Goal: Task Accomplishment & Management: Manage account settings

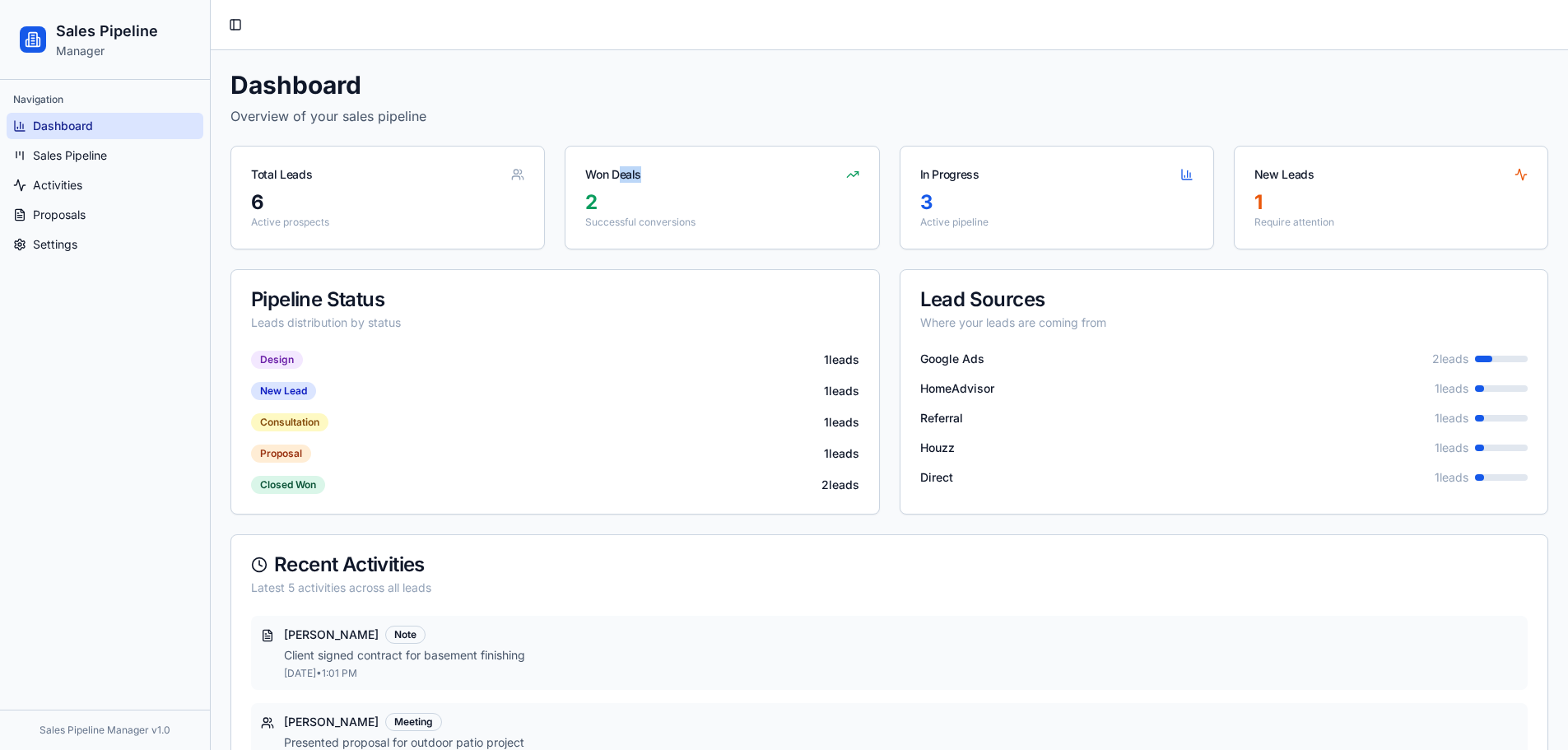
drag, startPoint x: 836, startPoint y: 156, endPoint x: 607, endPoint y: 163, distance: 229.1
click at [620, 164] on div "Won Deals" at bounding box center [722, 168] width 313 height 43
drag, startPoint x: 622, startPoint y: 170, endPoint x: 723, endPoint y: 193, distance: 103.6
click at [727, 193] on div "Won Deals 2 Successful conversions" at bounding box center [722, 198] width 314 height 104
click at [722, 193] on div "2" at bounding box center [722, 203] width 273 height 26
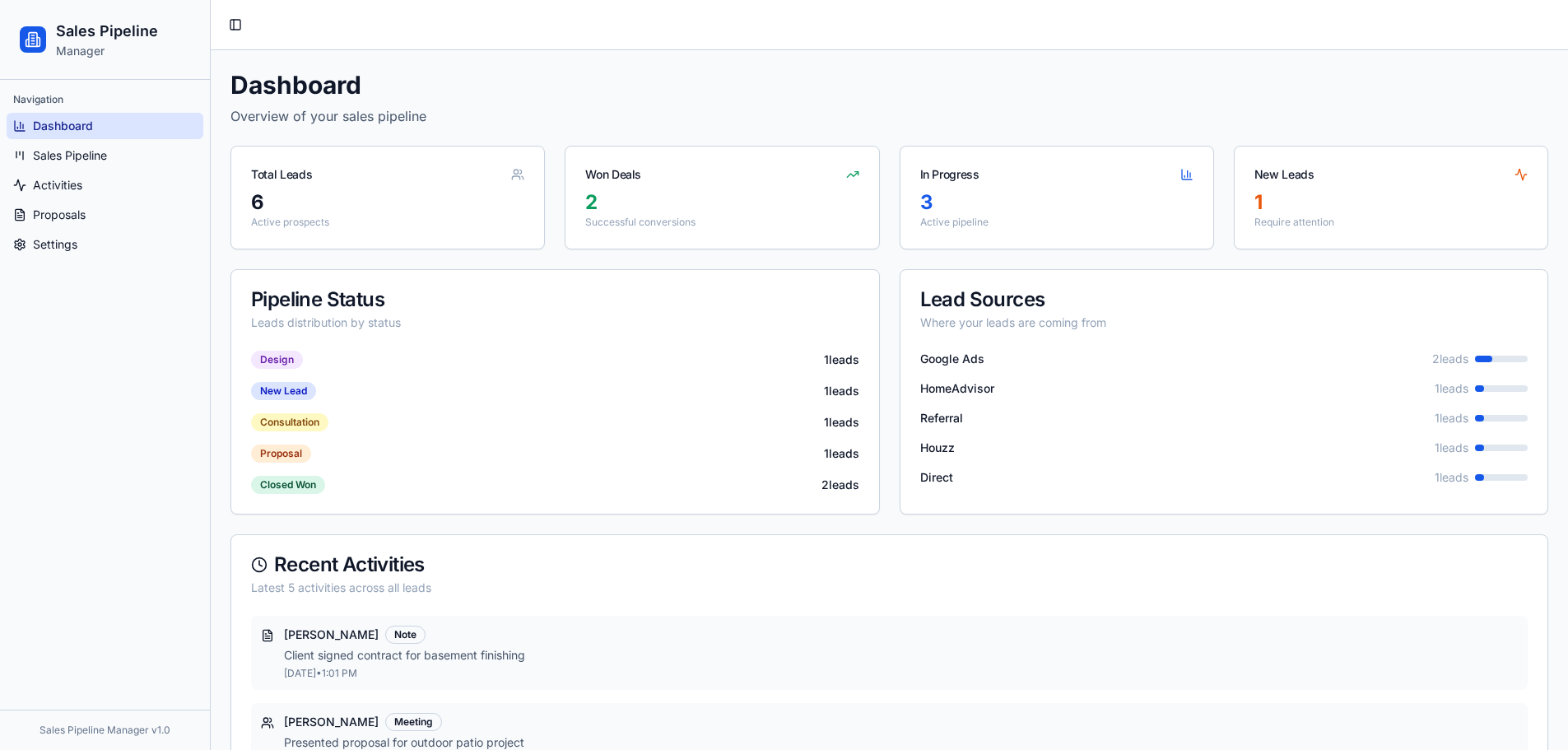
click at [695, 263] on div "Dashboard Overview of your sales pipeline Total Leads 6 Active prospects Won De…" at bounding box center [889, 565] width 1318 height 990
drag, startPoint x: 742, startPoint y: 210, endPoint x: 576, endPoint y: 186, distance: 167.7
click at [576, 186] on div "Won Deals 2 Successful conversions" at bounding box center [722, 198] width 314 height 104
click at [576, 186] on div "Won Deals" at bounding box center [722, 168] width 313 height 43
drag, startPoint x: 584, startPoint y: 173, endPoint x: 724, endPoint y: 231, distance: 151.5
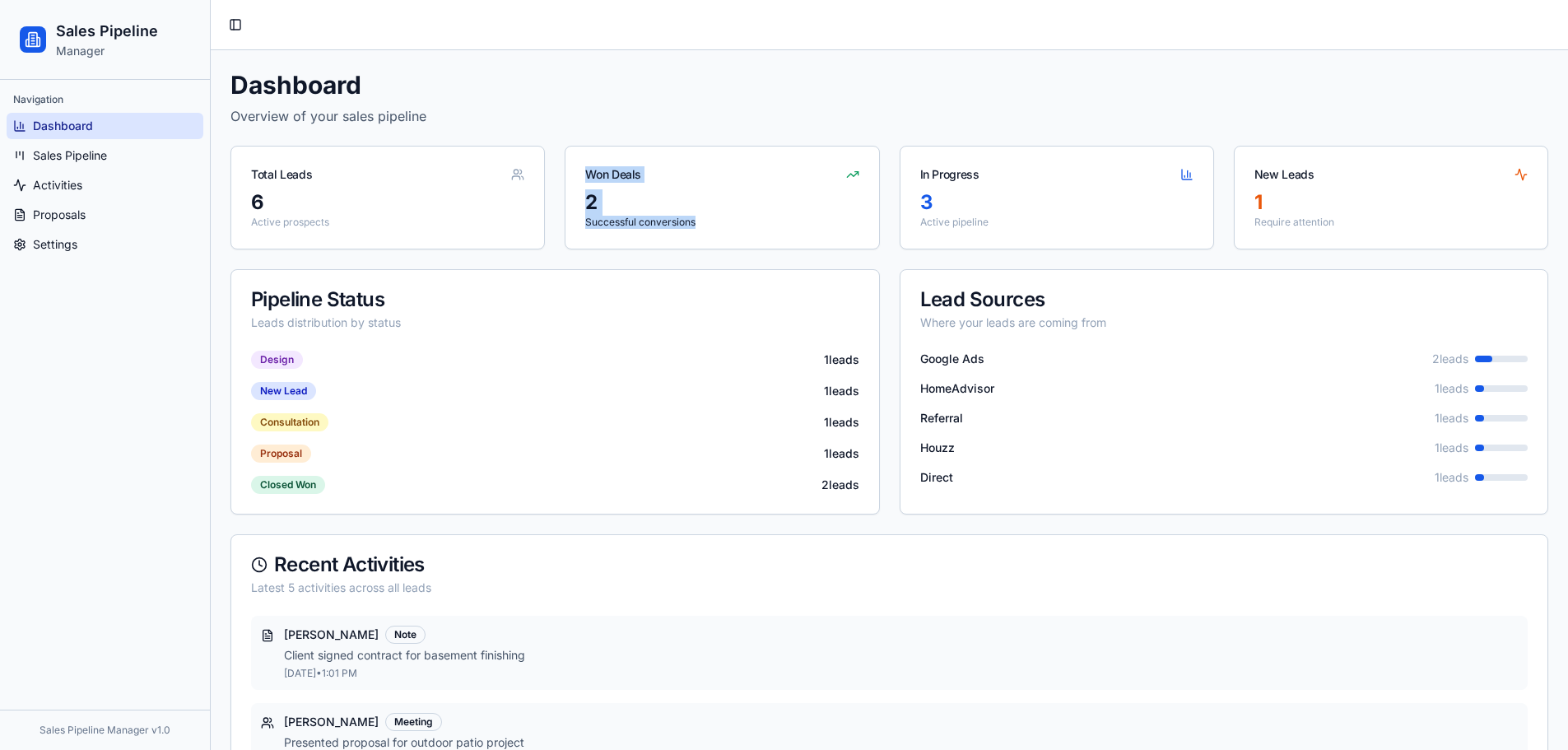
click at [726, 233] on div "Won Deals 2 Successful conversions" at bounding box center [722, 198] width 314 height 104
click at [724, 231] on div "2 Successful conversions" at bounding box center [722, 219] width 313 height 59
drag, startPoint x: 653, startPoint y: 206, endPoint x: 575, endPoint y: 148, distance: 97.2
click at [575, 148] on div "Won Deals 2 Successful conversions" at bounding box center [722, 198] width 314 height 104
click at [579, 170] on div "Won Deals" at bounding box center [722, 168] width 313 height 43
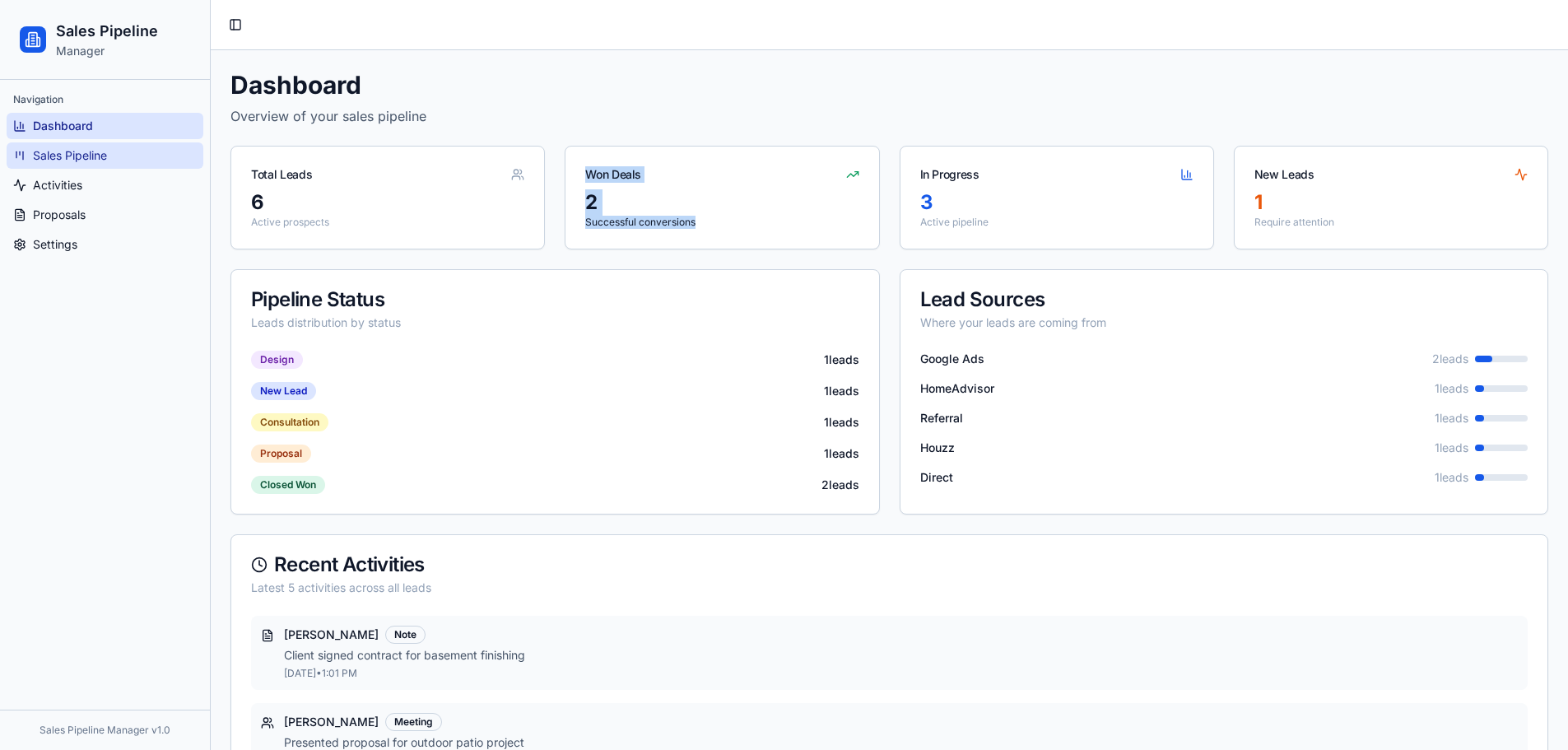
click at [189, 153] on link "Sales Pipeline" at bounding box center [105, 156] width 197 height 26
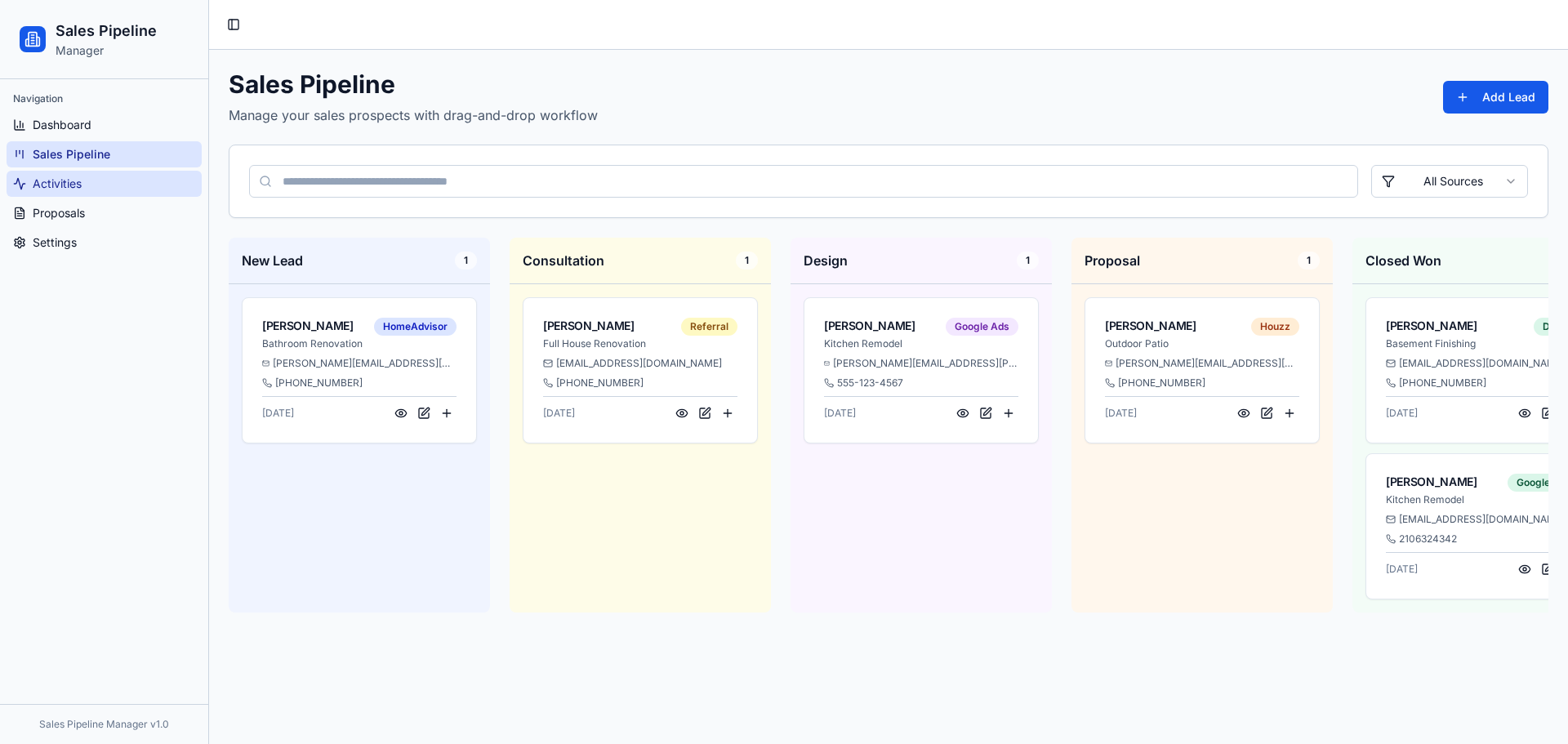
click at [149, 172] on link "Activities" at bounding box center [104, 184] width 195 height 26
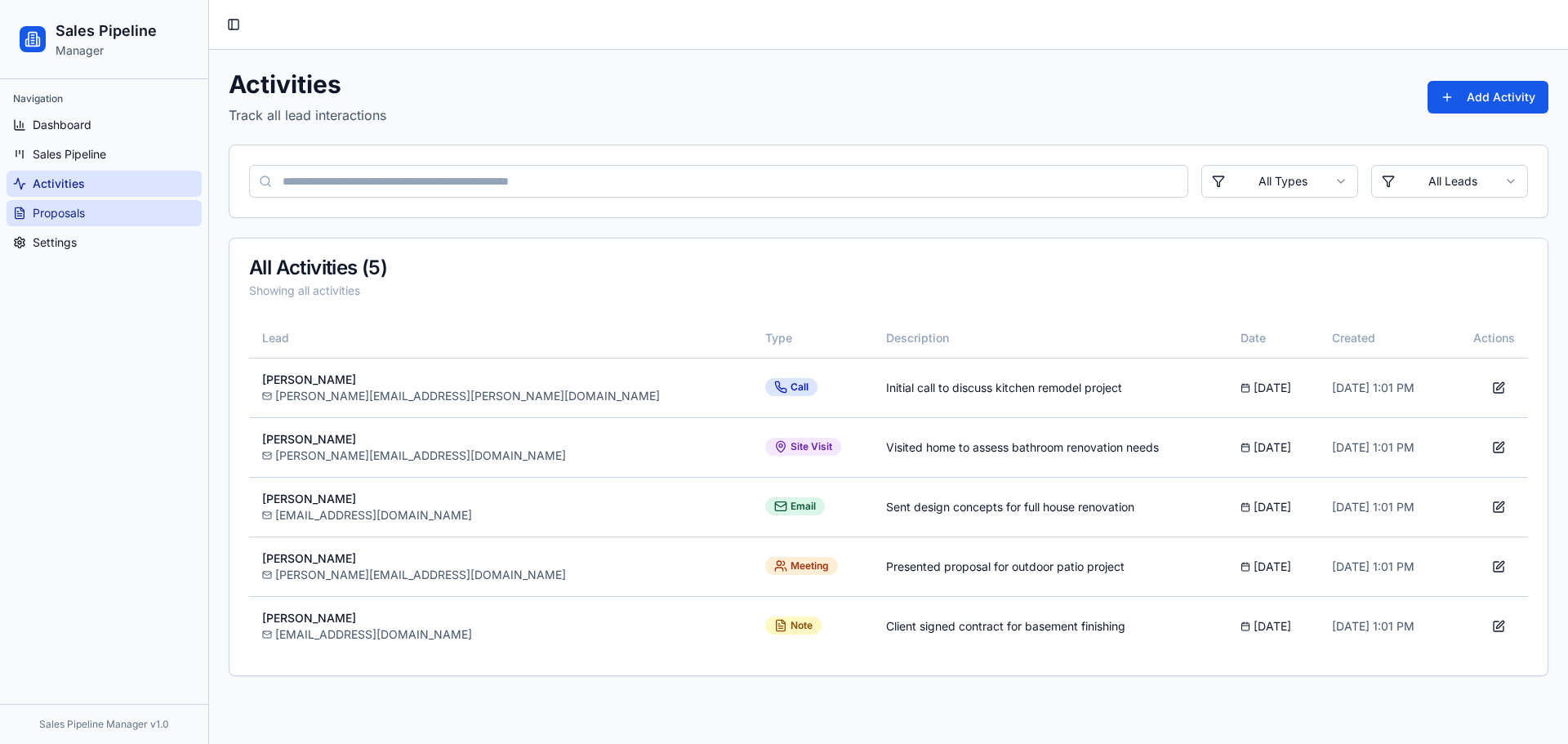
click at [154, 223] on ul "Dashboard Sales Pipeline Activities Proposals Settings" at bounding box center [104, 184] width 195 height 144
click at [154, 211] on link "Proposals" at bounding box center [104, 213] width 195 height 26
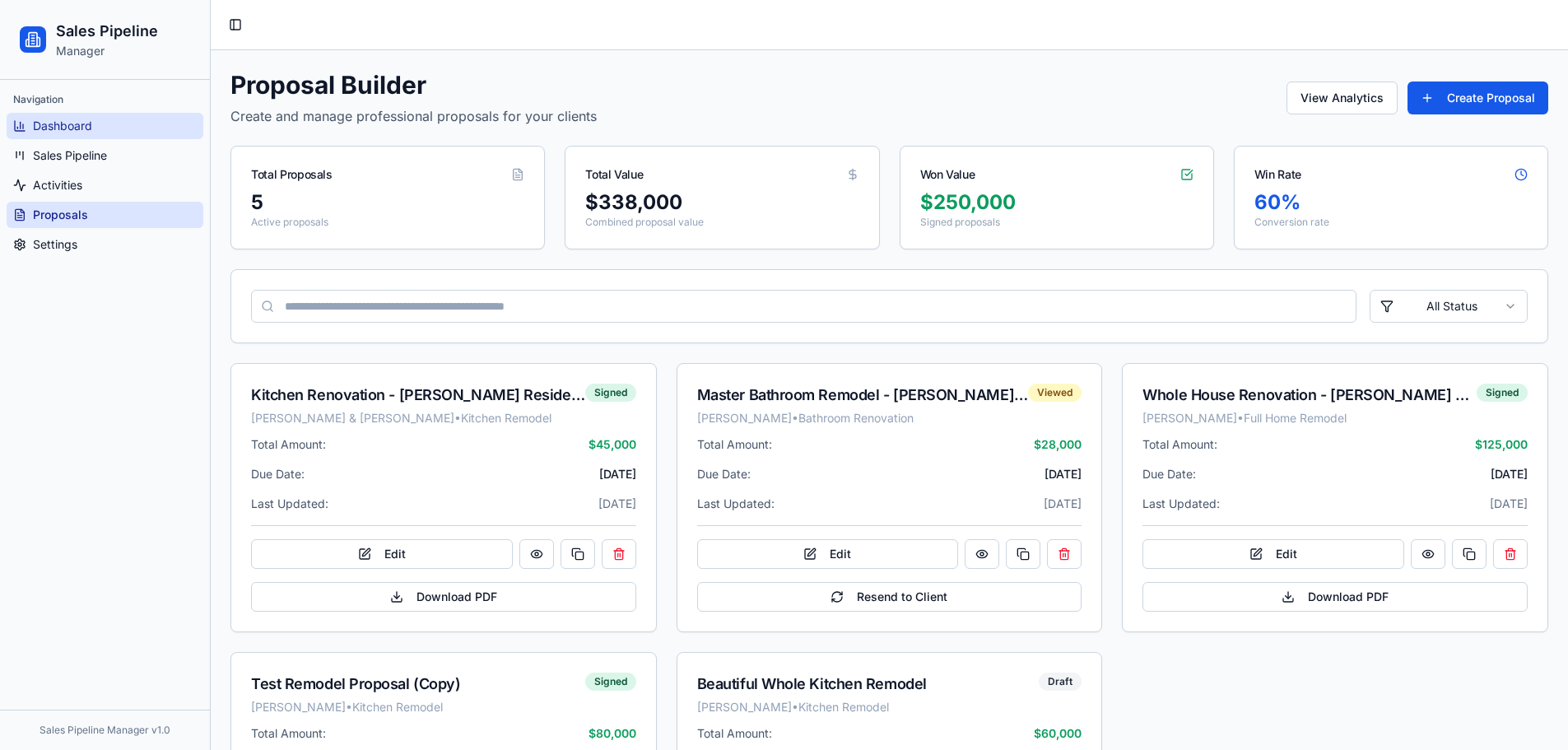
click at [127, 123] on link "Dashboard" at bounding box center [105, 126] width 197 height 26
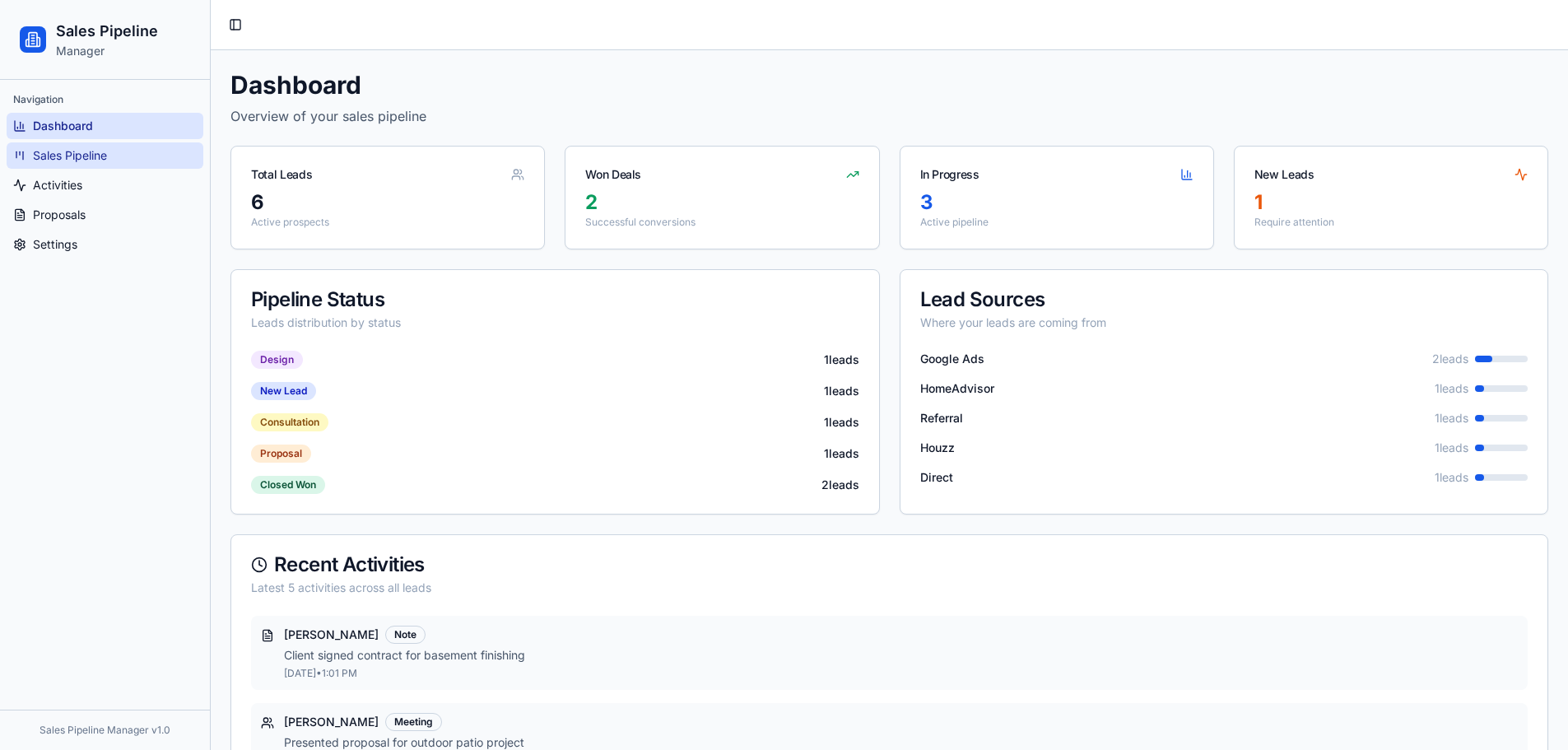
click at [123, 163] on link "Sales Pipeline" at bounding box center [105, 156] width 197 height 26
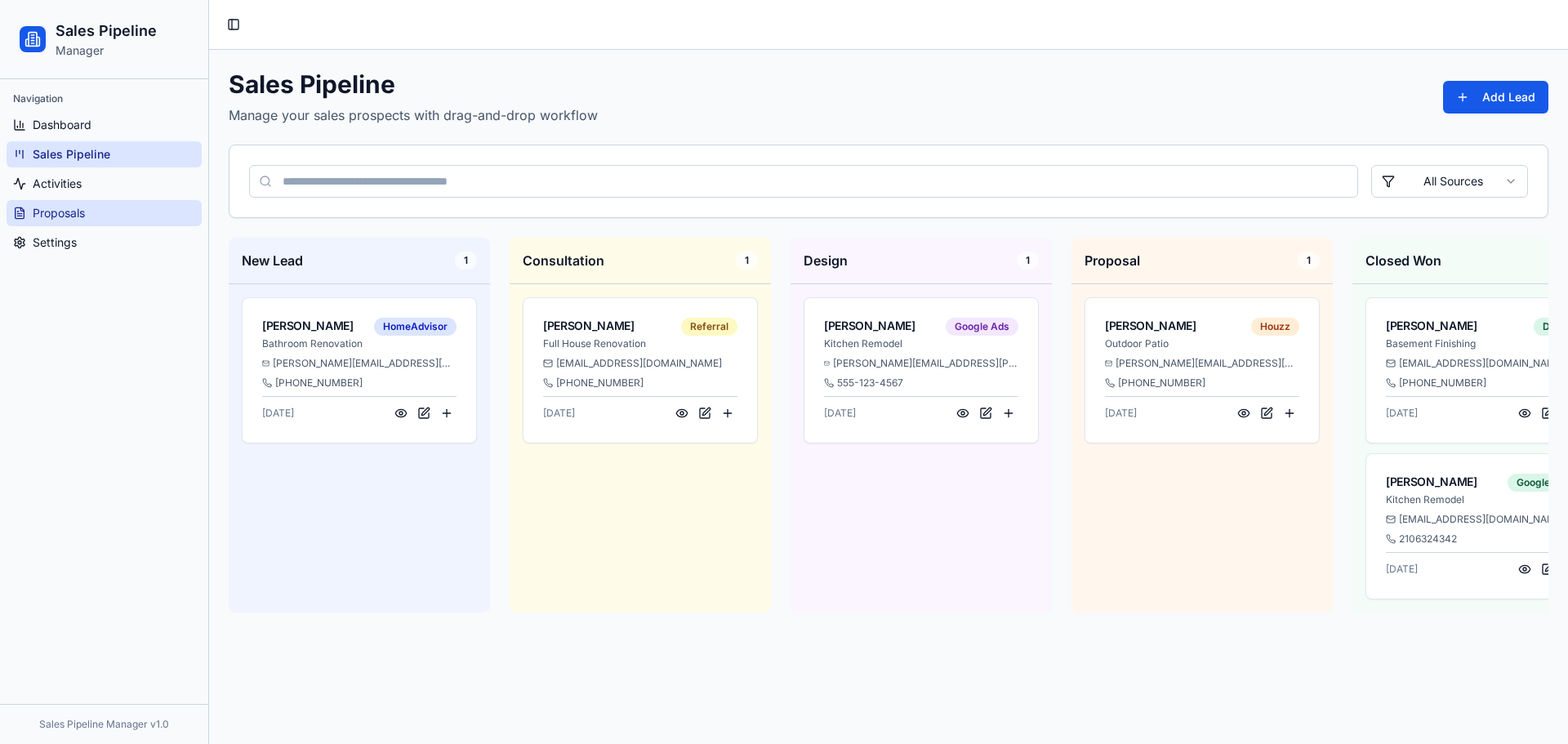
click at [112, 217] on link "Proposals" at bounding box center [104, 213] width 195 height 26
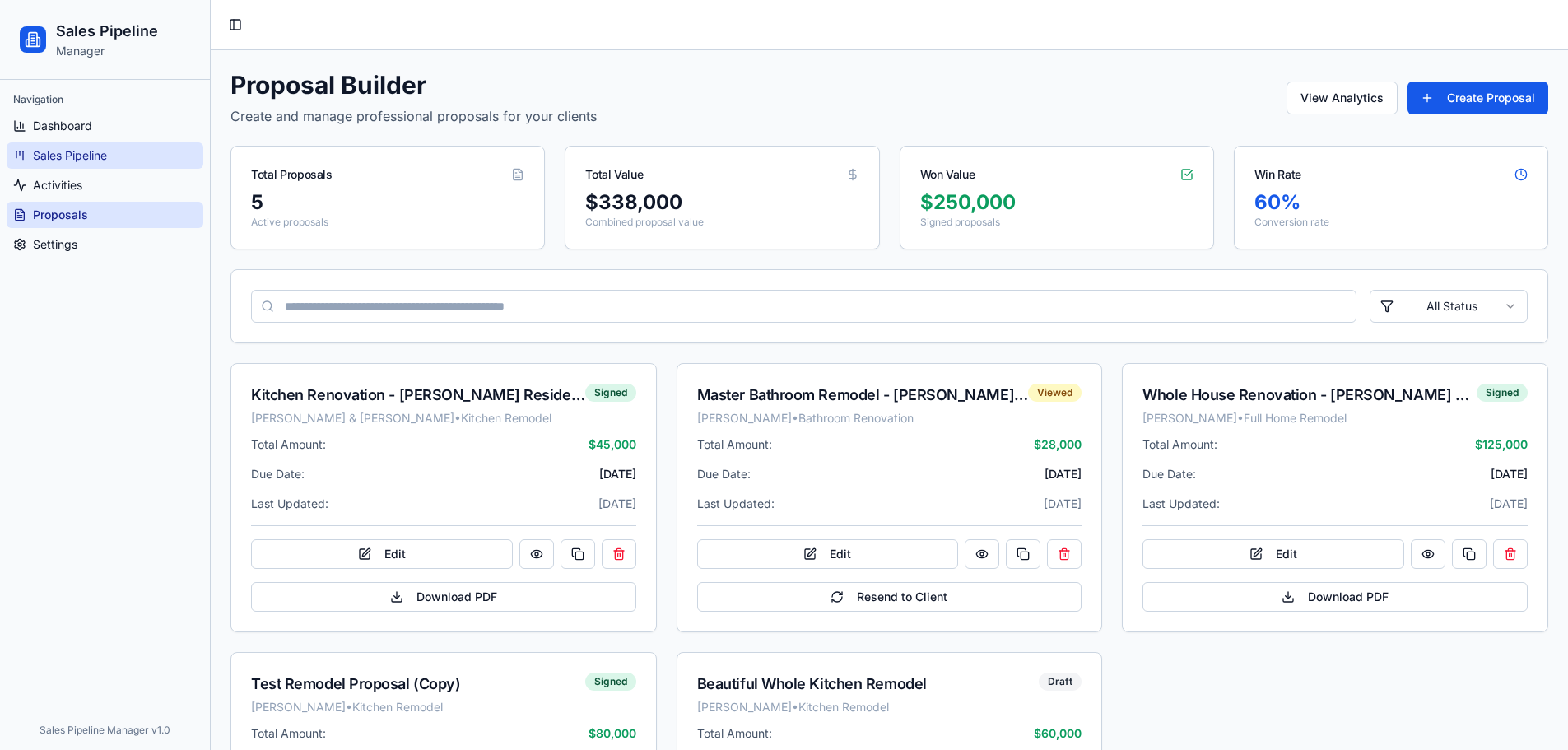
click at [115, 155] on link "Sales Pipeline" at bounding box center [105, 156] width 197 height 26
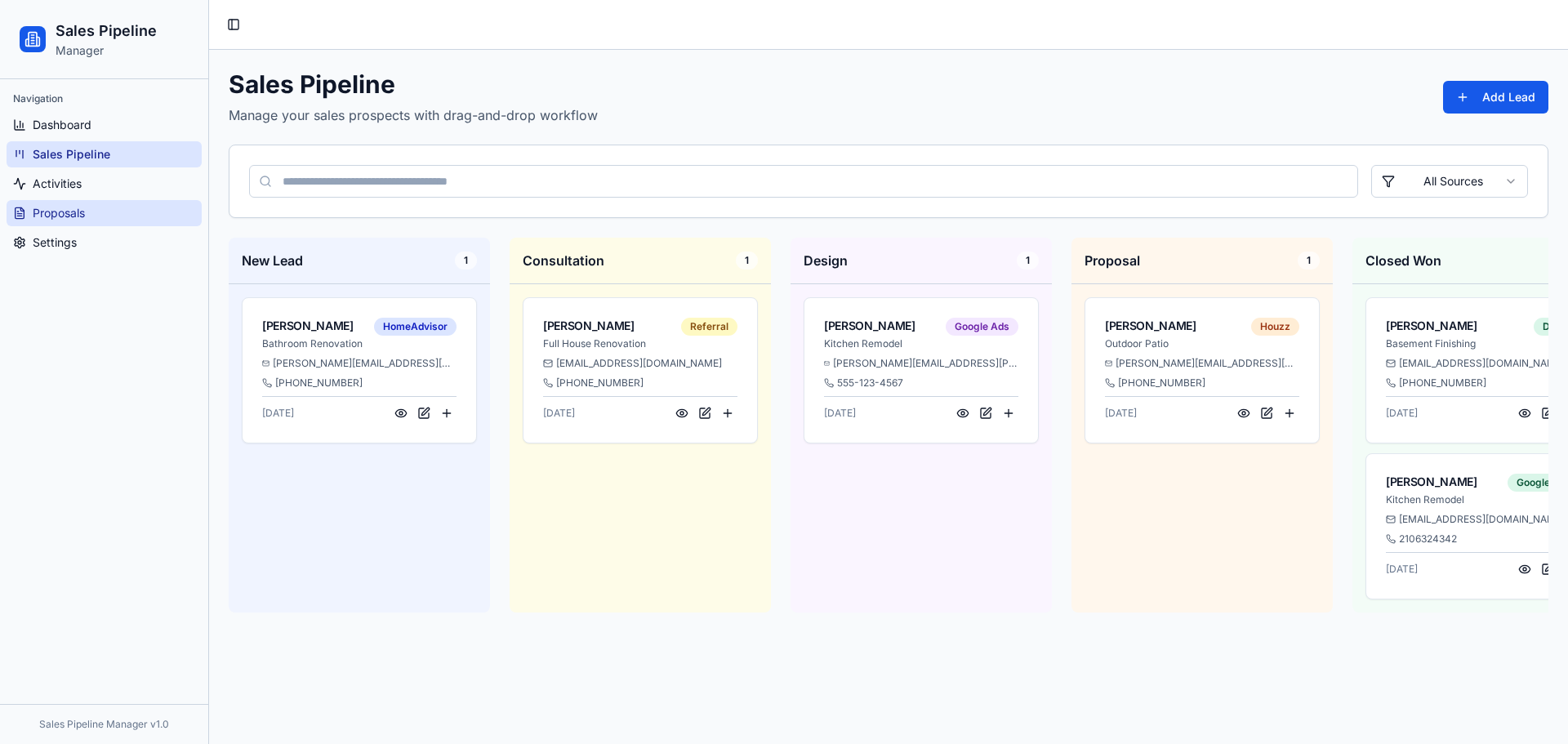
click at [112, 216] on link "Proposals" at bounding box center [104, 213] width 195 height 26
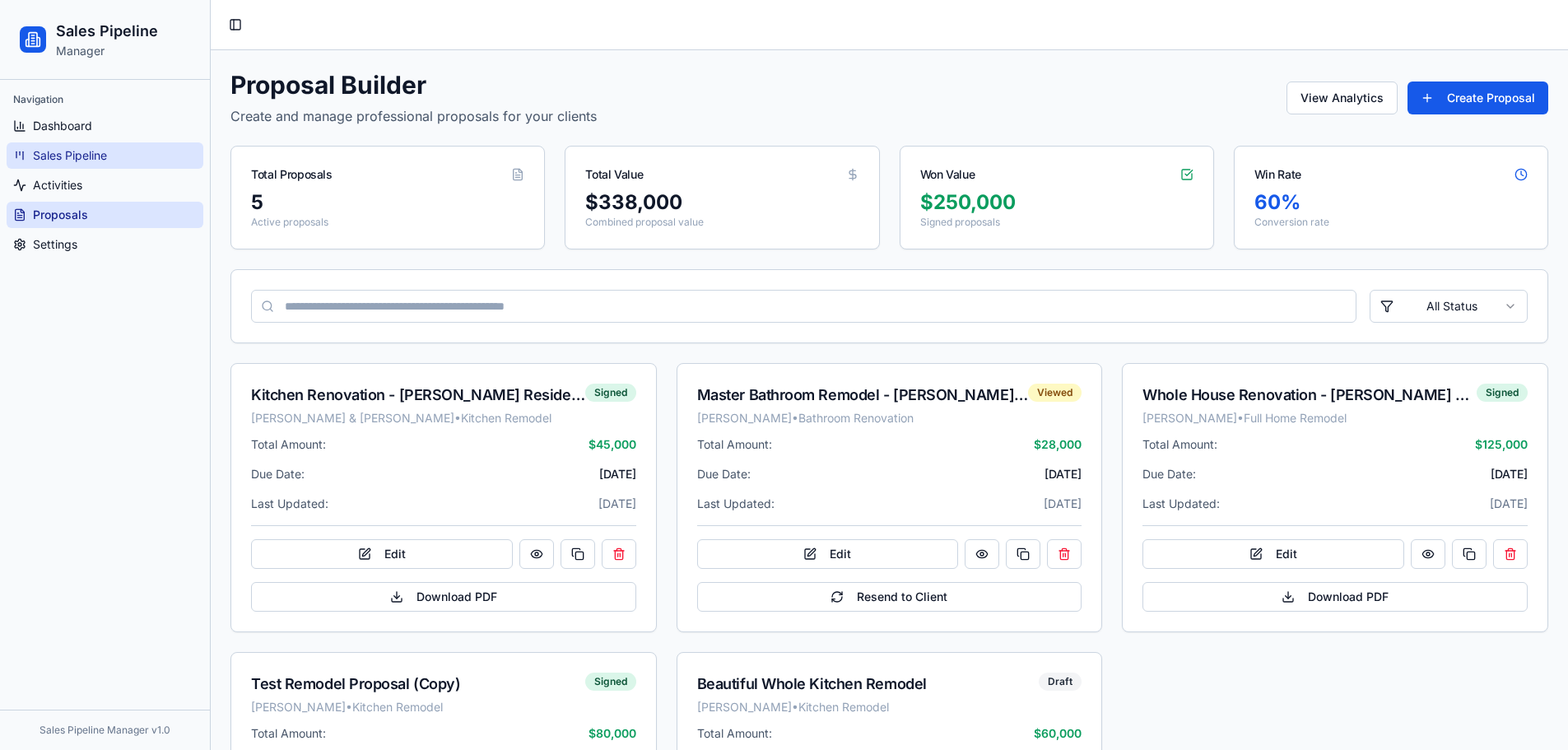
click at [120, 148] on link "Sales Pipeline" at bounding box center [105, 156] width 197 height 26
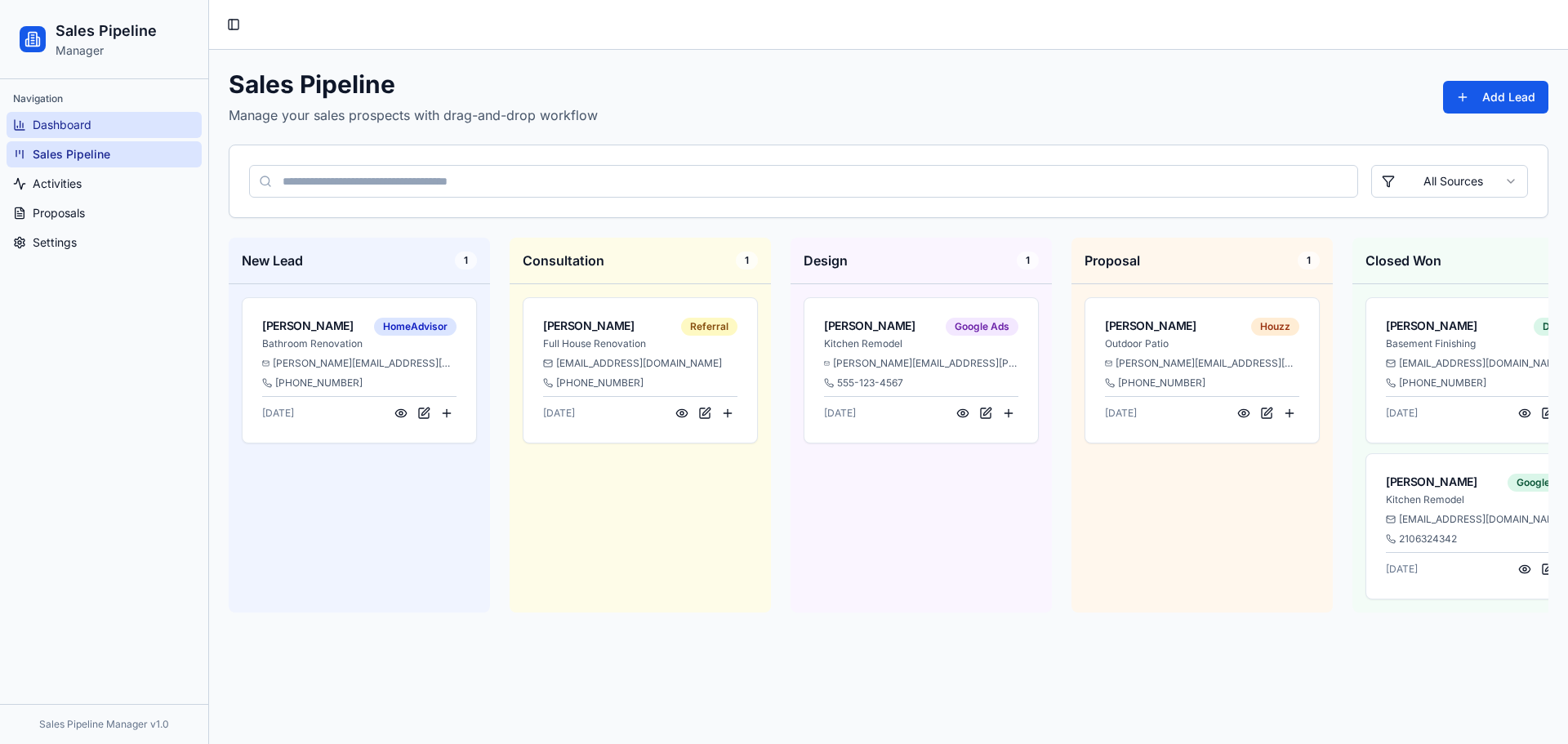
click at [119, 126] on link "Dashboard" at bounding box center [104, 125] width 195 height 26
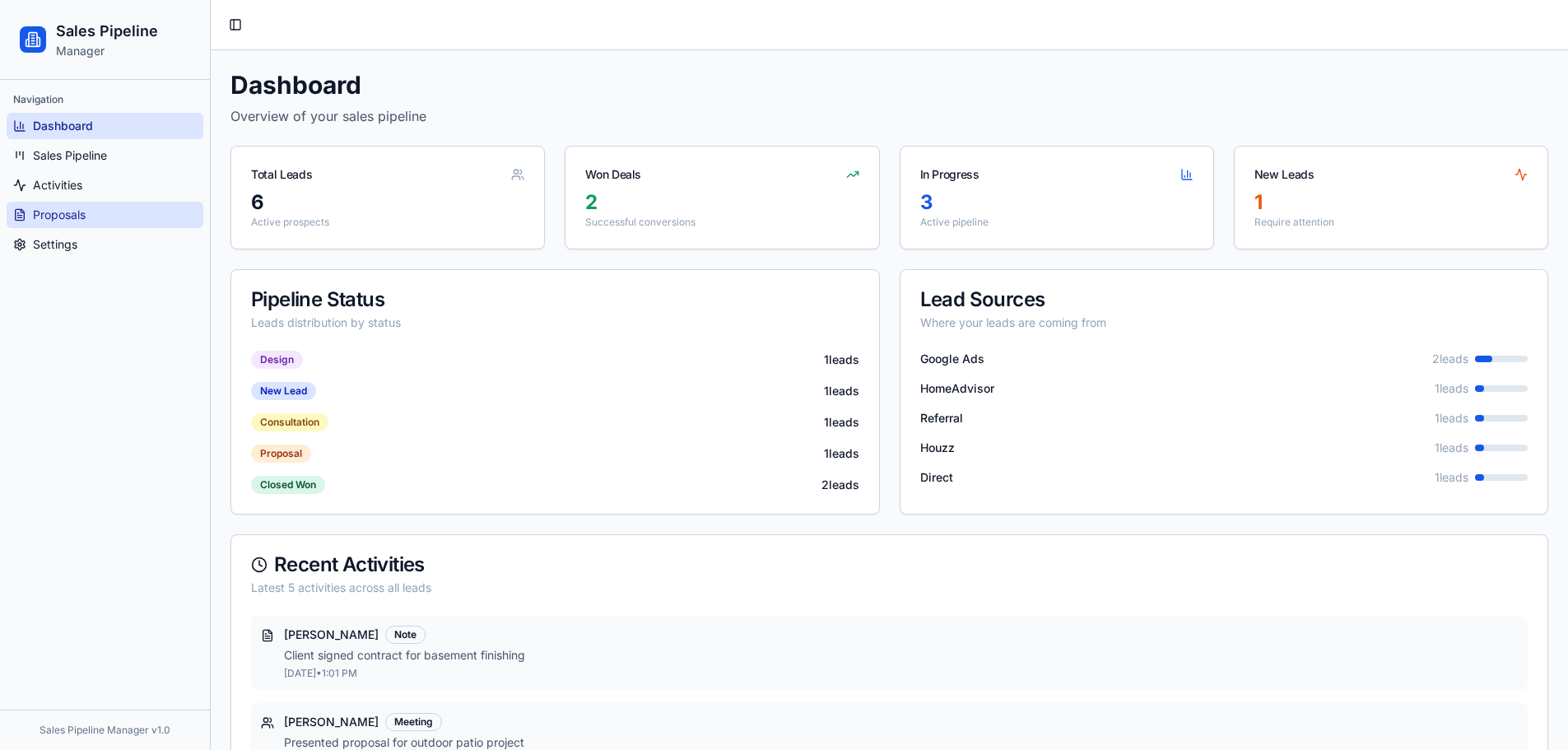
click at [141, 212] on link "Proposals" at bounding box center [105, 215] width 197 height 26
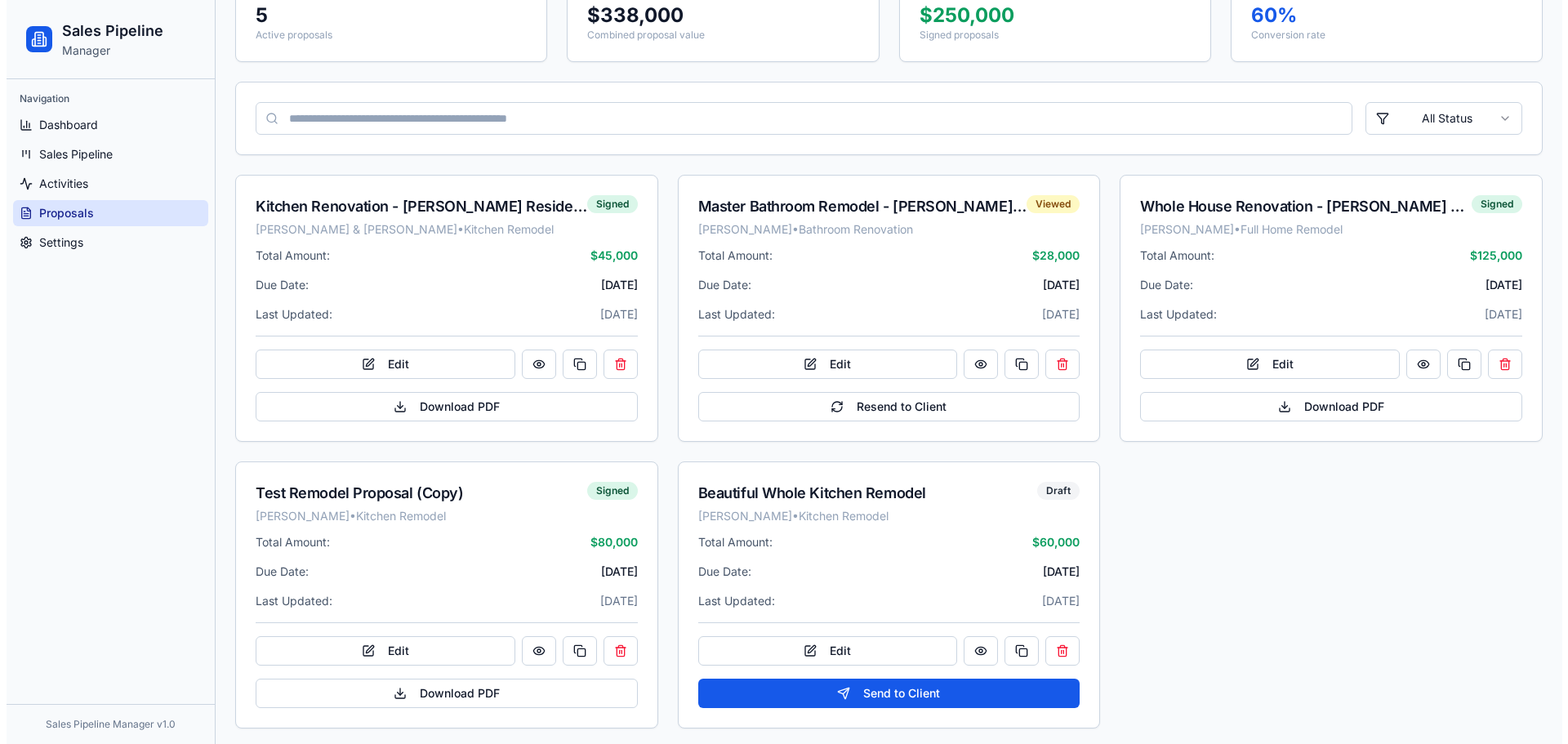
scroll to position [189, 0]
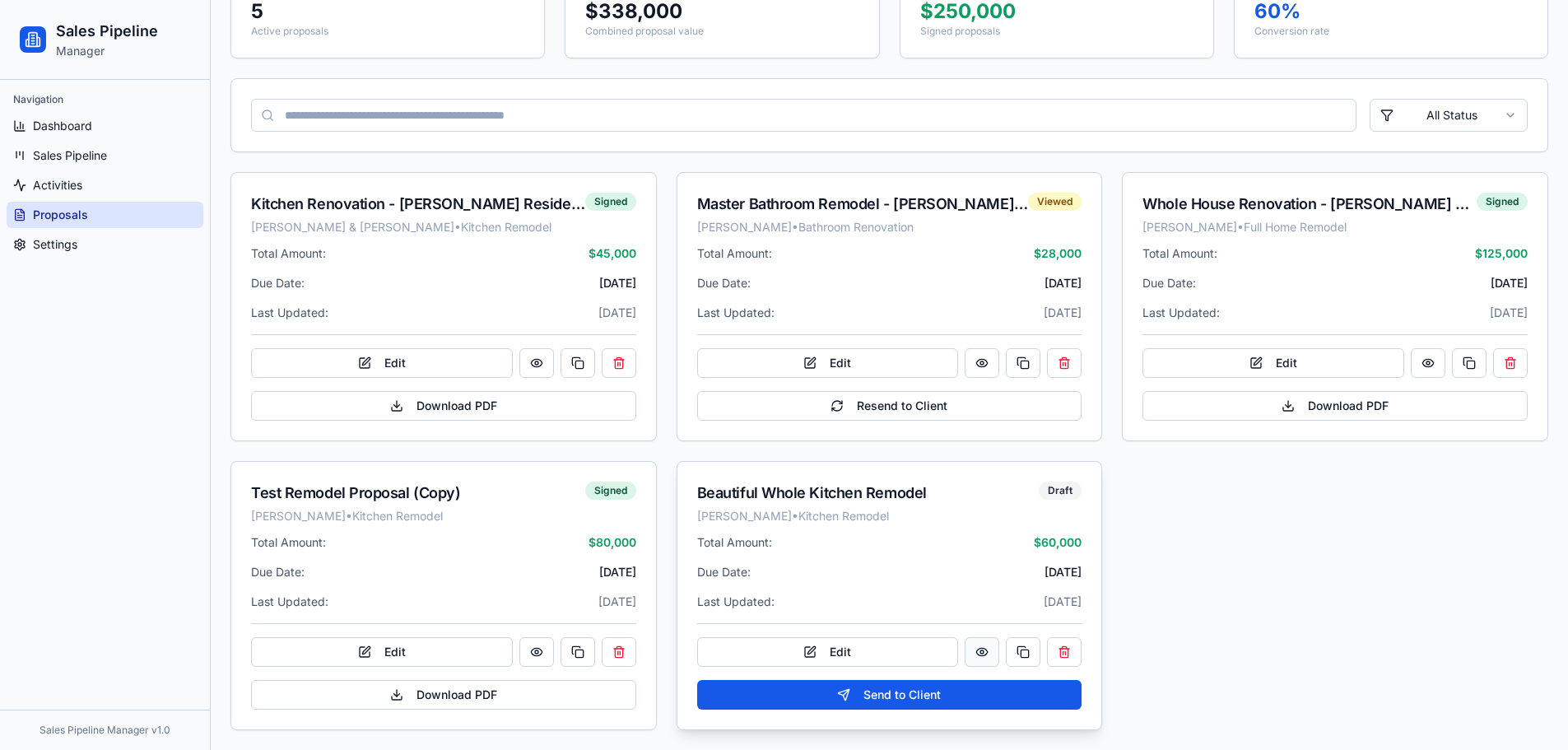
click at [980, 654] on button at bounding box center [982, 652] width 35 height 30
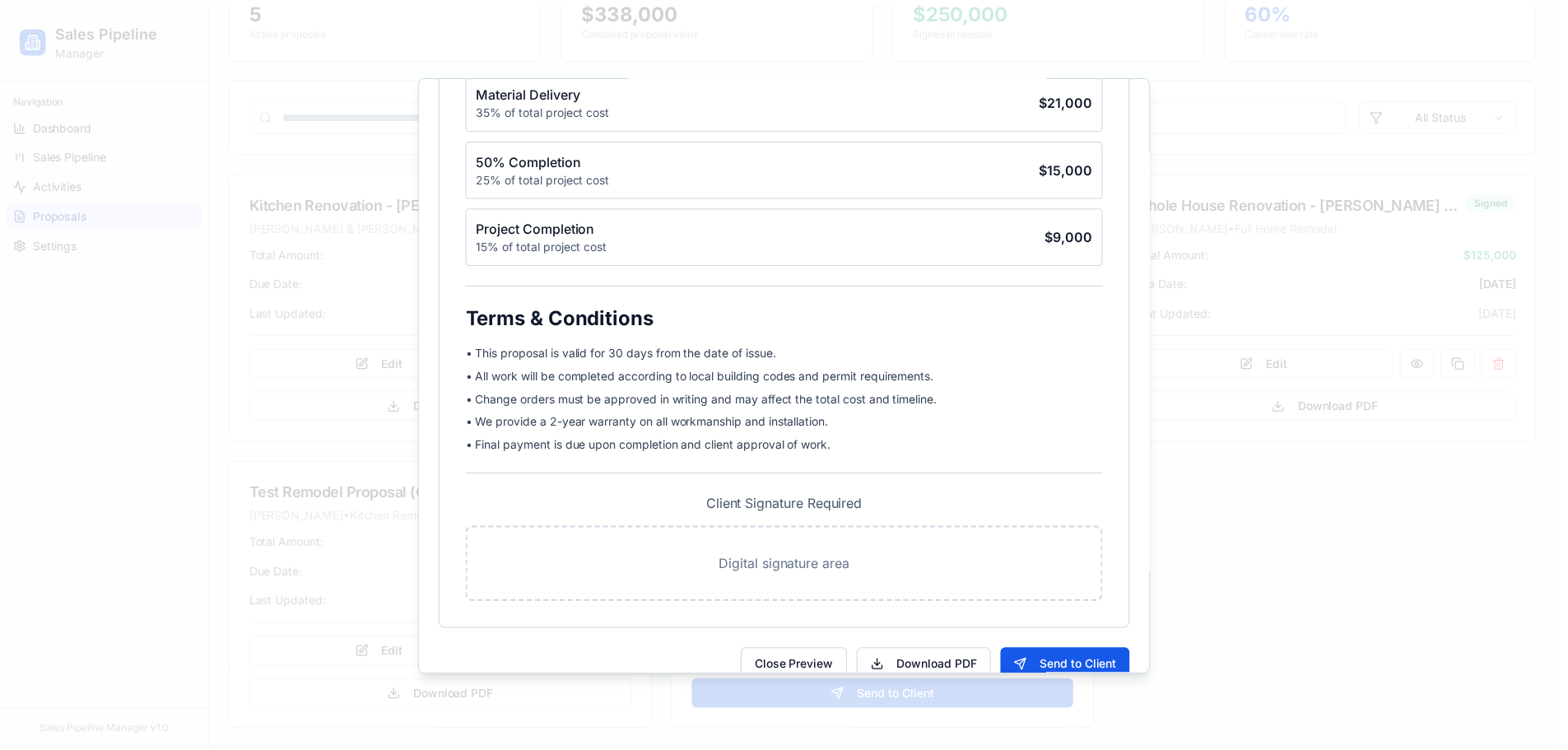
scroll to position [1218, 0]
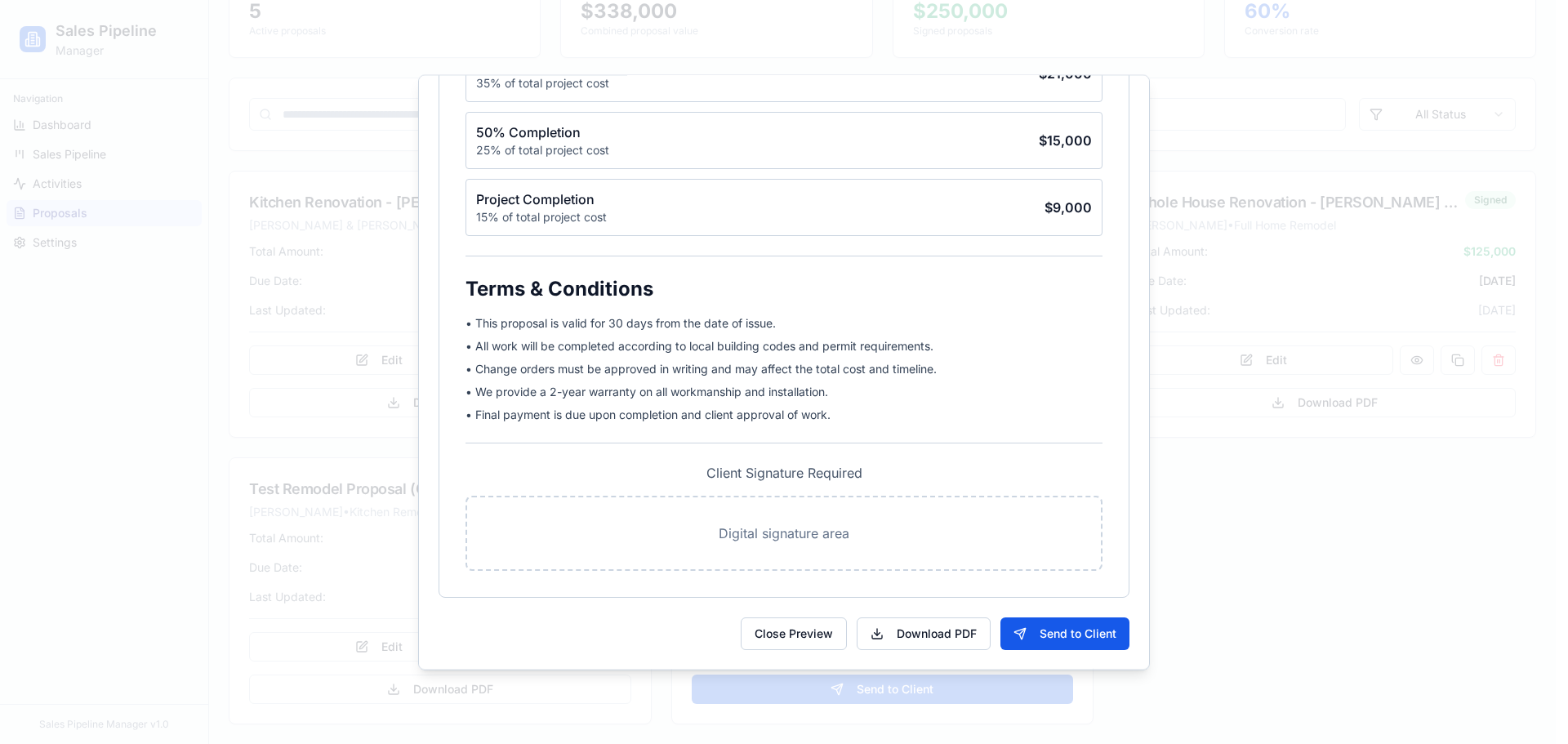
click at [1296, 435] on div at bounding box center [784, 372] width 1568 height 744
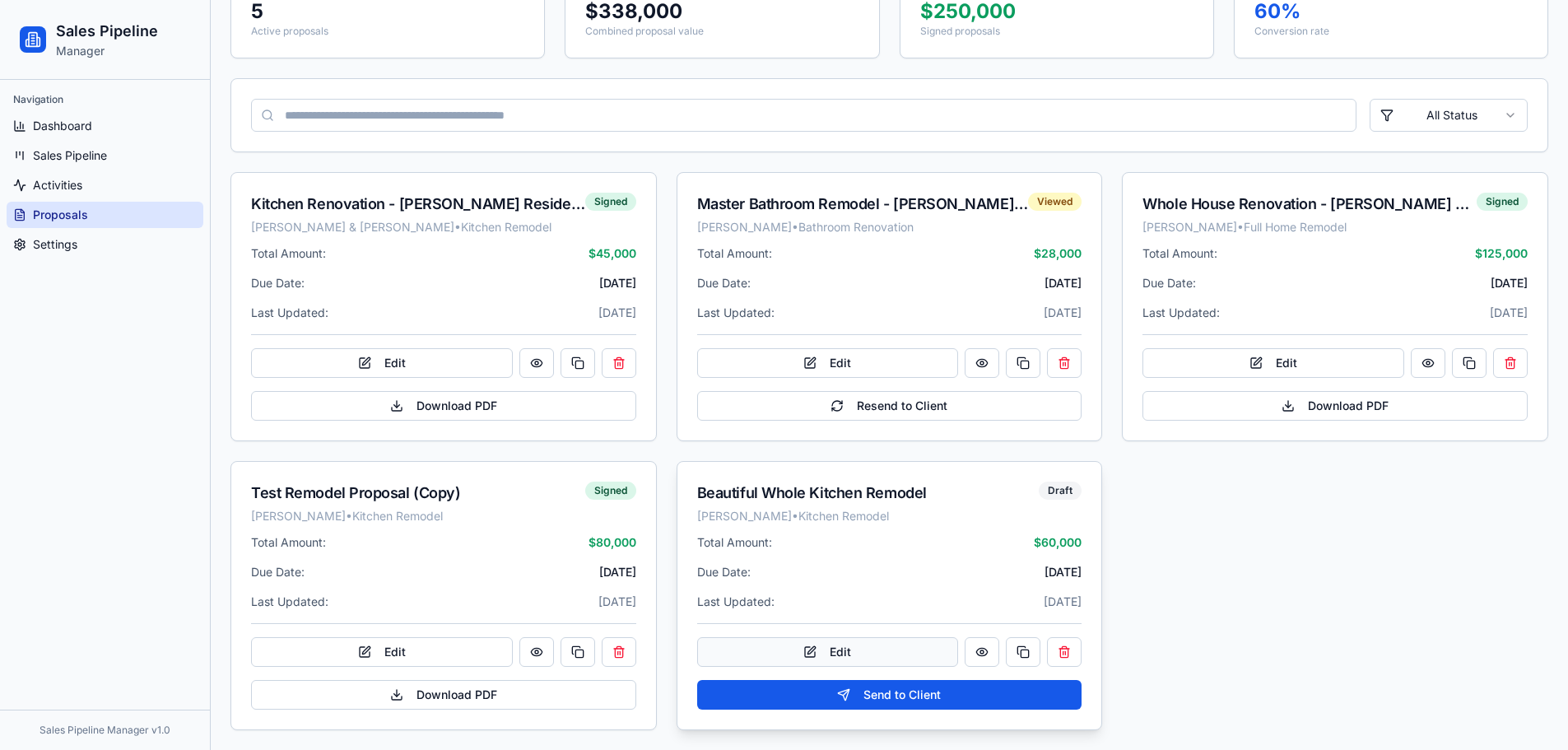
click at [900, 650] on button "Edit" at bounding box center [828, 652] width 262 height 30
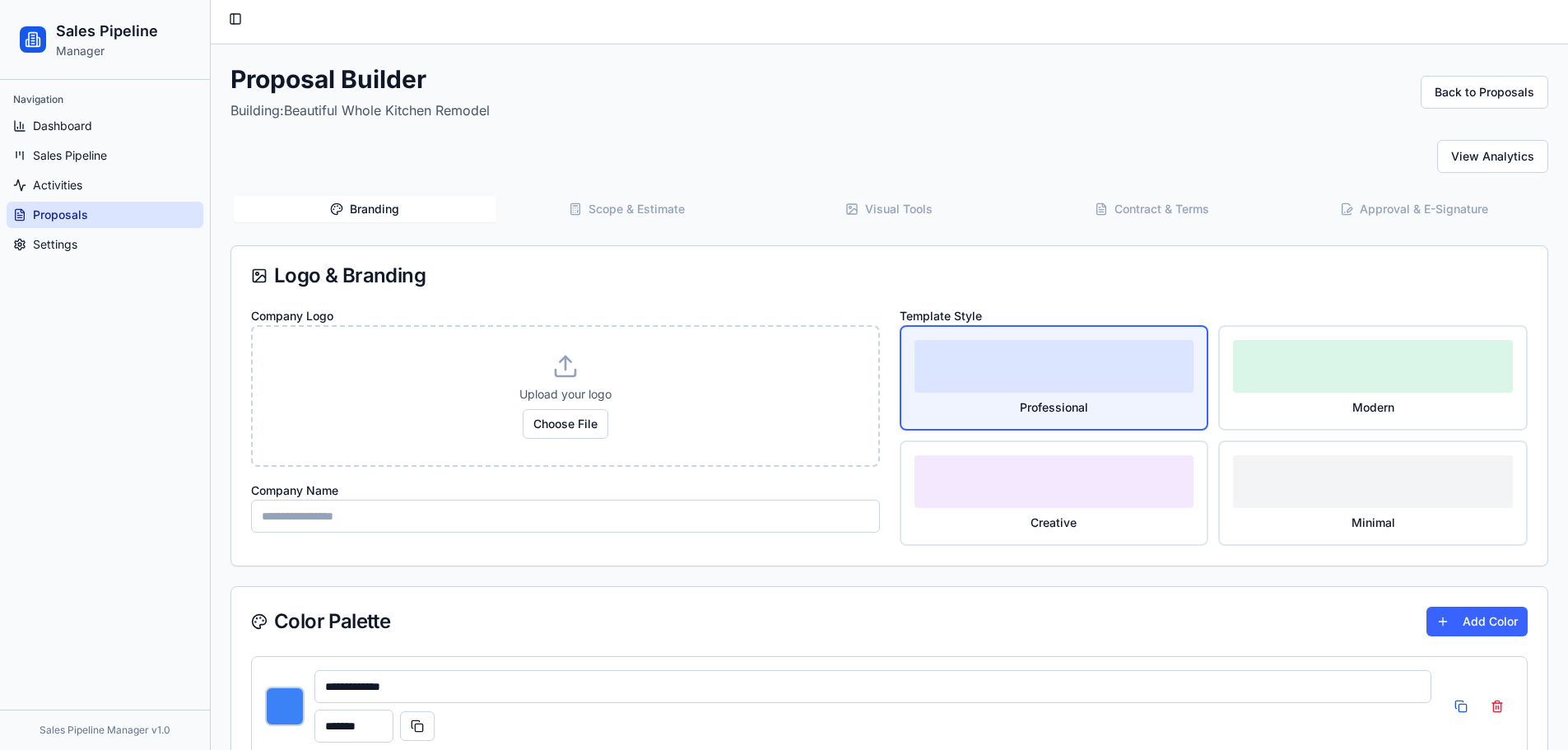
scroll to position [0, 0]
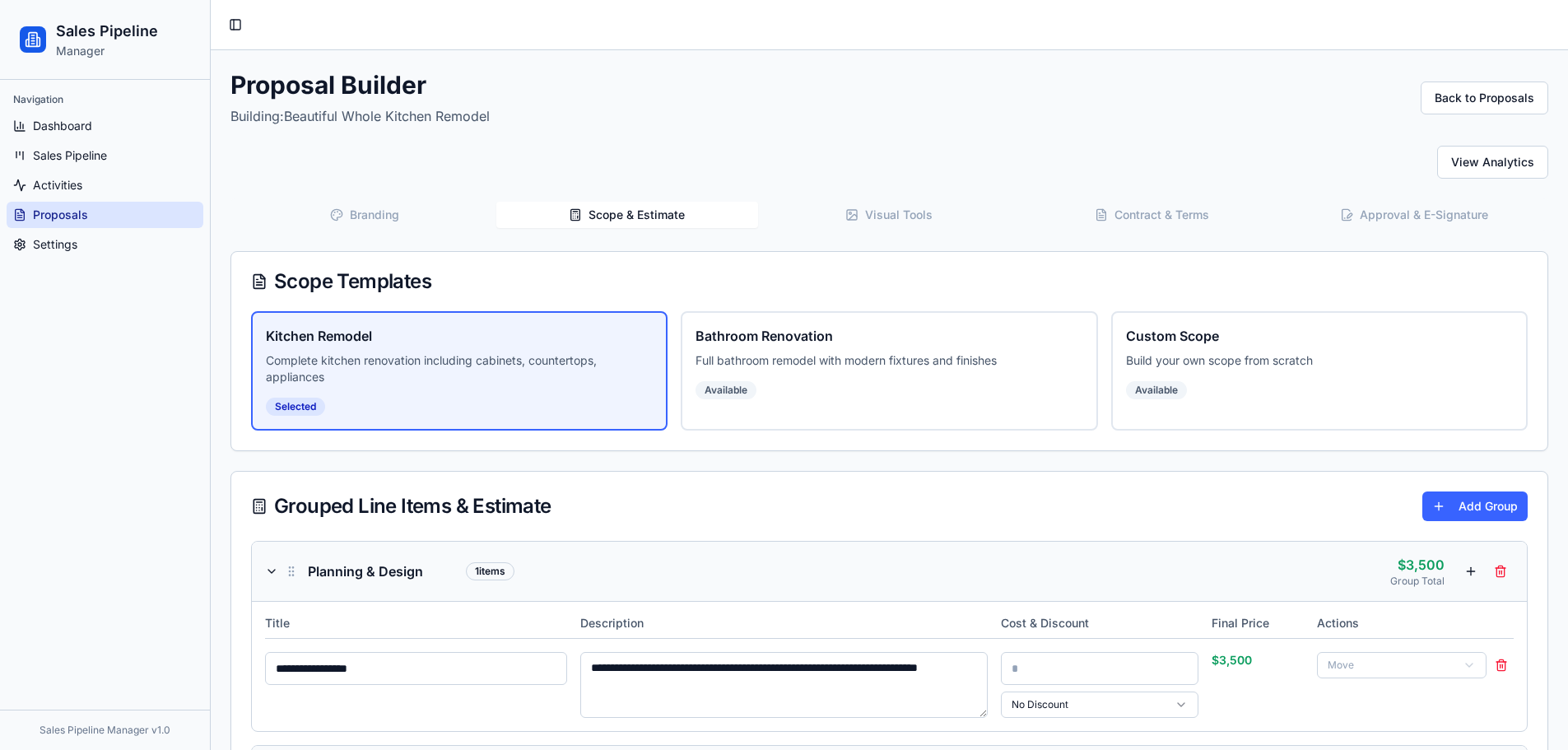
click at [644, 213] on button "Scope & Estimate" at bounding box center [627, 215] width 263 height 26
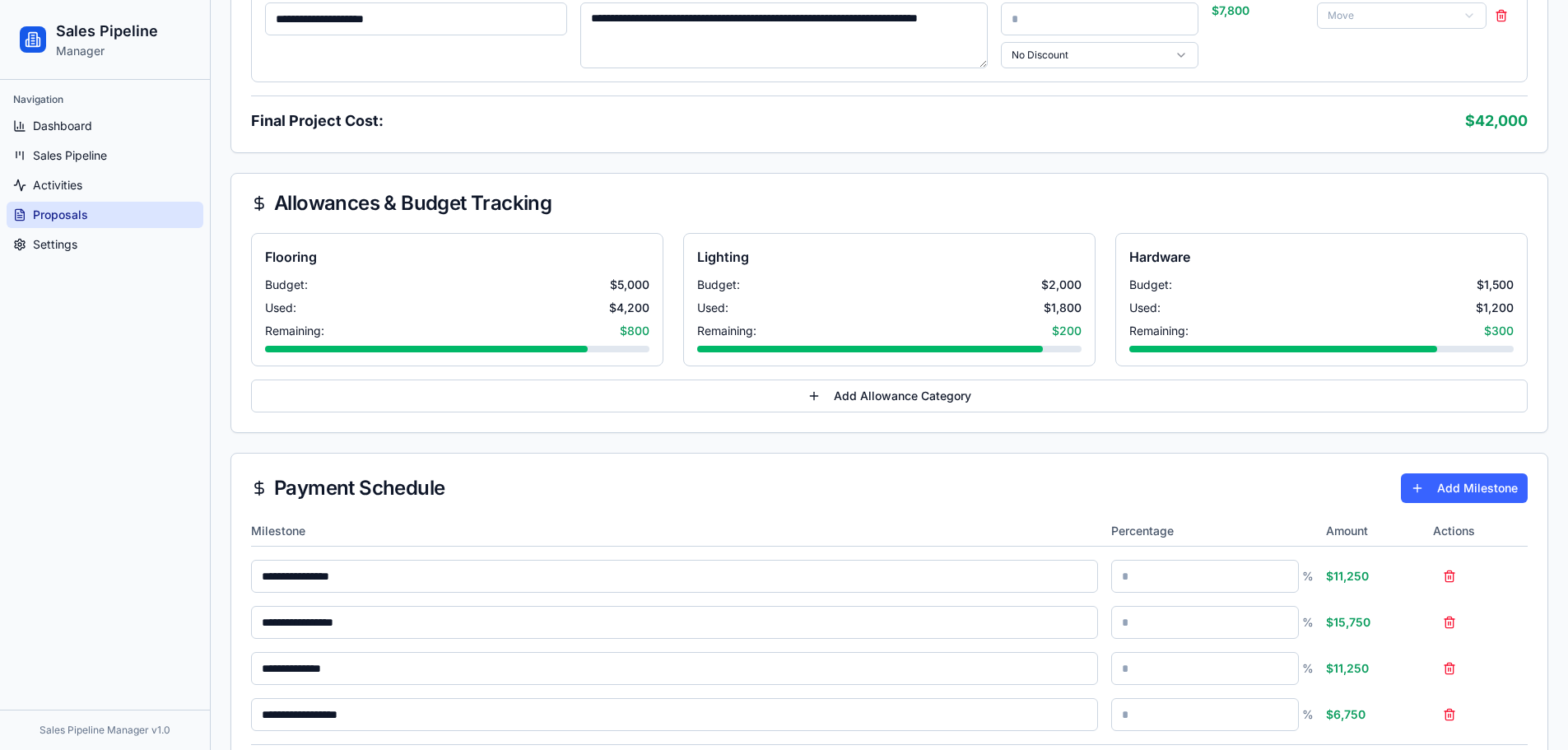
scroll to position [1537, 0]
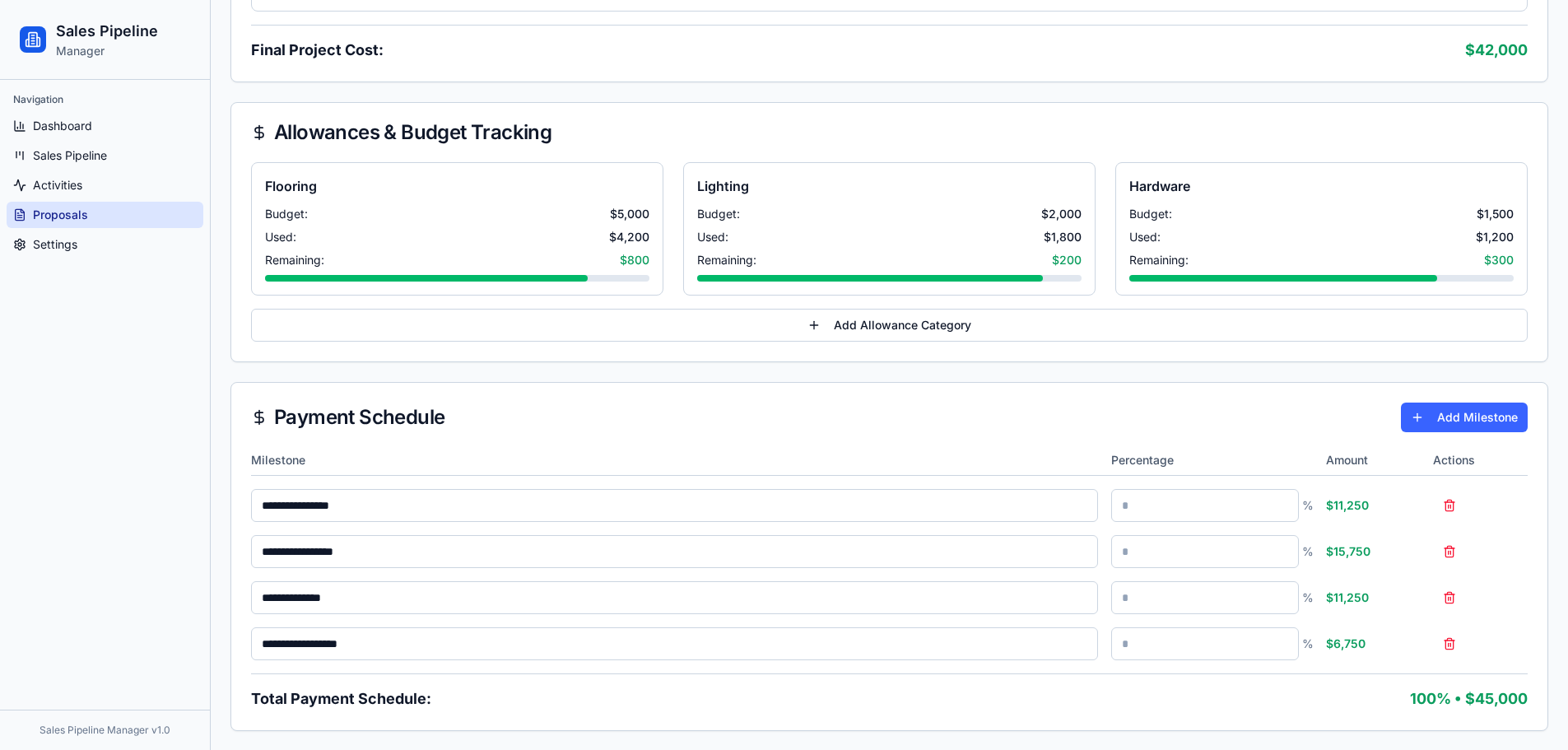
drag, startPoint x: 329, startPoint y: 116, endPoint x: 744, endPoint y: 135, distance: 415.4
click at [748, 135] on div "Allowances & Budget Tracking" at bounding box center [889, 133] width 1316 height 59
click at [743, 135] on div "Allowances & Budget Tracking" at bounding box center [889, 133] width 1277 height 20
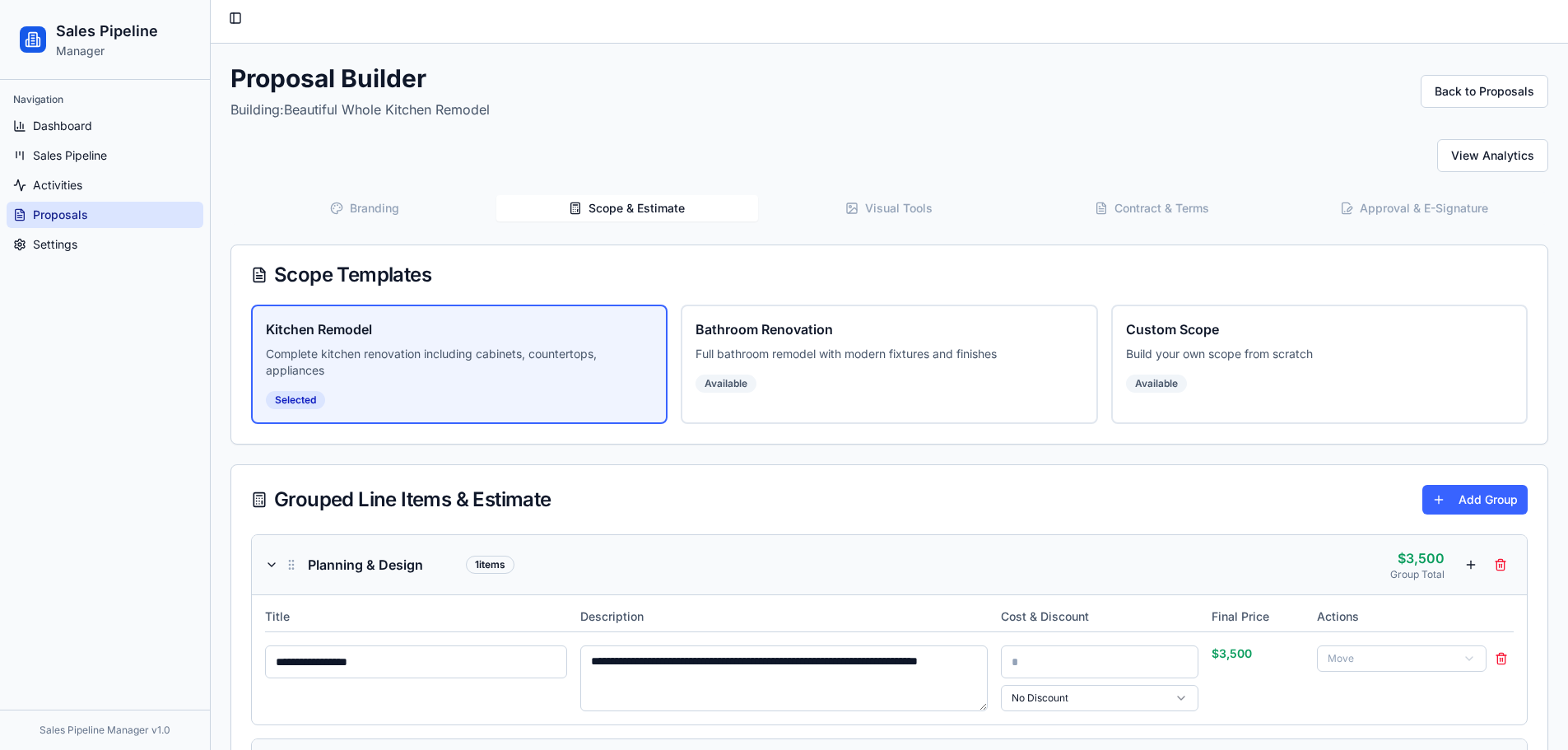
scroll to position [0, 0]
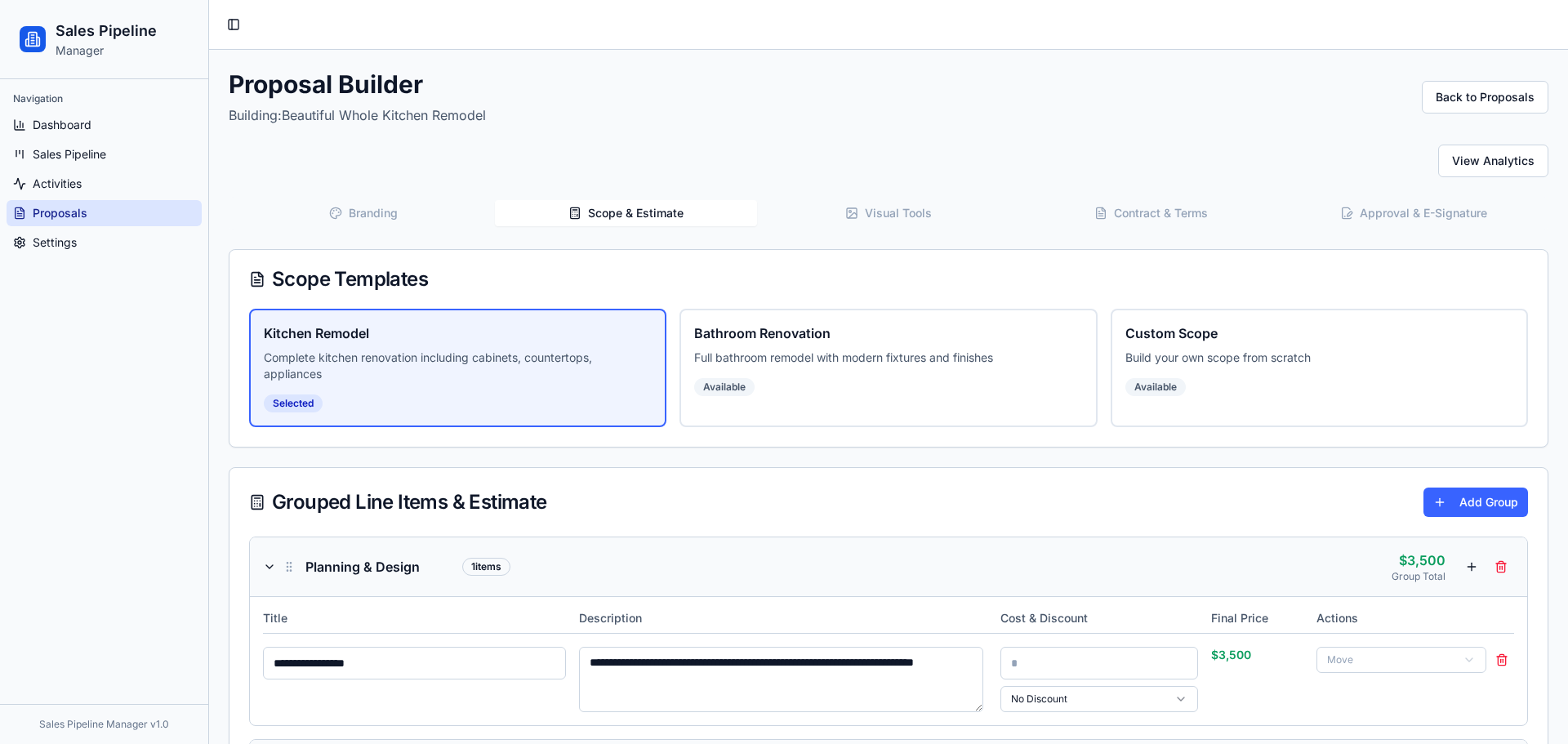
click at [874, 201] on button "Visual Tools" at bounding box center [889, 213] width 263 height 26
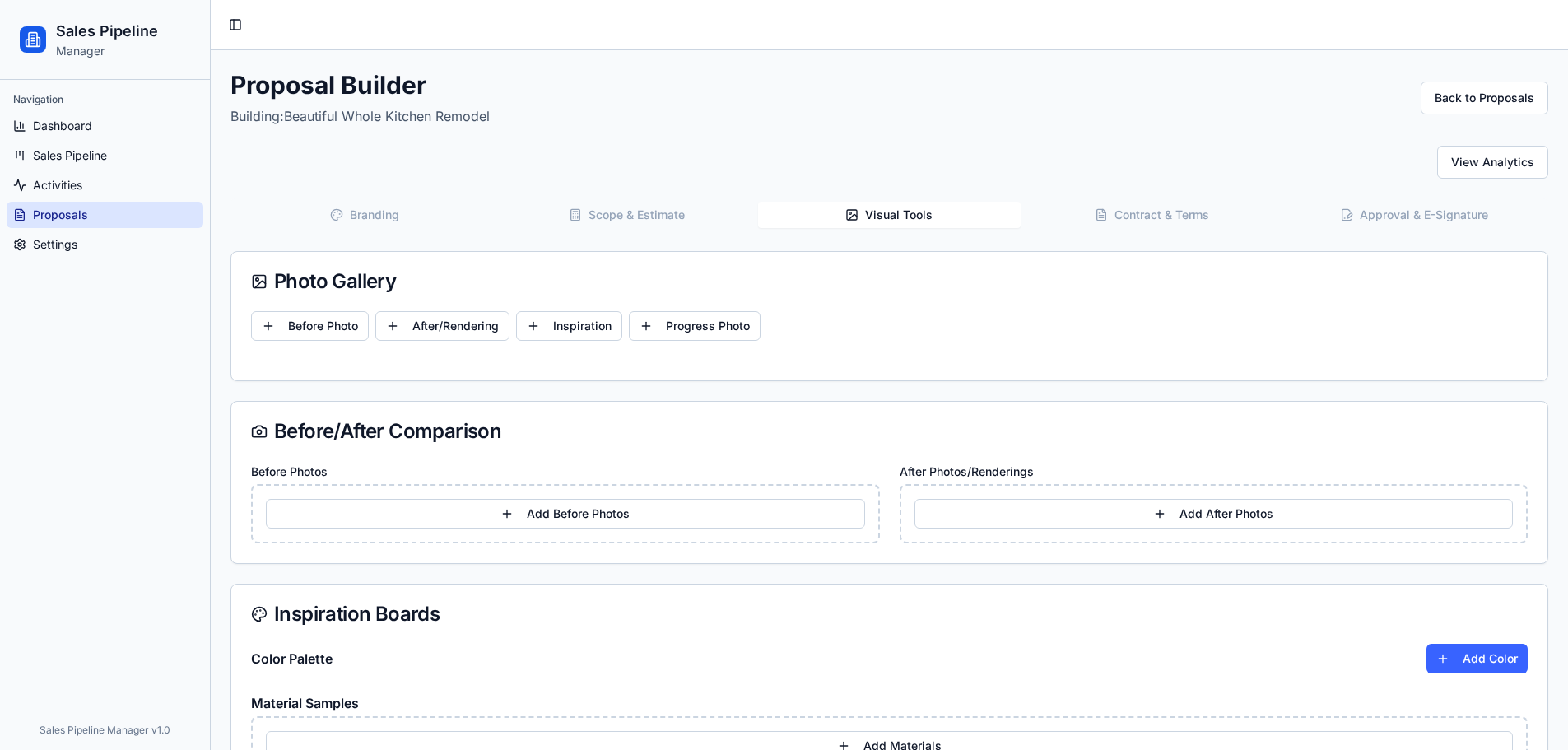
click at [1130, 210] on button "Contract & Terms" at bounding box center [1152, 215] width 263 height 26
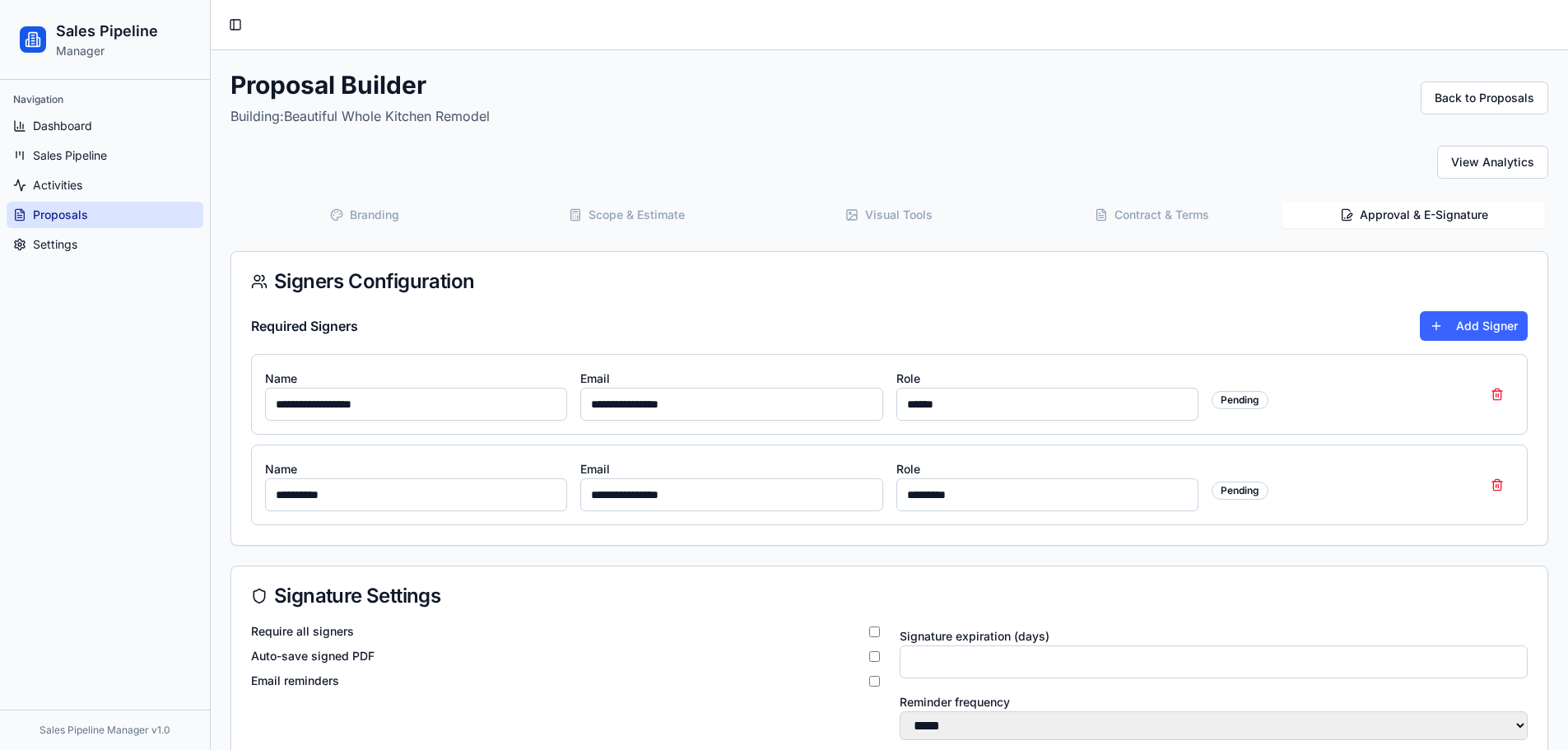
click at [1361, 223] on button "Approval & E-Signature" at bounding box center [1413, 215] width 263 height 26
drag, startPoint x: 876, startPoint y: 62, endPoint x: 214, endPoint y: 79, distance: 662.2
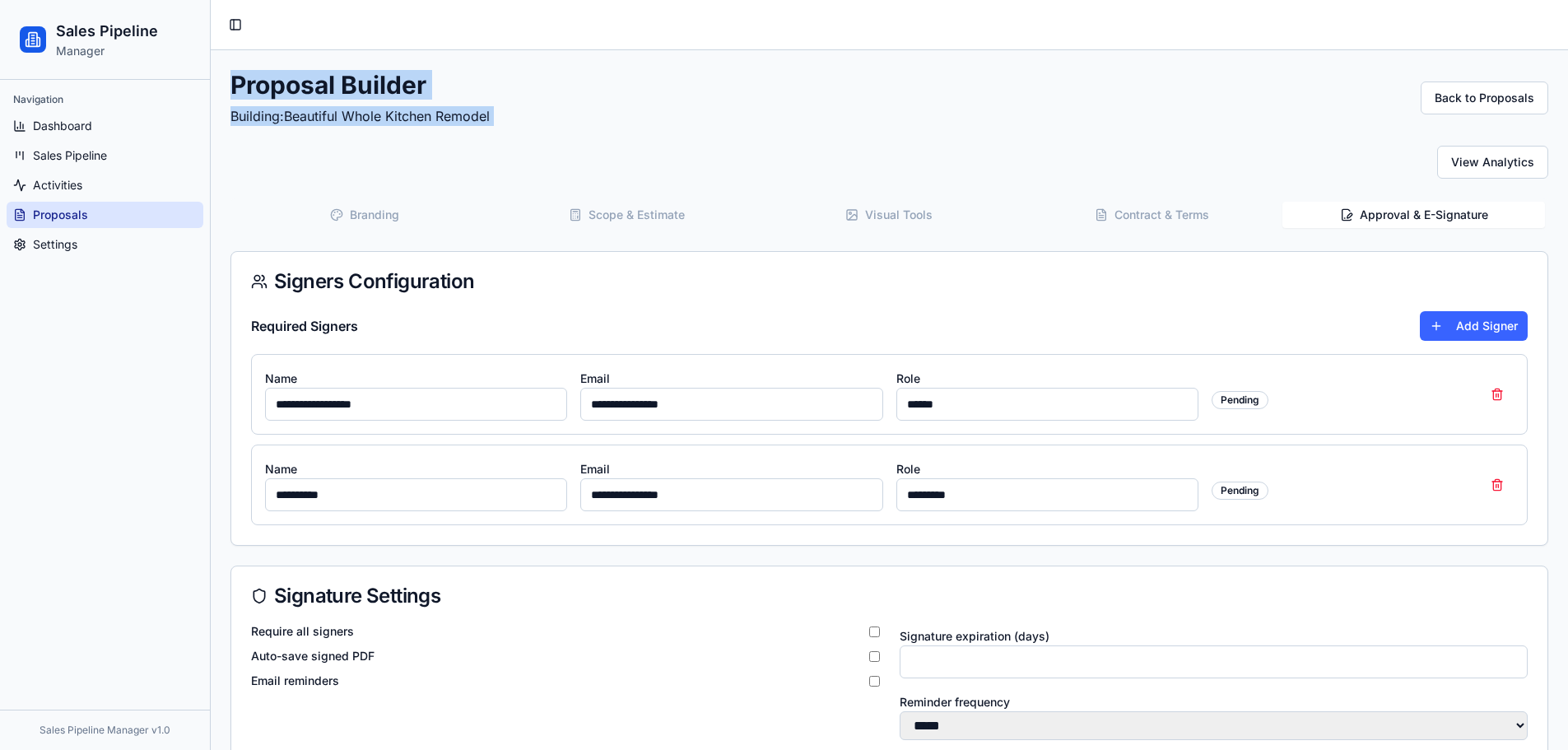
drag, startPoint x: 283, startPoint y: 94, endPoint x: 531, endPoint y: 119, distance: 249.3
click at [529, 119] on div "Proposal Builder Building: Beautiful Whole Kitchen Remodel Back to Proposals" at bounding box center [889, 98] width 1318 height 56
drag, startPoint x: 528, startPoint y: 119, endPoint x: 230, endPoint y: 86, distance: 299.8
click at [230, 86] on div "Proposal Builder Building: Beautiful Whole Kitchen Remodel Back to Proposals" at bounding box center [889, 98] width 1318 height 56
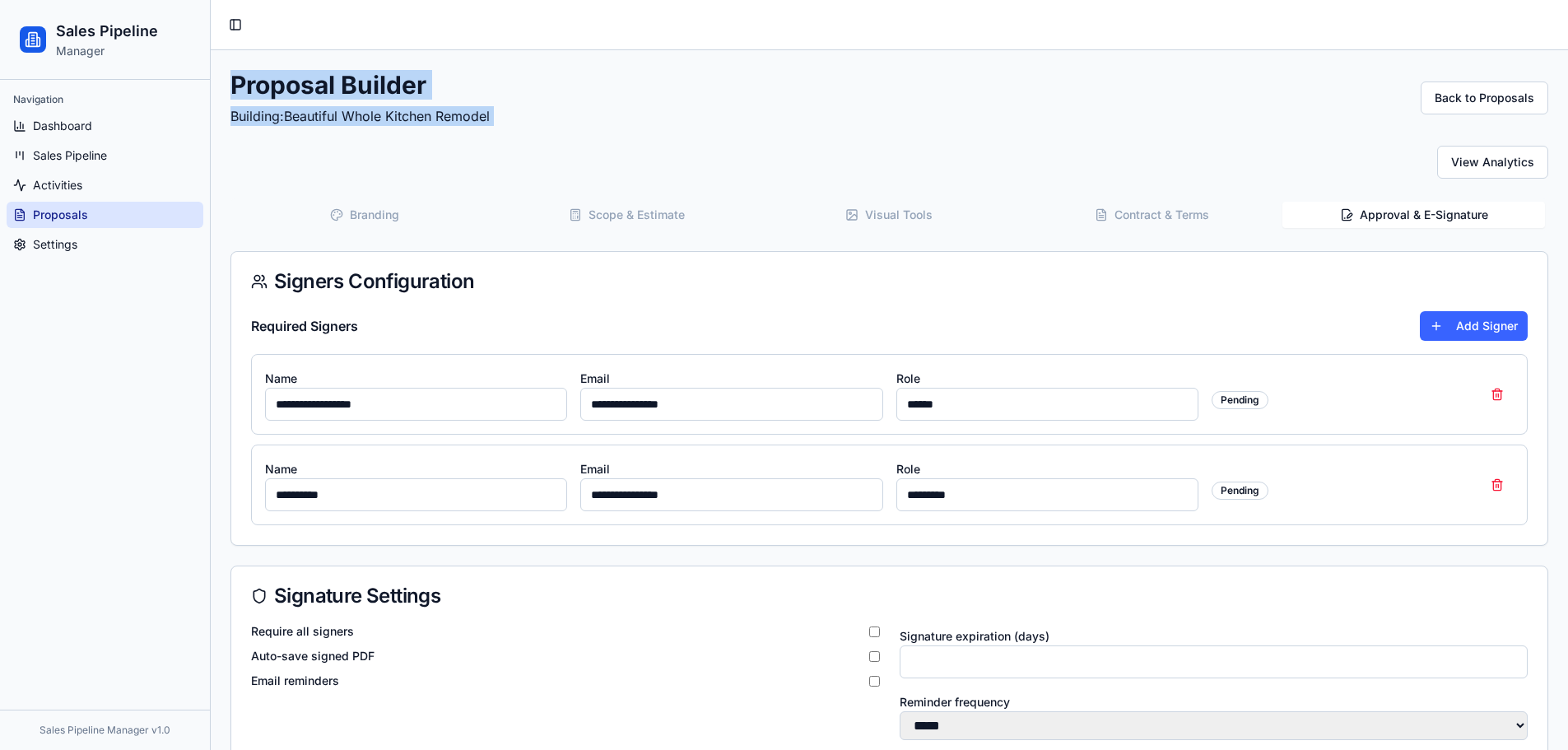
click at [240, 82] on h1 "Proposal Builder" at bounding box center [360, 85] width 259 height 30
drag, startPoint x: 228, startPoint y: 81, endPoint x: 509, endPoint y: 122, distance: 284.0
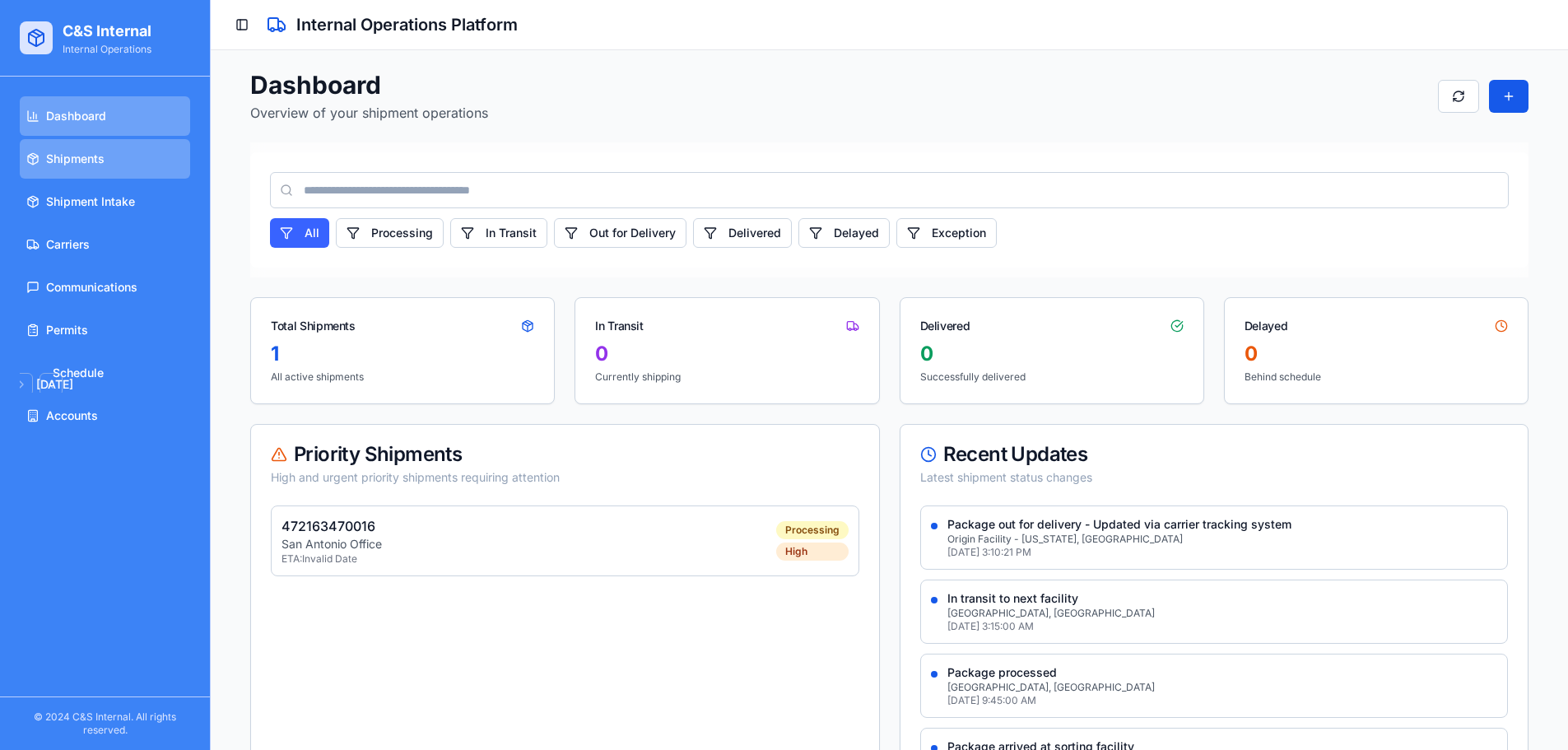
click at [107, 151] on link "Shipments" at bounding box center [105, 159] width 170 height 40
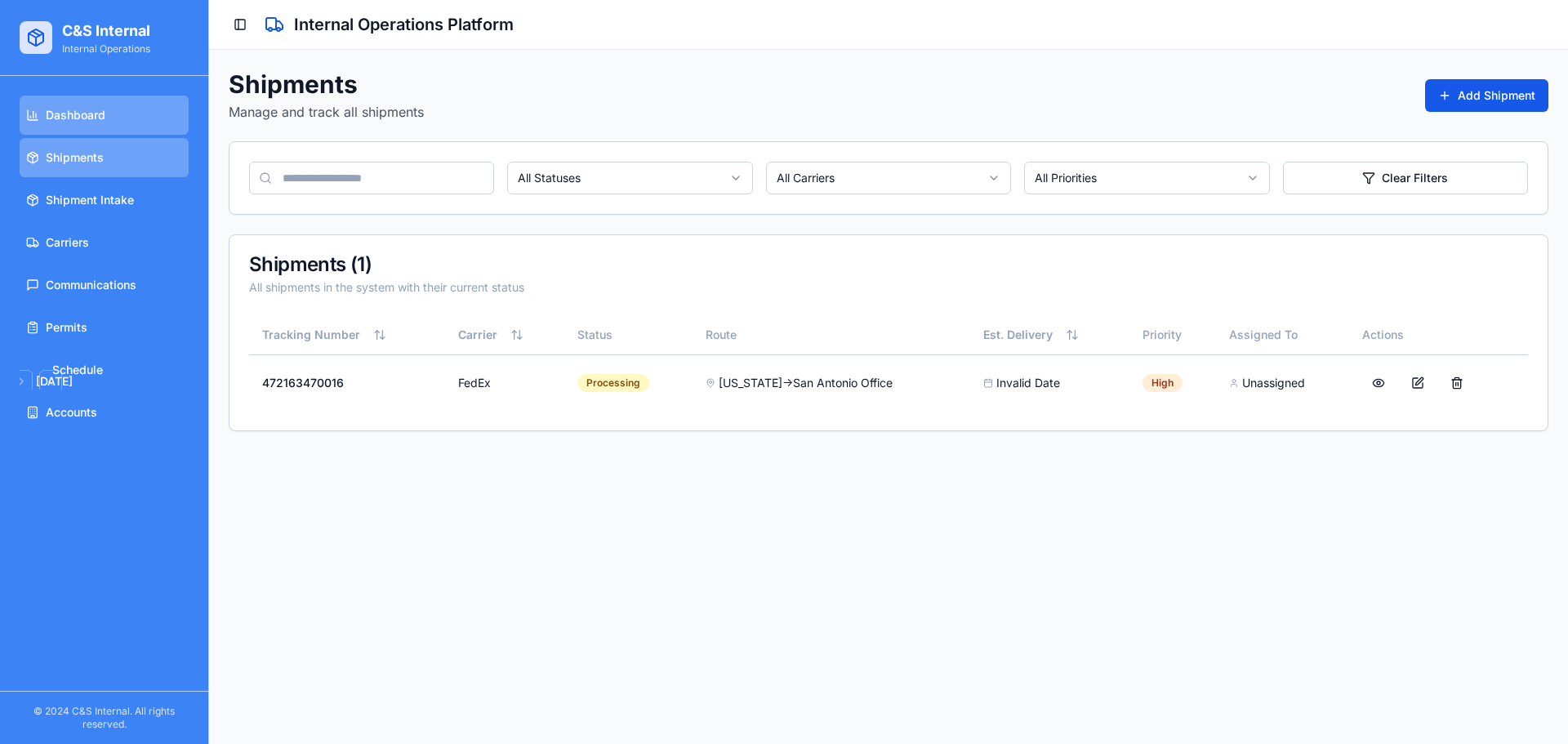
click at [111, 119] on link "Dashboard" at bounding box center [104, 115] width 169 height 39
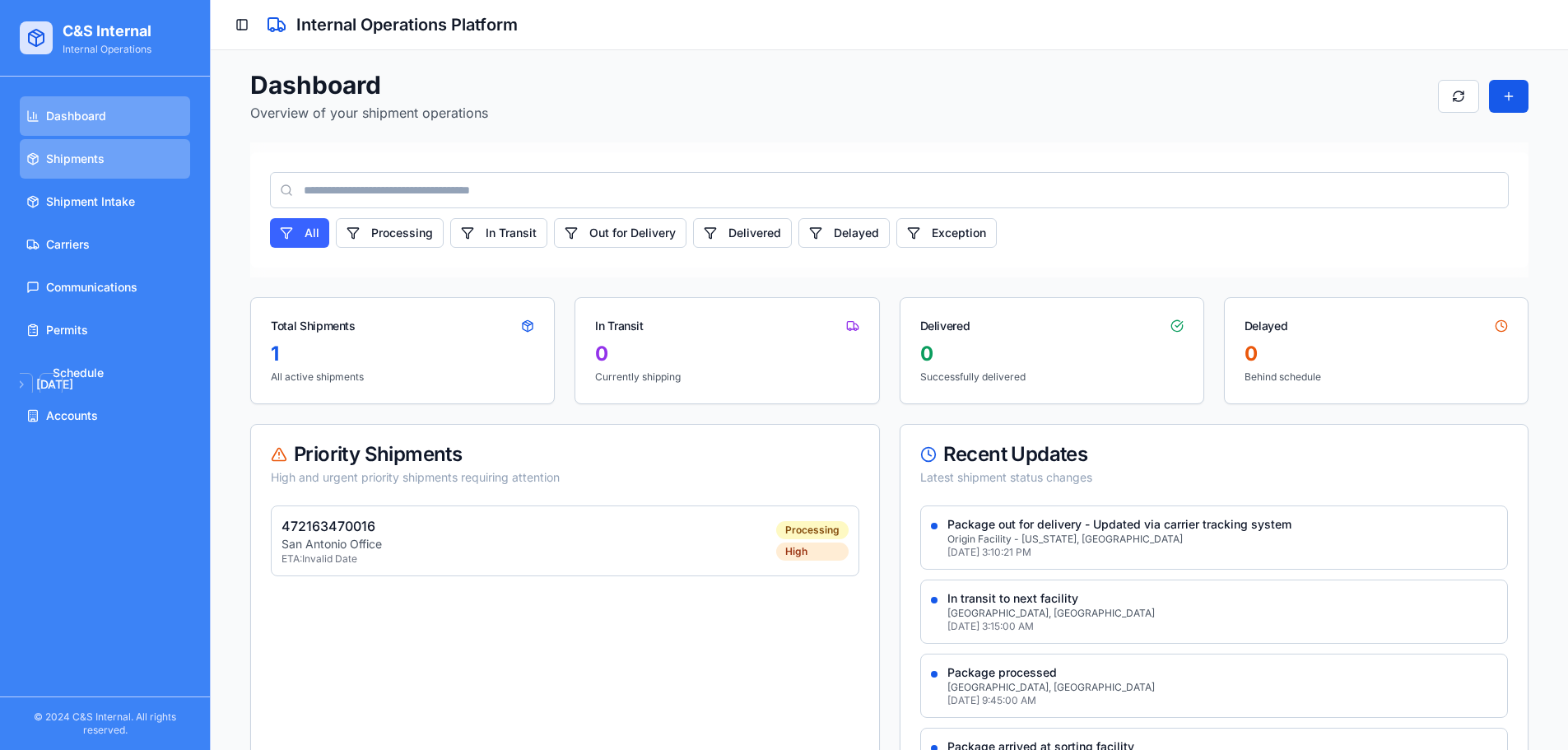
click at [85, 151] on span "Shipments" at bounding box center [75, 159] width 58 height 16
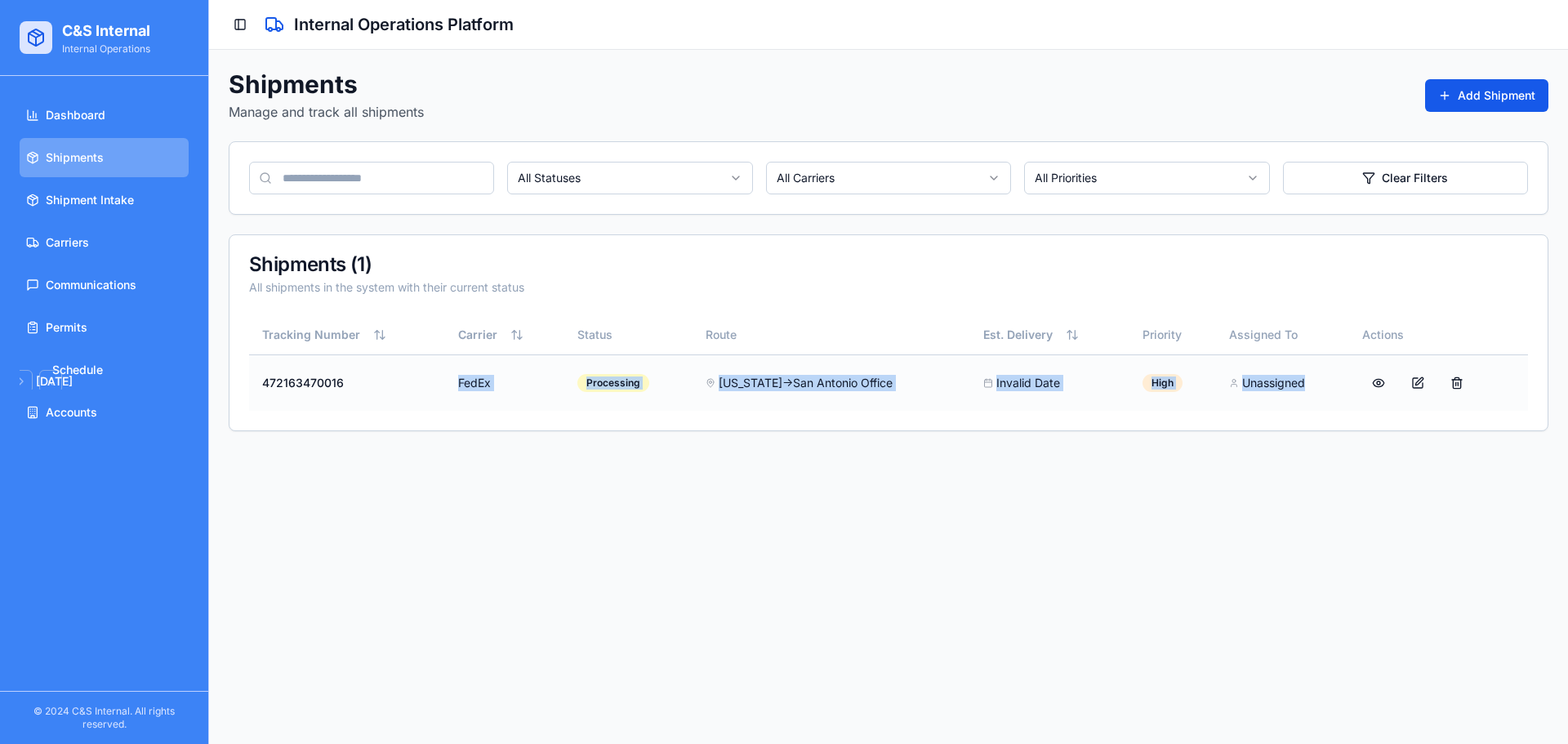
drag, startPoint x: 435, startPoint y: 381, endPoint x: 1301, endPoint y: 388, distance: 866.0
click at [1301, 388] on tr "472163470016 FedEx Processing [US_STATE] → [GEOGRAPHIC_DATA] Office Invalid Dat…" at bounding box center [889, 382] width 1279 height 56
click at [1210, 479] on main "Toggle Sidebar Internal Operations Platform Shipments Manage and track all ship…" at bounding box center [889, 372] width 1359 height 744
click at [1359, 377] on td at bounding box center [1438, 382] width 179 height 56
click at [1377, 390] on button at bounding box center [1379, 383] width 33 height 29
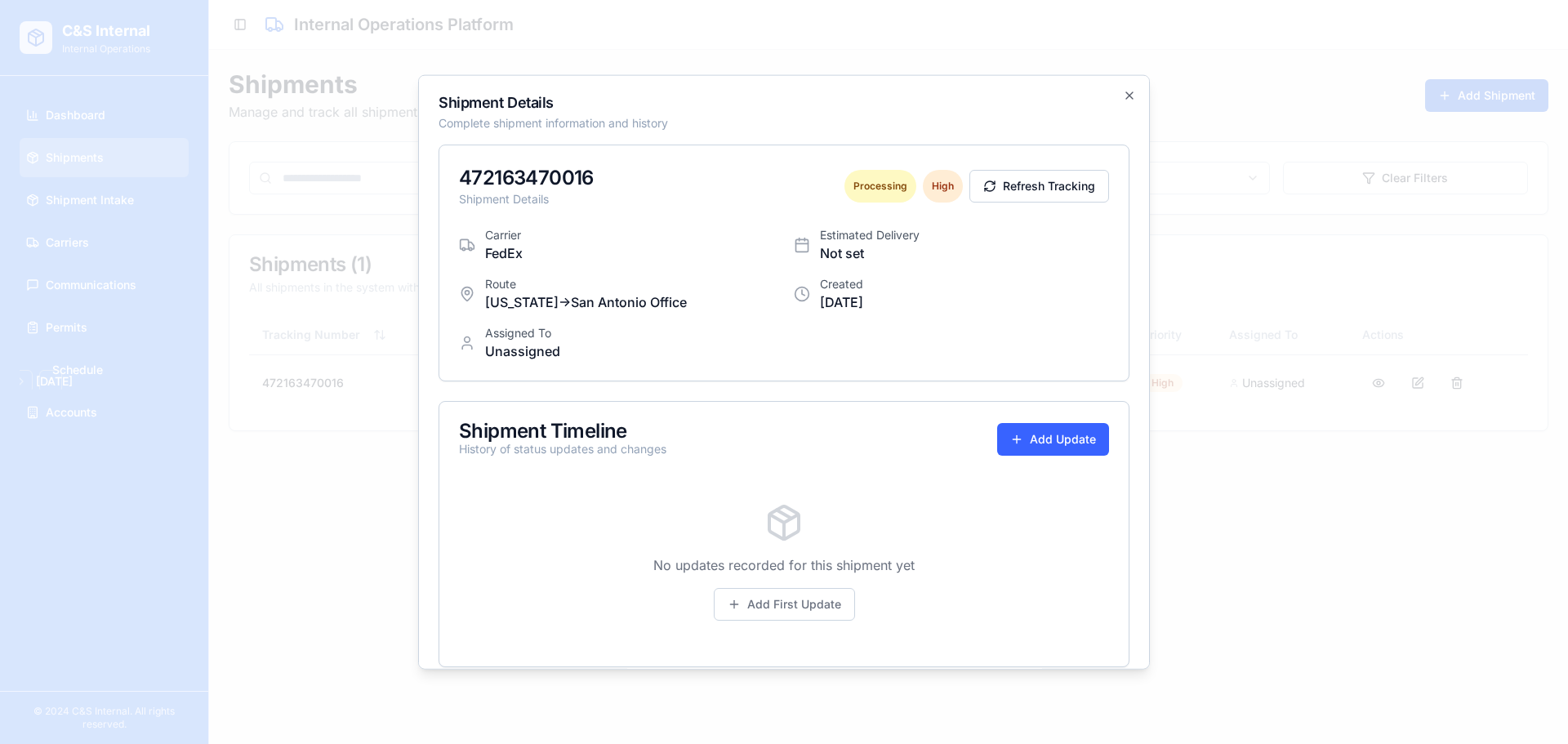
click at [1109, 83] on div "Shipment Details Complete shipment information and history 472163470016 Shipmen…" at bounding box center [784, 372] width 732 height 595
click at [1102, 96] on h2 "Shipment Details" at bounding box center [784, 102] width 691 height 15
click at [1123, 96] on icon "button" at bounding box center [1129, 95] width 13 height 13
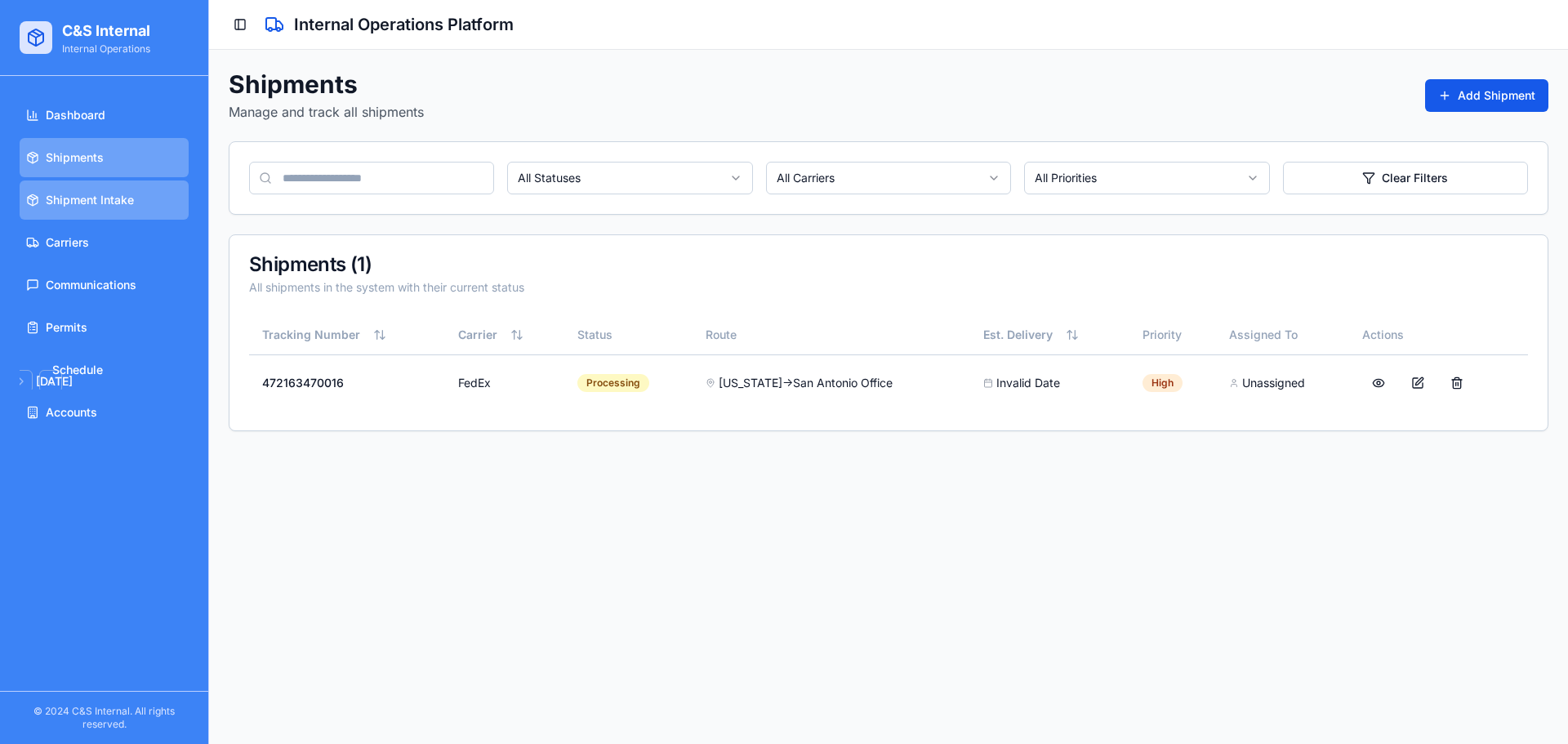
click at [163, 190] on link "Shipment Intake" at bounding box center [104, 200] width 169 height 39
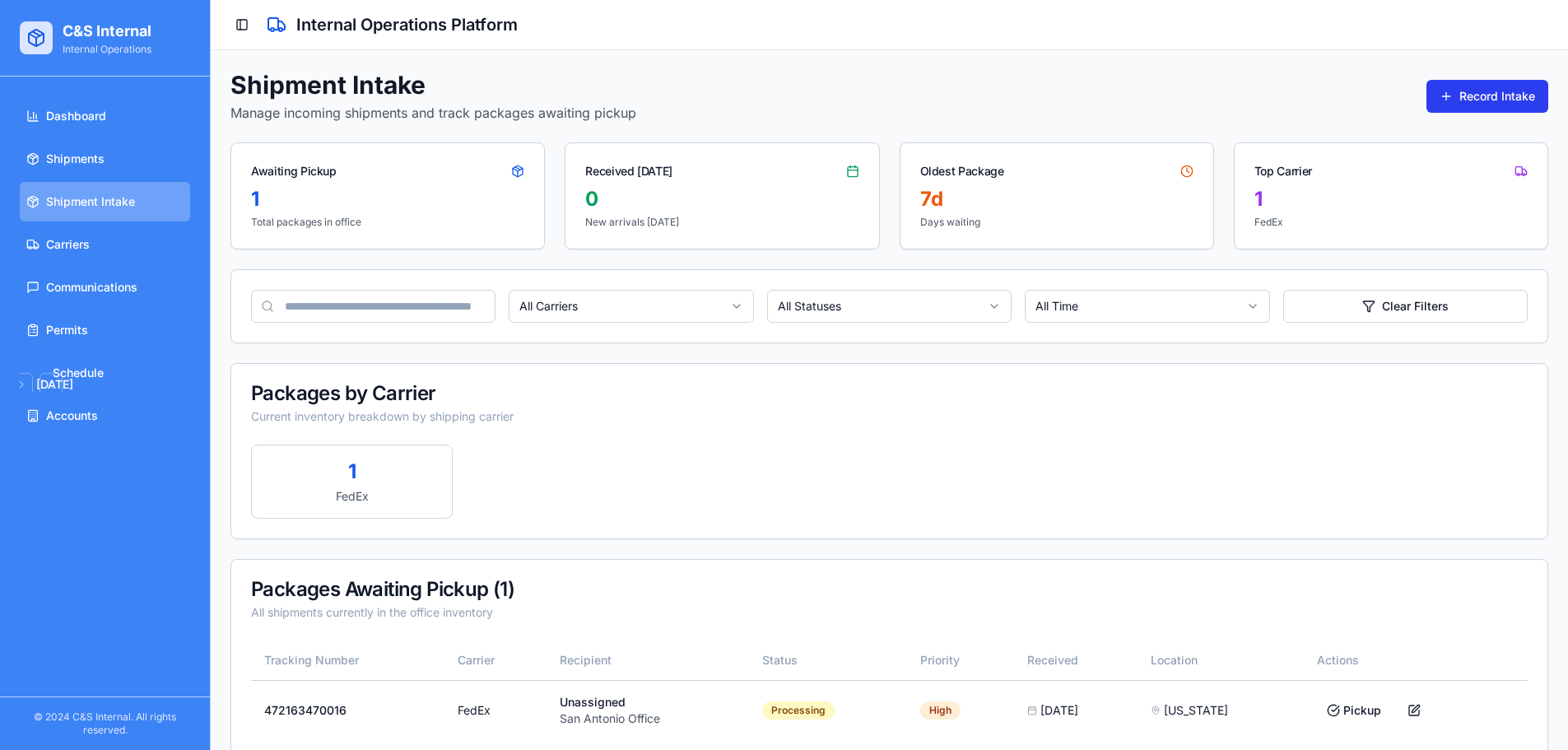
click at [1524, 96] on button "Record Intake" at bounding box center [1487, 96] width 122 height 33
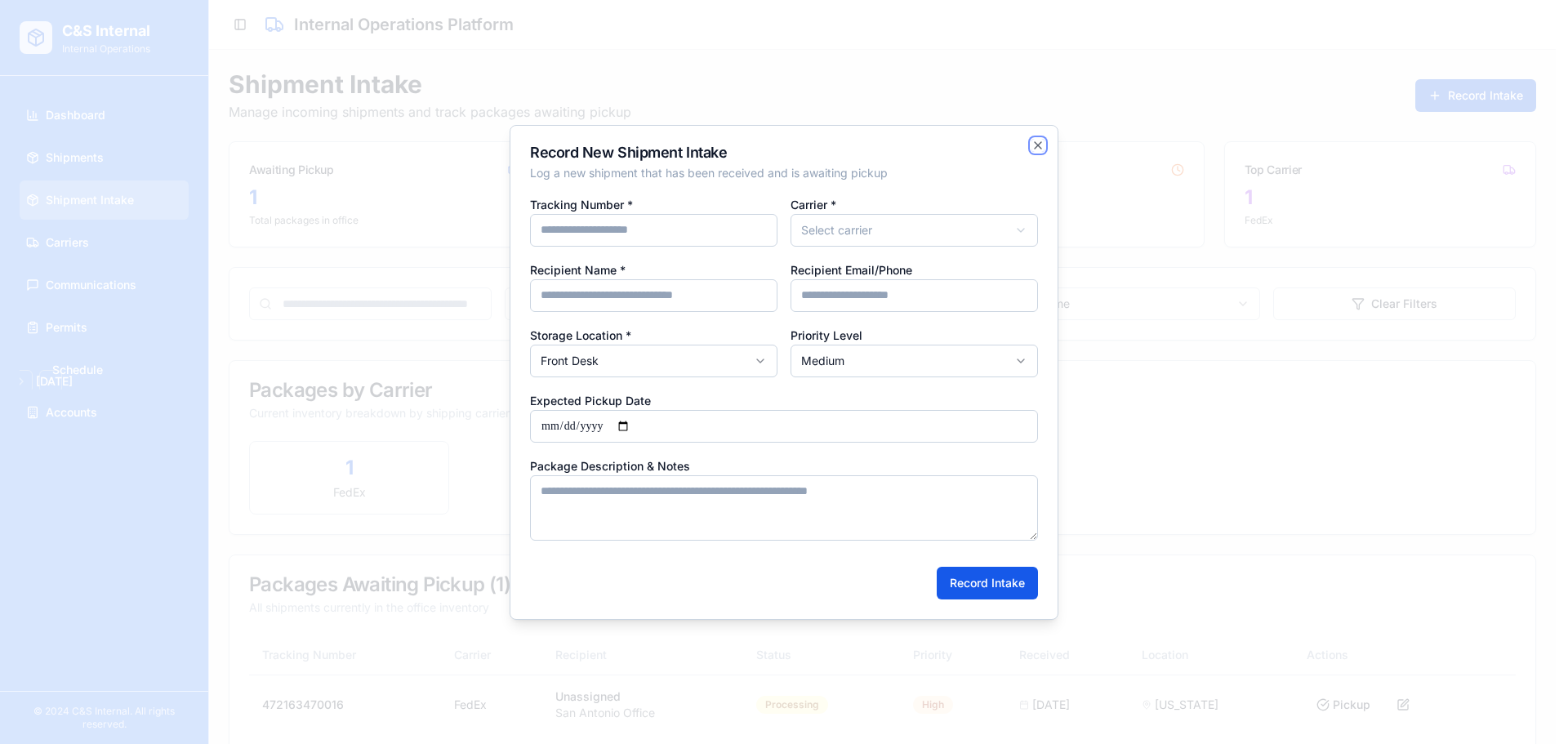
click at [1039, 139] on icon "button" at bounding box center [1038, 145] width 13 height 13
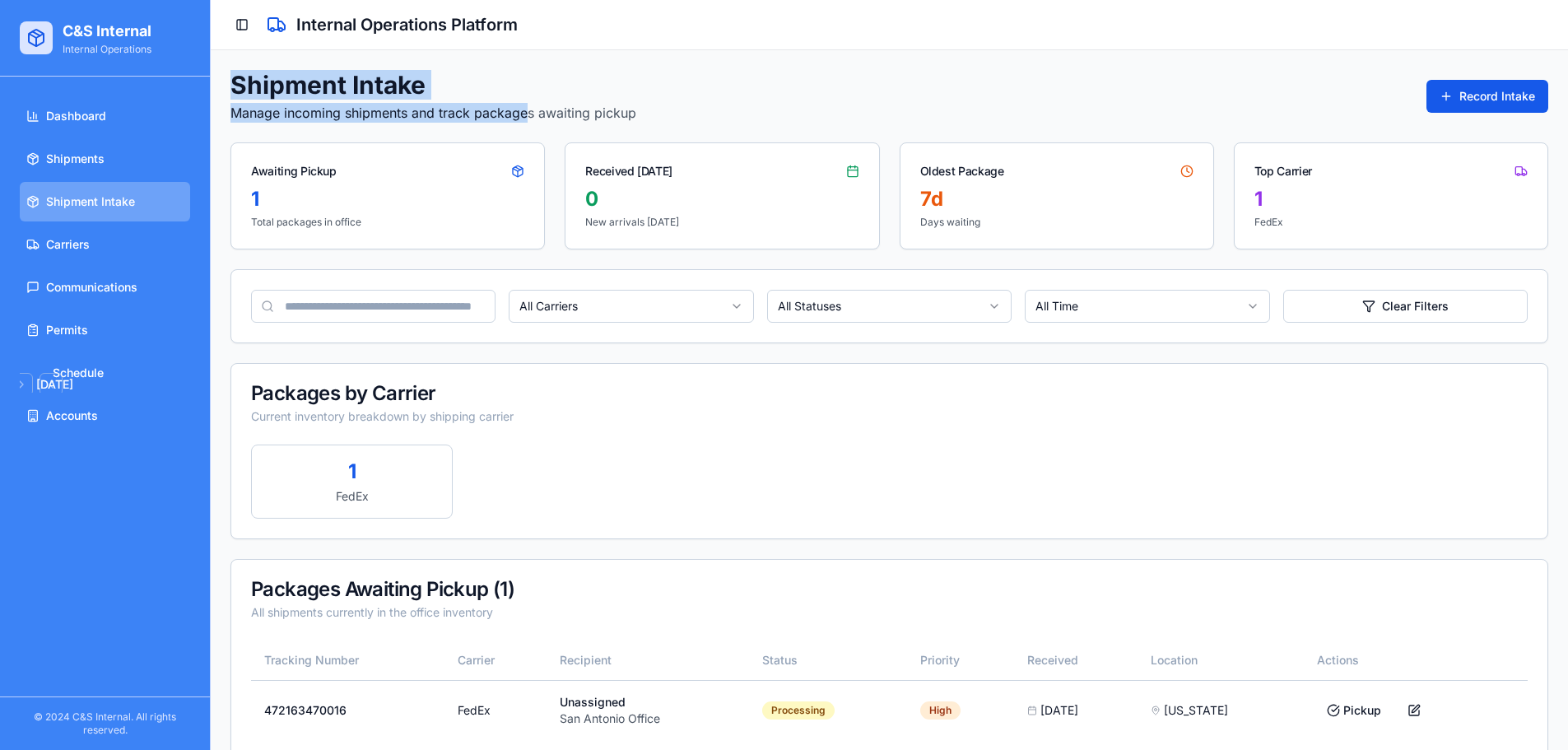
drag, startPoint x: 528, startPoint y: 105, endPoint x: 222, endPoint y: 95, distance: 306.2
click at [222, 95] on div "Shipment Intake Manage incoming shipments and track packages awaiting pickup Re…" at bounding box center [889, 415] width 1357 height 730
click at [230, 95] on div "Shipment Intake Manage incoming shipments and track packages awaiting pickup Re…" at bounding box center [889, 415] width 1357 height 730
click at [802, 114] on div "Shipment Intake Manage incoming shipments and track packages awaiting pickup Re…" at bounding box center [889, 96] width 1318 height 53
drag, startPoint x: 688, startPoint y: 140, endPoint x: 373, endPoint y: 74, distance: 321.8
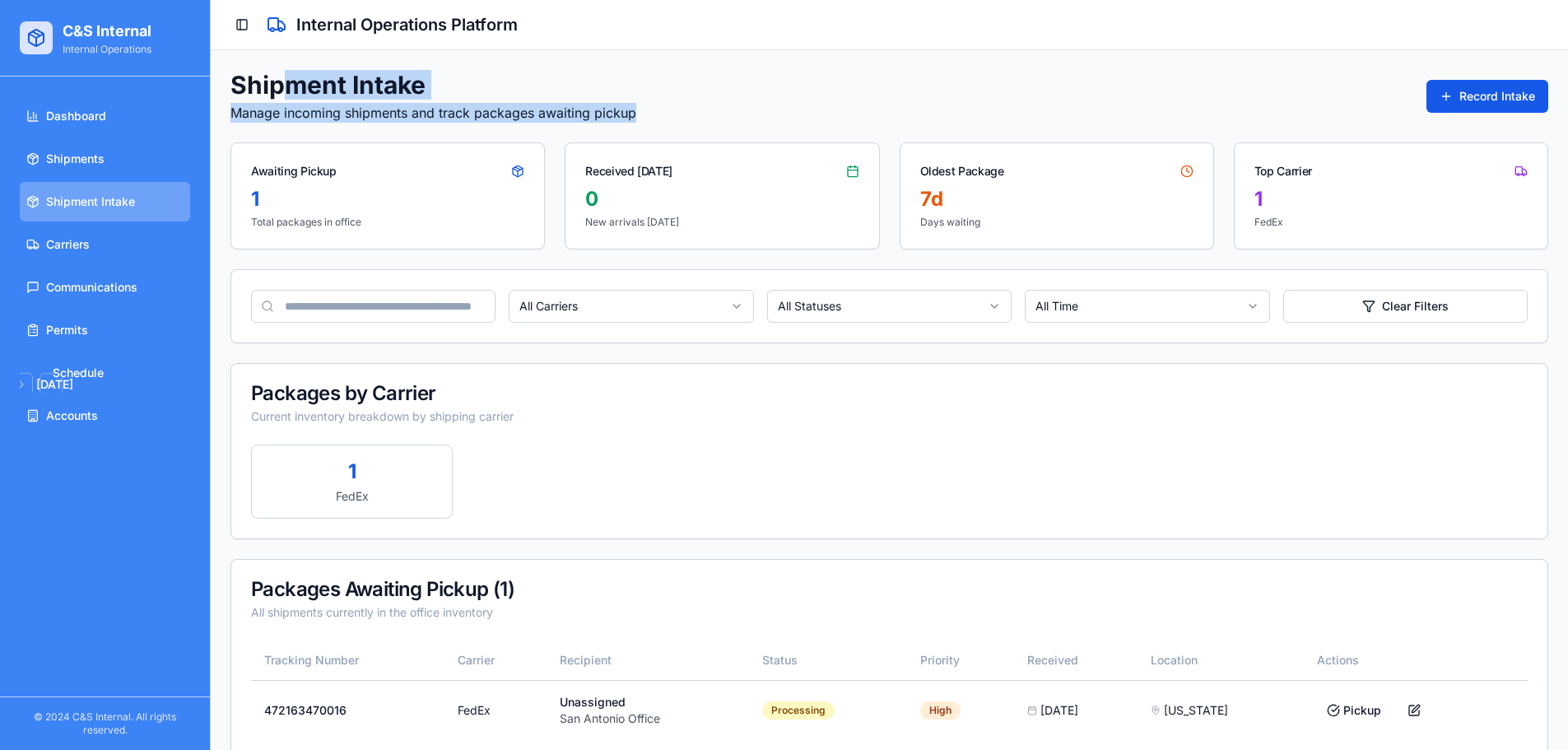
click at [286, 75] on div "Shipment Intake Manage incoming shipments and track packages awaiting pickup Re…" at bounding box center [889, 96] width 1318 height 53
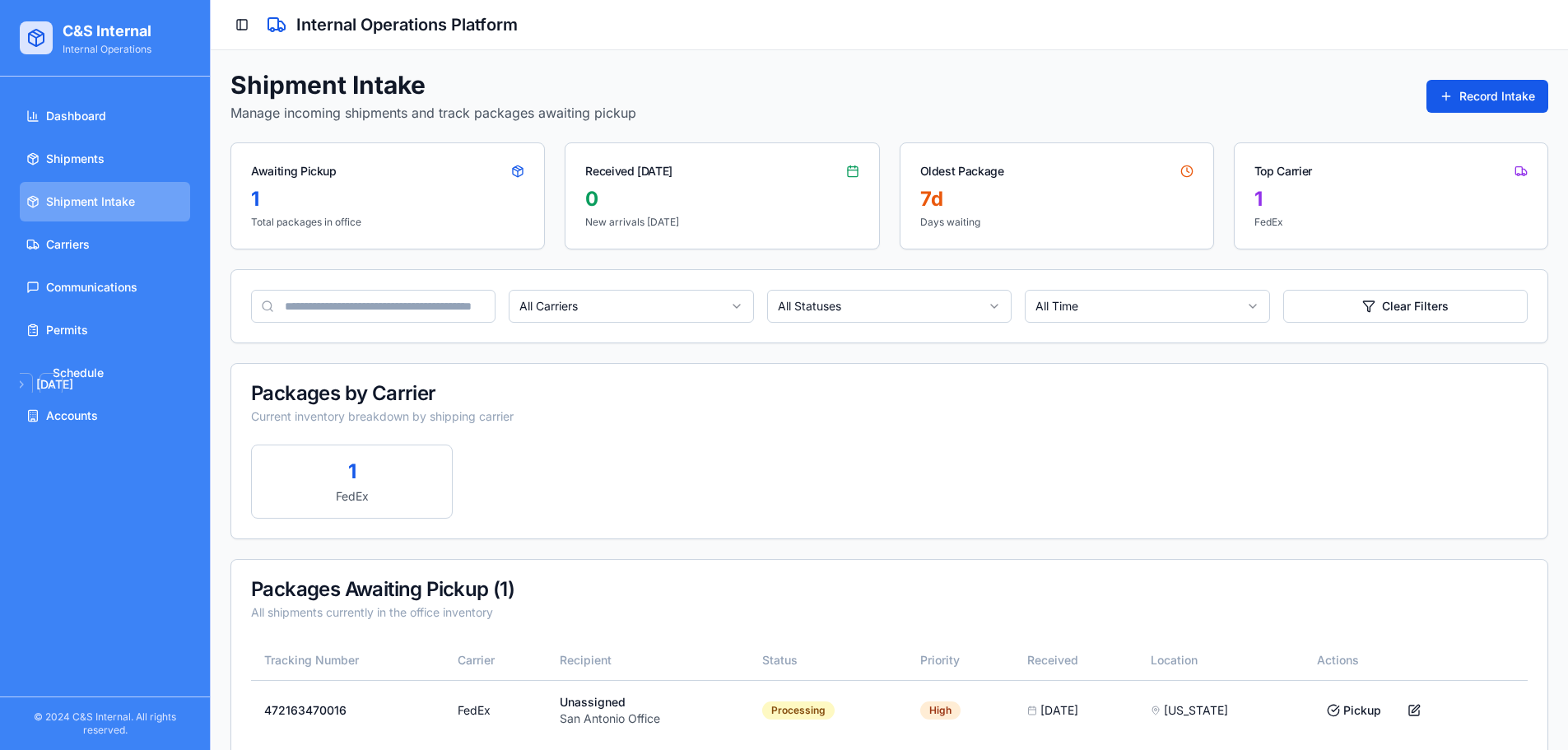
click at [1093, 103] on div "Shipment Intake Manage incoming shipments and track packages awaiting pickup Re…" at bounding box center [889, 96] width 1318 height 53
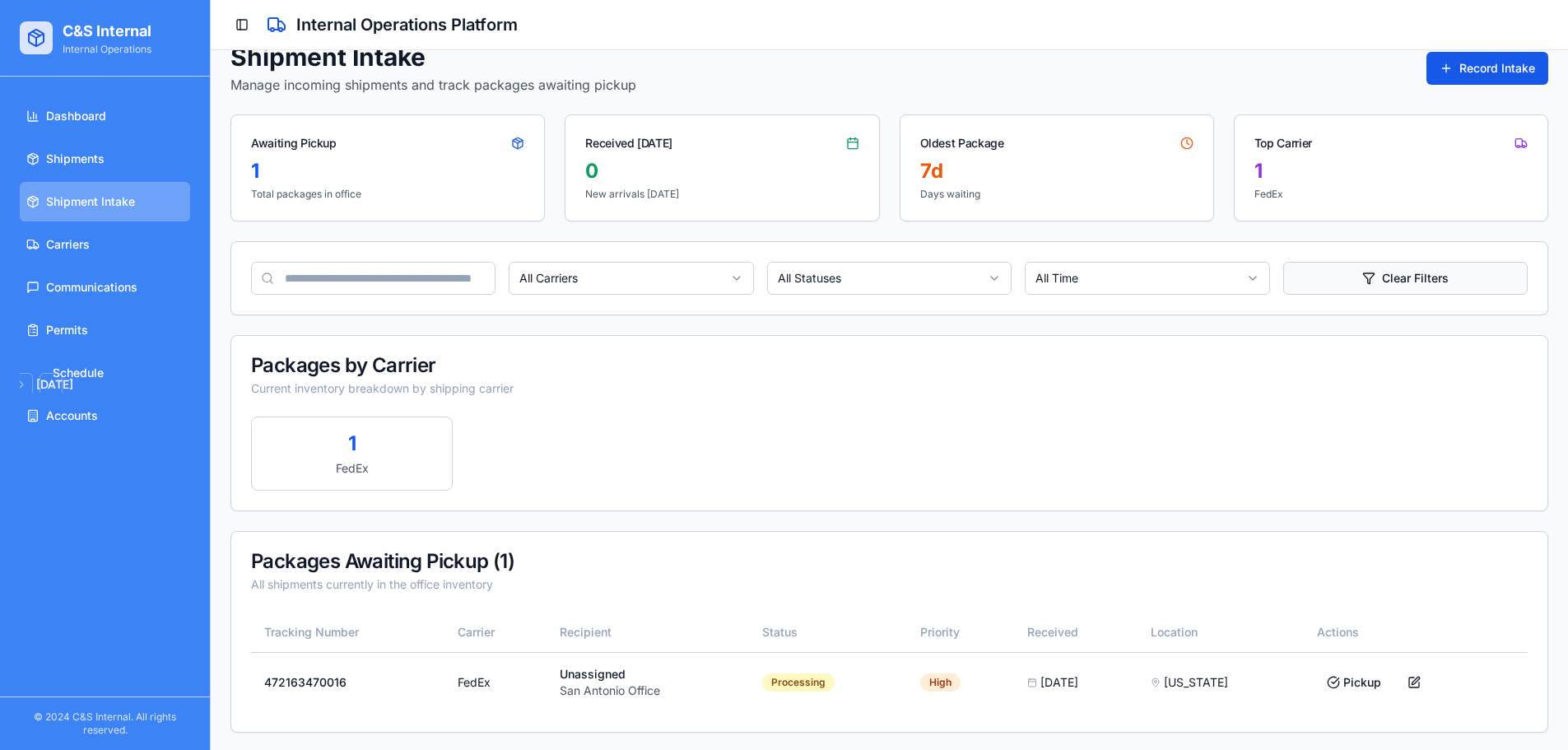
scroll to position [30, 0]
drag, startPoint x: 271, startPoint y: 579, endPoint x: 573, endPoint y: 549, distance: 303.5
click at [573, 548] on div "Shipment Intake Manage incoming shipments and track packages awaiting pickup Re…" at bounding box center [889, 384] width 1357 height 730
click at [573, 567] on div "Packages Awaiting Pickup ( 1 )" at bounding box center [889, 559] width 1277 height 20
click at [198, 555] on div "Dashboard Shipments Shipment Intake Carriers Communications Permits August 2025…" at bounding box center [105, 386] width 210 height 620
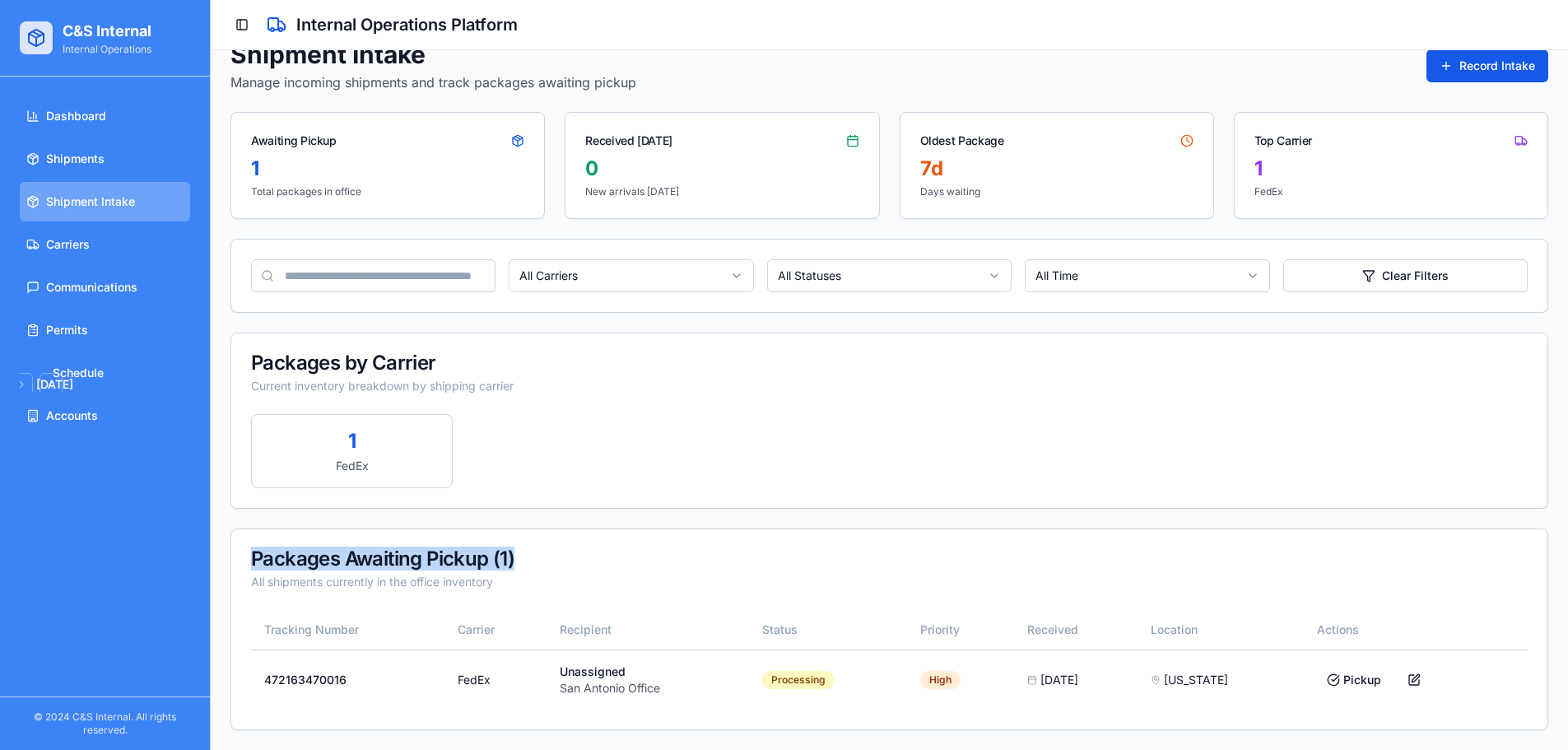
drag, startPoint x: 247, startPoint y: 556, endPoint x: 607, endPoint y: 553, distance: 360.0
click at [607, 553] on div "Packages Awaiting Pickup ( 1 ) All shipments currently in the office inventory" at bounding box center [889, 570] width 1316 height 81
click at [938, 606] on div "Packages Awaiting Pickup ( 1 ) All shipments currently in the office inventory" at bounding box center [889, 570] width 1316 height 81
drag, startPoint x: 1343, startPoint y: 677, endPoint x: 1356, endPoint y: 674, distance: 13.3
click at [1356, 674] on button "Pickup" at bounding box center [1354, 680] width 74 height 30
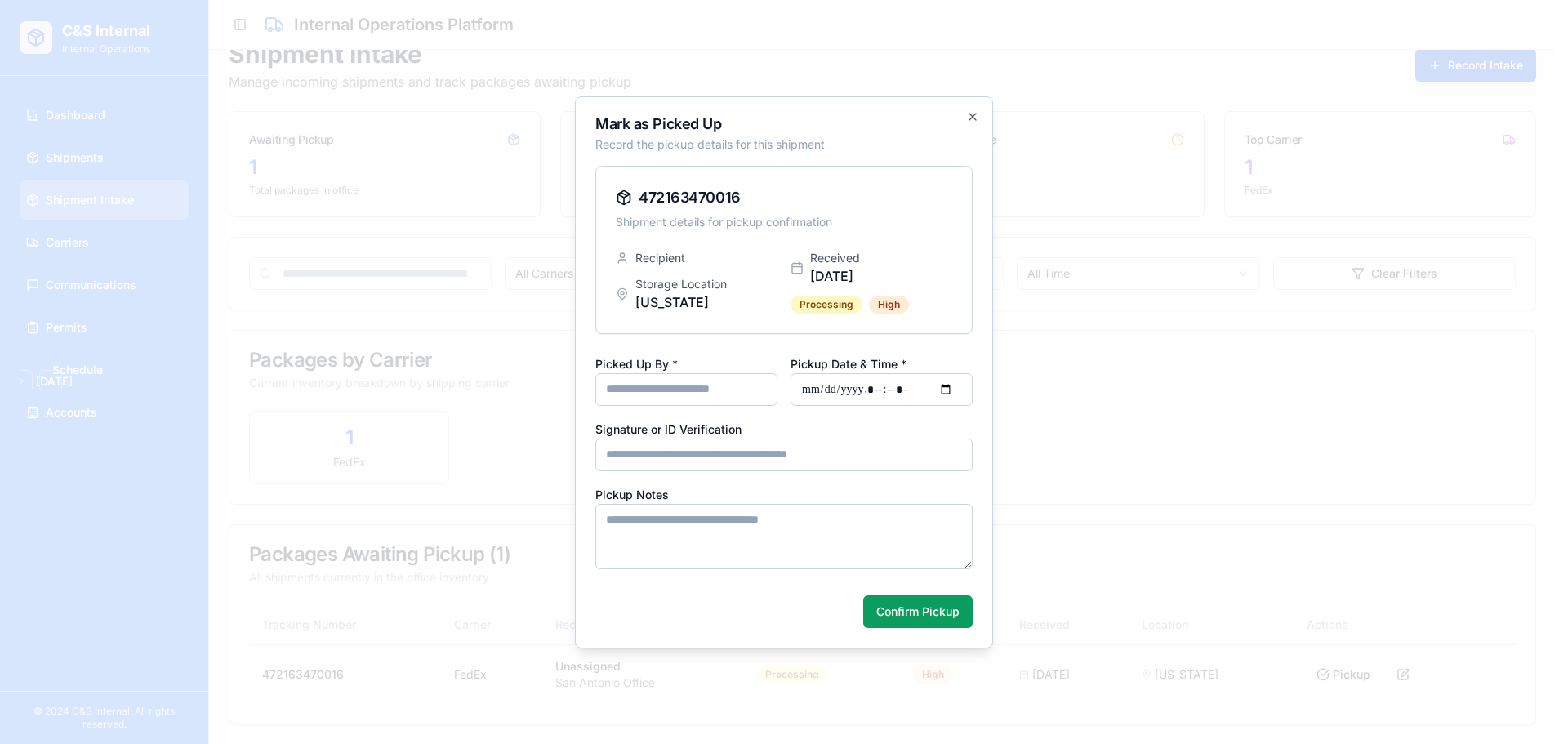
click at [701, 403] on input "Picked Up By *" at bounding box center [686, 390] width 182 height 33
drag, startPoint x: 702, startPoint y: 366, endPoint x: 826, endPoint y: 360, distance: 124.1
click at [826, 360] on div "Mark as Picked Up Record the pickup details for this shipment 472163470016 Ship…" at bounding box center [784, 372] width 418 height 552
click at [735, 392] on input "Picked Up By *" at bounding box center [686, 390] width 182 height 33
click at [957, 388] on input "Pickup Date & Time *" at bounding box center [881, 390] width 182 height 33
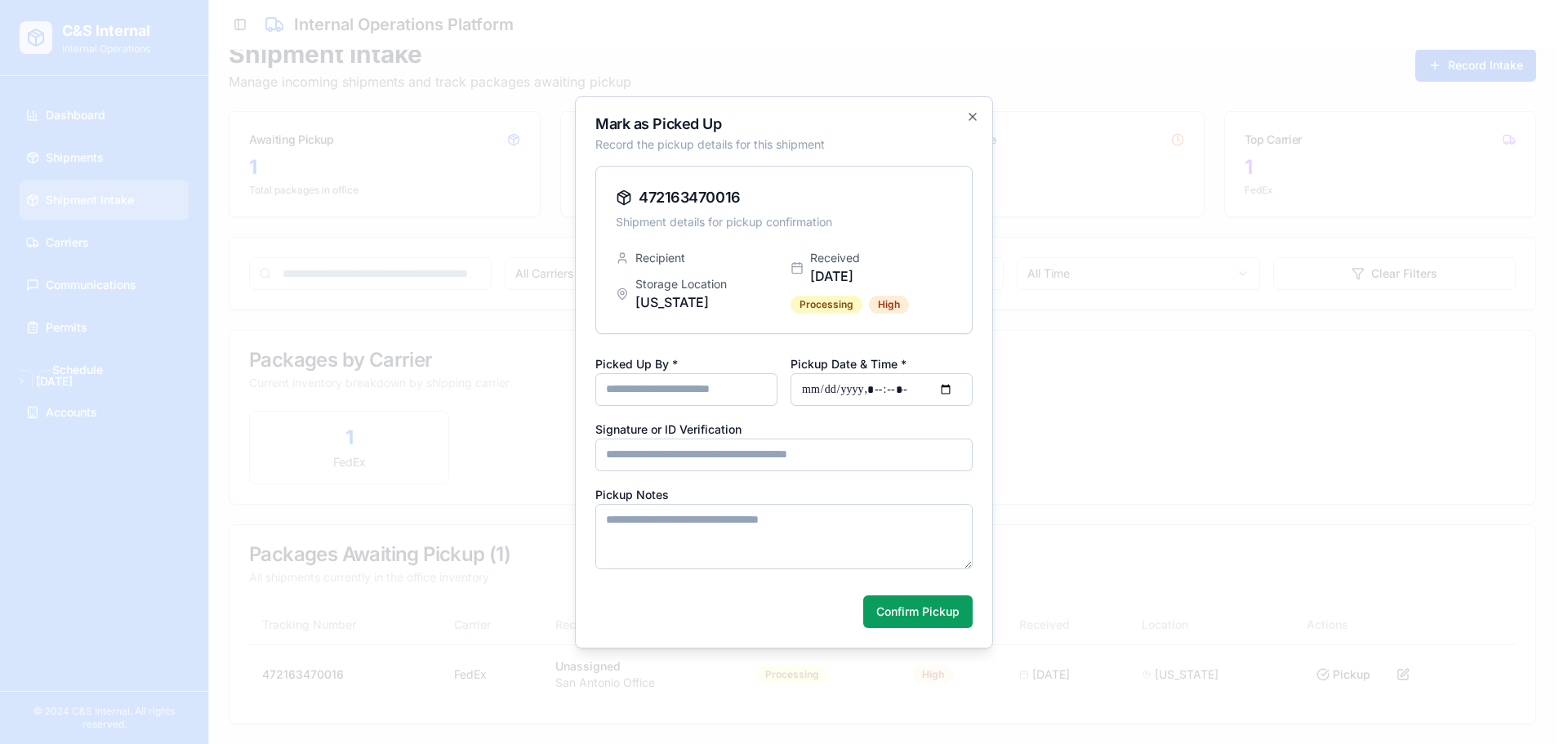
click at [955, 388] on input "Pickup Date & Time *" at bounding box center [881, 390] width 182 height 33
click at [701, 440] on input "Signature or ID Verification" at bounding box center [784, 455] width 377 height 33
drag, startPoint x: 626, startPoint y: 455, endPoint x: 941, endPoint y: 457, distance: 315.0
click at [941, 457] on div "Mark as Picked Up Record the pickup details for this shipment 472163470016 Ship…" at bounding box center [784, 372] width 418 height 552
click at [929, 455] on input "Signature or ID Verification" at bounding box center [784, 455] width 377 height 33
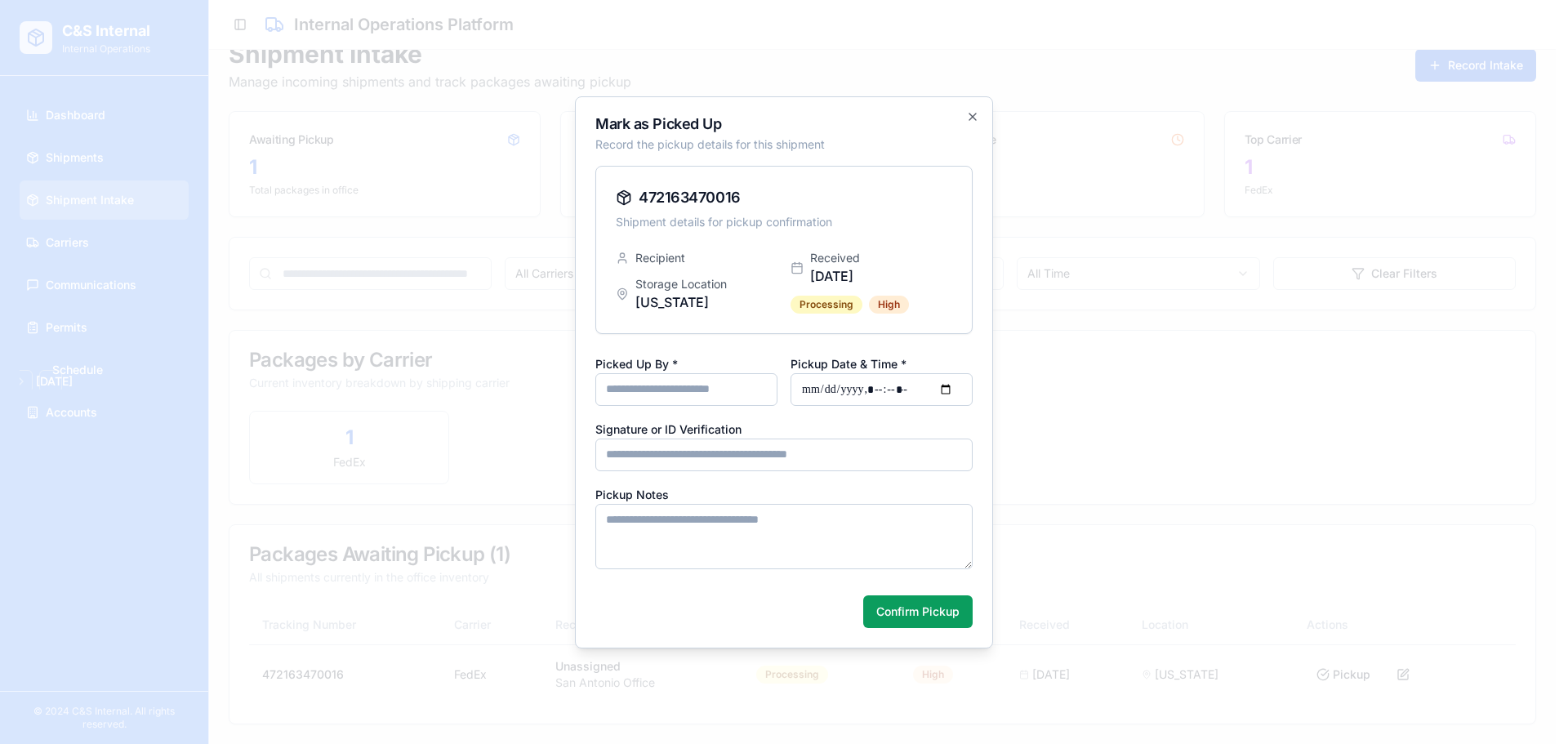
click at [908, 458] on input "Signature or ID Verification" at bounding box center [784, 455] width 377 height 33
click at [872, 467] on input "Signature or ID Verification" at bounding box center [784, 455] width 377 height 33
click at [752, 518] on textarea "Pickup Notes" at bounding box center [784, 537] width 377 height 65
drag, startPoint x: 973, startPoint y: 112, endPoint x: 964, endPoint y: 114, distance: 9.2
click at [971, 112] on icon "button" at bounding box center [973, 117] width 13 height 13
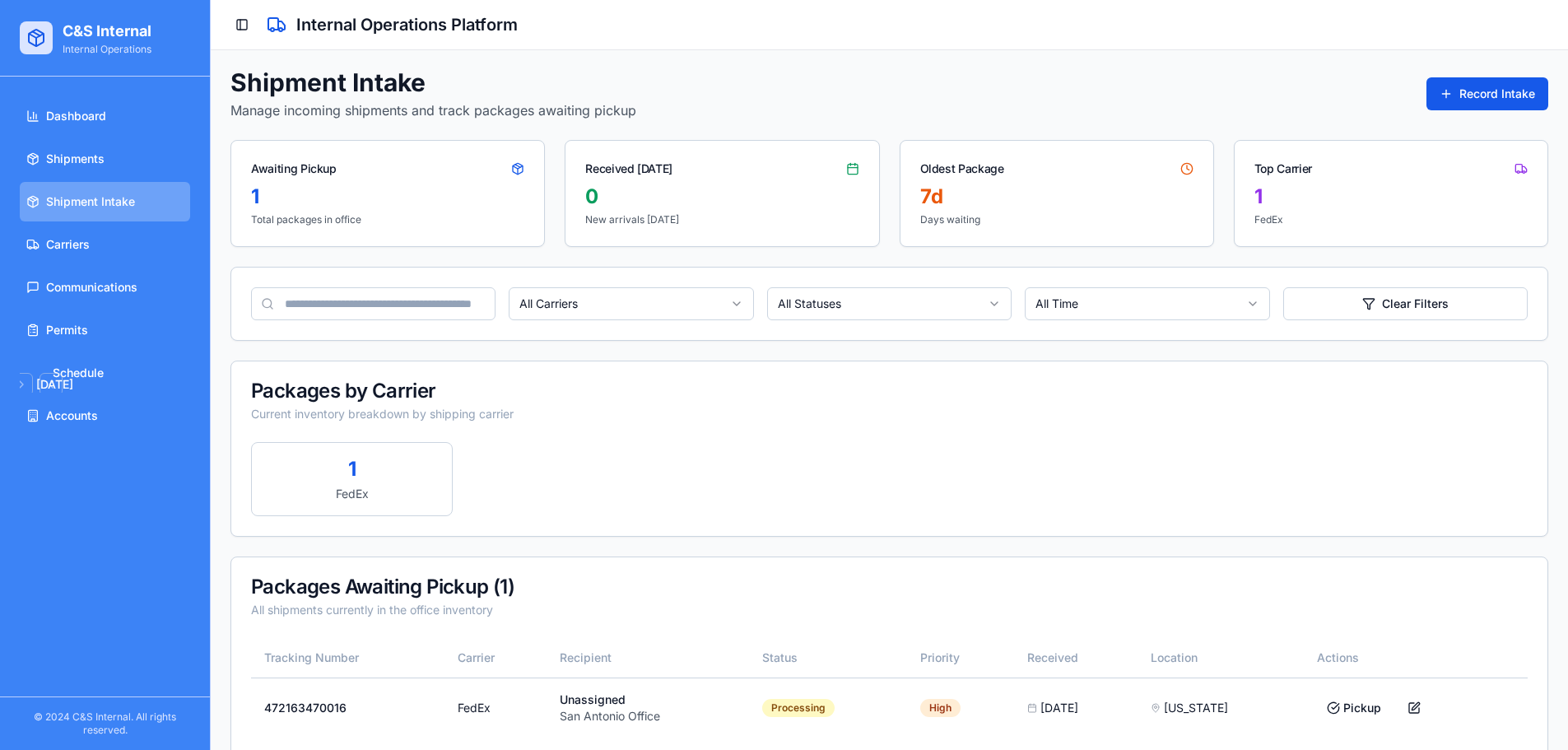
scroll to position [0, 0]
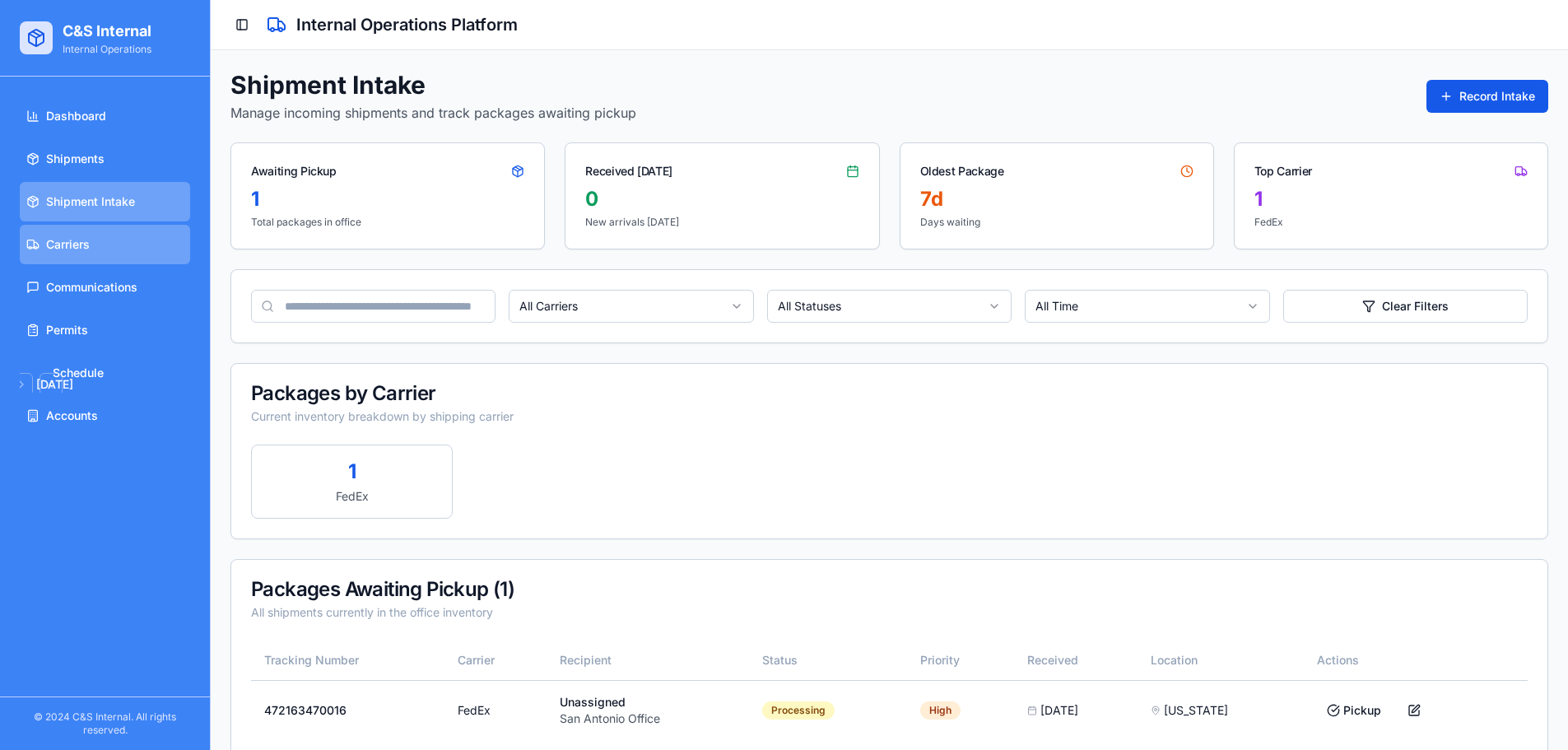
click at [96, 255] on link "Carriers" at bounding box center [105, 245] width 170 height 40
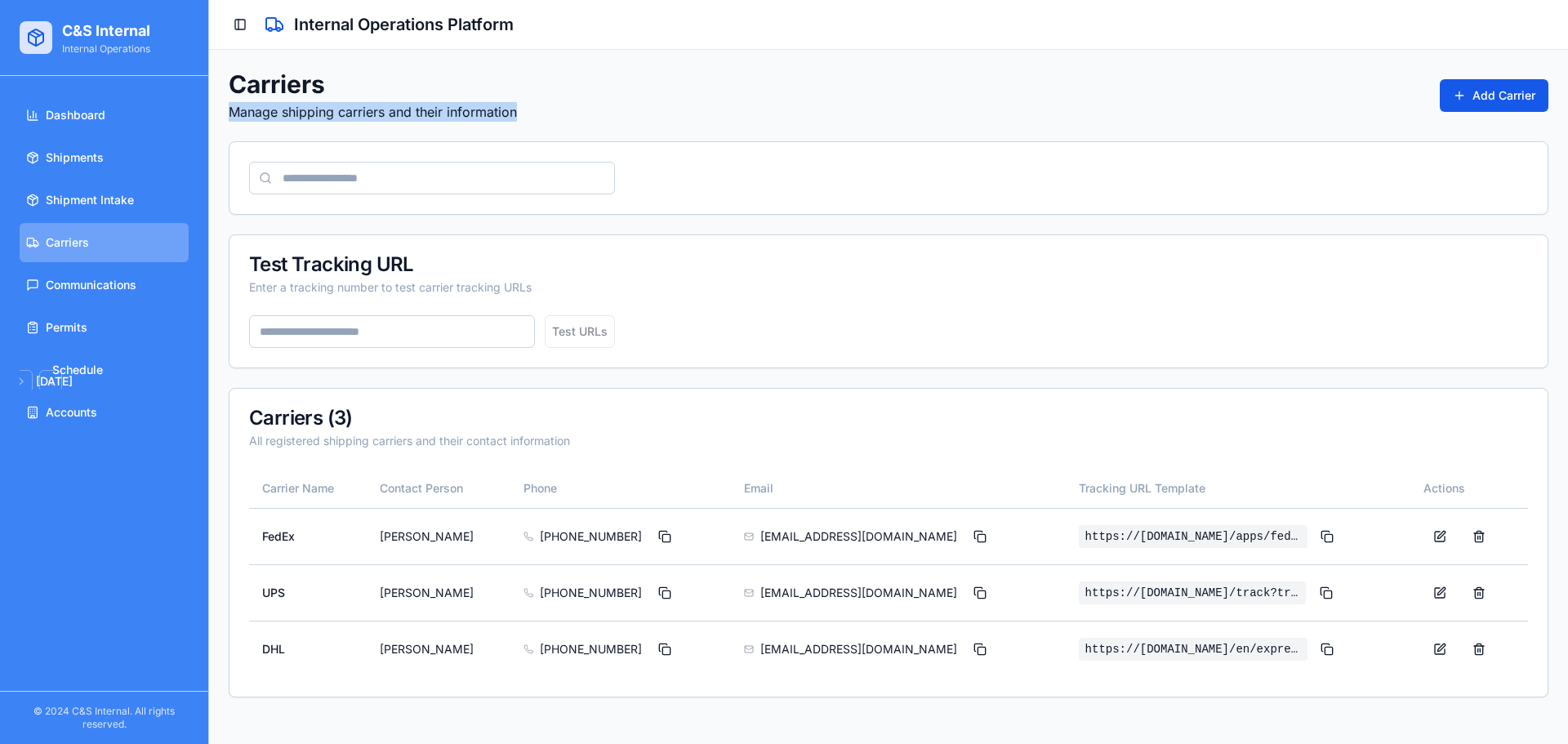
drag, startPoint x: 706, startPoint y: 4, endPoint x: 361, endPoint y: 93, distance: 356.3
click at [361, 93] on div "Carriers Manage shipping carriers and their information Add Carrier Test Tracki…" at bounding box center [889, 383] width 1359 height 667
click at [361, 93] on h1 "Carriers" at bounding box center [372, 84] width 288 height 29
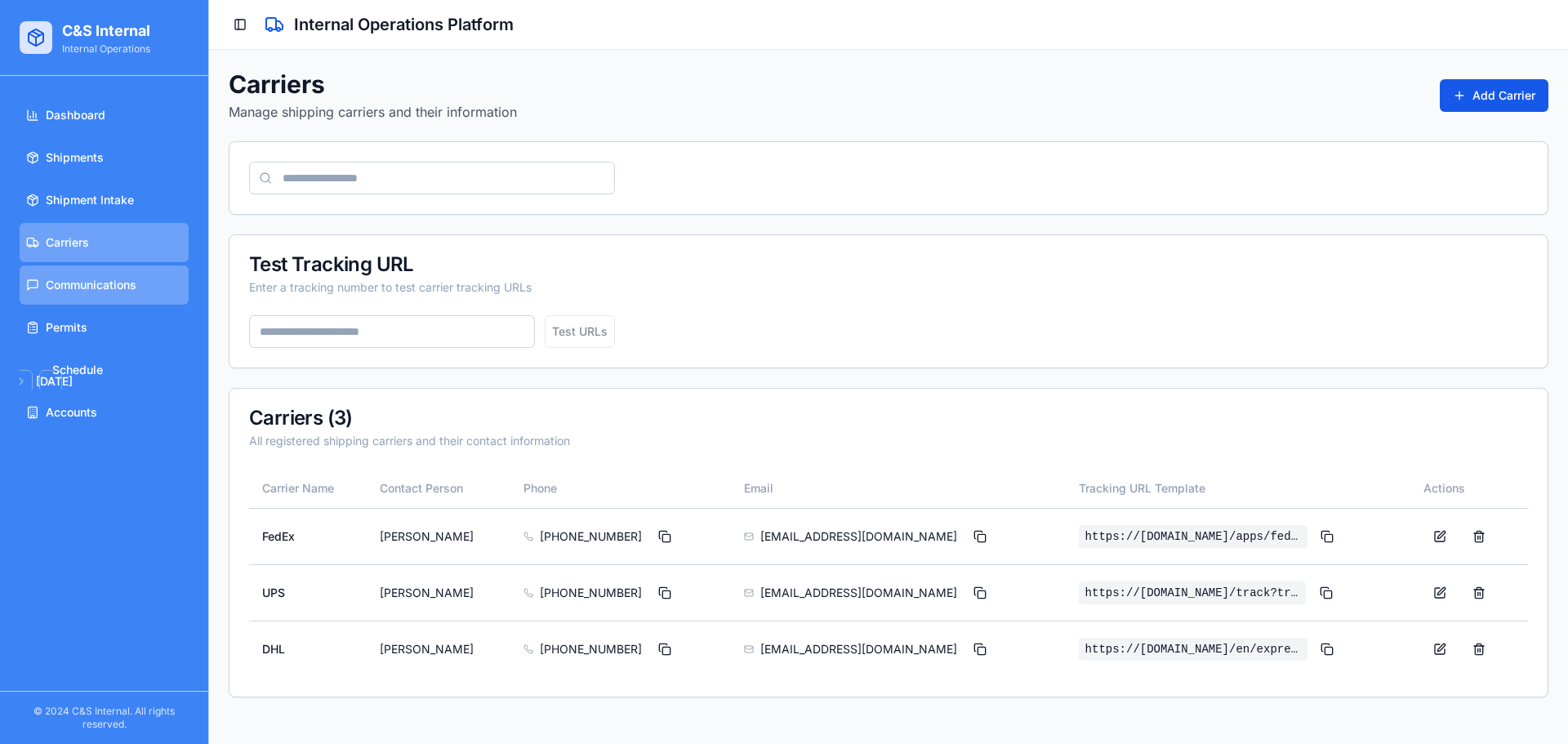
click at [140, 293] on link "Communications" at bounding box center [104, 285] width 169 height 39
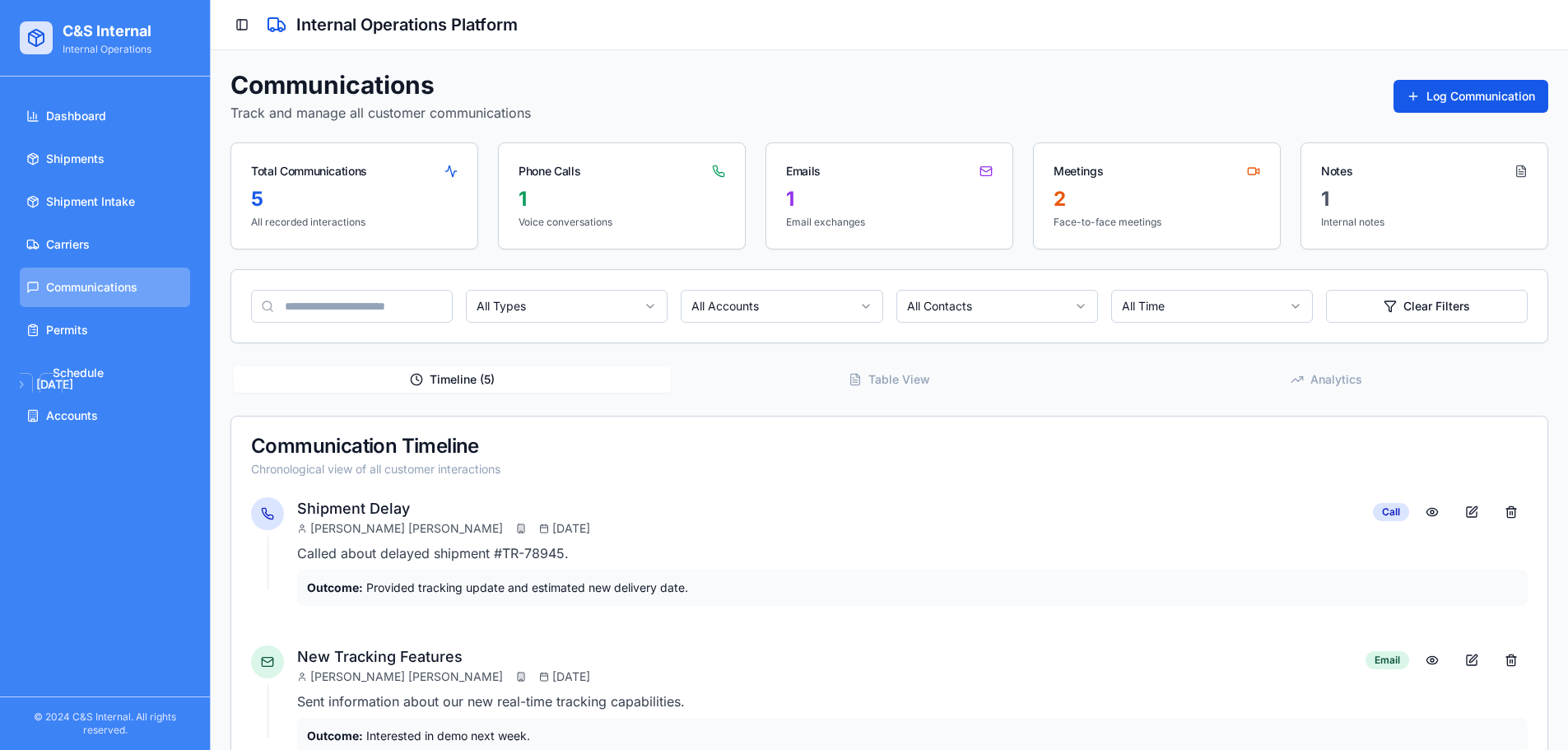
drag, startPoint x: 1157, startPoint y: 72, endPoint x: 574, endPoint y: 103, distance: 583.8
click at [572, 104] on div "Communications Track and manage all customer communications Log Communication" at bounding box center [889, 96] width 1318 height 53
click at [574, 102] on div "Communications Track and manage all customer communications Log Communication" at bounding box center [889, 96] width 1318 height 53
click at [1440, 86] on button "Log Communication" at bounding box center [1471, 96] width 155 height 33
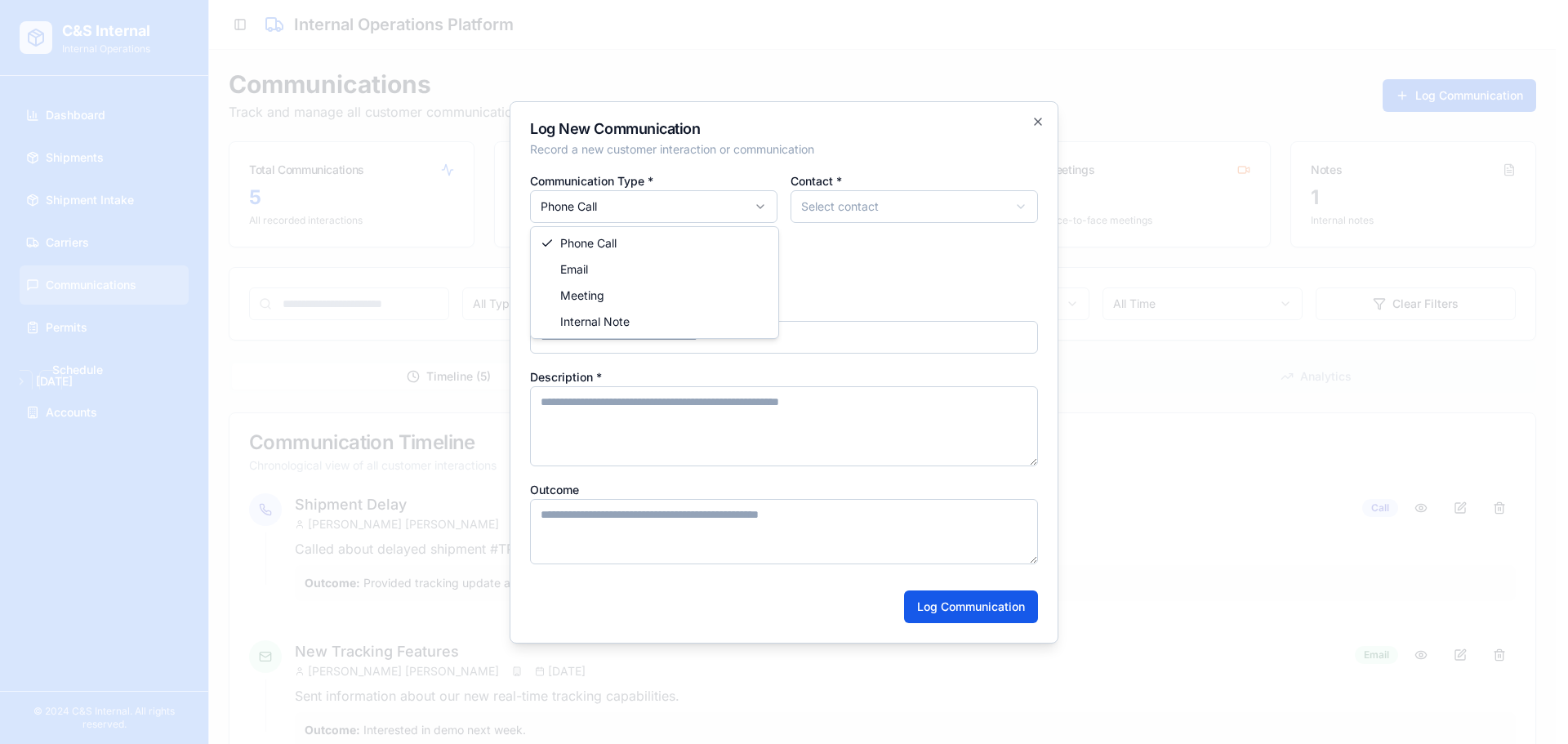
click at [685, 221] on body "C&S Internal Internal Operations Dashboard Shipments Shipment Intake Carriers C…" at bounding box center [777, 627] width 1556 height 1255
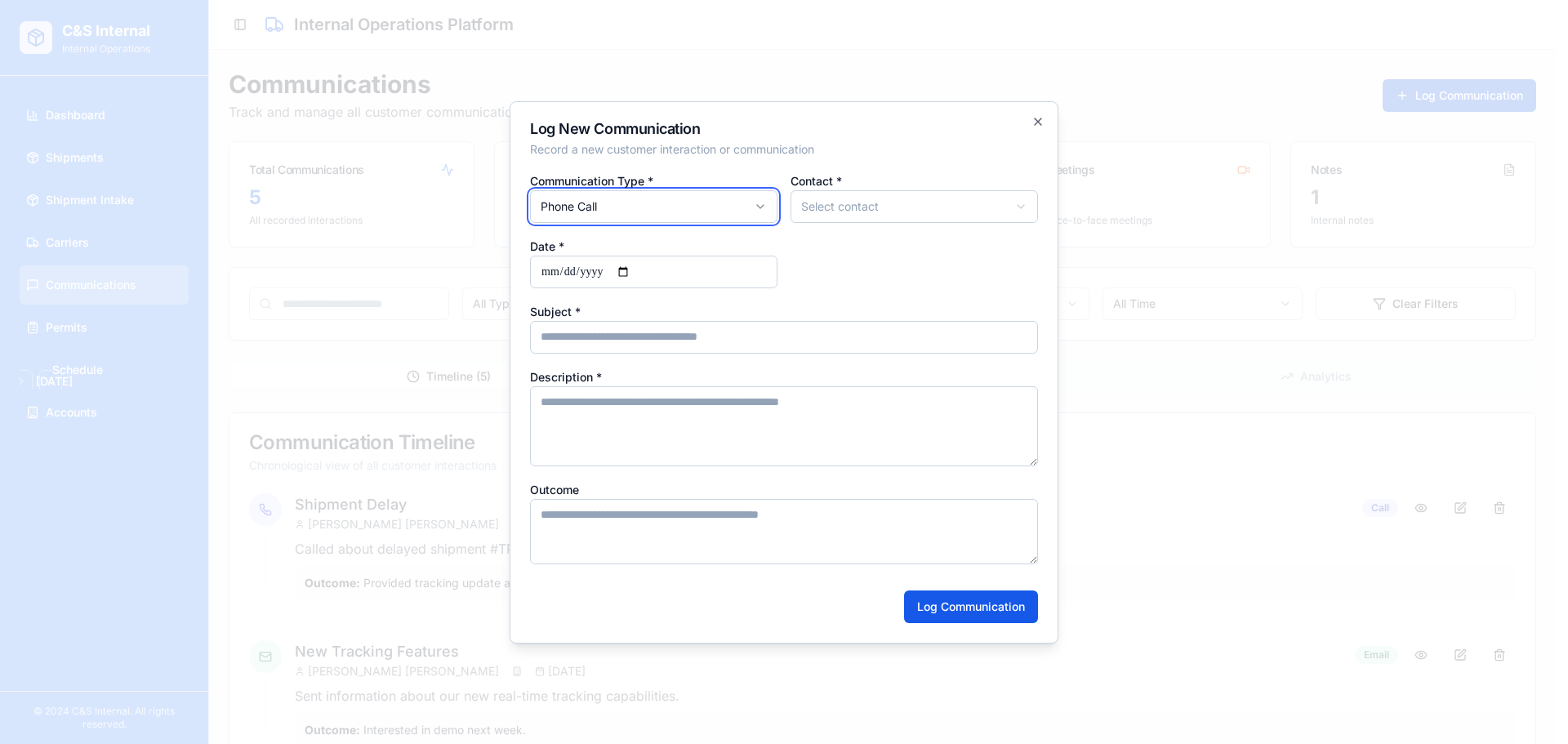
drag, startPoint x: 914, startPoint y: 221, endPoint x: 910, endPoint y: 206, distance: 15.5
click at [911, 207] on body "C&S Internal Internal Operations Dashboard Shipments Shipment Intake Carriers C…" at bounding box center [777, 627] width 1556 height 1255
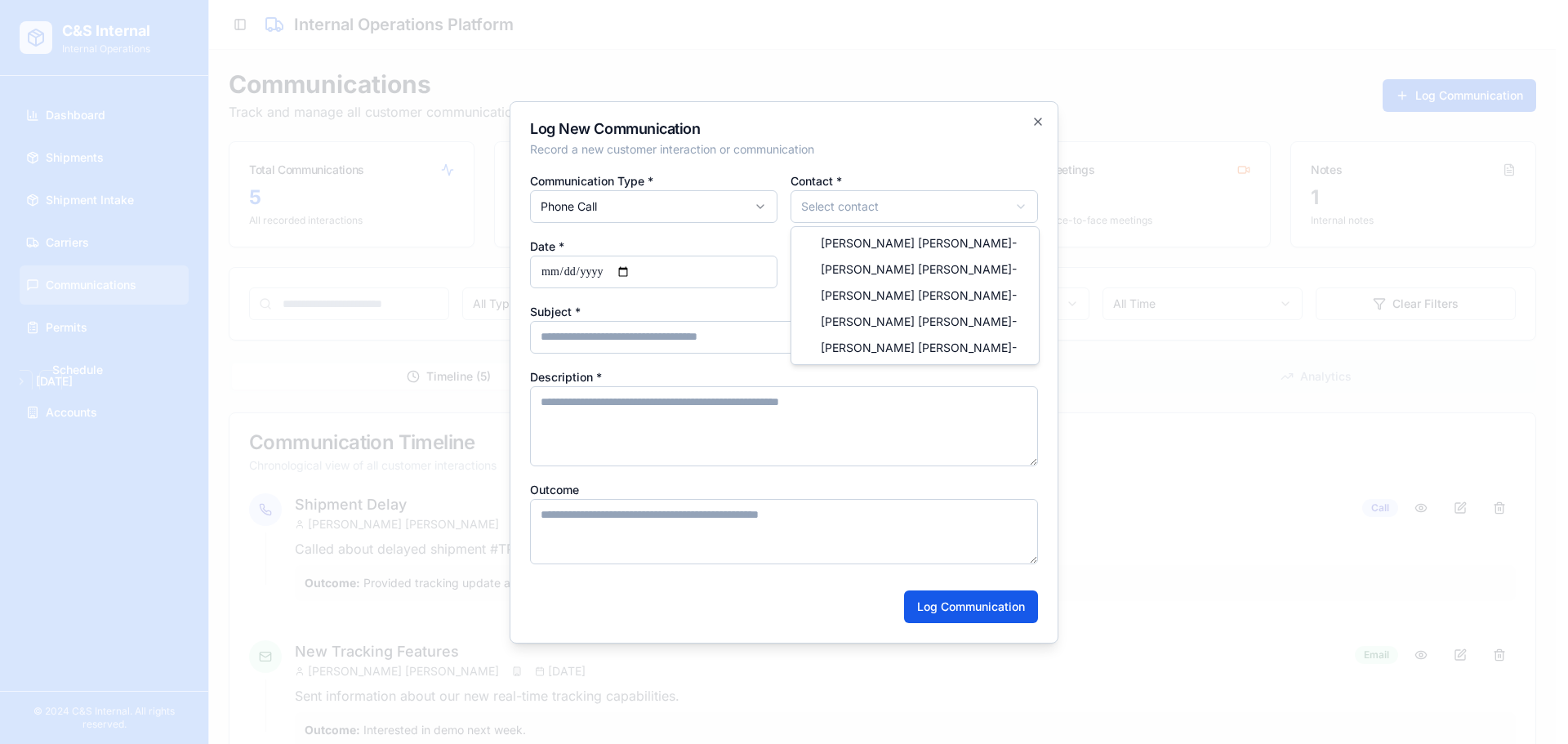
click at [907, 204] on body "C&S Internal Internal Operations Dashboard Shipments Shipment Intake Carriers C…" at bounding box center [777, 627] width 1556 height 1255
click at [707, 325] on body "C&S Internal Internal Operations Dashboard Shipments Shipment Intake Carriers C…" at bounding box center [777, 627] width 1556 height 1255
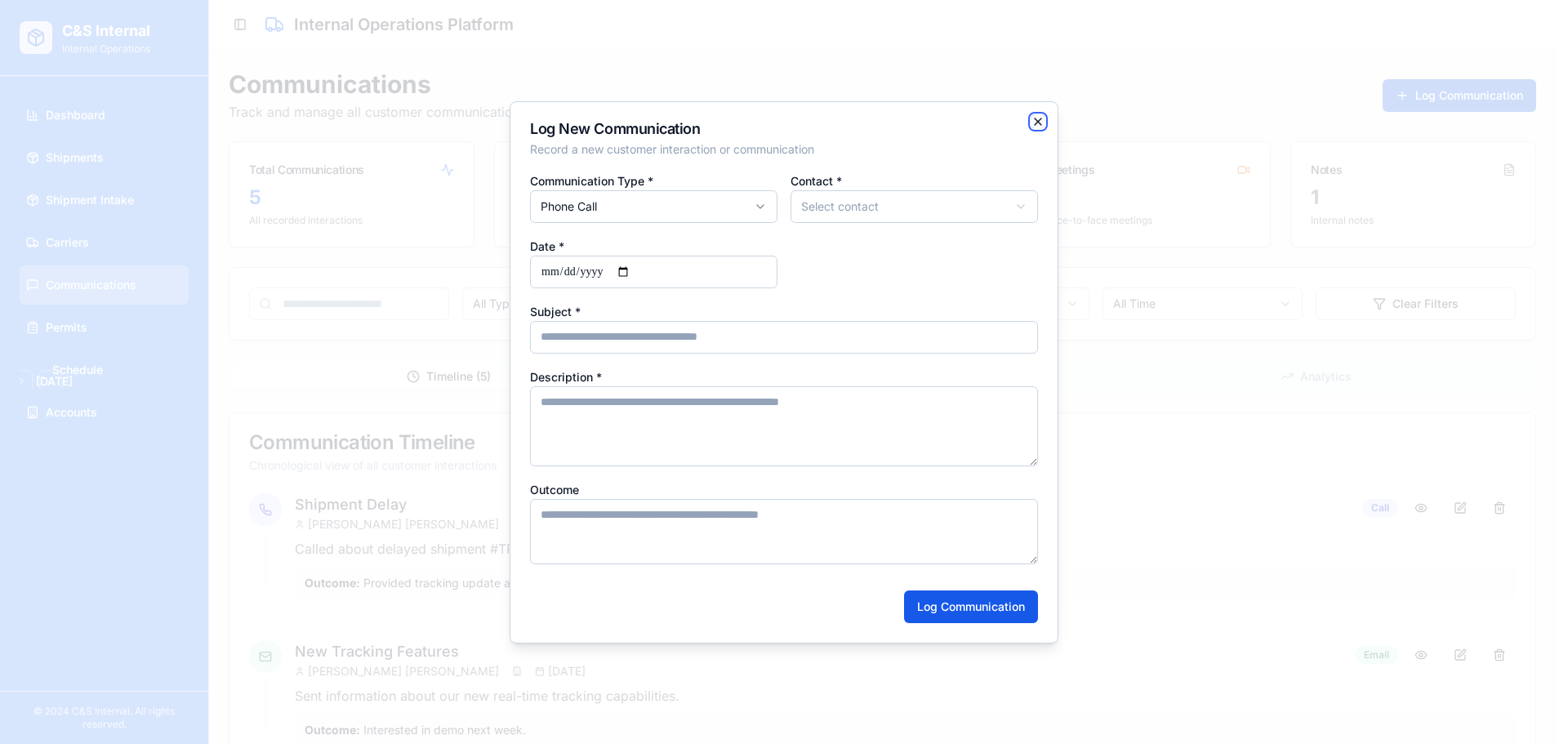
click at [1044, 124] on icon "button" at bounding box center [1038, 122] width 13 height 13
click at [1044, 124] on body "C&S Internal Internal Operations Dashboard Shipments Shipment Intake Carriers C…" at bounding box center [777, 627] width 1556 height 1255
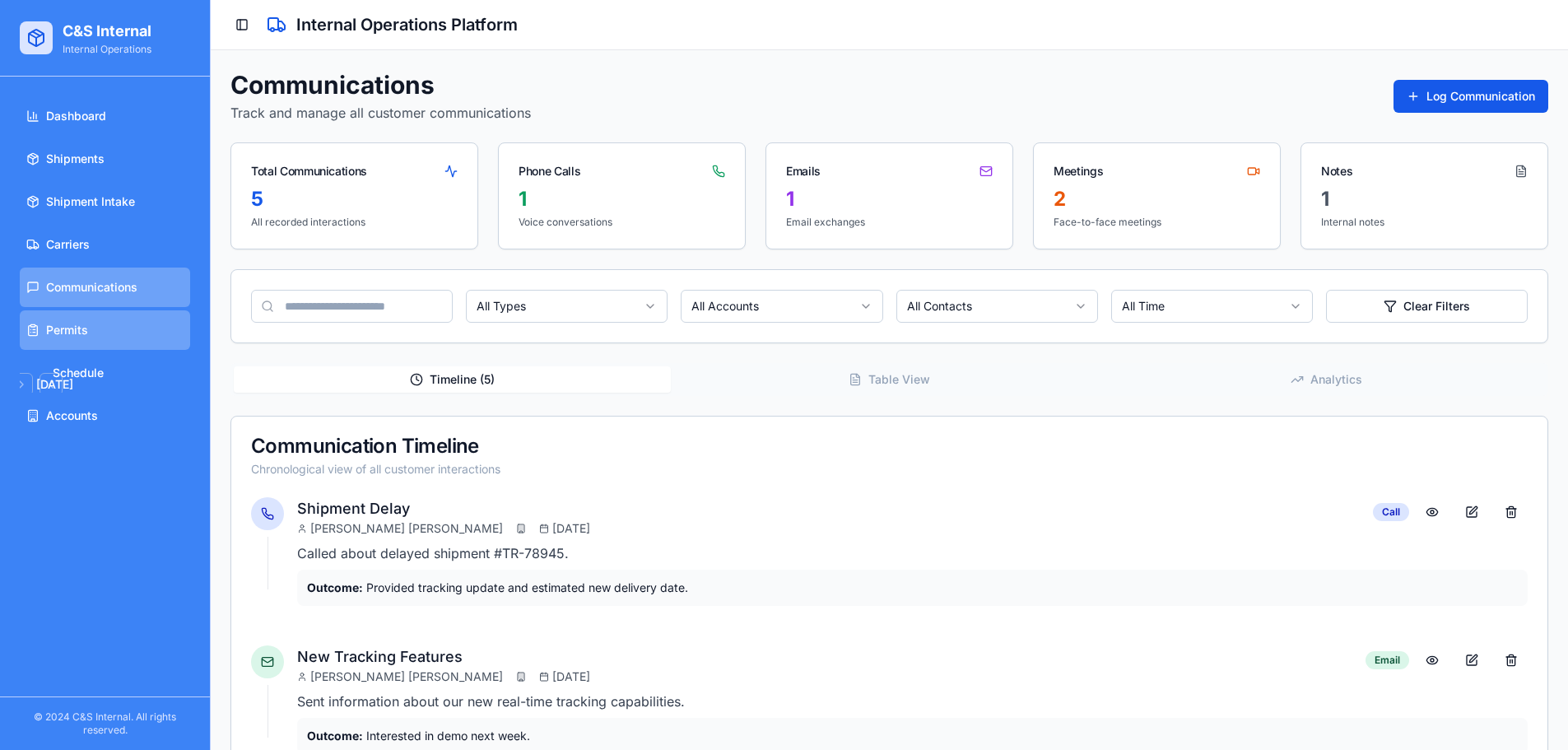
click at [129, 322] on link "Permits" at bounding box center [105, 330] width 170 height 40
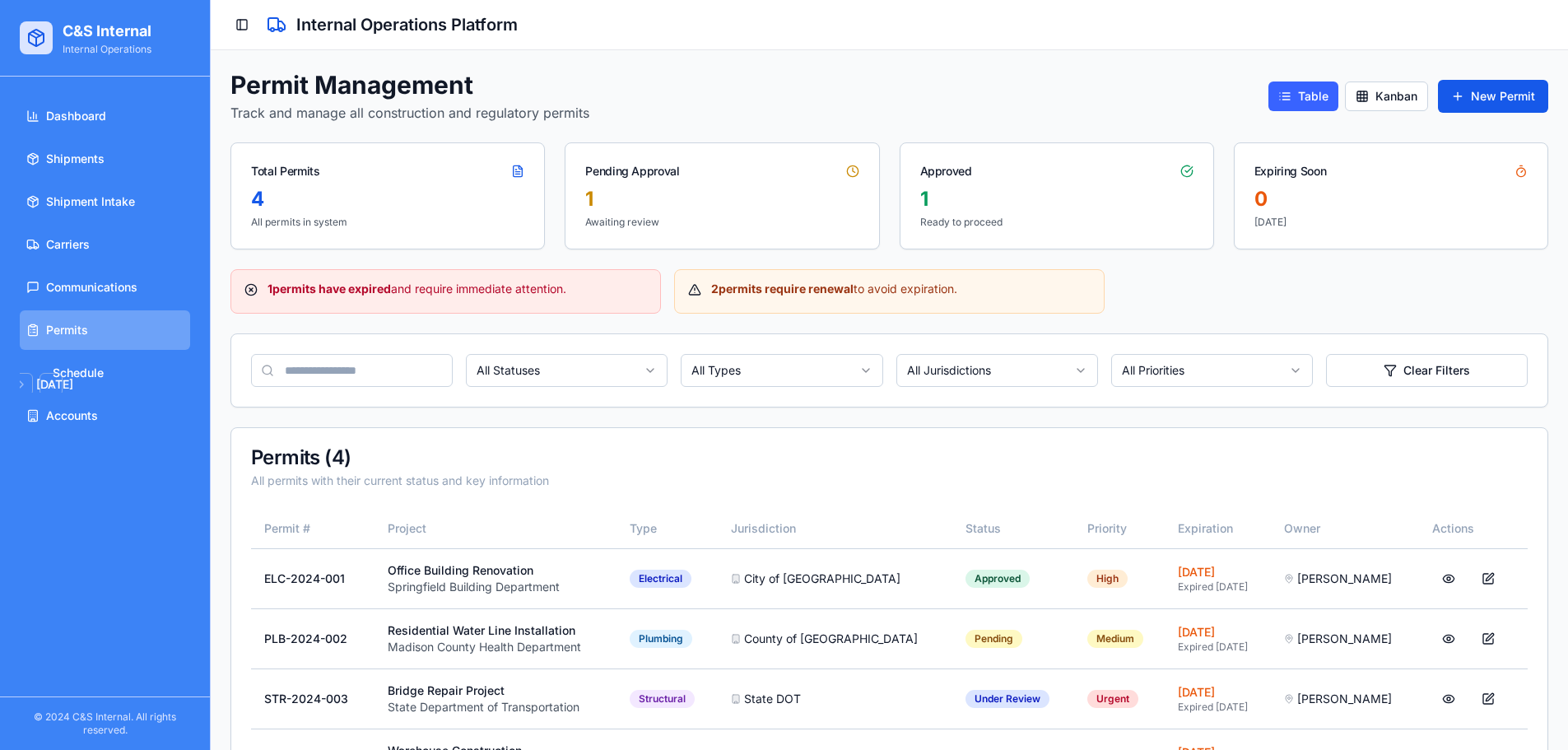
drag, startPoint x: 992, startPoint y: 279, endPoint x: 661, endPoint y: 260, distance: 331.5
drag, startPoint x: 249, startPoint y: 21, endPoint x: 244, endPoint y: 12, distance: 10.3
click at [249, 18] on button "Toggle Sidebar" at bounding box center [242, 25] width 23 height 23
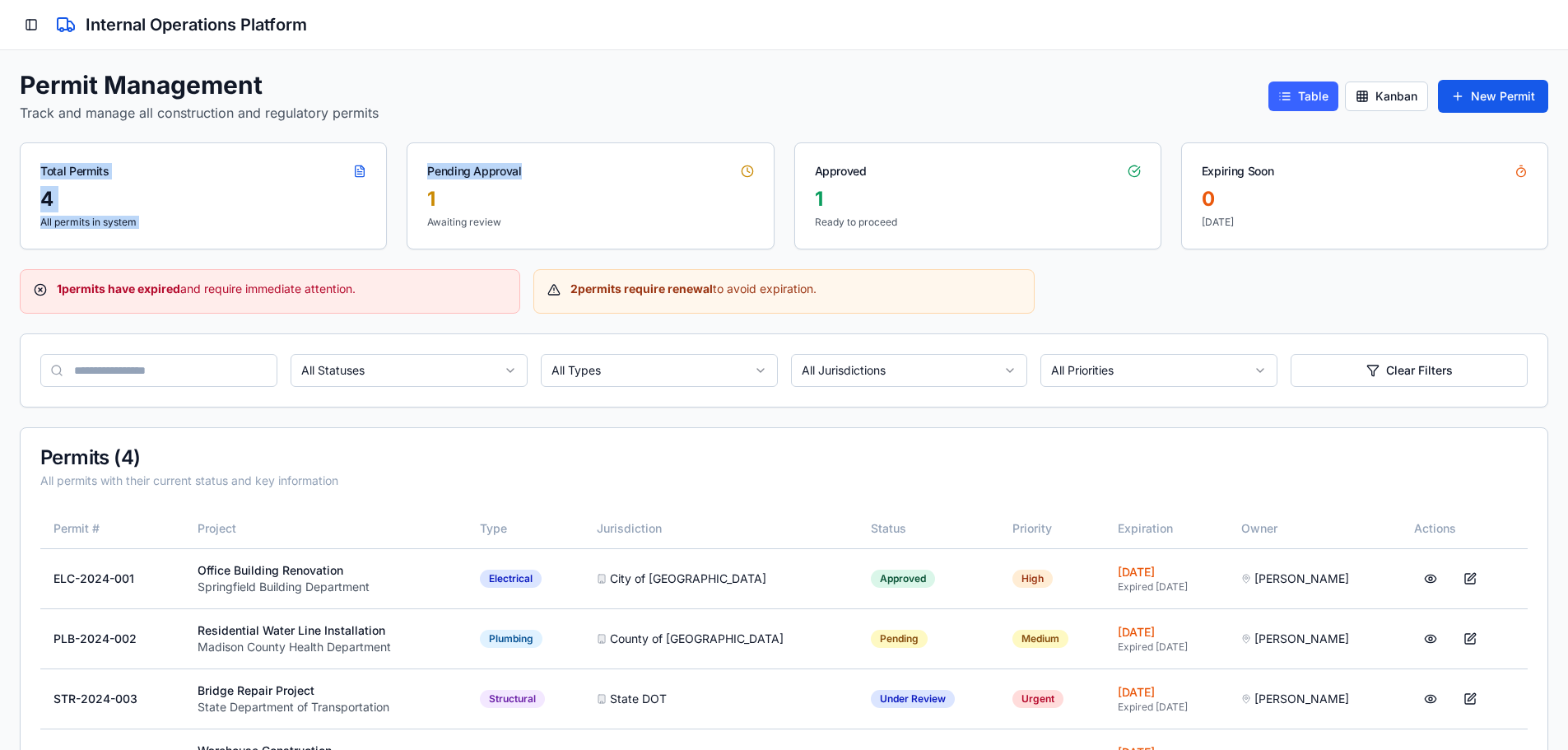
drag, startPoint x: 35, startPoint y: 181, endPoint x: 630, endPoint y: 162, distance: 595.3
click at [630, 163] on div "Total Permits 4 All permits in system Pending Approval 1 Awaiting review Approv…" at bounding box center [784, 196] width 1528 height 107
click at [630, 162] on div "Pending Approval" at bounding box center [590, 165] width 365 height 43
drag, startPoint x: 421, startPoint y: 169, endPoint x: 740, endPoint y: 190, distance: 319.7
click at [740, 190] on div "Pending Approval 1 Awaiting review" at bounding box center [590, 196] width 367 height 107
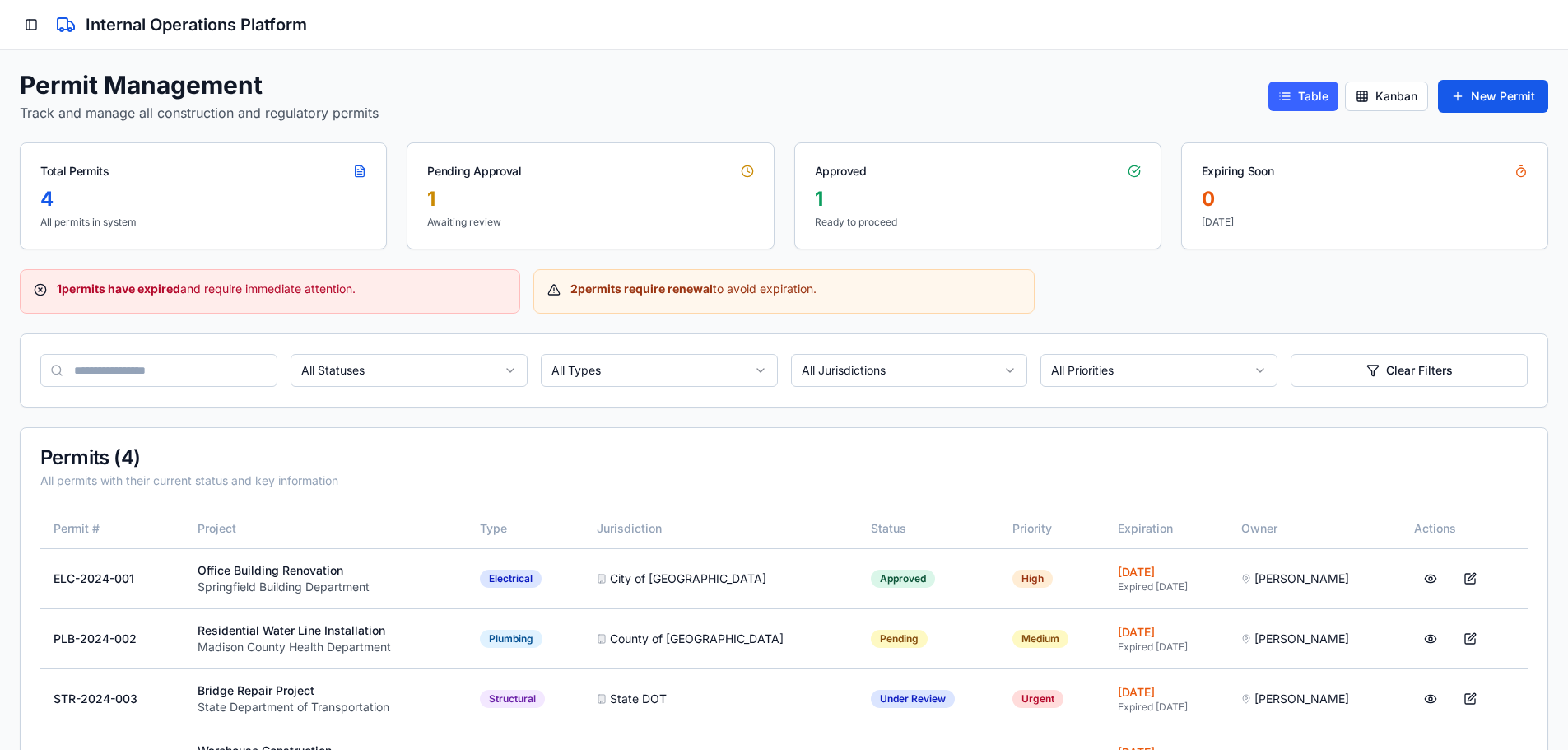
click at [802, 183] on div "Total Permits 4 All permits in system Pending Approval 1 Awaiting review Approv…" at bounding box center [784, 196] width 1528 height 107
drag, startPoint x: 814, startPoint y: 174, endPoint x: 1072, endPoint y: 184, distance: 258.2
click at [1070, 184] on div "Approved" at bounding box center [978, 165] width 365 height 43
click at [1074, 184] on div "Approved" at bounding box center [978, 165] width 365 height 43
drag, startPoint x: 1191, startPoint y: 169, endPoint x: 1343, endPoint y: 179, distance: 152.3
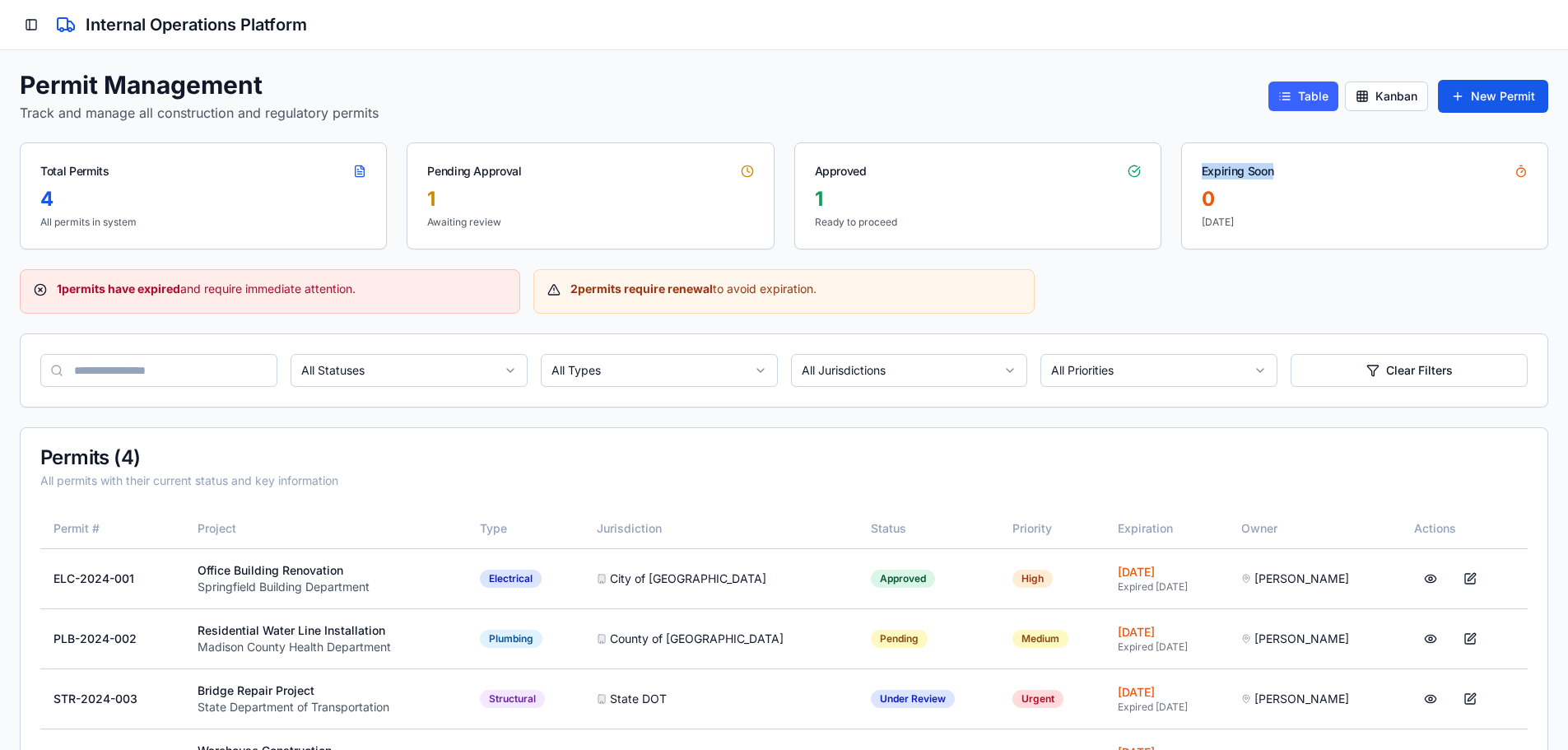
click at [1343, 179] on div "Expiring Soon" at bounding box center [1365, 165] width 365 height 43
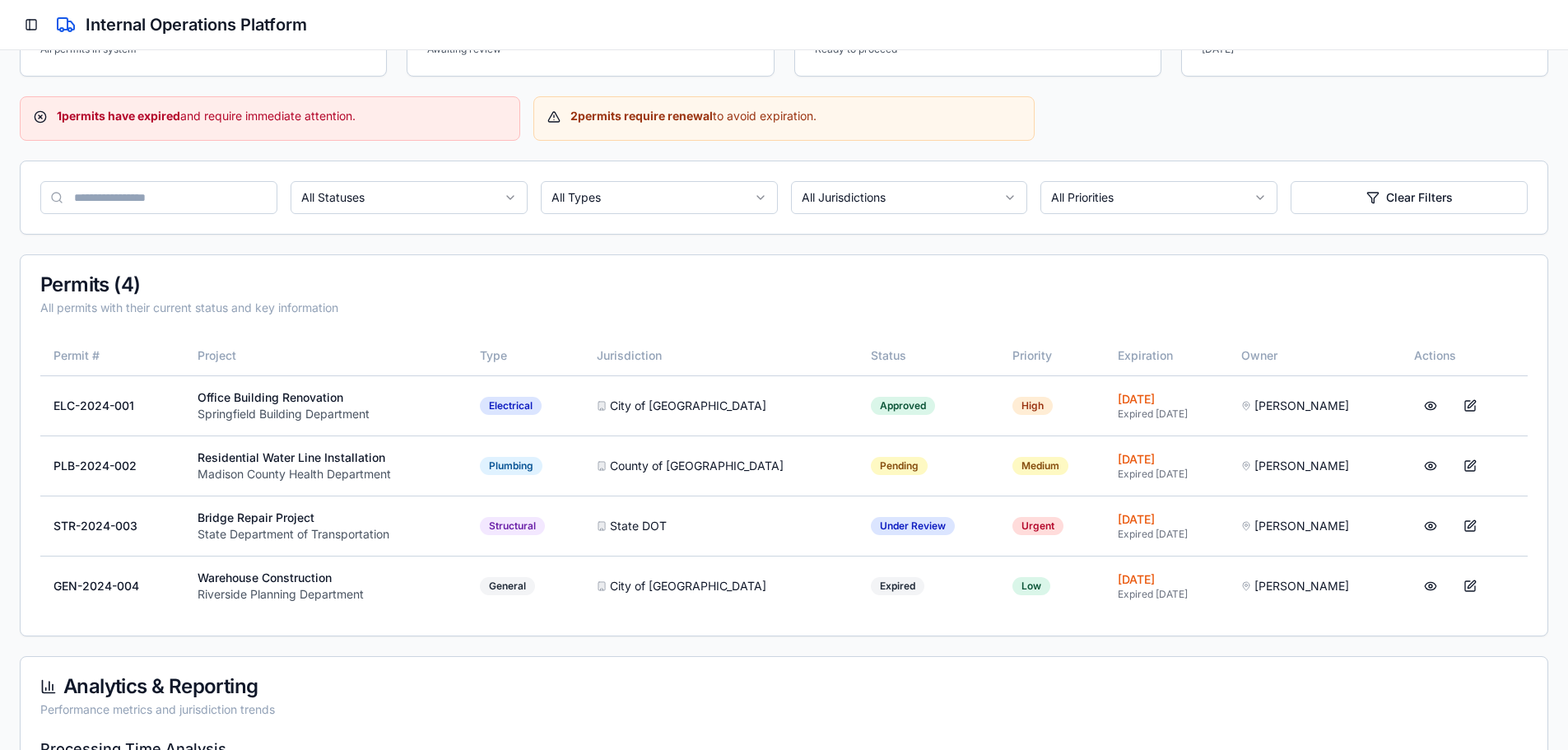
scroll to position [192, 0]
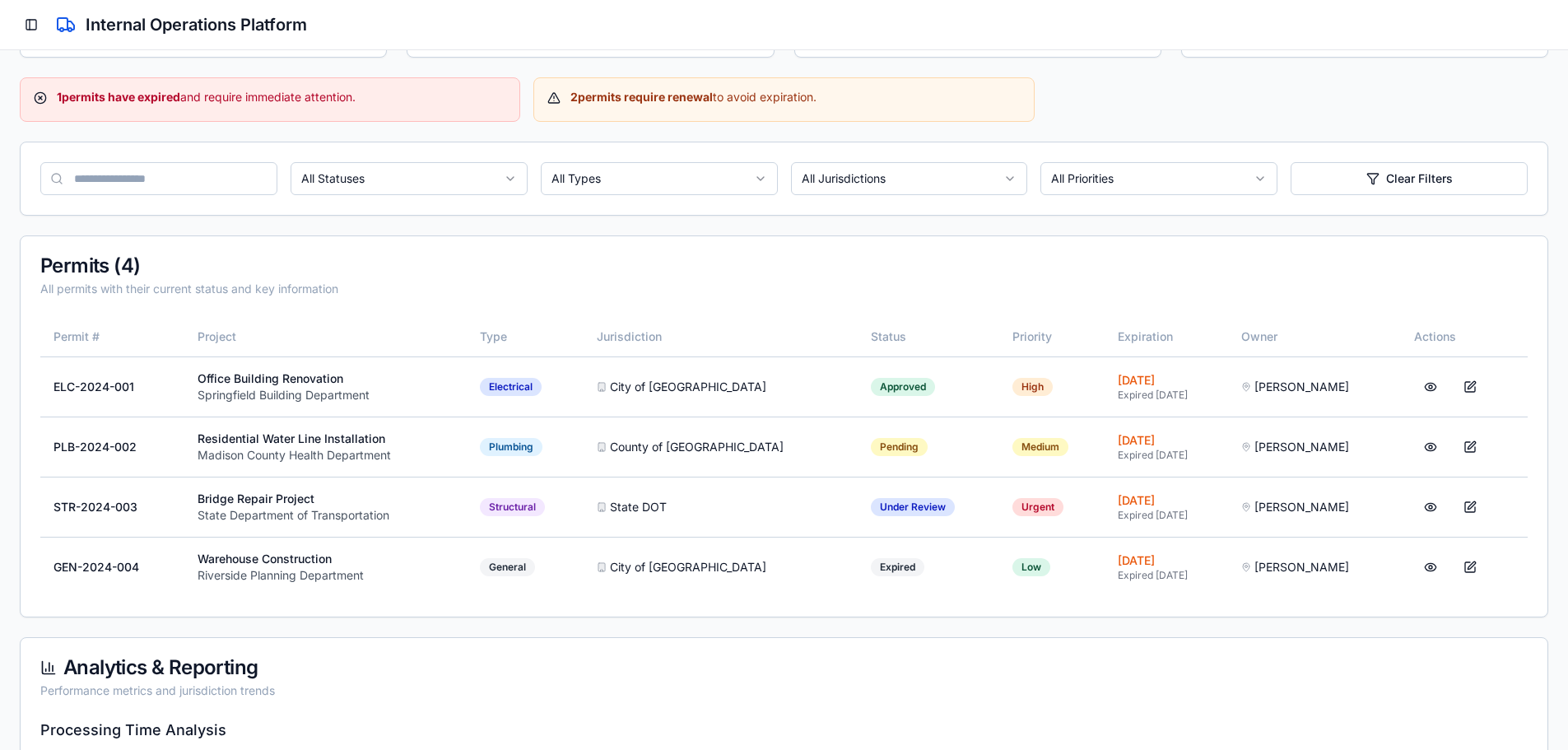
click at [1104, 134] on div "Permit Management Track and manage all construction and regulatory permits Tabl…" at bounding box center [784, 729] width 1528 height 1703
drag, startPoint x: 49, startPoint y: 84, endPoint x: 897, endPoint y: 100, distance: 848.2
click at [900, 101] on div "1 permits have expired and require immediate attention. 2 permits require renew…" at bounding box center [784, 100] width 1528 height 44
click at [897, 100] on div "2 permits require renewal to avoid expiration." at bounding box center [784, 97] width 472 height 16
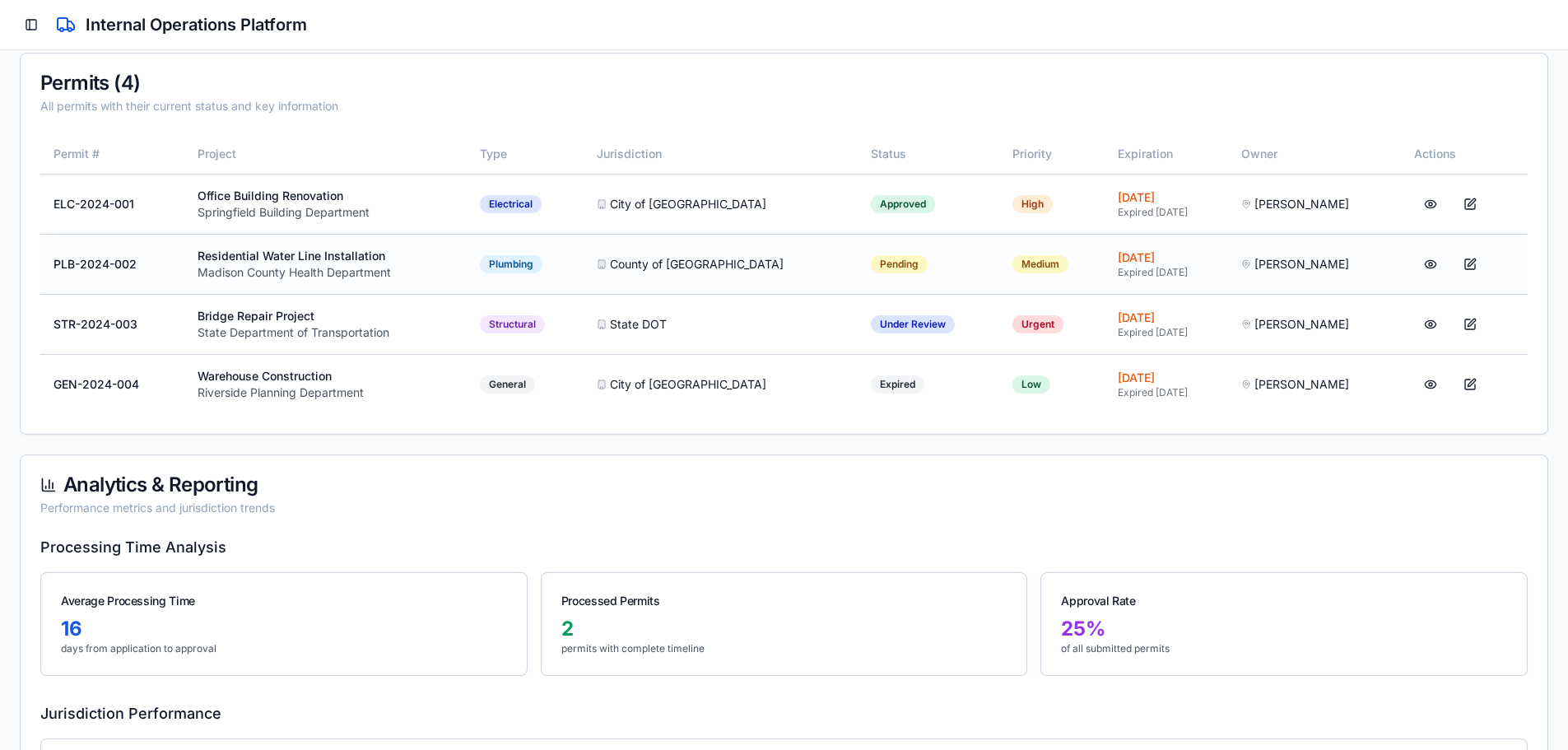
scroll to position [384, 0]
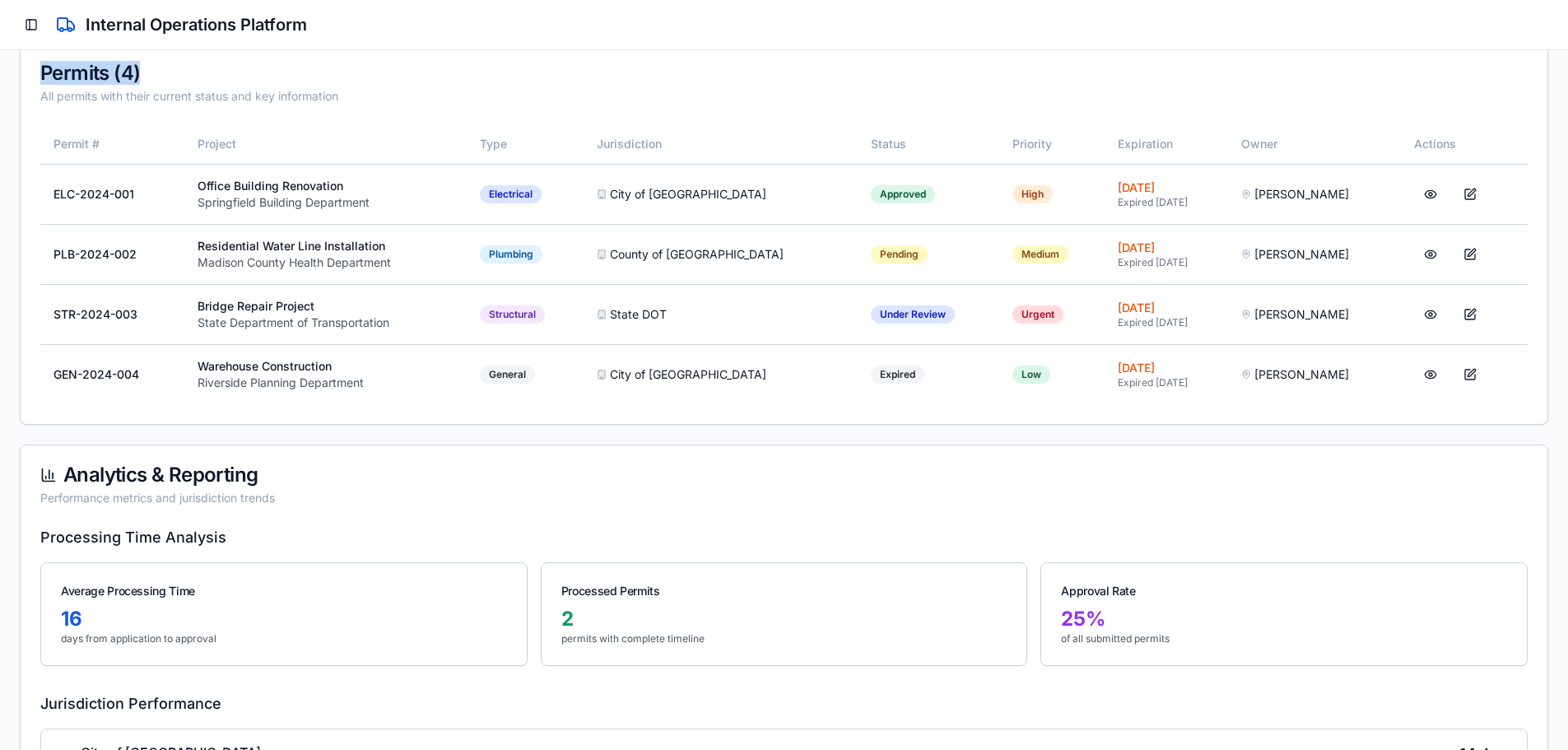
drag, startPoint x: 133, startPoint y: 80, endPoint x: 267, endPoint y: 69, distance: 134.5
click at [267, 69] on div "Permits ( 4 ) All permits with their current status and key information" at bounding box center [784, 84] width 1527 height 81
click at [267, 70] on div "Permits ( 4 )" at bounding box center [784, 73] width 1487 height 20
drag, startPoint x: 424, startPoint y: 101, endPoint x: 7, endPoint y: 70, distance: 418.2
click at [7, 70] on div "Permit Management Track and manage all construction and regulatory permits Tabl…" at bounding box center [784, 537] width 1568 height 1743
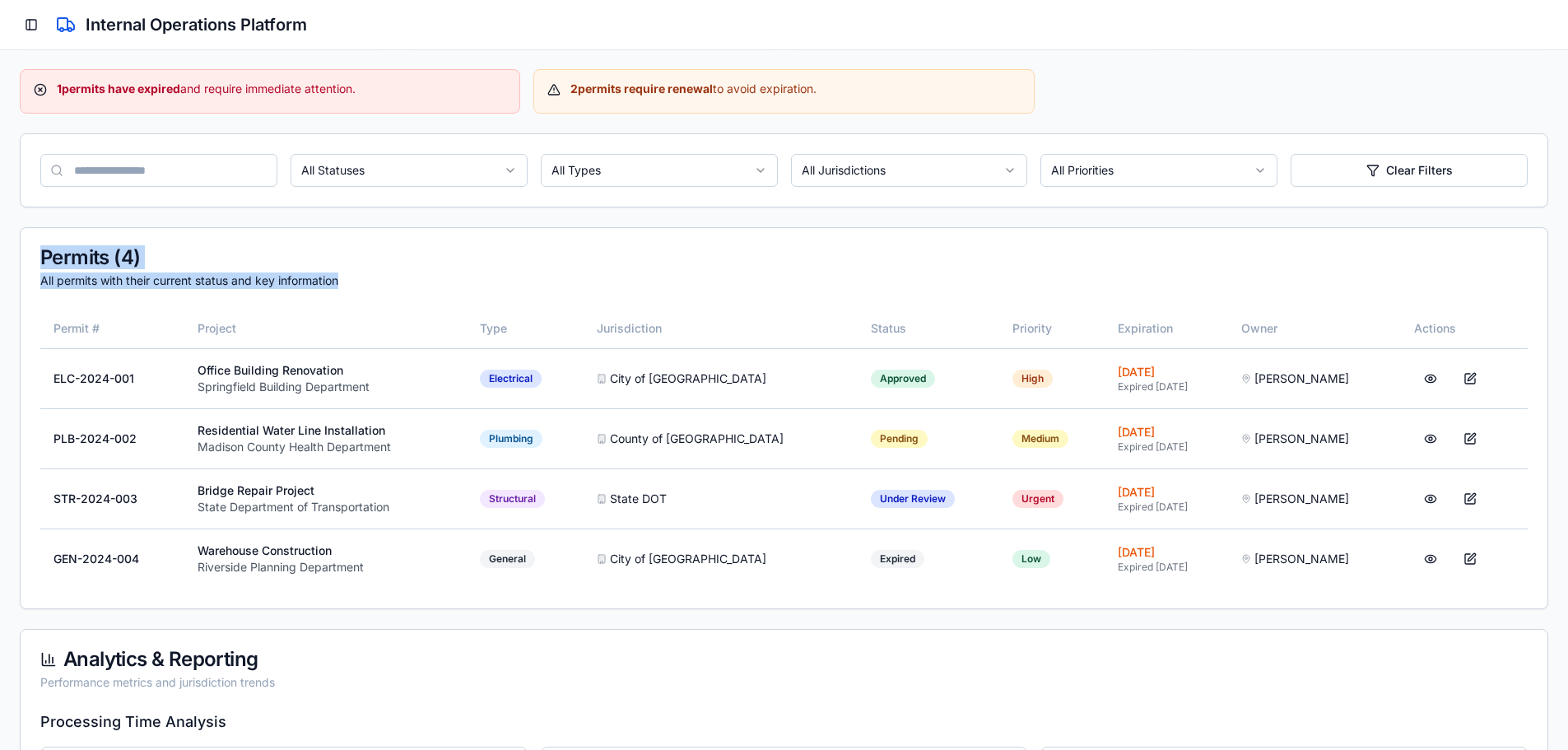
scroll to position [192, 0]
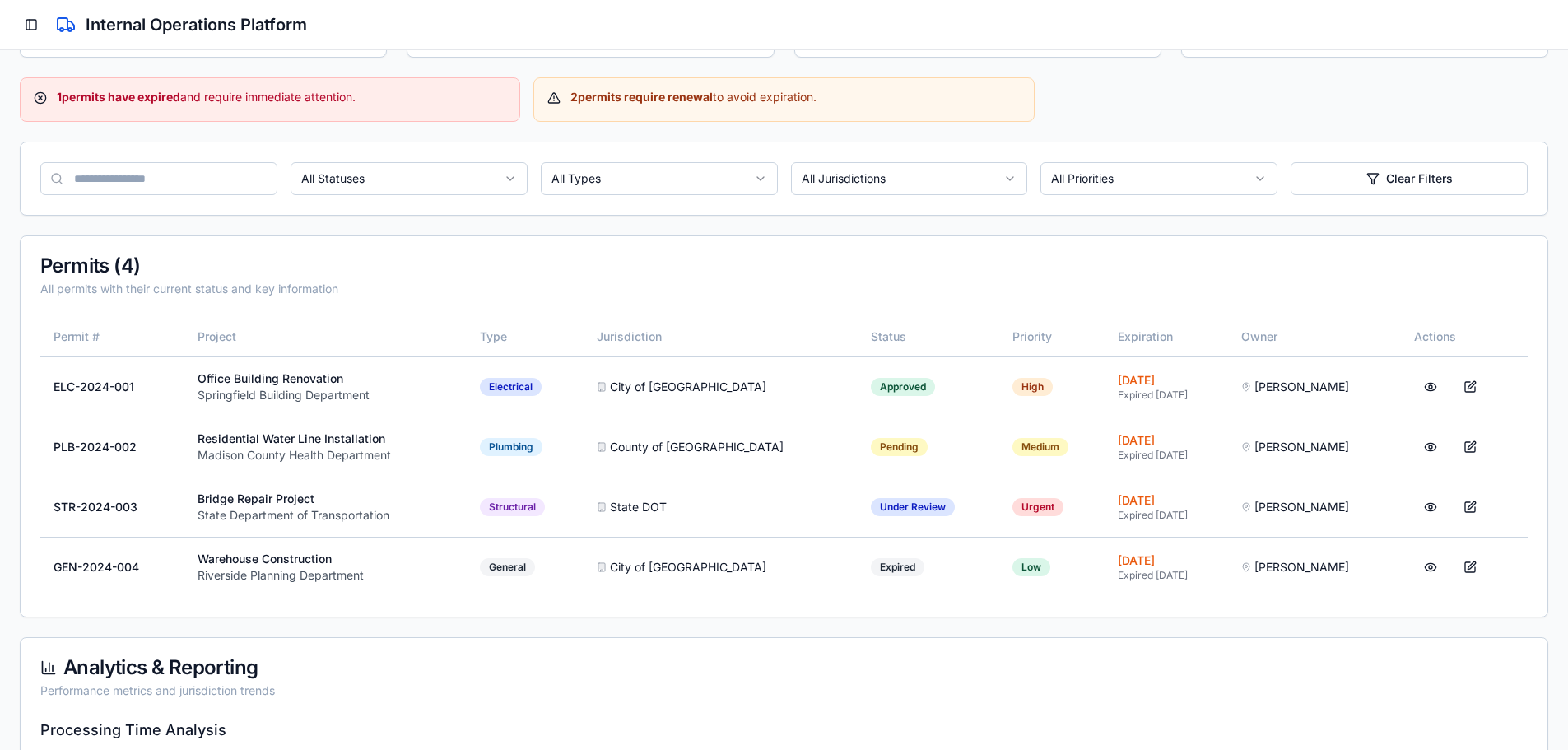
click at [487, 208] on div "All Statuses All Types All Jurisdictions All Priorities Clear Filters" at bounding box center [784, 179] width 1527 height 72
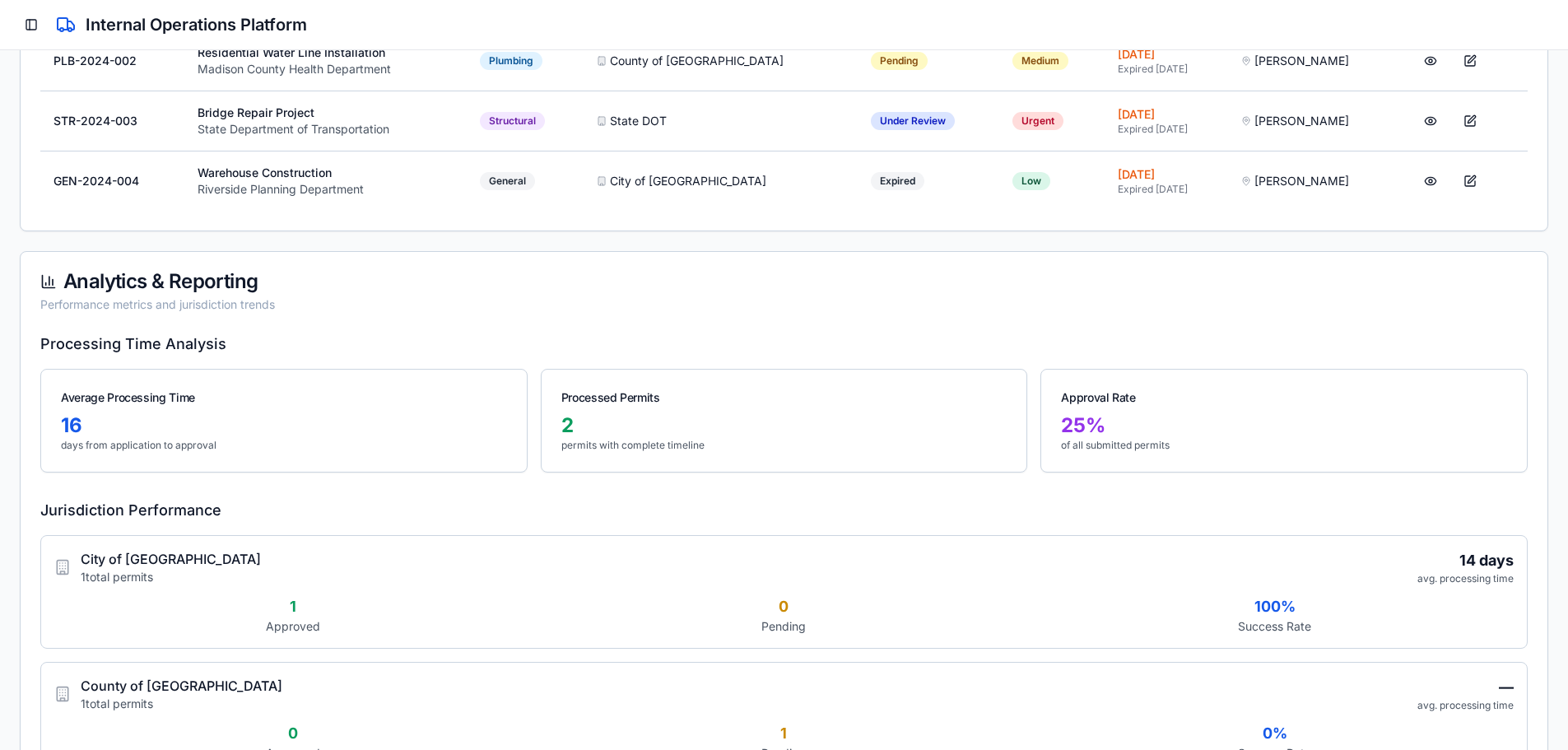
scroll to position [576, 0]
drag, startPoint x: 4, startPoint y: 332, endPoint x: 283, endPoint y: 293, distance: 281.7
click at [386, 324] on div "Permit Management Track and manage all construction and regulatory permits Tabl…" at bounding box center [784, 345] width 1568 height 1743
click at [283, 292] on div "Analytics & Reporting" at bounding box center [784, 283] width 1487 height 20
drag, startPoint x: 145, startPoint y: 277, endPoint x: 307, endPoint y: 275, distance: 162.0
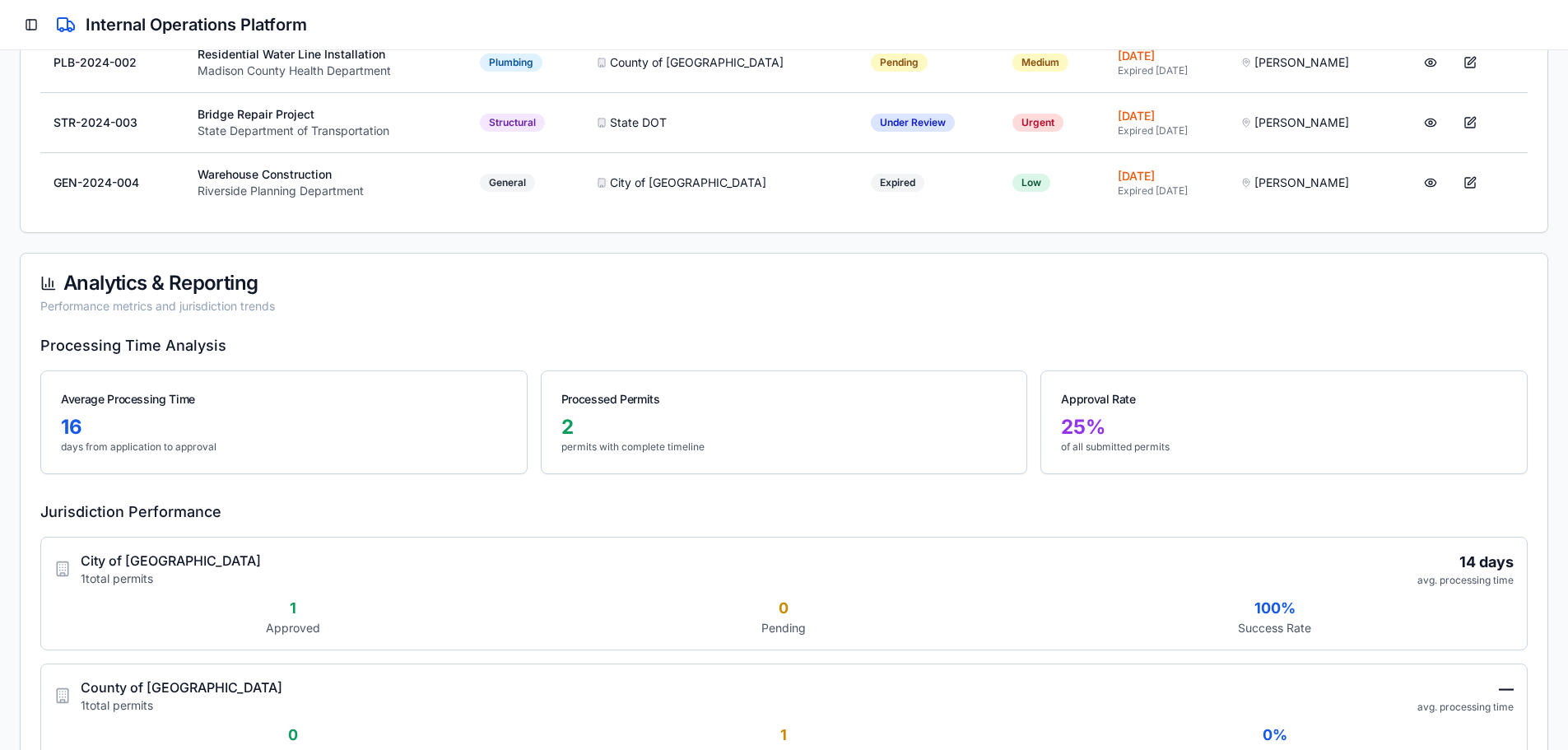
click at [307, 275] on div "Analytics & Reporting Performance metrics and jurisdiction trends" at bounding box center [784, 294] width 1527 height 81
click at [307, 275] on div "Analytics & Reporting" at bounding box center [784, 283] width 1487 height 20
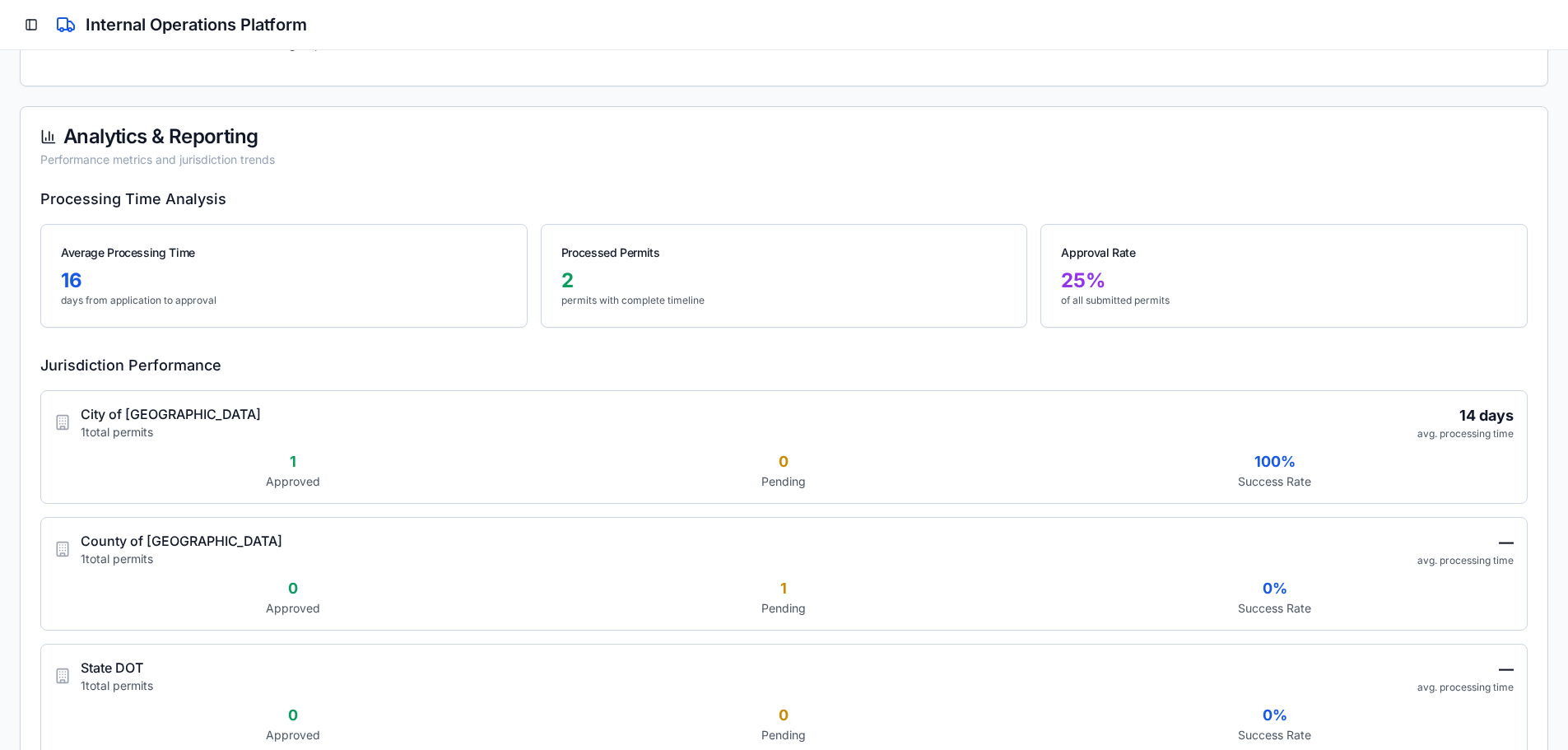
scroll to position [852, 0]
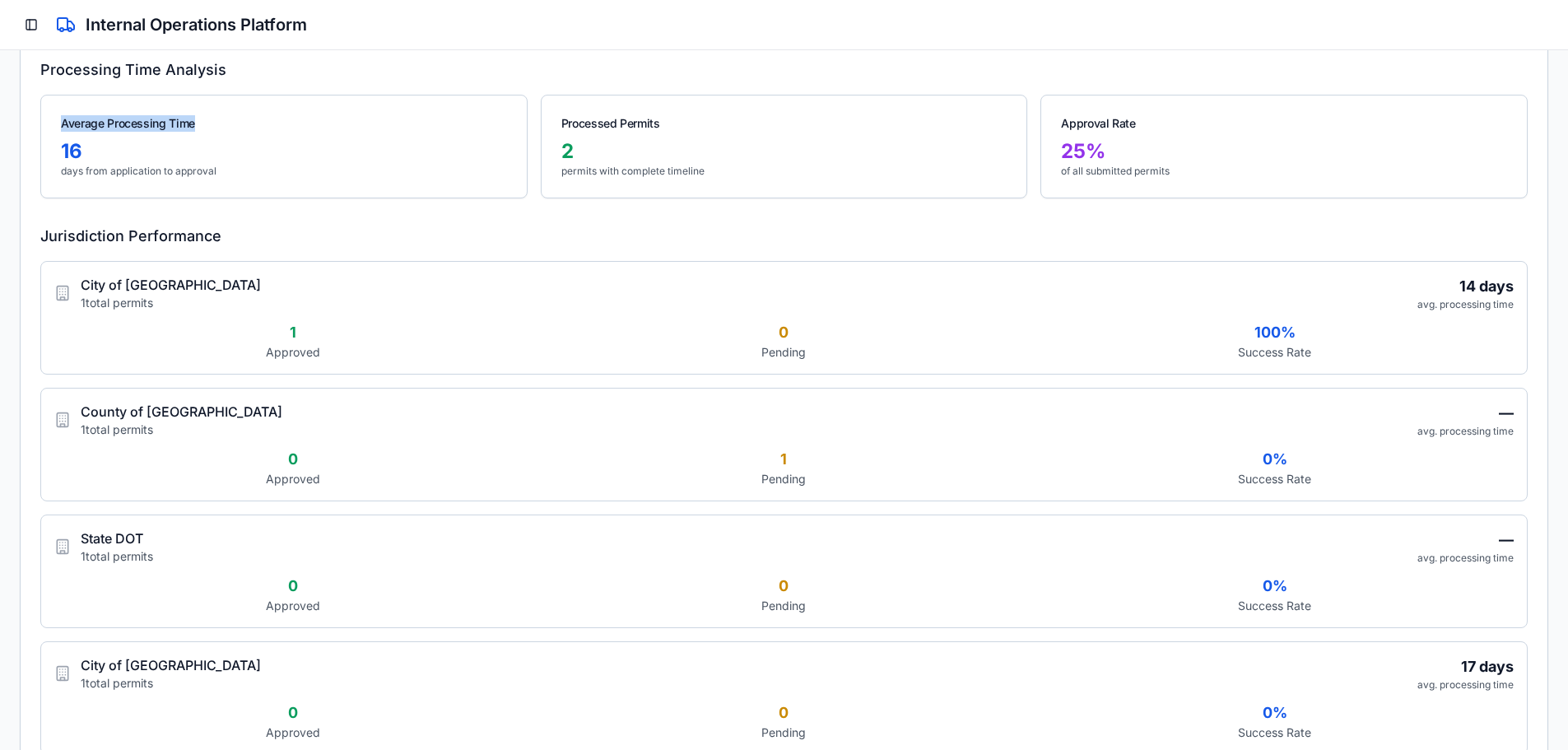
drag, startPoint x: 100, startPoint y: 117, endPoint x: 384, endPoint y: 125, distance: 284.1
click at [378, 126] on div "Processing Time Analysis Average Processing Time 16 days from application to ap…" at bounding box center [784, 490] width 1527 height 863
click at [672, 125] on div "Processed Permits" at bounding box center [784, 123] width 446 height 16
drag, startPoint x: 672, startPoint y: 125, endPoint x: 1268, endPoint y: 128, distance: 596.0
click at [1274, 123] on div "Average Processing Time 16 days from application to approval Processed Permits …" at bounding box center [784, 147] width 1487 height 104
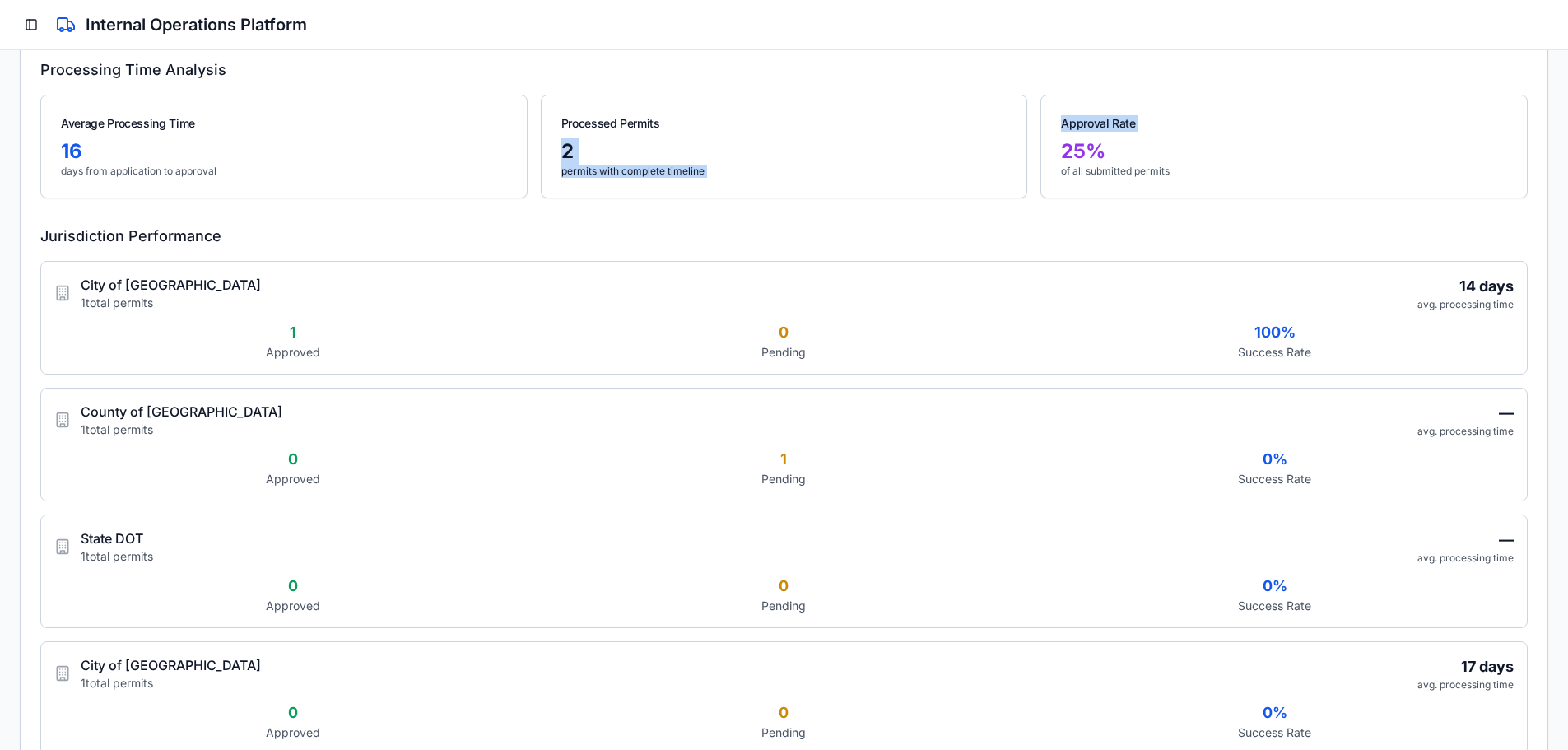
click at [1267, 135] on div "Approval Rate" at bounding box center [1284, 117] width 486 height 43
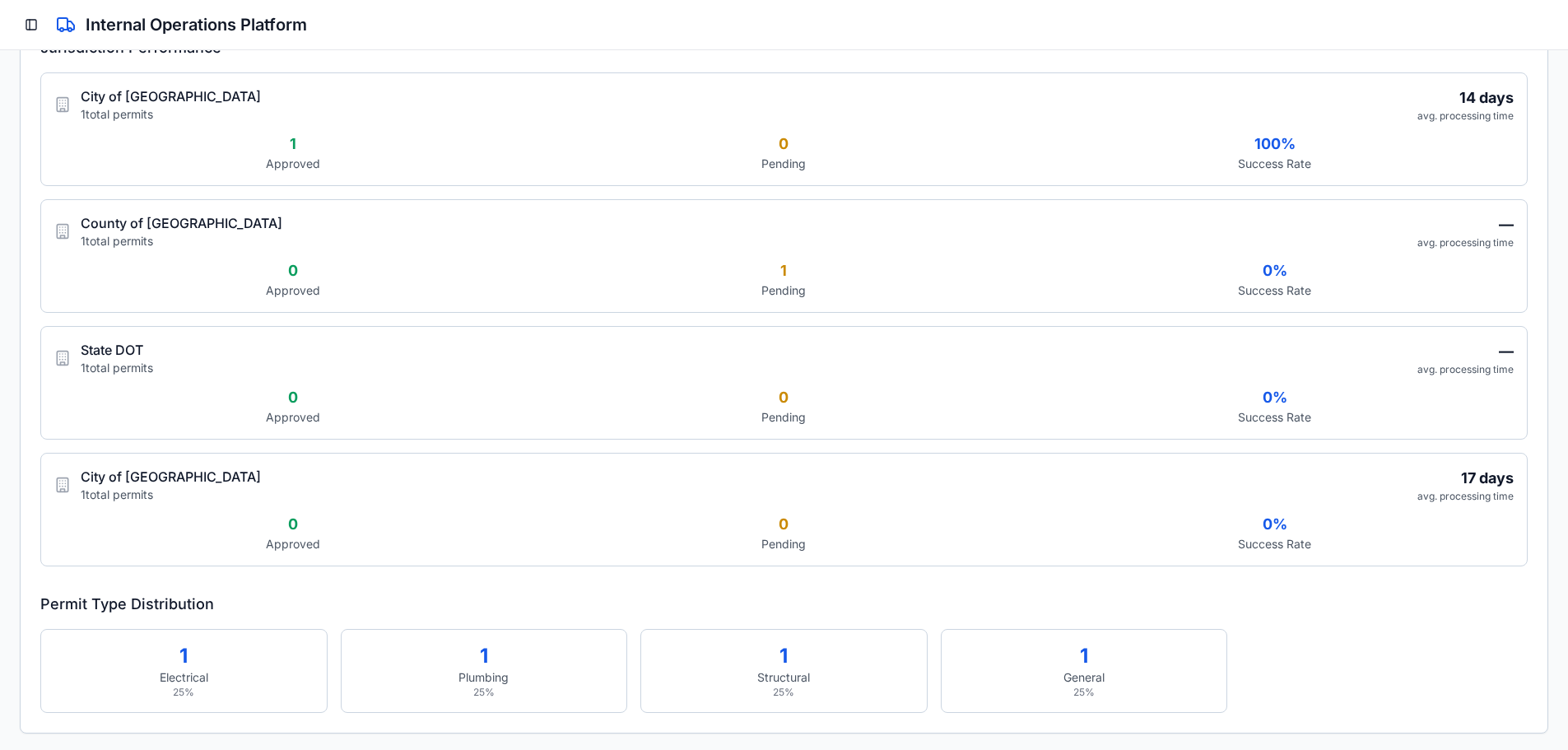
scroll to position [1044, 0]
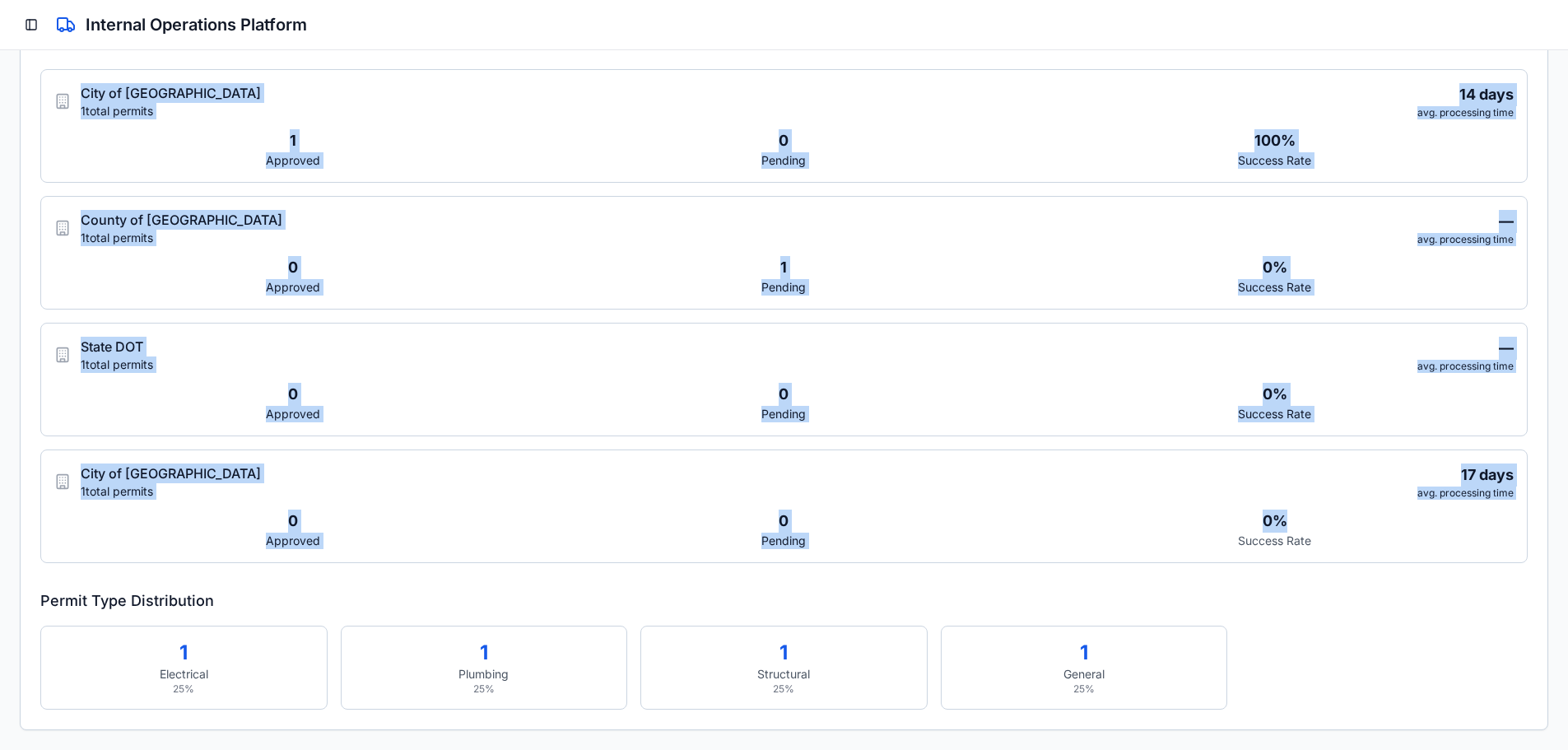
drag, startPoint x: 52, startPoint y: 82, endPoint x: 1451, endPoint y: 524, distance: 1467.2
click at [1451, 524] on div "City of Springfield 1 total permits 14 days avg. processing time 1 Approved 0 P…" at bounding box center [784, 316] width 1487 height 494
click at [1451, 524] on div "0 %" at bounding box center [1275, 521] width 477 height 23
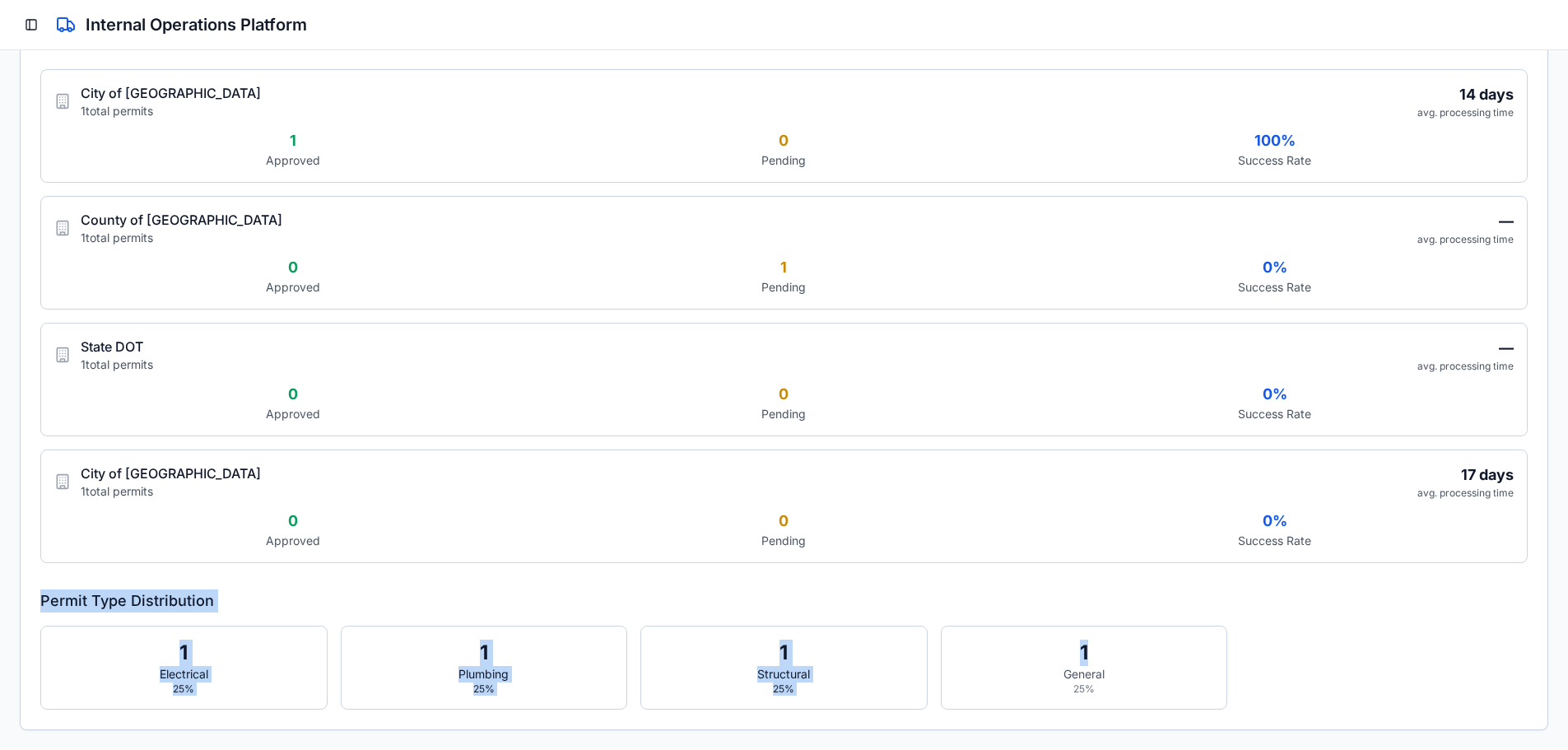
drag, startPoint x: 1361, startPoint y: 664, endPoint x: 16, endPoint y: 595, distance: 1346.8
click at [128, 603] on h3 "Permit Type Distribution" at bounding box center [784, 601] width 1487 height 23
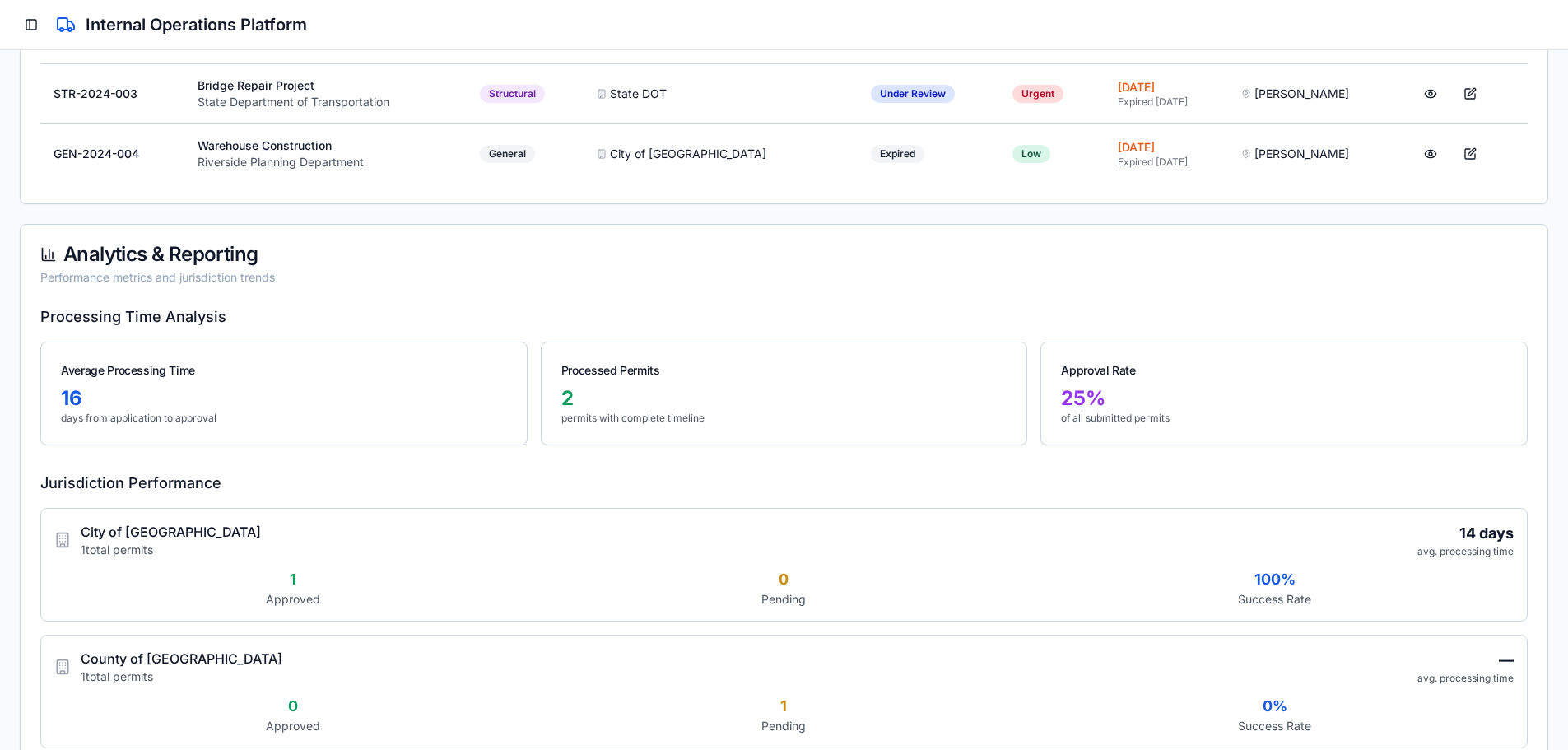
scroll to position [0, 0]
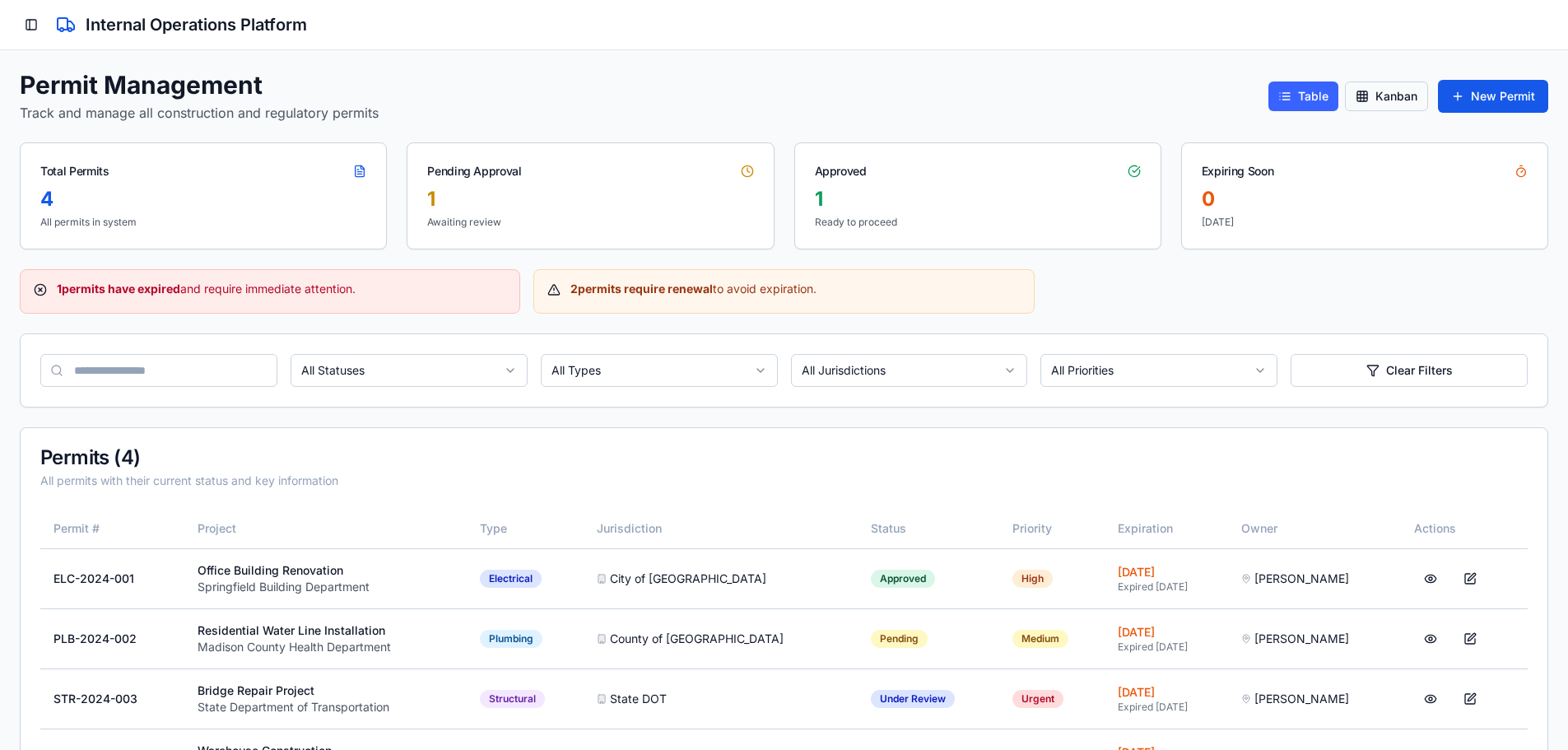
click at [1376, 101] on button "Kanban" at bounding box center [1386, 96] width 83 height 30
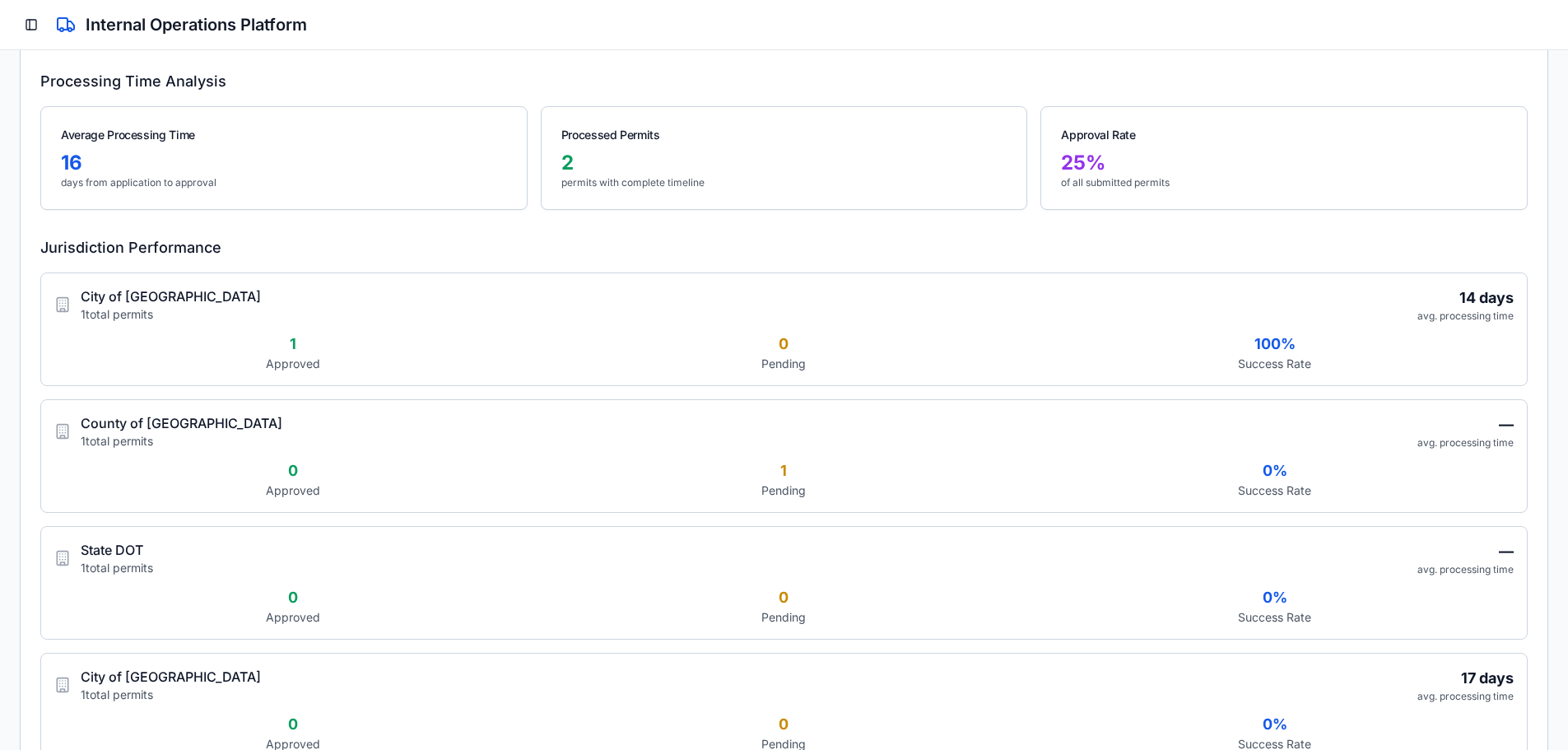
scroll to position [187, 0]
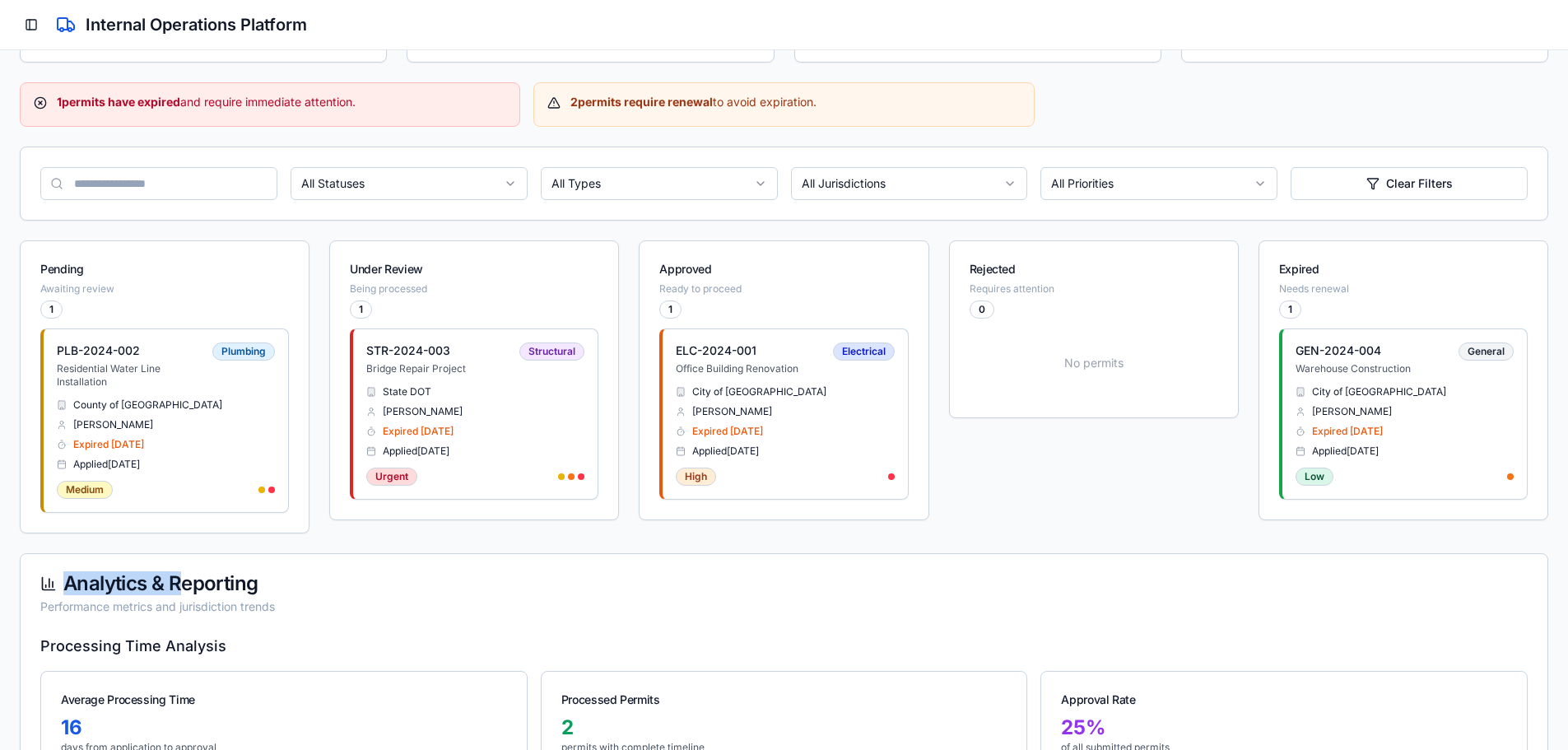
click at [461, 563] on div "Analytics & Reporting Performance metrics and jurisdiction trends" at bounding box center [784, 594] width 1527 height 81
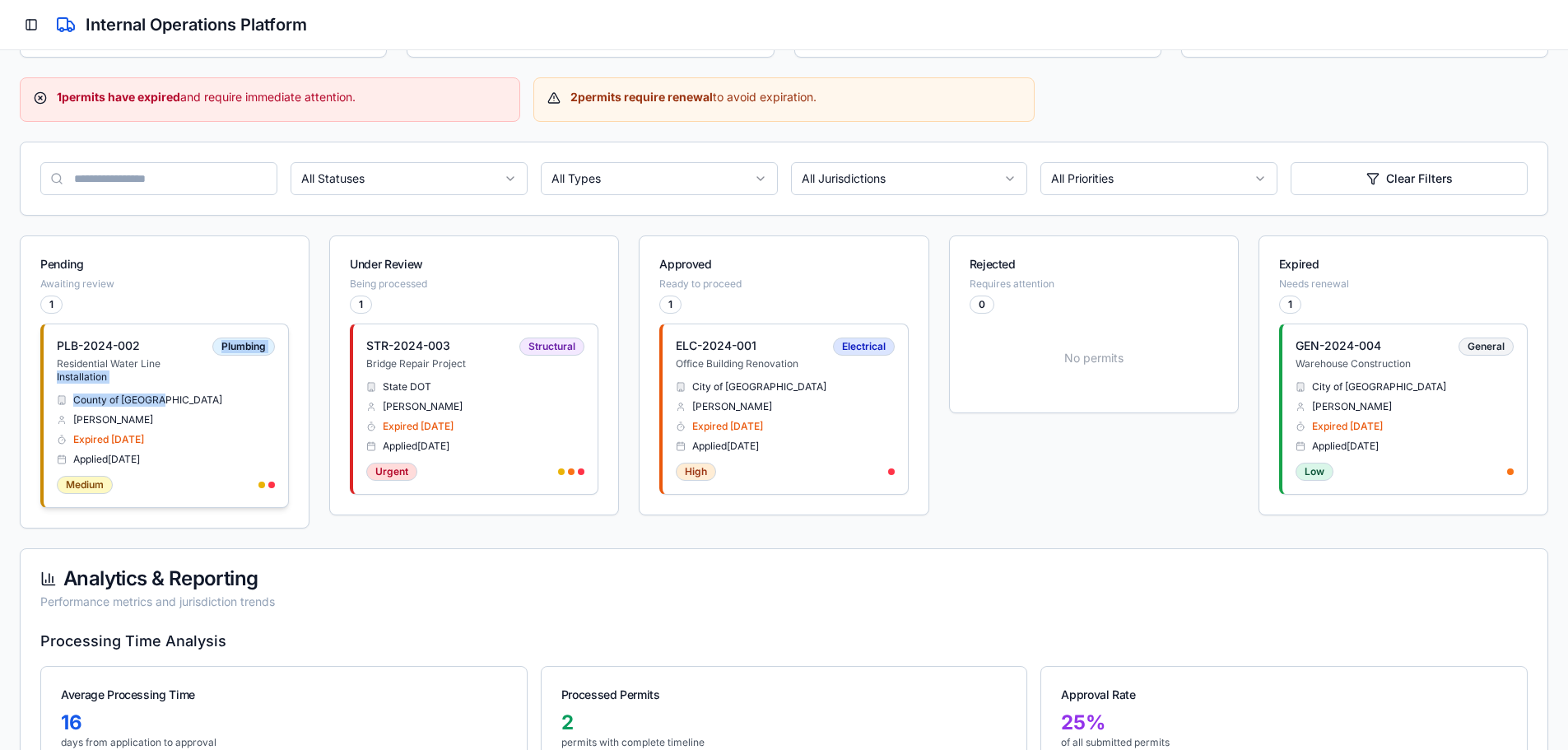
drag, startPoint x: 206, startPoint y: 383, endPoint x: 196, endPoint y: 408, distance: 26.9
click at [200, 396] on div "PLB-2024-002 Residential Water Line Installation Plumbing County of Madison Sar…" at bounding box center [165, 416] width 218 height 156
click at [472, 364] on div "STR-2024-003 Bridge Repair Project Structural" at bounding box center [475, 354] width 218 height 33
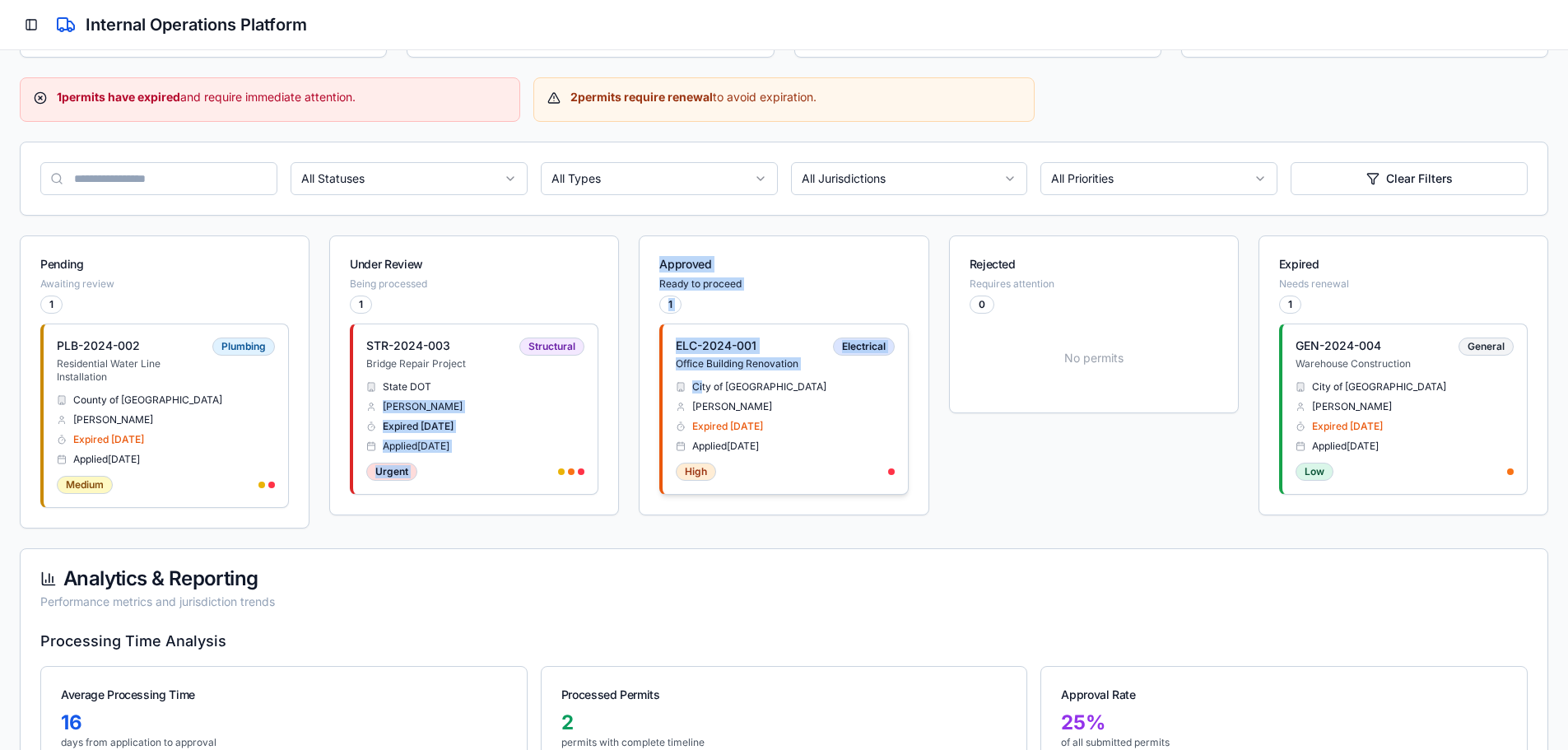
drag, startPoint x: 606, startPoint y: 383, endPoint x: 703, endPoint y: 387, distance: 97.1
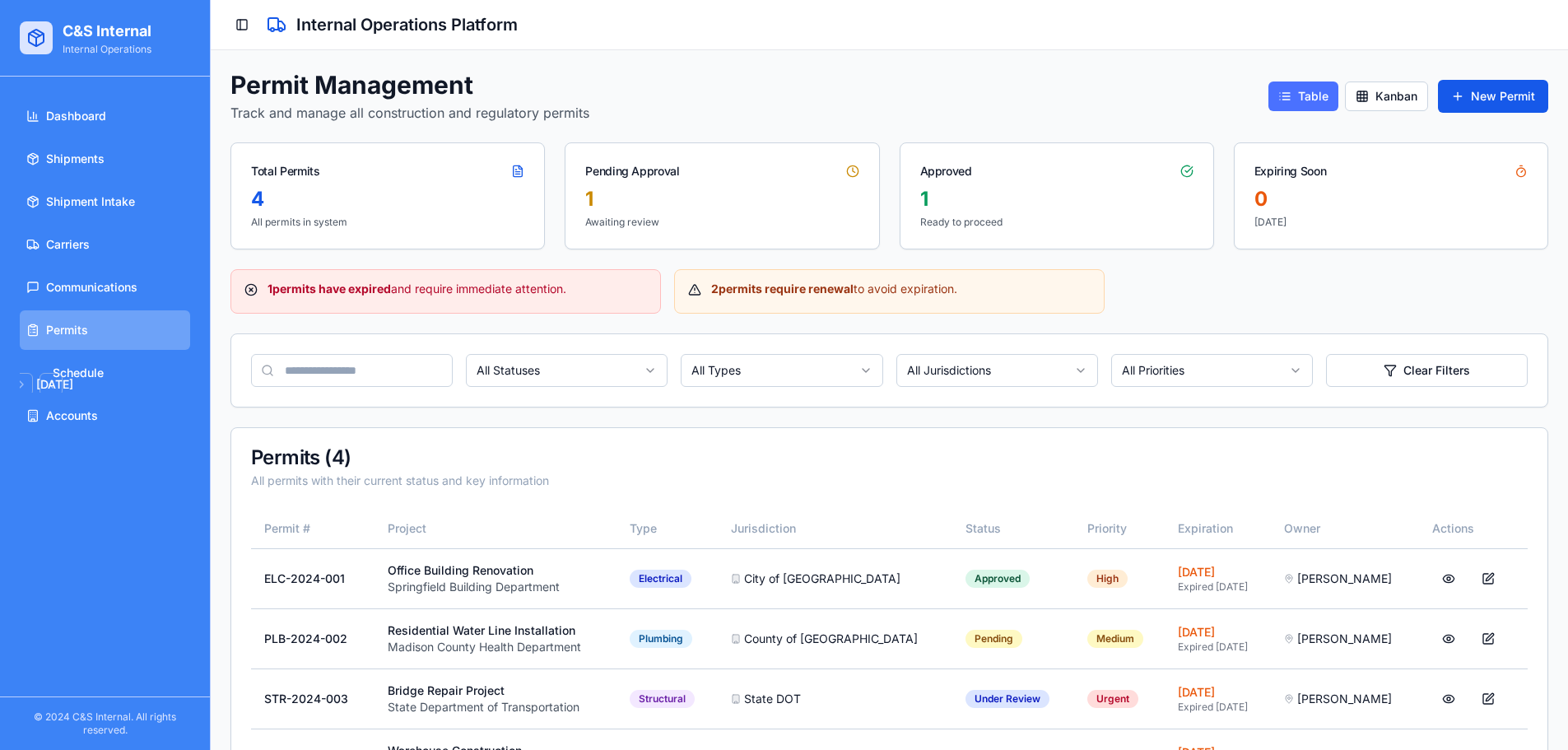
drag, startPoint x: 1356, startPoint y: 95, endPoint x: 1338, endPoint y: 102, distance: 19.3
click at [1355, 94] on button "Kanban" at bounding box center [1386, 96] width 83 height 30
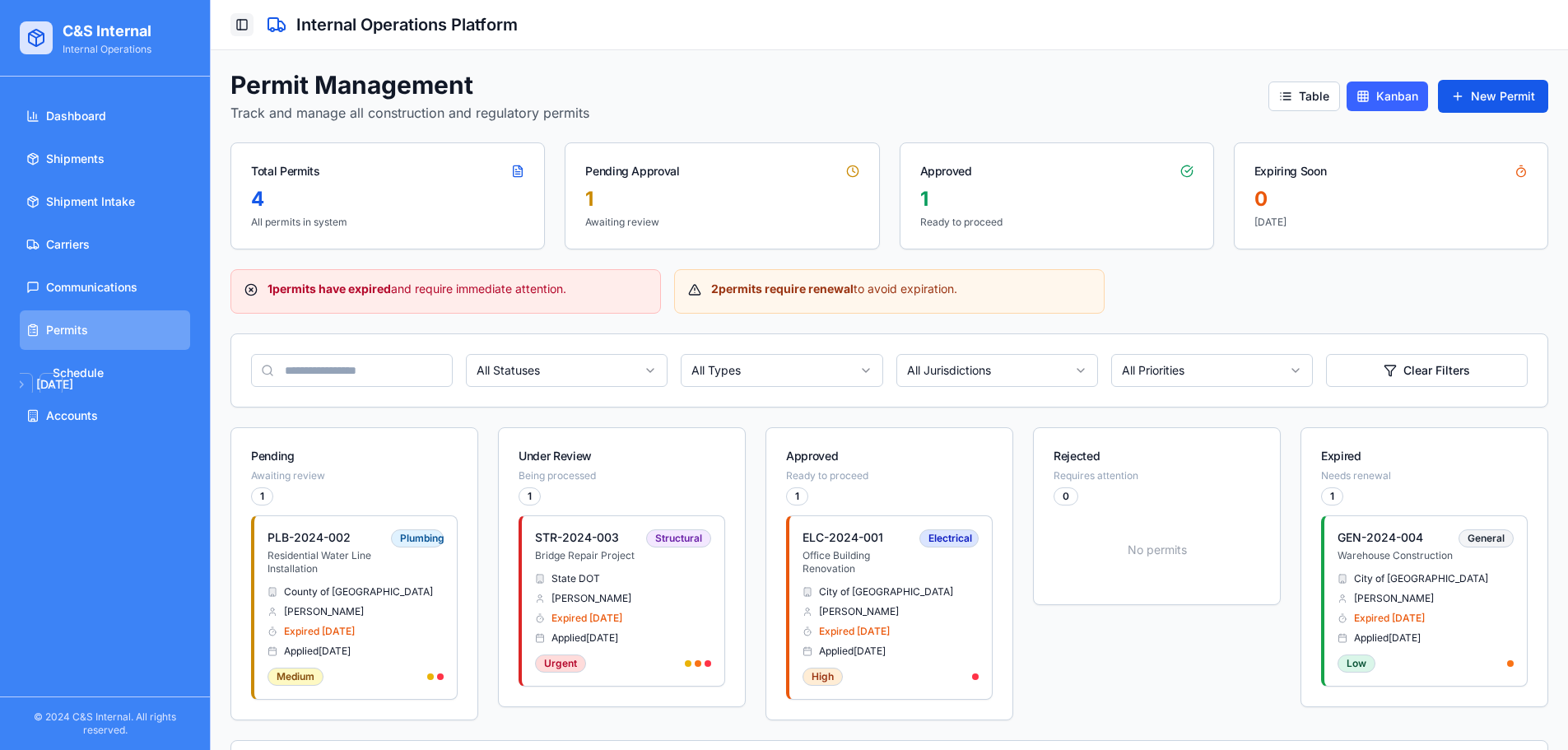
click at [241, 27] on button "Toggle Sidebar" at bounding box center [242, 25] width 23 height 23
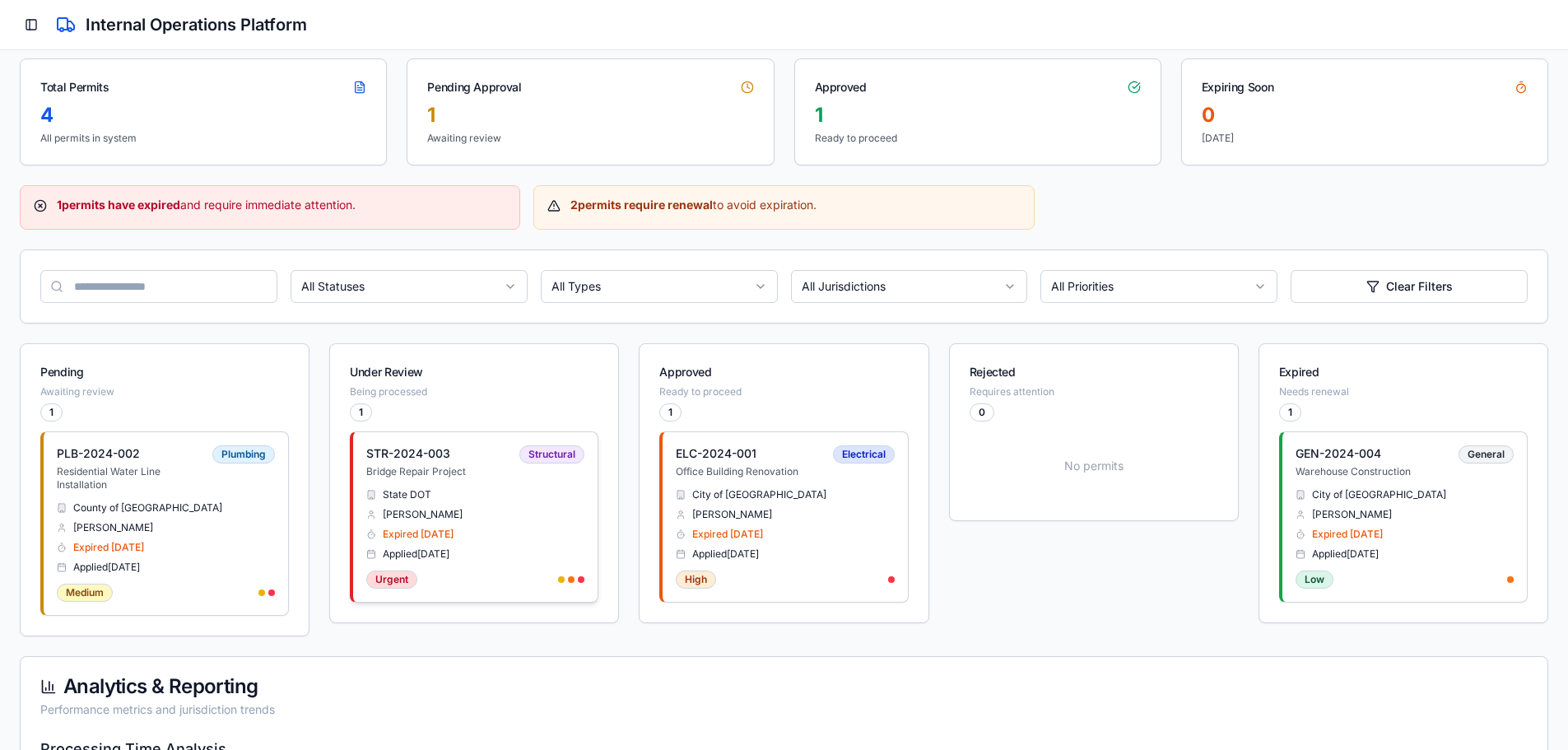
scroll to position [192, 0]
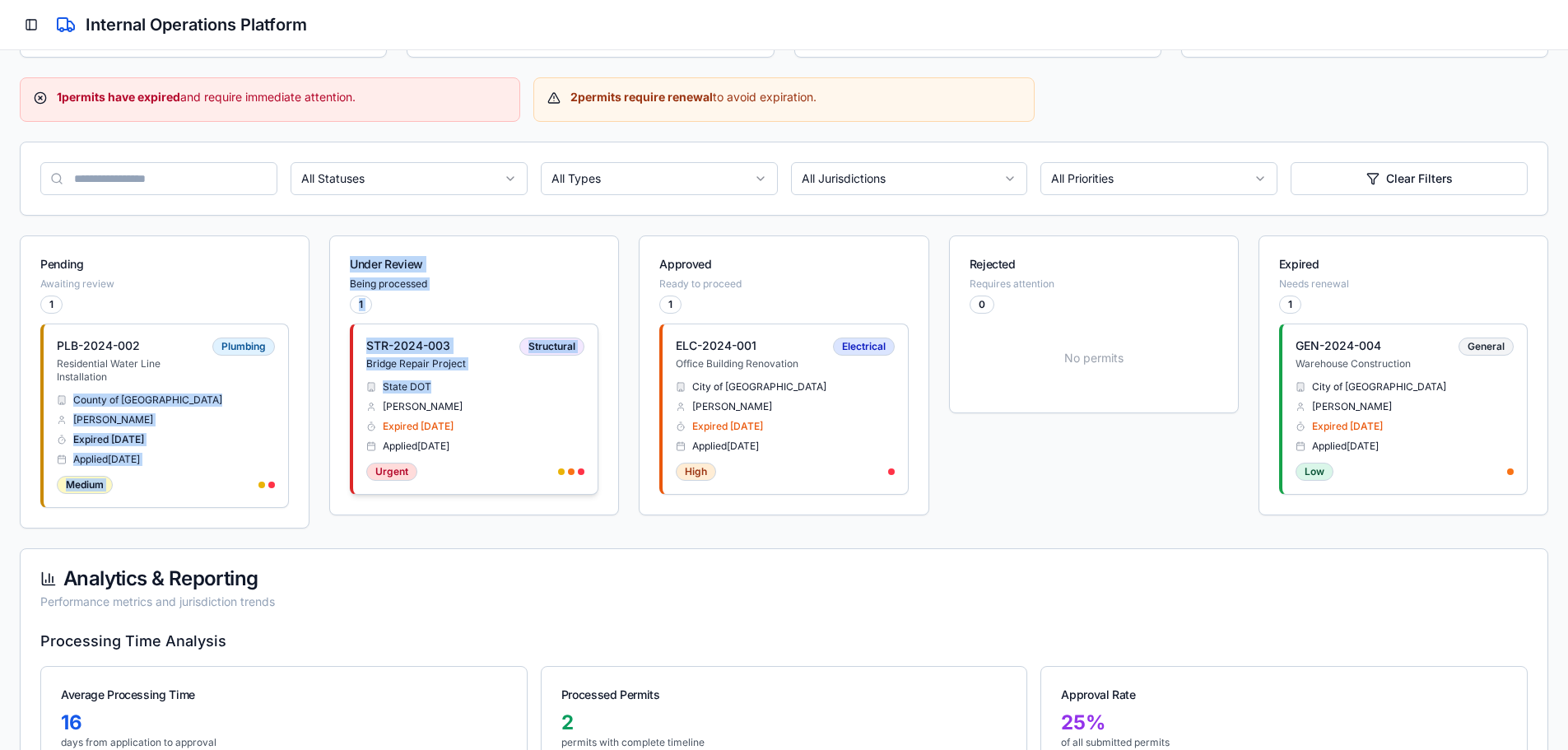
drag, startPoint x: 72, startPoint y: 404, endPoint x: 528, endPoint y: 374, distance: 457.0
click at [543, 382] on div "Pending Awaiting review 1 PLB-2024-002 Residential Water Line Installation Plum…" at bounding box center [784, 382] width 1528 height 293
click at [593, 223] on div "Permit Management Track and manage all construction and regulatory permits Tabl…" at bounding box center [784, 685] width 1528 height 1614
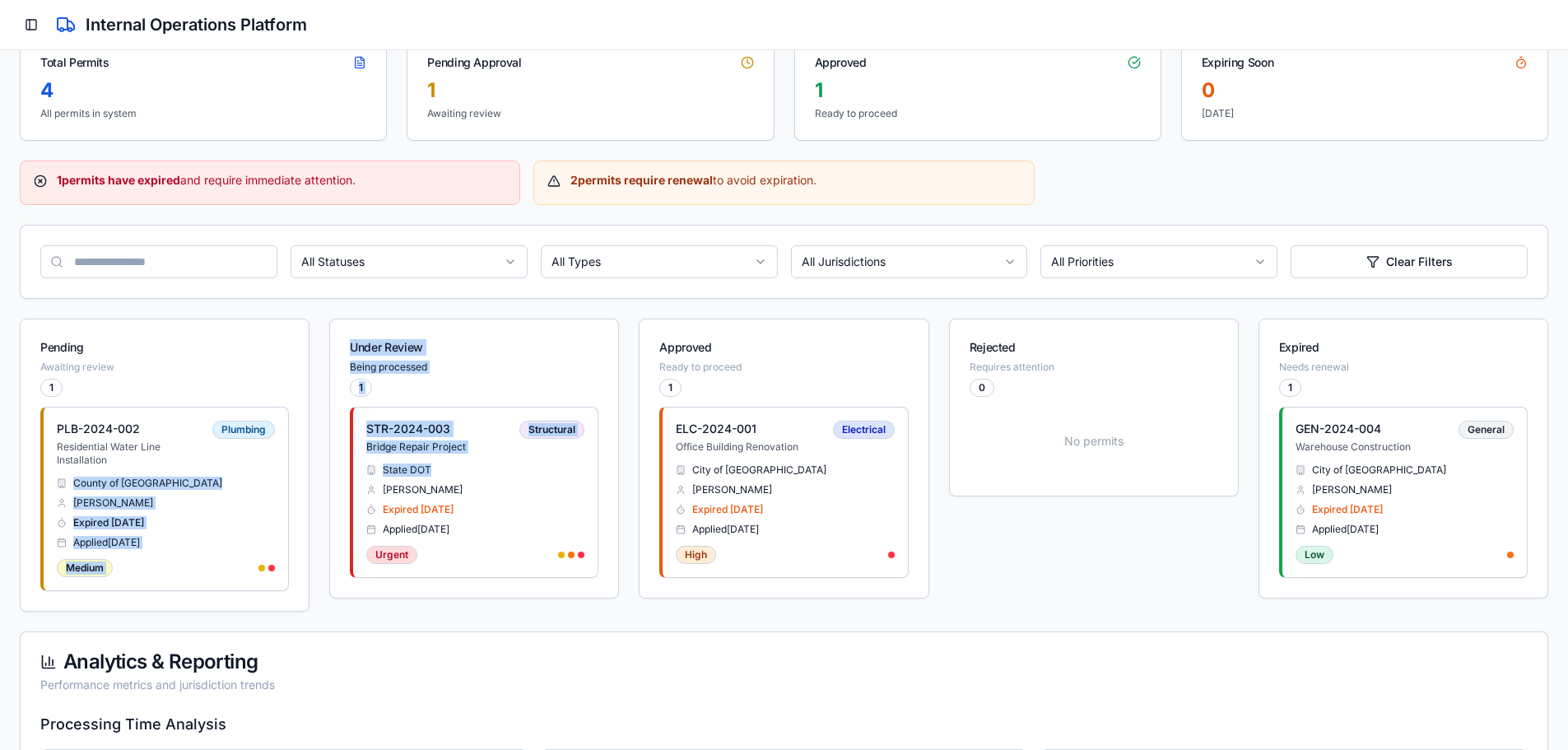
scroll to position [0, 0]
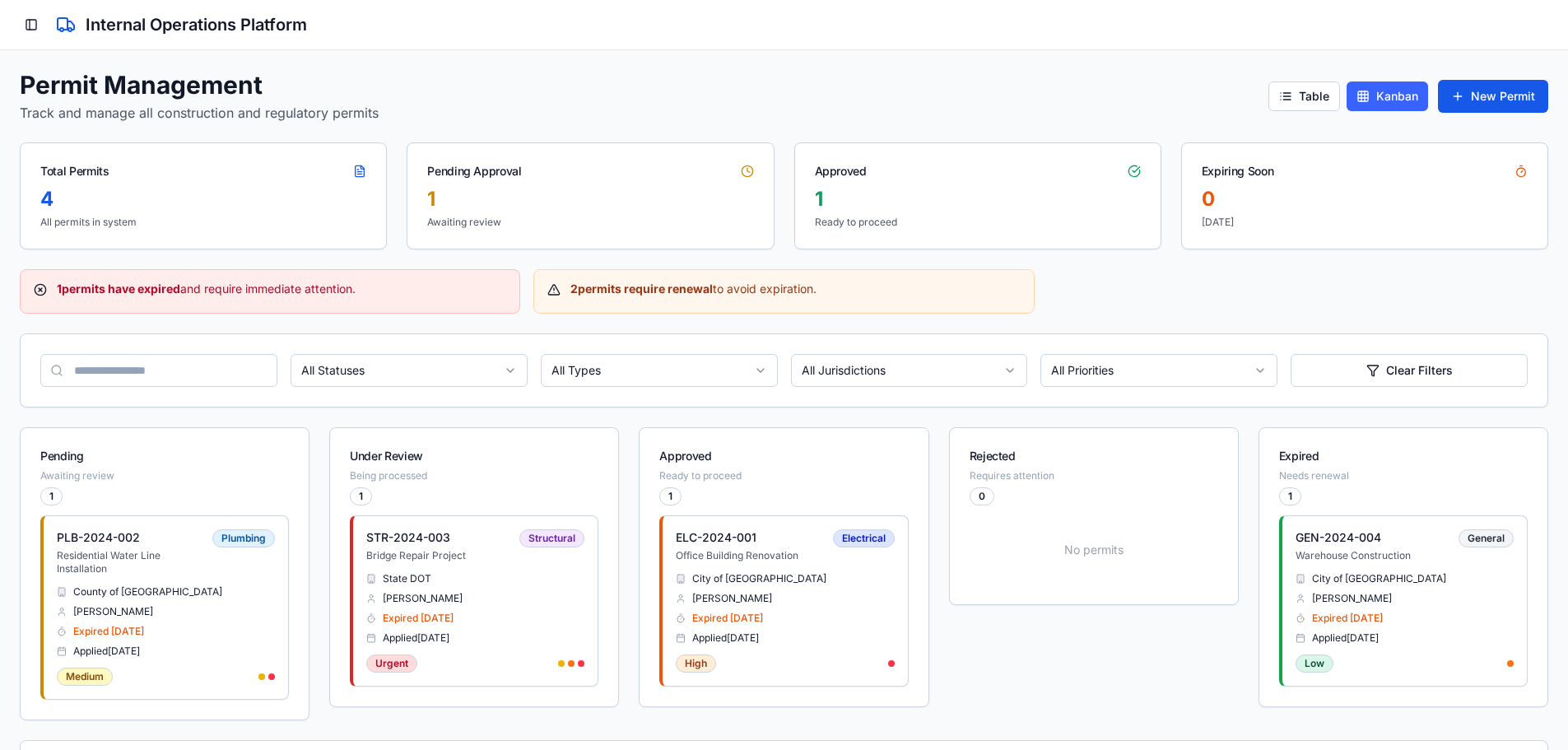
click at [1390, 529] on h4 "GEN-2024-004" at bounding box center [1353, 538] width 115 height 16
click at [1457, 611] on div "City of Riverside Lisa Anderson Expired 621d ago Applied 5/14/2023" at bounding box center [1404, 608] width 218 height 72
click at [1407, 555] on div "GEN-2024-004 Warehouse Construction General" at bounding box center [1404, 546] width 218 height 33
click at [1406, 556] on p "Warehouse Construction" at bounding box center [1353, 556] width 115 height 13
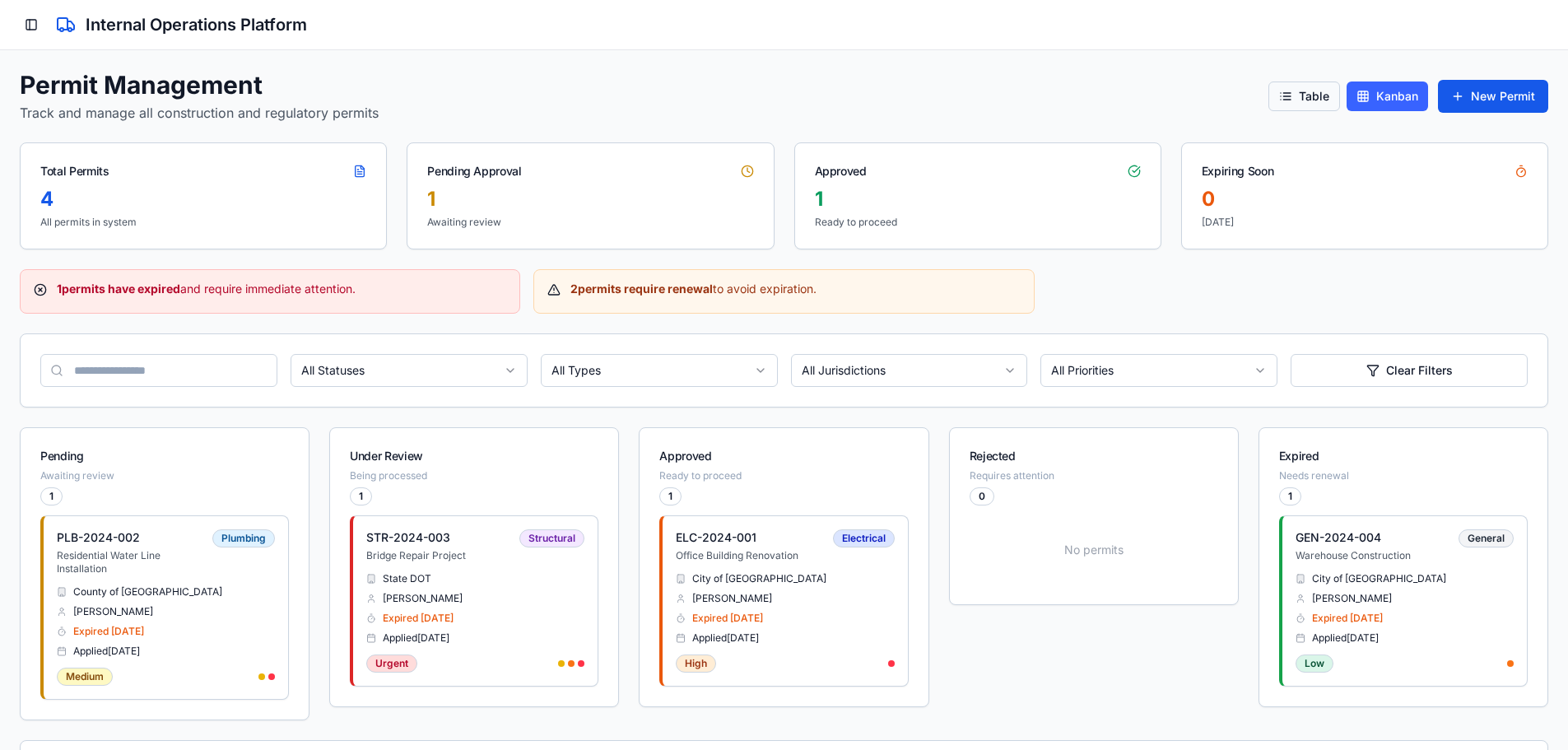
click at [1296, 91] on button "Table" at bounding box center [1304, 96] width 72 height 30
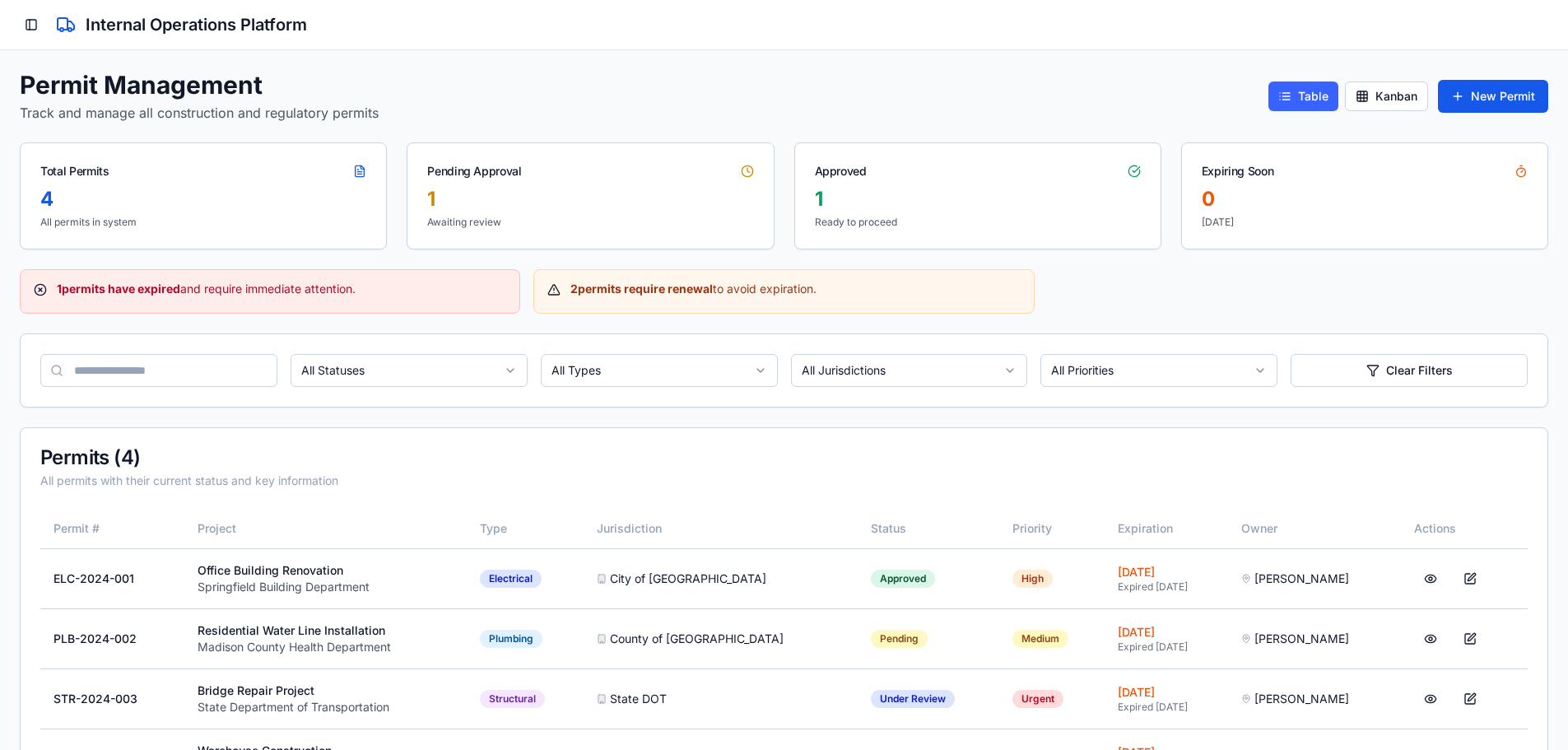
click at [34, 11] on div "Toggle Sidebar Internal Operations Platform" at bounding box center [784, 25] width 1568 height 50
click at [36, 19] on button "Toggle Sidebar" at bounding box center [31, 25] width 23 height 23
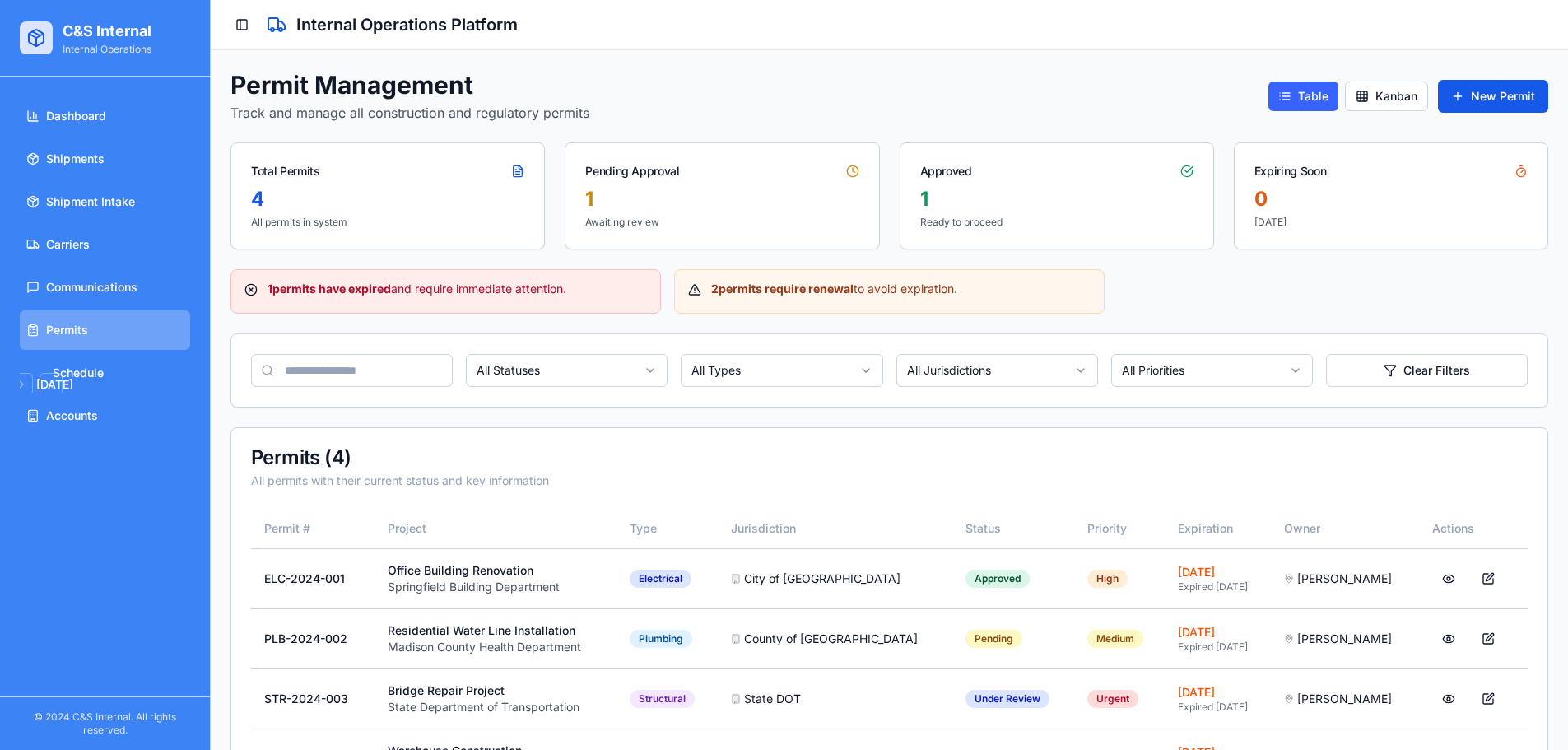
drag, startPoint x: 1135, startPoint y: 305, endPoint x: 677, endPoint y: 286, distance: 458.4
click at [677, 286] on div "1 permits have expired and require immediate attention. 2 permits require renew…" at bounding box center [889, 291] width 1318 height 44
click at [677, 286] on div "2 permits require renewal to avoid expiration." at bounding box center [889, 291] width 430 height 44
click at [121, 373] on link "August 2025 Su Mo Tu We Th Fr Sa 27 28 29 30 31 1 2 3 4 5 6 7 8 9 10 11 12 13 1…" at bounding box center [105, 373] width 170 height 40
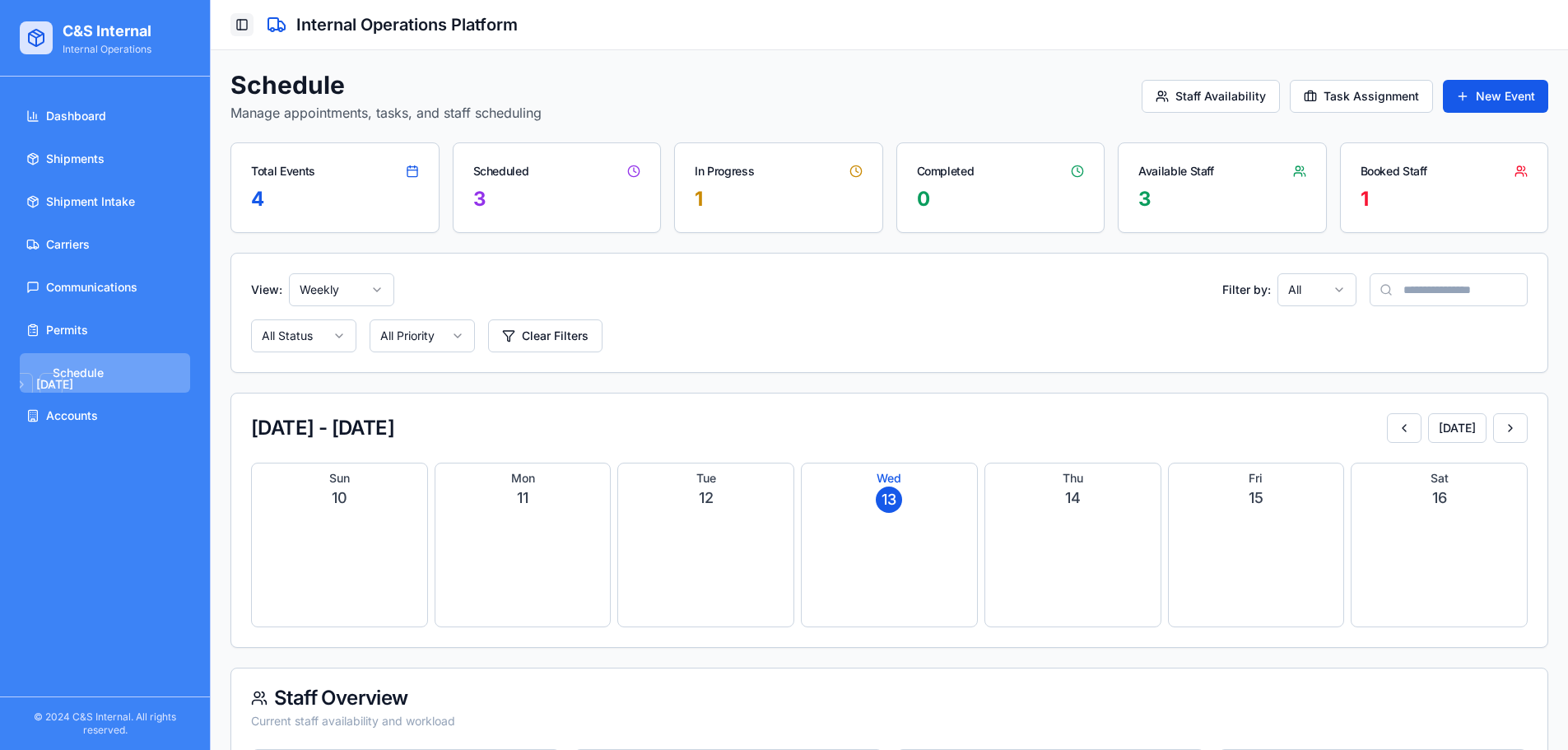
click at [243, 19] on button "Toggle Sidebar" at bounding box center [242, 25] width 23 height 23
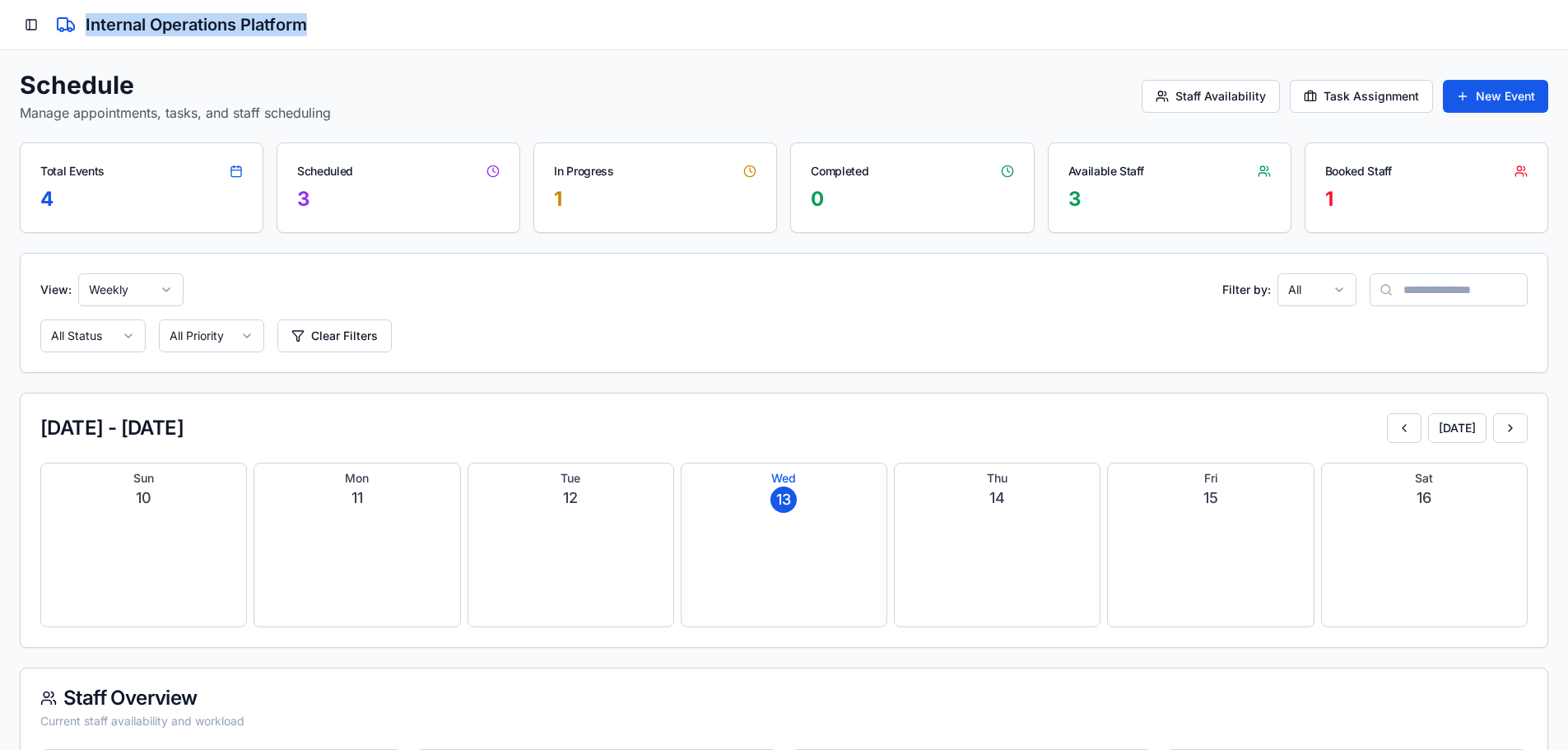
drag, startPoint x: 271, startPoint y: 30, endPoint x: 62, endPoint y: 30, distance: 209.0
click at [62, 30] on div "Toggle Sidebar Internal Operations Platform" at bounding box center [784, 25] width 1528 height 23
click at [19, 19] on div "Toggle Sidebar Internal Operations Platform" at bounding box center [784, 25] width 1568 height 50
click at [33, 22] on button "Toggle Sidebar" at bounding box center [31, 25] width 23 height 23
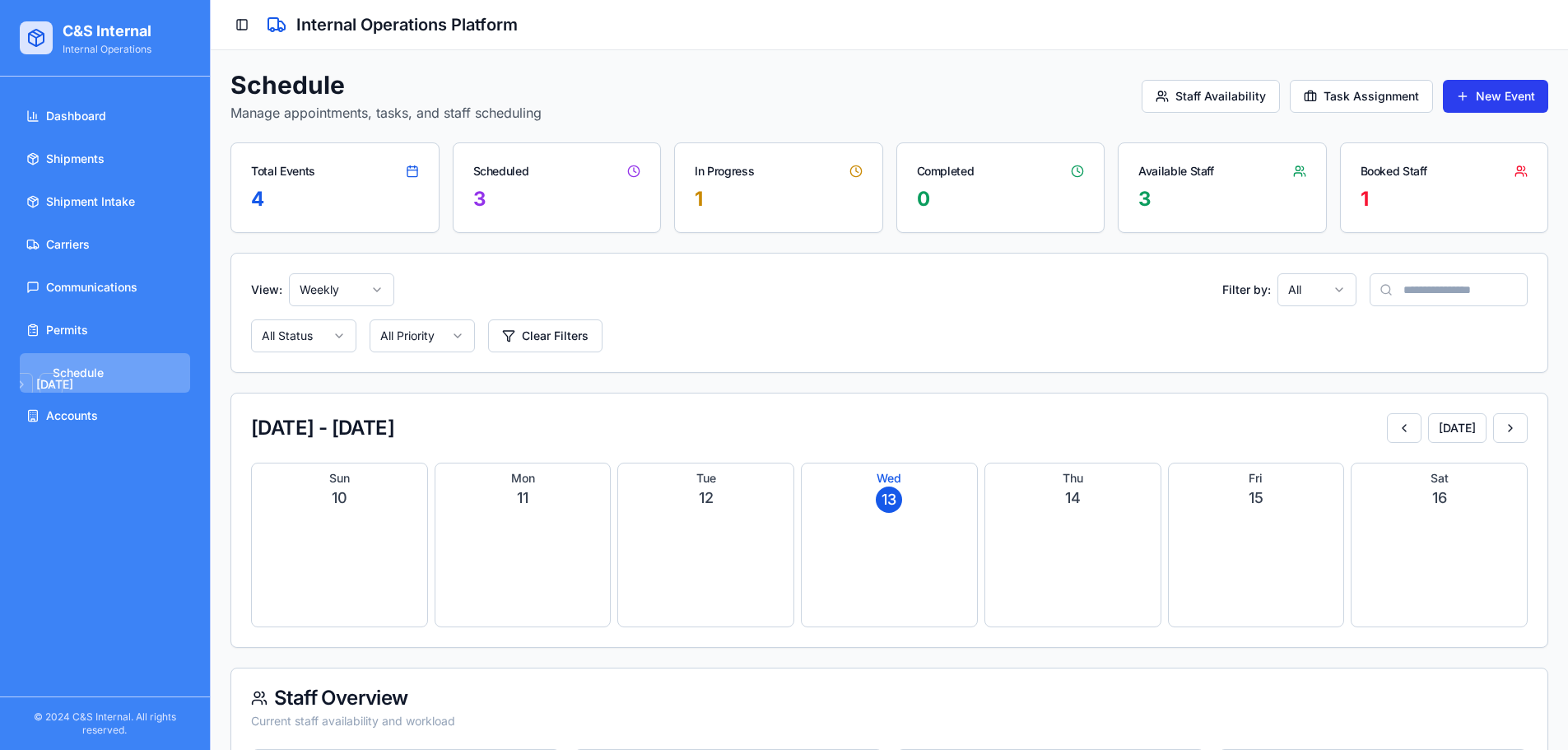
click at [1496, 84] on button "New Event" at bounding box center [1496, 96] width 105 height 33
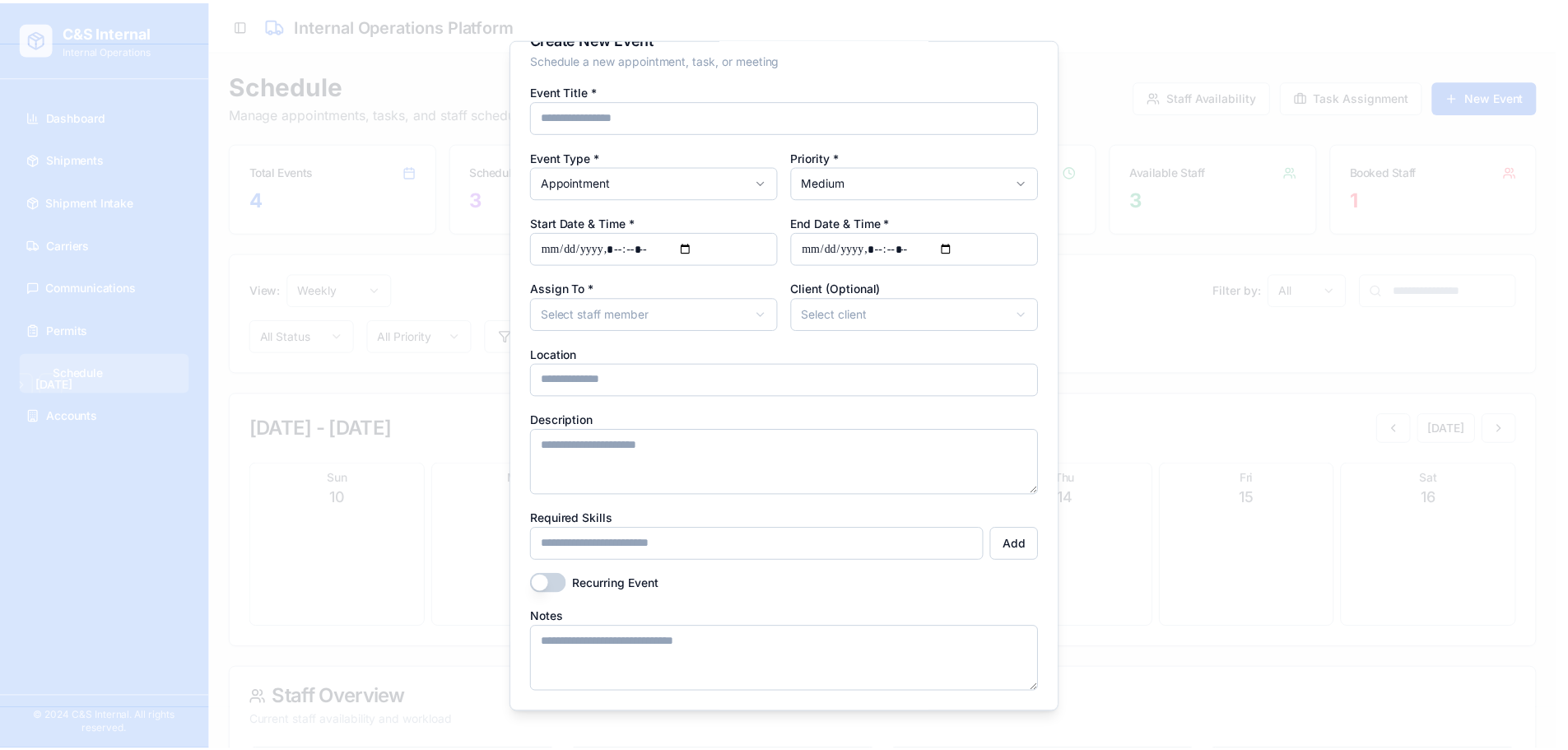
scroll to position [87, 0]
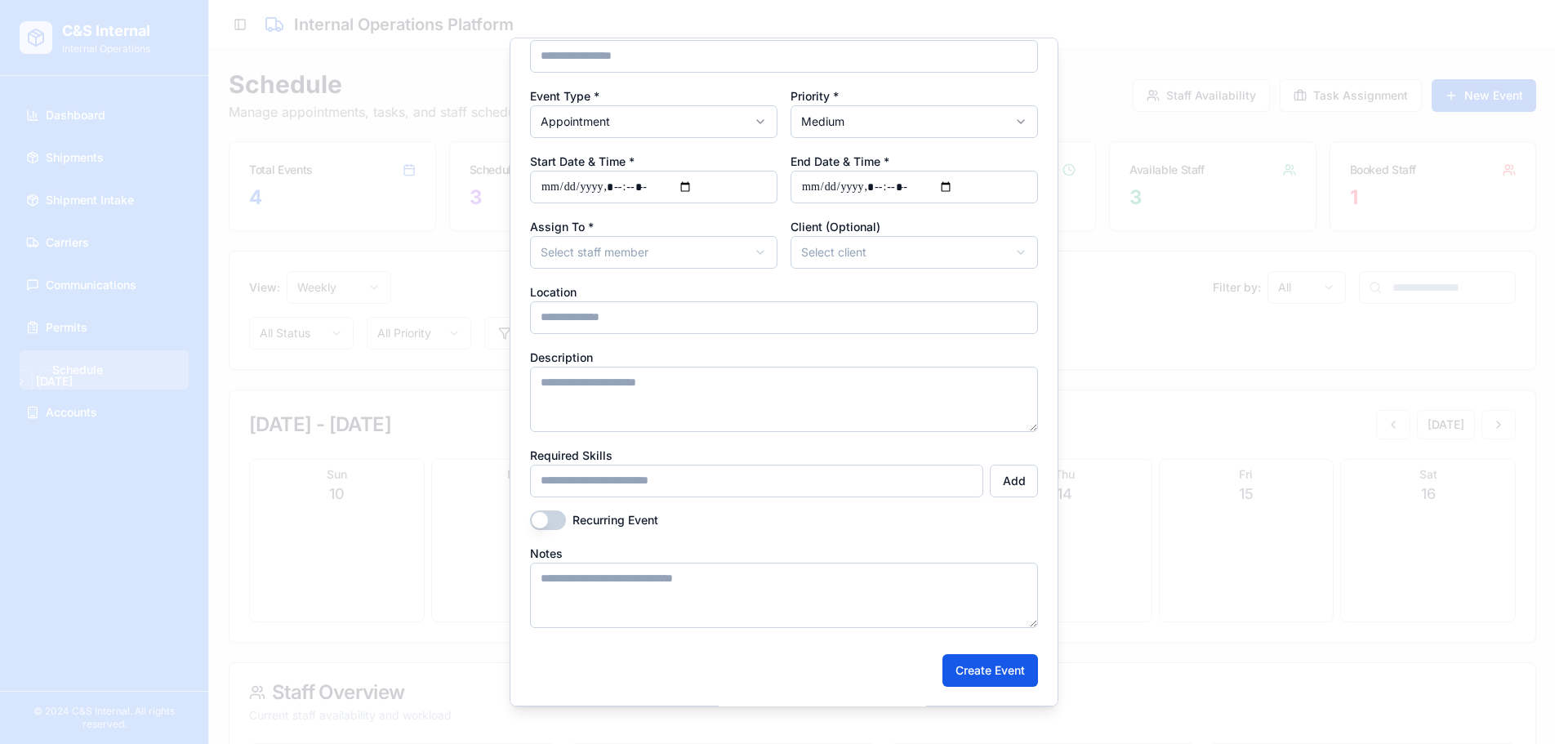
click at [860, 247] on body "C&S Internal Internal Operations Dashboard Shipments Shipment Intake Carriers C…" at bounding box center [777, 463] width 1556 height 927
click at [672, 250] on body "C&S Internal Internal Operations Dashboard Shipments Shipment Intake Carriers C…" at bounding box center [777, 463] width 1556 height 927
click at [674, 249] on body "C&S Internal Internal Operations Dashboard Shipments Shipment Intake Carriers C…" at bounding box center [777, 463] width 1556 height 927
drag, startPoint x: 1139, startPoint y: 296, endPoint x: 1127, endPoint y: 290, distance: 13.4
click at [1134, 295] on div at bounding box center [784, 372] width 1568 height 744
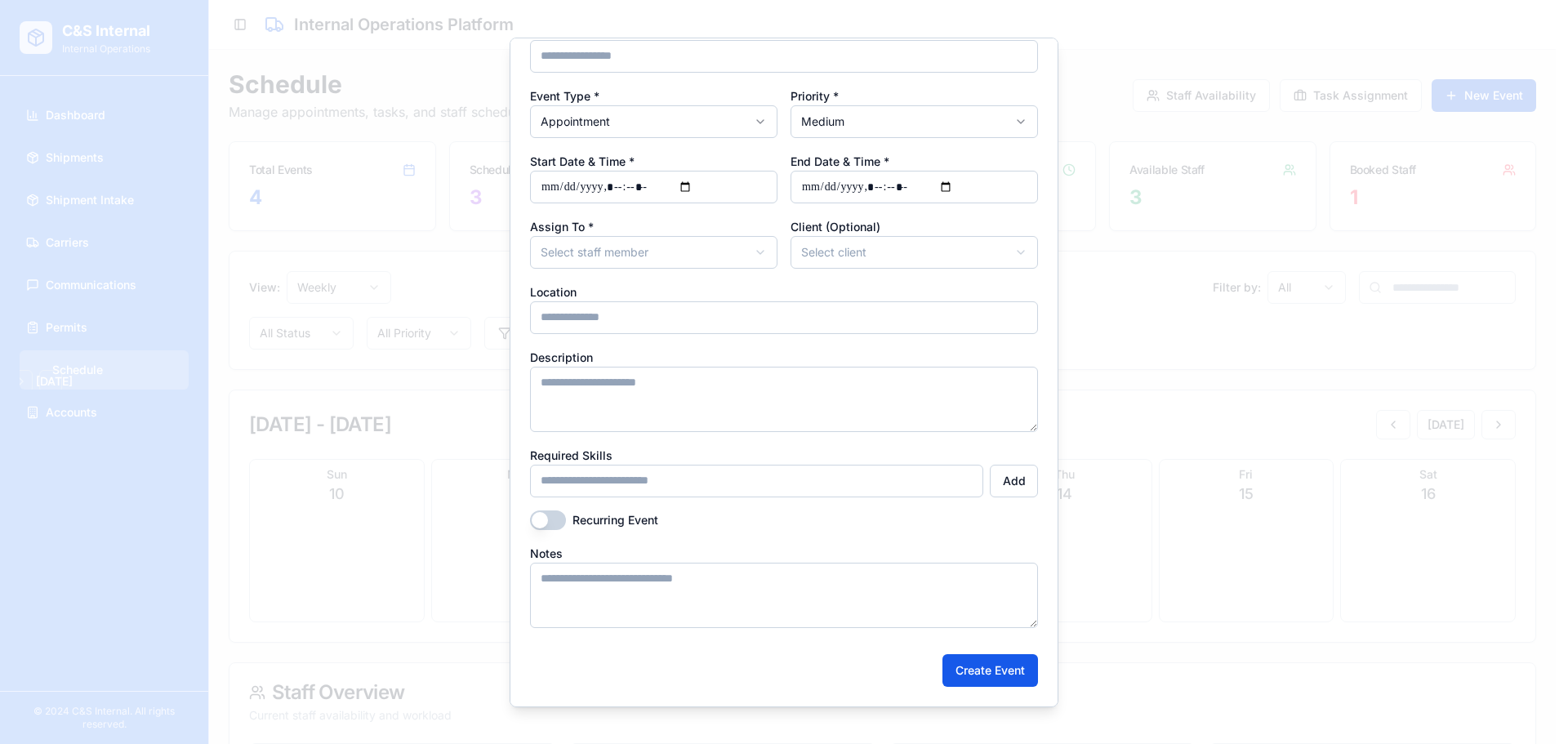
drag, startPoint x: 1152, startPoint y: 239, endPoint x: 1089, endPoint y: 105, distance: 148.1
click at [1152, 238] on div at bounding box center [784, 372] width 1568 height 744
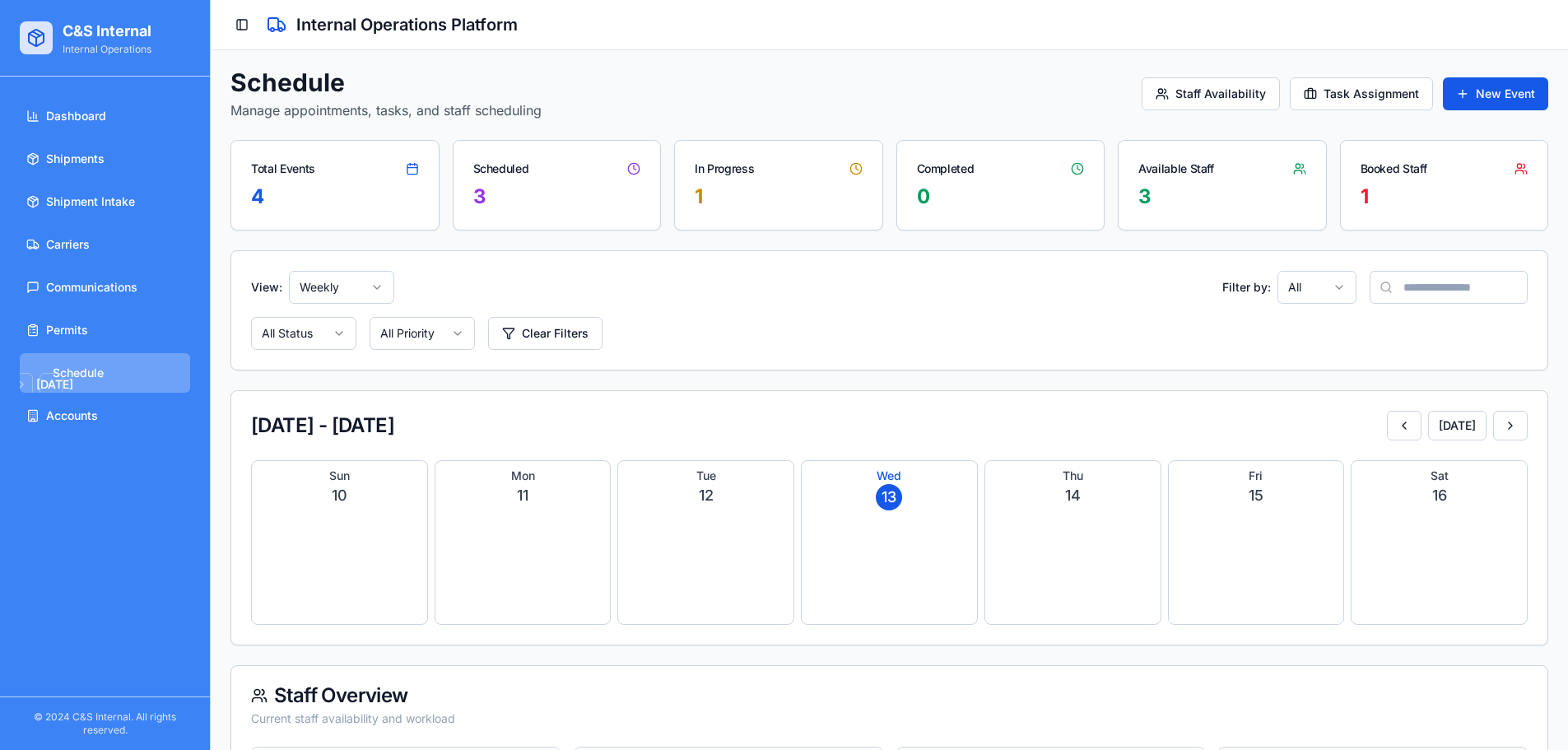
scroll to position [0, 0]
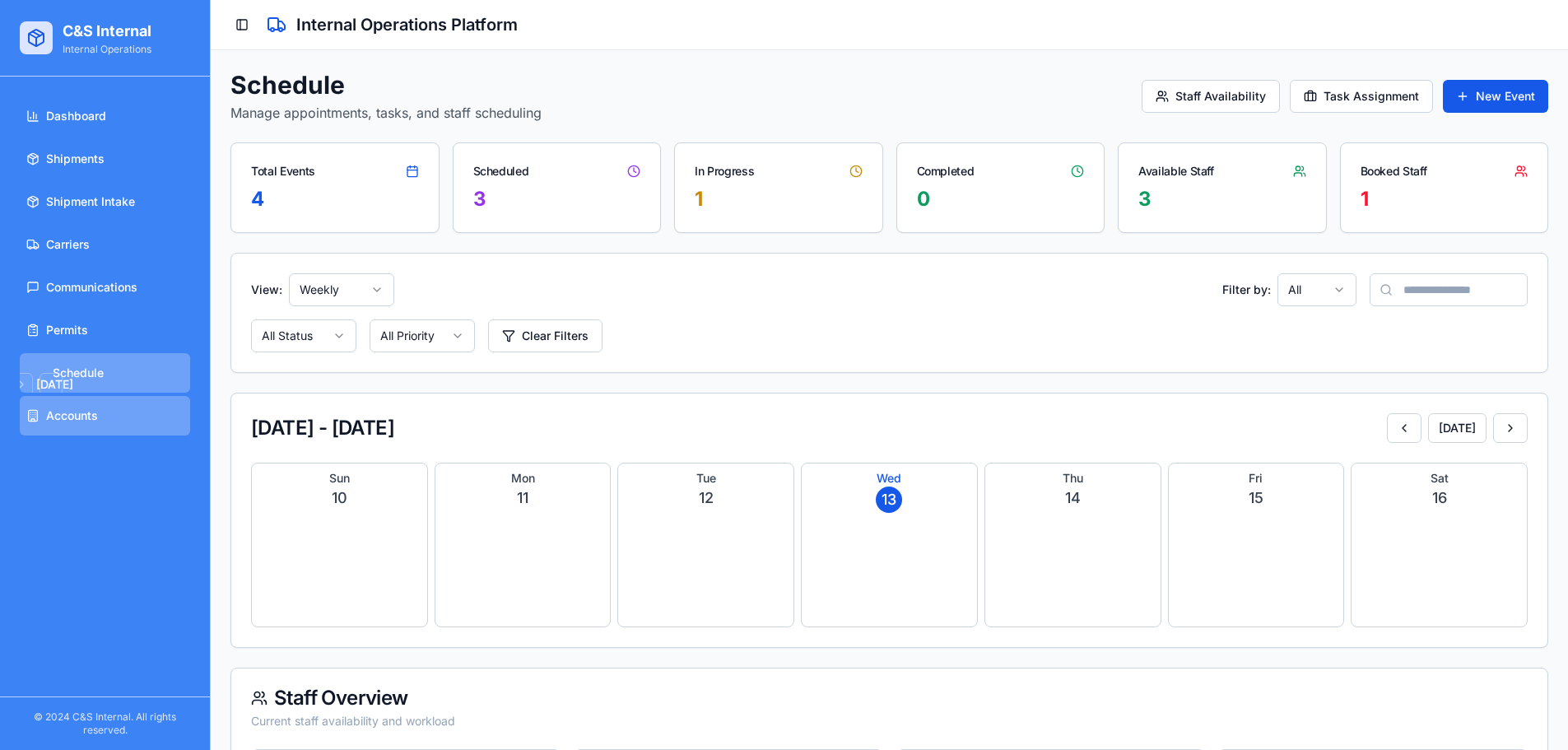
click at [77, 406] on link "Accounts" at bounding box center [105, 416] width 170 height 40
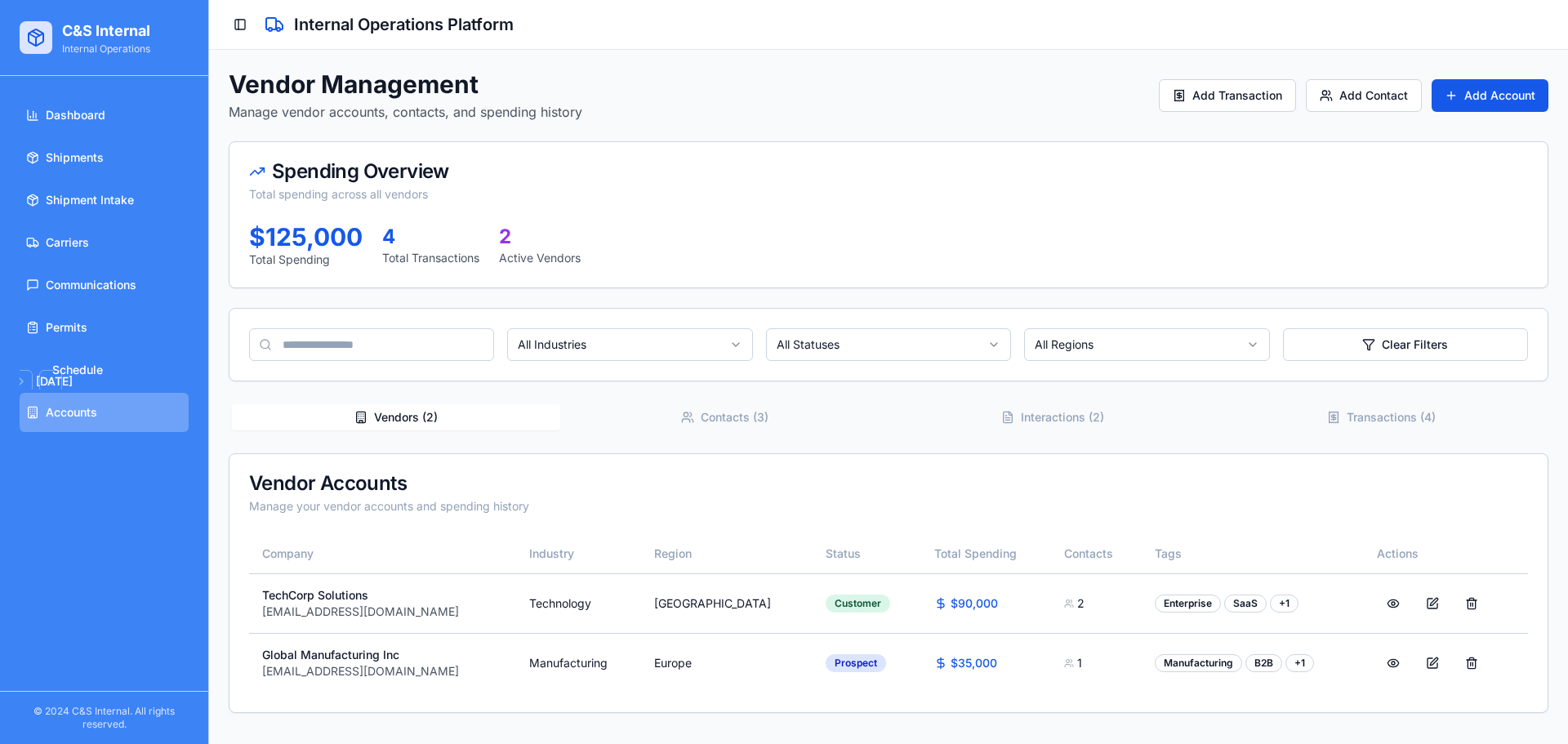
drag, startPoint x: 747, startPoint y: 434, endPoint x: 744, endPoint y: 422, distance: 12.4
click at [747, 433] on div "Vendors ( 2 ) Contacts ( 3 ) Interactions ( 2 ) Transactions ( 4 ) Vendor Accou…" at bounding box center [889, 557] width 1320 height 312
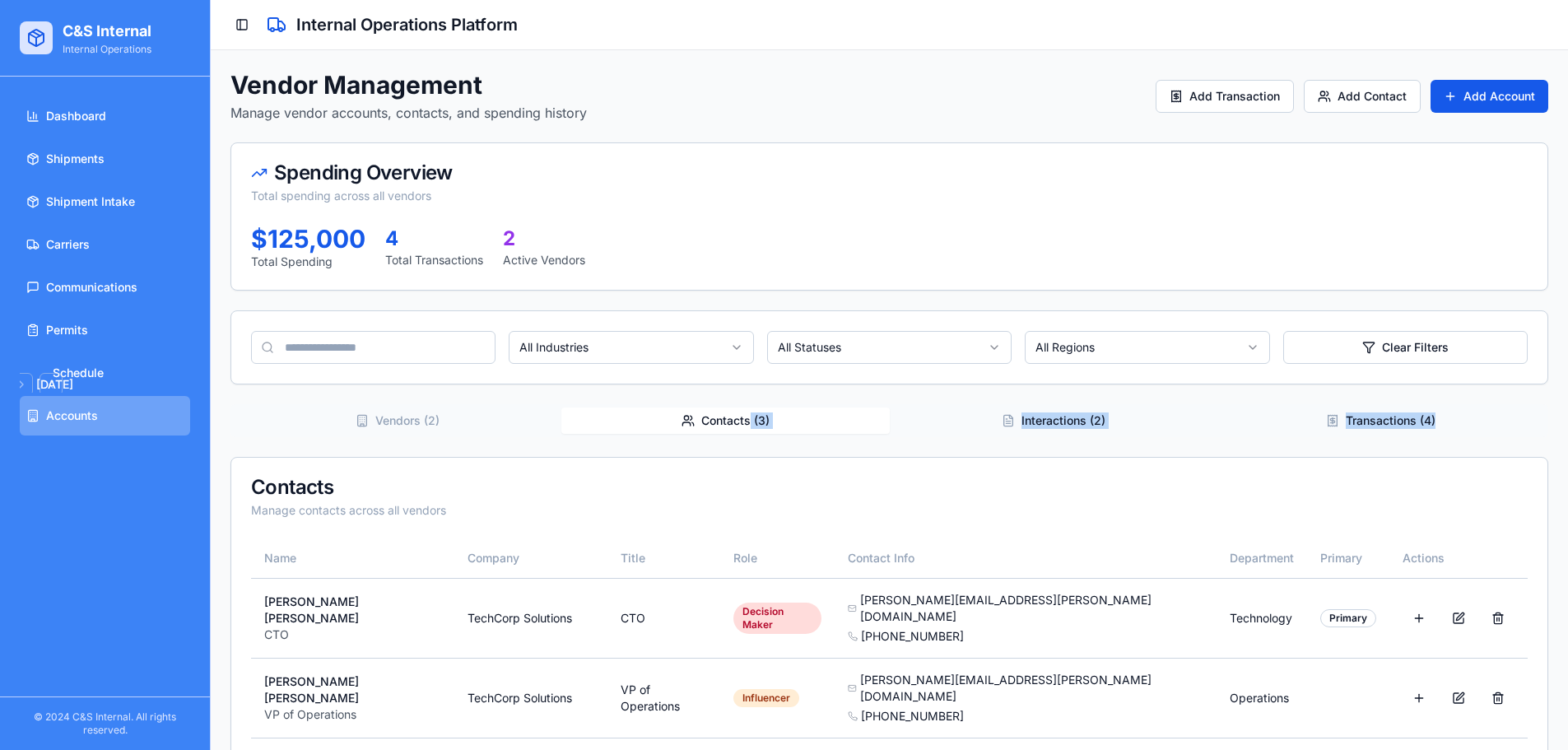
click at [750, 420] on button "Contacts ( 3 )" at bounding box center [725, 421] width 328 height 26
click at [470, 356] on div "Vendor Management Manage vendor accounts, contacts, and spending history Add Tr…" at bounding box center [896, 445] width 1330 height 752
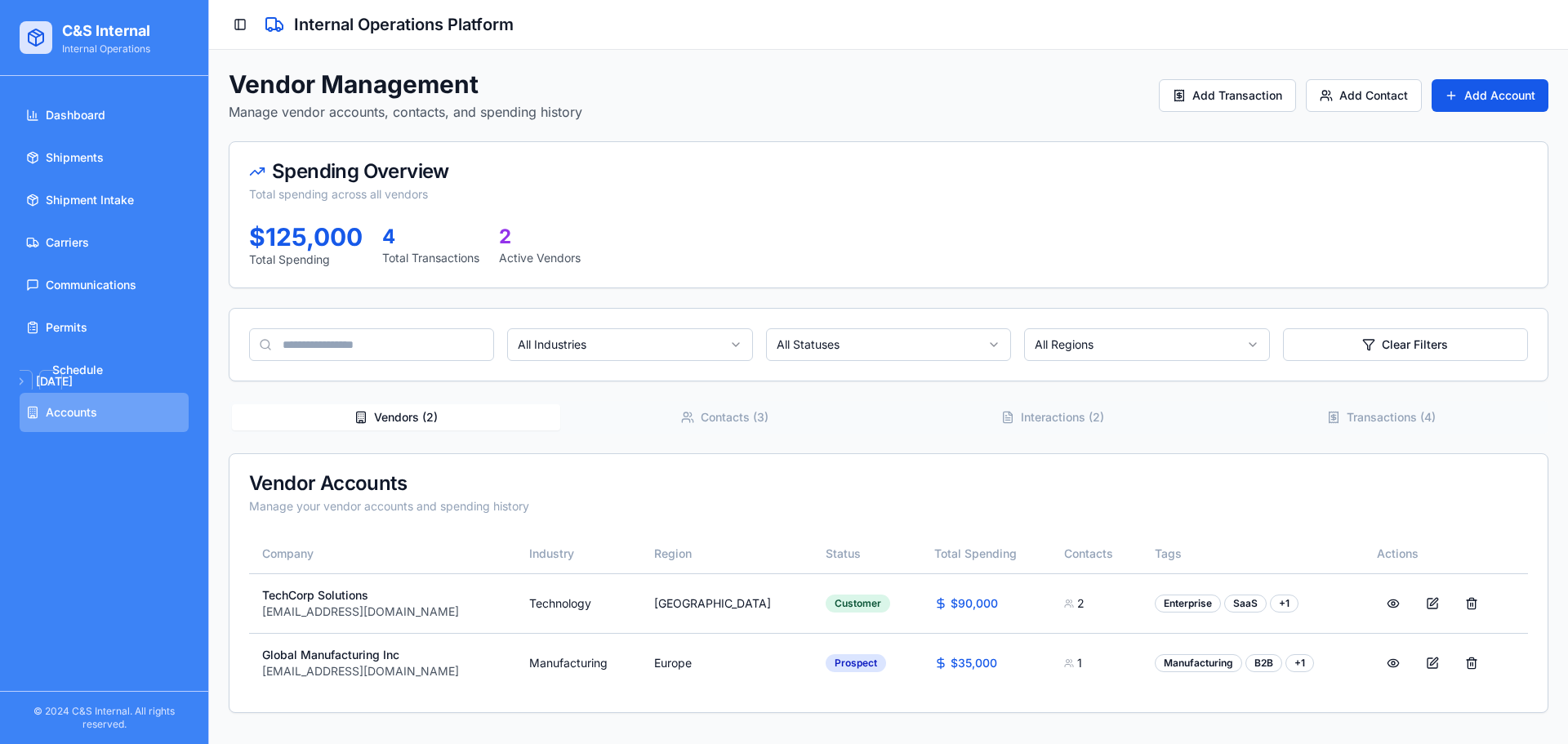
click at [421, 462] on div "Vendor Accounts Manage your vendor accounts and spending history" at bounding box center [889, 494] width 1318 height 80
click at [327, 595] on p "TechCorp Solutions" at bounding box center [382, 595] width 241 height 16
drag, startPoint x: 376, startPoint y: 600, endPoint x: 252, endPoint y: 597, distance: 124.0
click at [252, 597] on td "TechCorp Solutions contact@techcorp.com" at bounding box center [382, 603] width 267 height 60
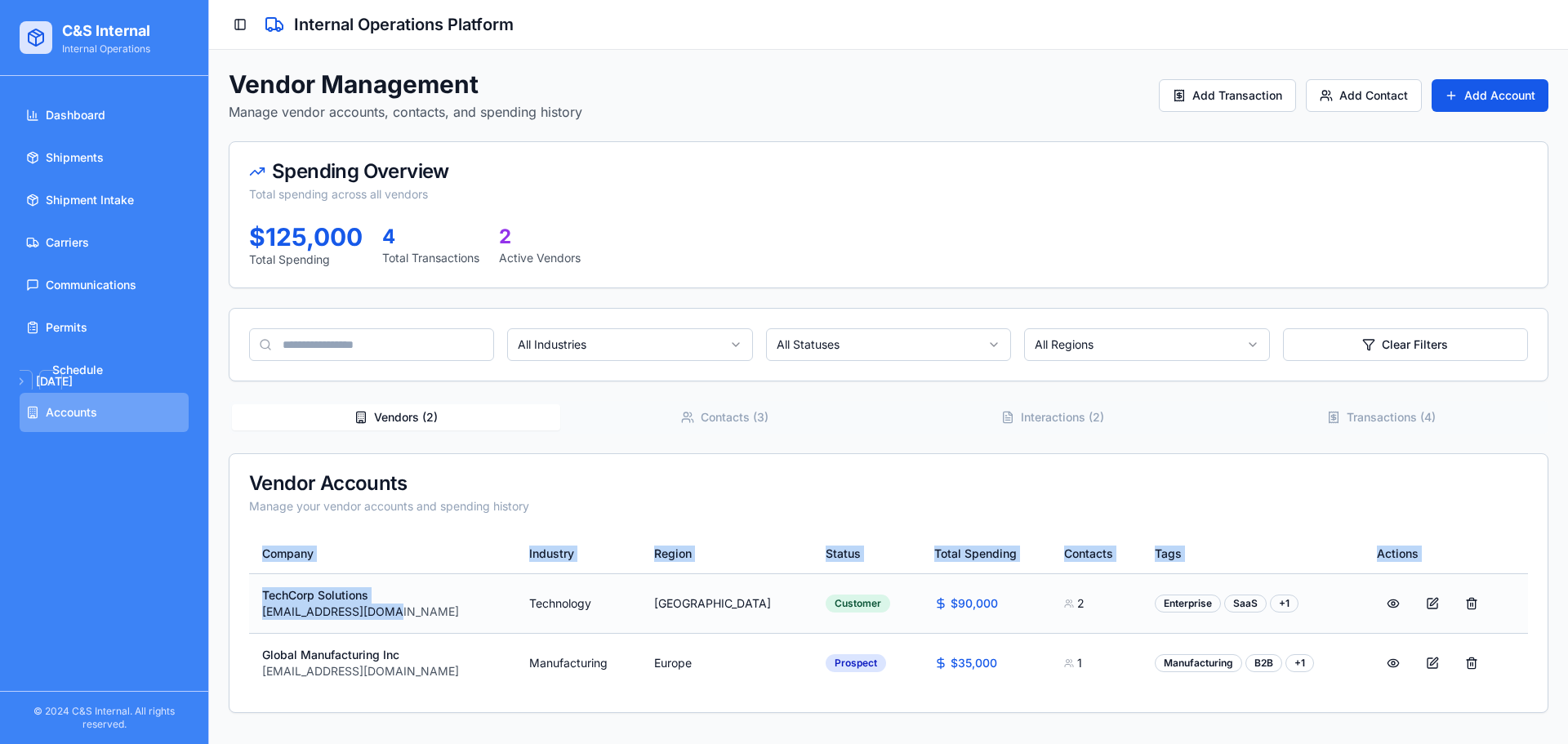
drag, startPoint x: 248, startPoint y: 606, endPoint x: 412, endPoint y: 608, distance: 164.0
click at [412, 608] on div "Company Industry Region Status Total Spending Contacts Tags Actions TechCorp So…" at bounding box center [889, 623] width 1318 height 178
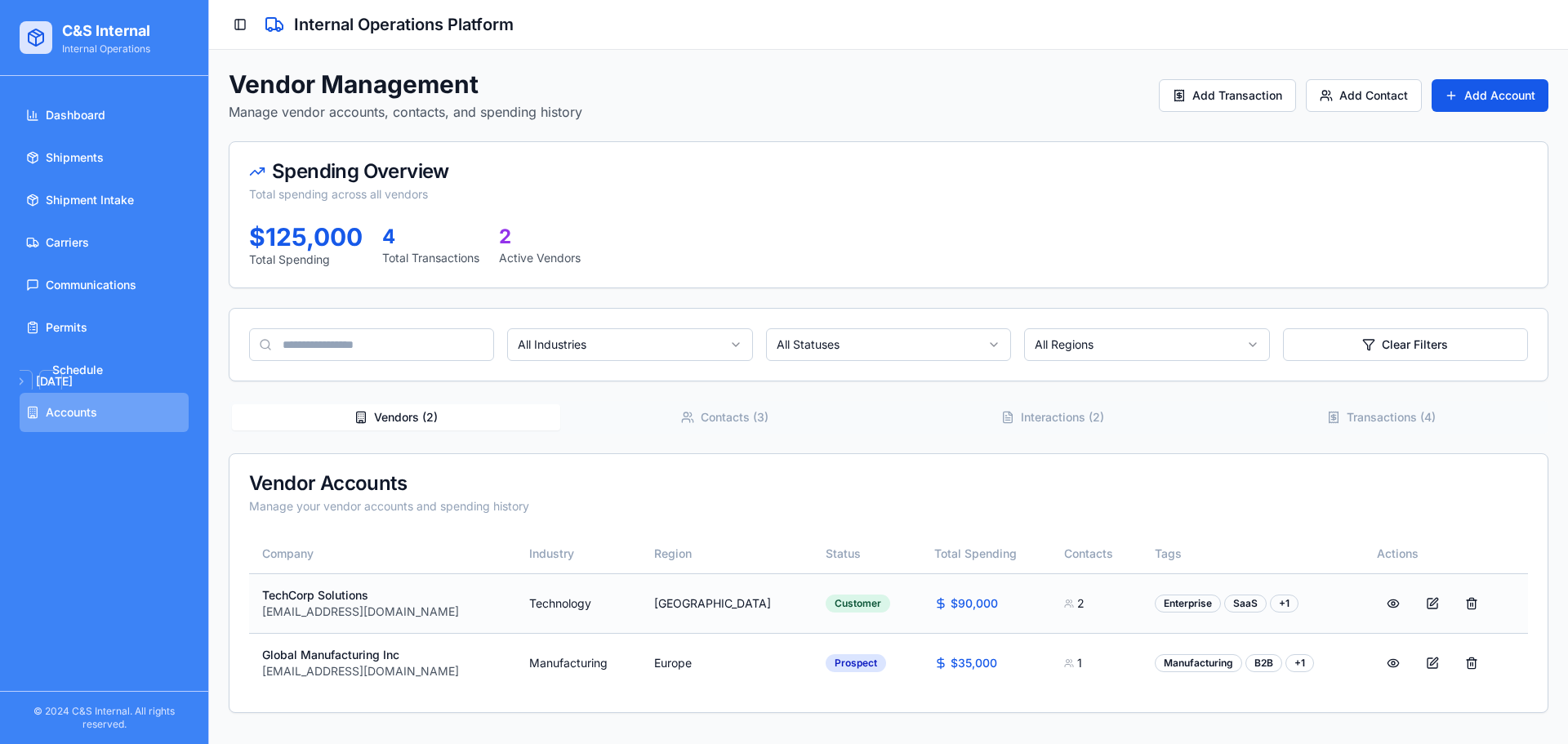
click at [853, 623] on td "Customer" at bounding box center [866, 603] width 109 height 60
click at [759, 417] on button "Contacts ( 3 )" at bounding box center [724, 417] width 328 height 26
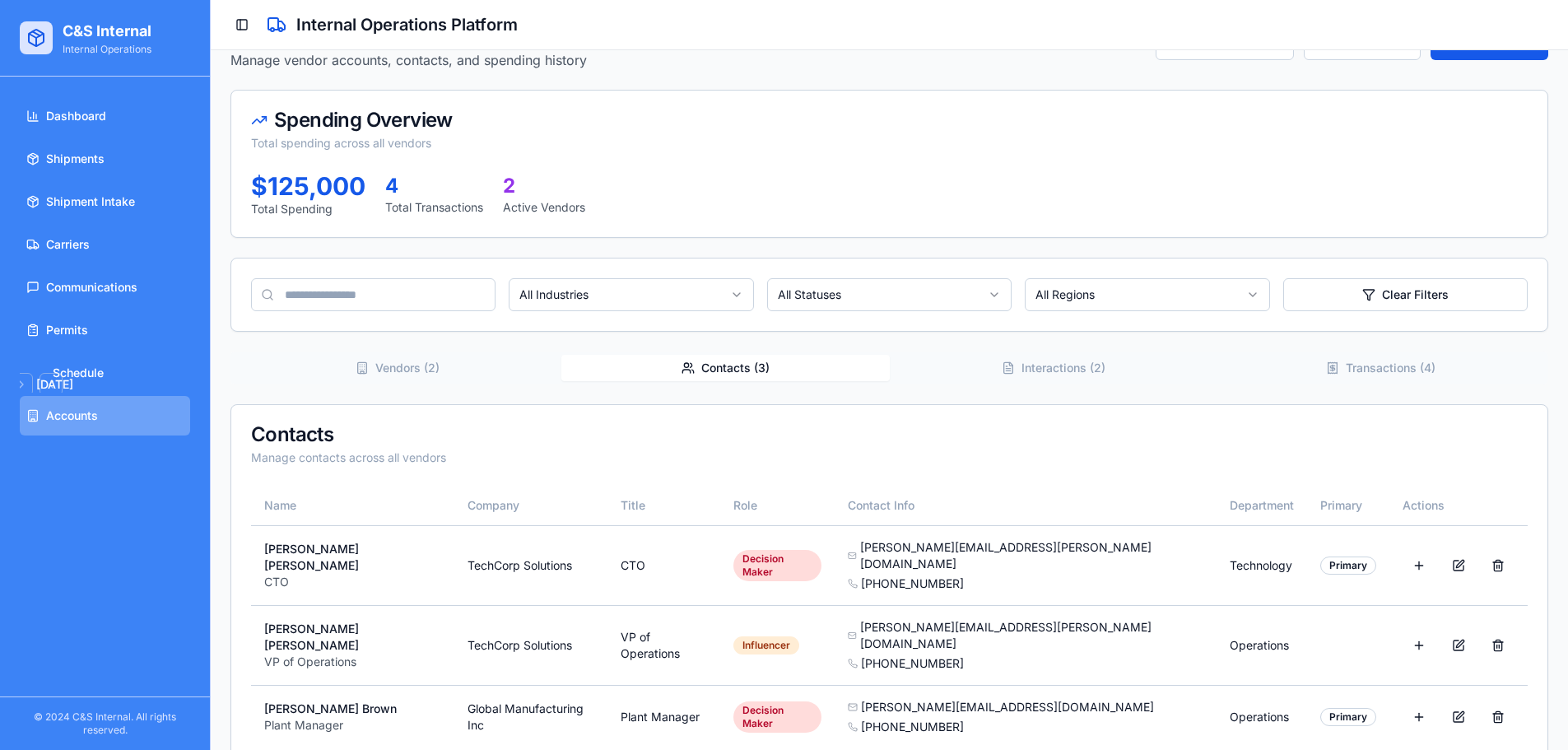
scroll to position [58, 0]
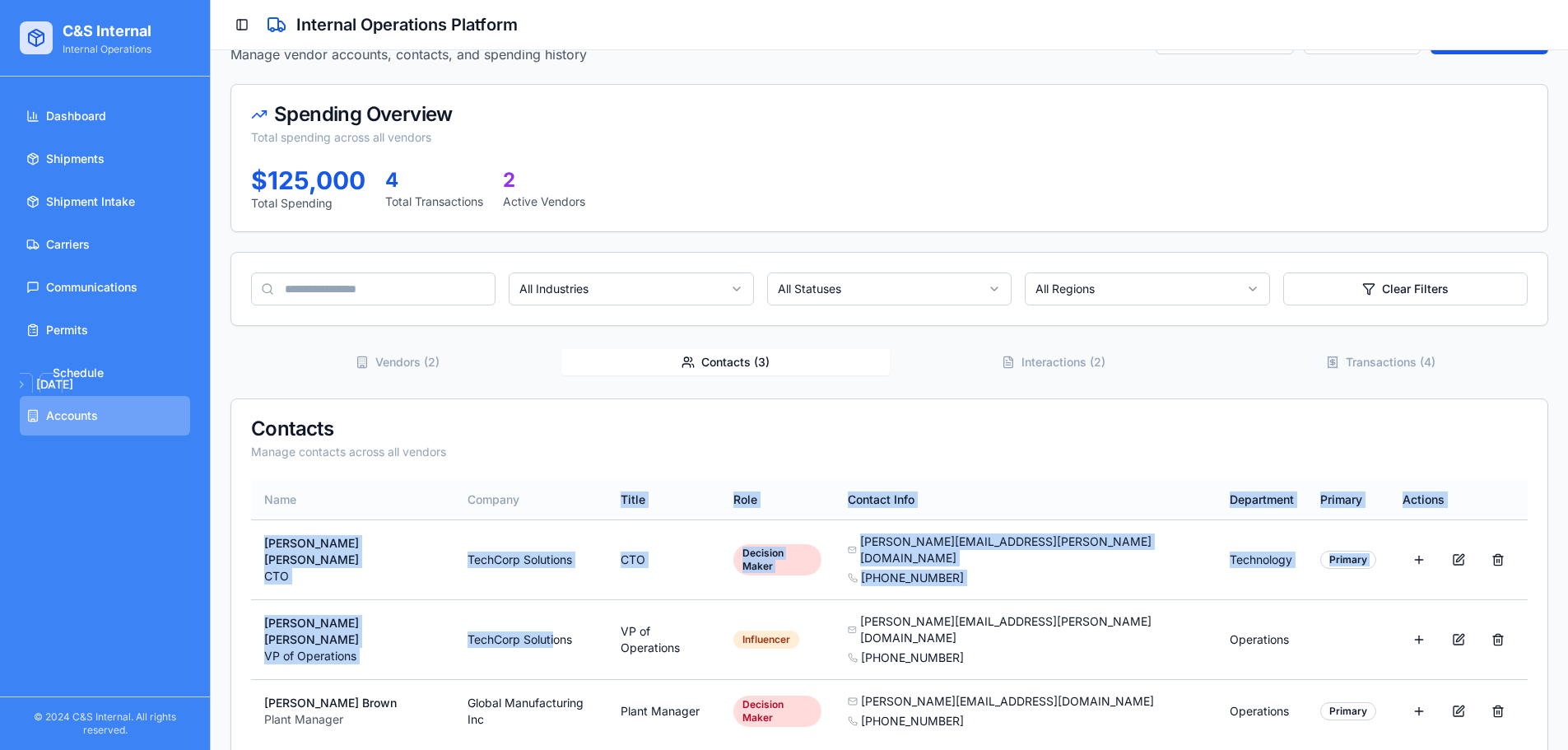
drag, startPoint x: 486, startPoint y: 561, endPoint x: 517, endPoint y: 493, distance: 74.7
click at [509, 574] on table "Name Company Title Role Contact Info Department Primary Actions John Smith CTO …" at bounding box center [889, 611] width 1277 height 263
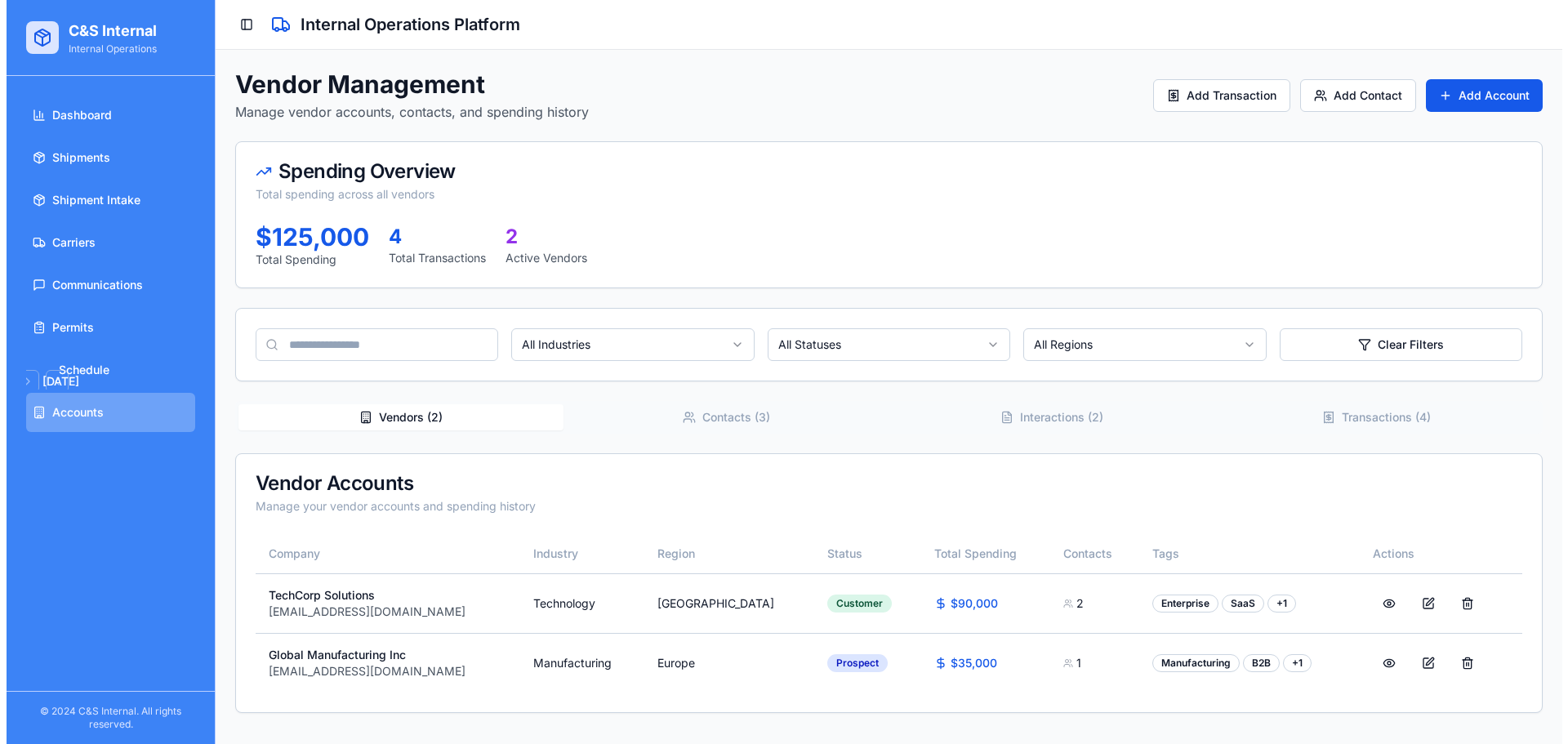
scroll to position [0, 0]
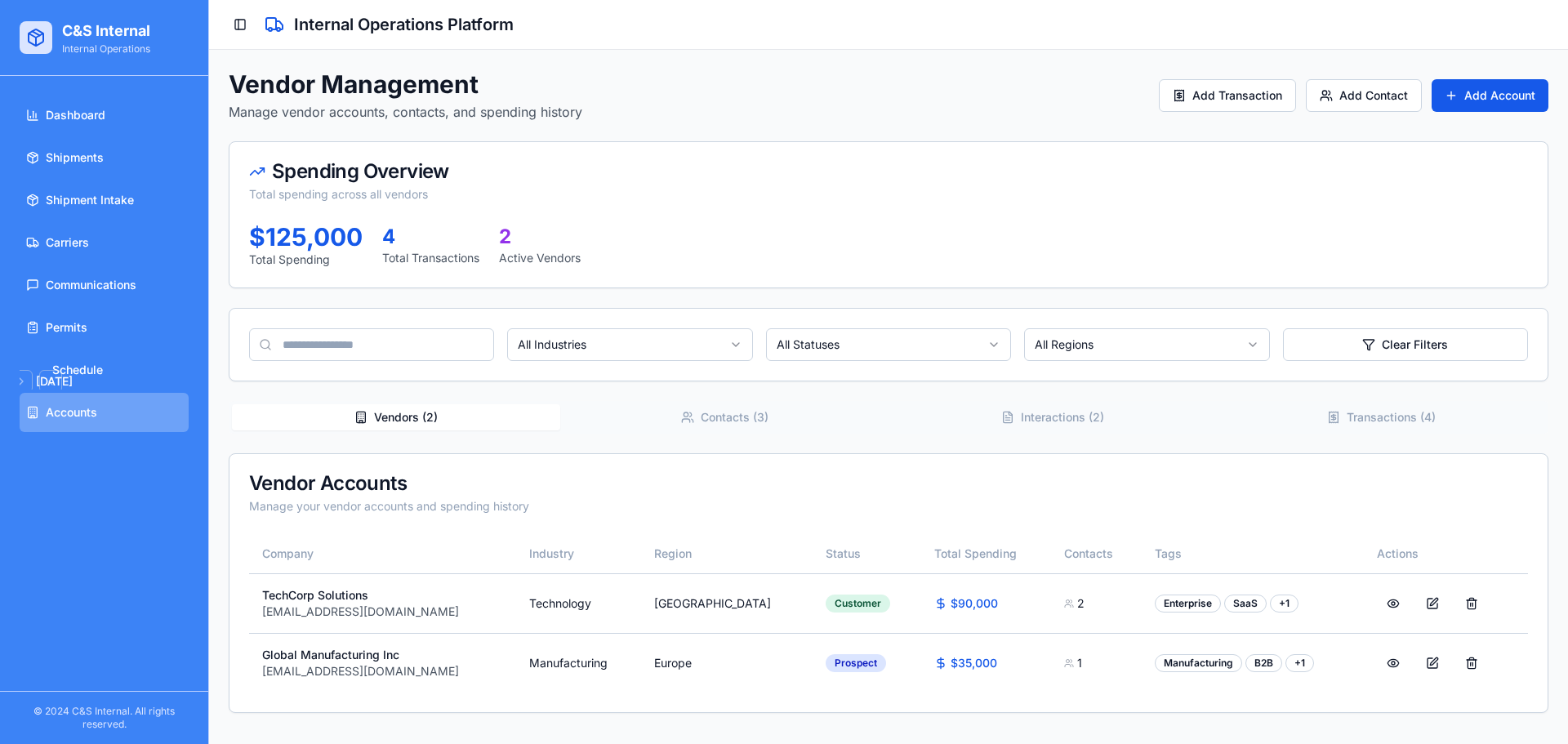
click at [397, 350] on div "Vendor Management Manage vendor accounts, contacts, and spending history Add Tr…" at bounding box center [889, 391] width 1320 height 644
click at [1383, 598] on button at bounding box center [1393, 604] width 33 height 29
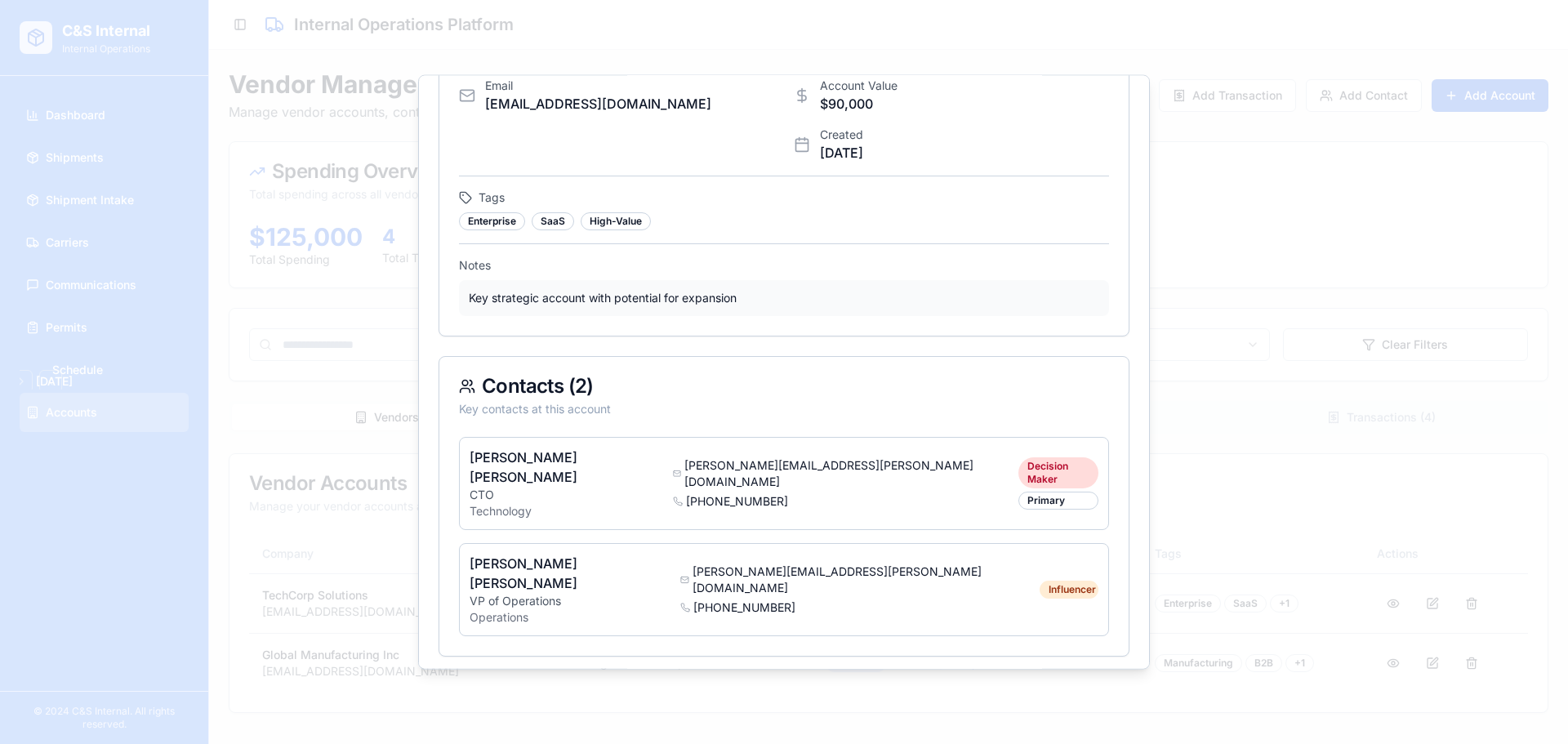
scroll to position [381, 0]
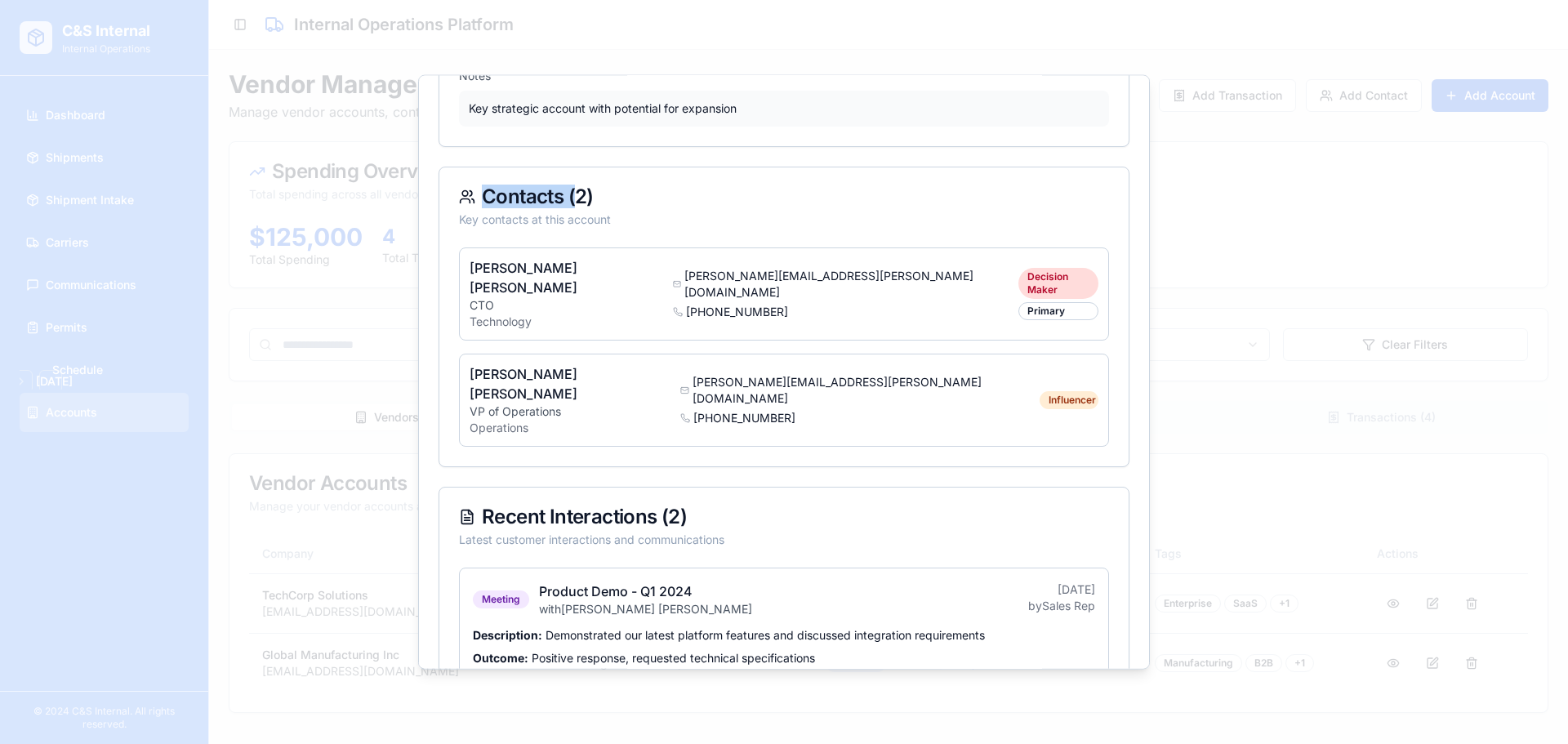
drag, startPoint x: 474, startPoint y: 194, endPoint x: 589, endPoint y: 201, distance: 115.2
click at [577, 200] on div "Contacts ( 2 )" at bounding box center [784, 196] width 650 height 20
drag, startPoint x: 589, startPoint y: 201, endPoint x: 604, endPoint y: 199, distance: 15.1
click at [590, 201] on div "Contacts ( 2 )" at bounding box center [784, 196] width 650 height 20
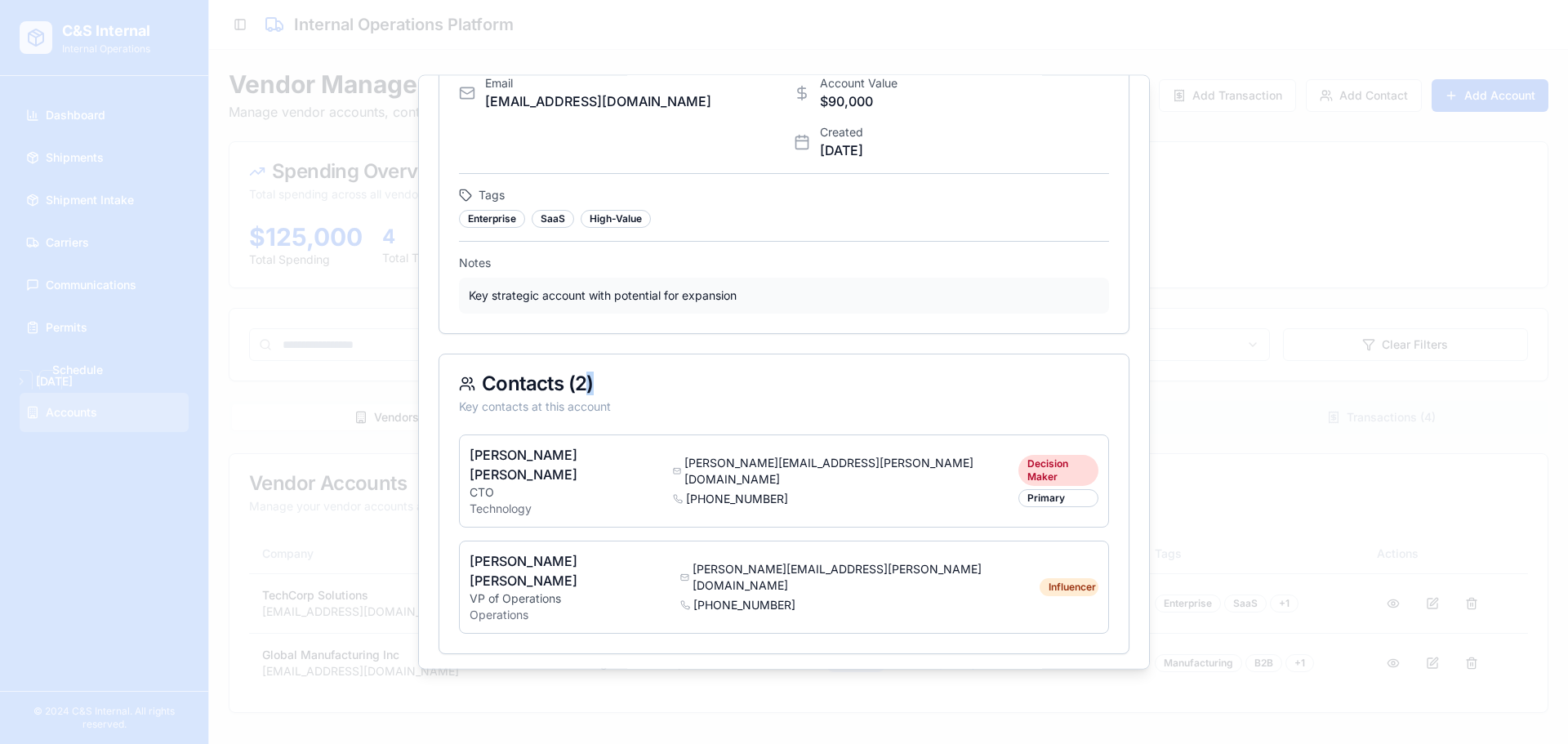
scroll to position [184, 0]
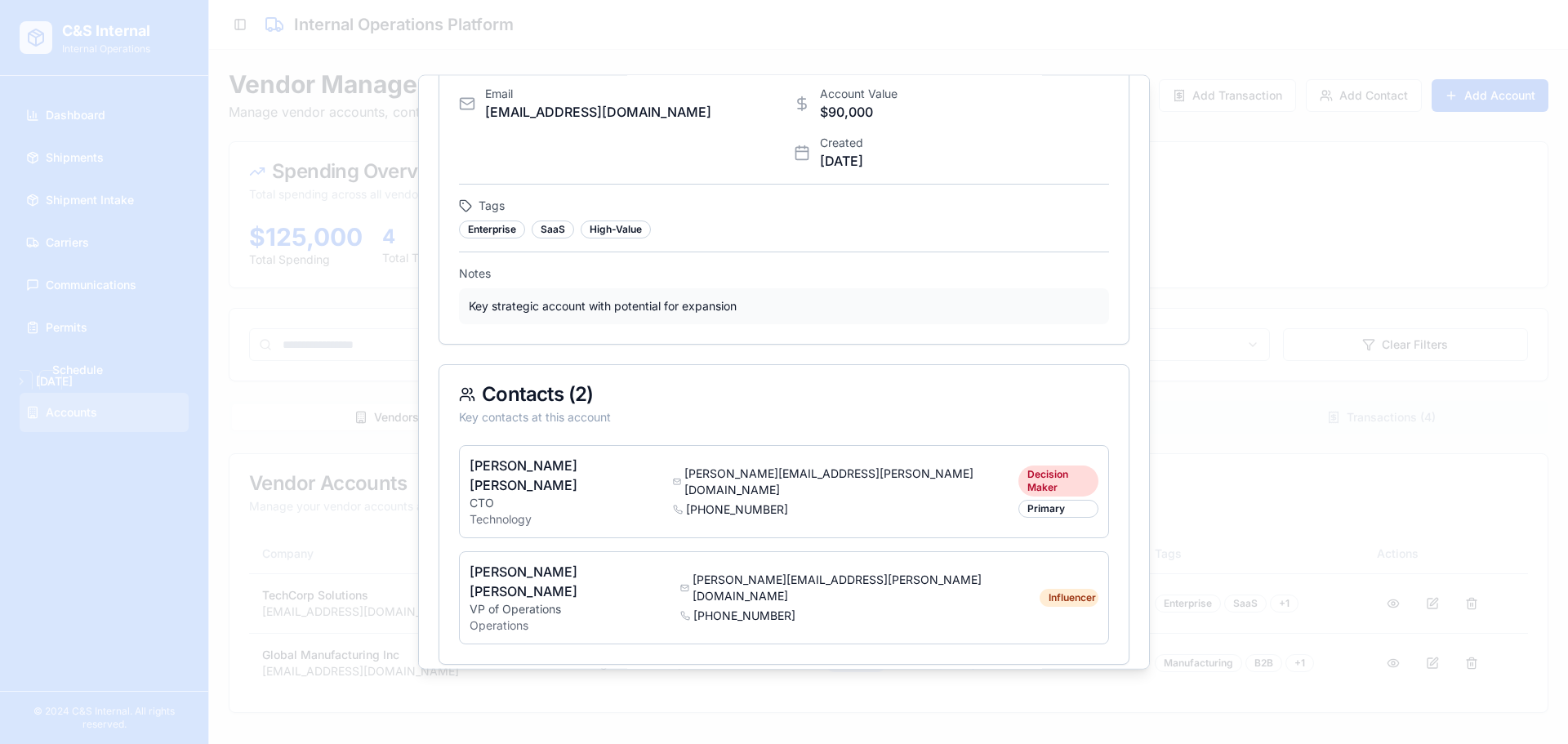
click at [662, 350] on div "Technology • North America Customer Phone +1-555-0123 Email contact@techcorp.co…" at bounding box center [784, 515] width 691 height 1109
drag, startPoint x: 497, startPoint y: 385, endPoint x: 618, endPoint y: 401, distance: 122.1
click at [518, 384] on div "Contacts ( 2 ) Key contacts at this account" at bounding box center [784, 404] width 689 height 80
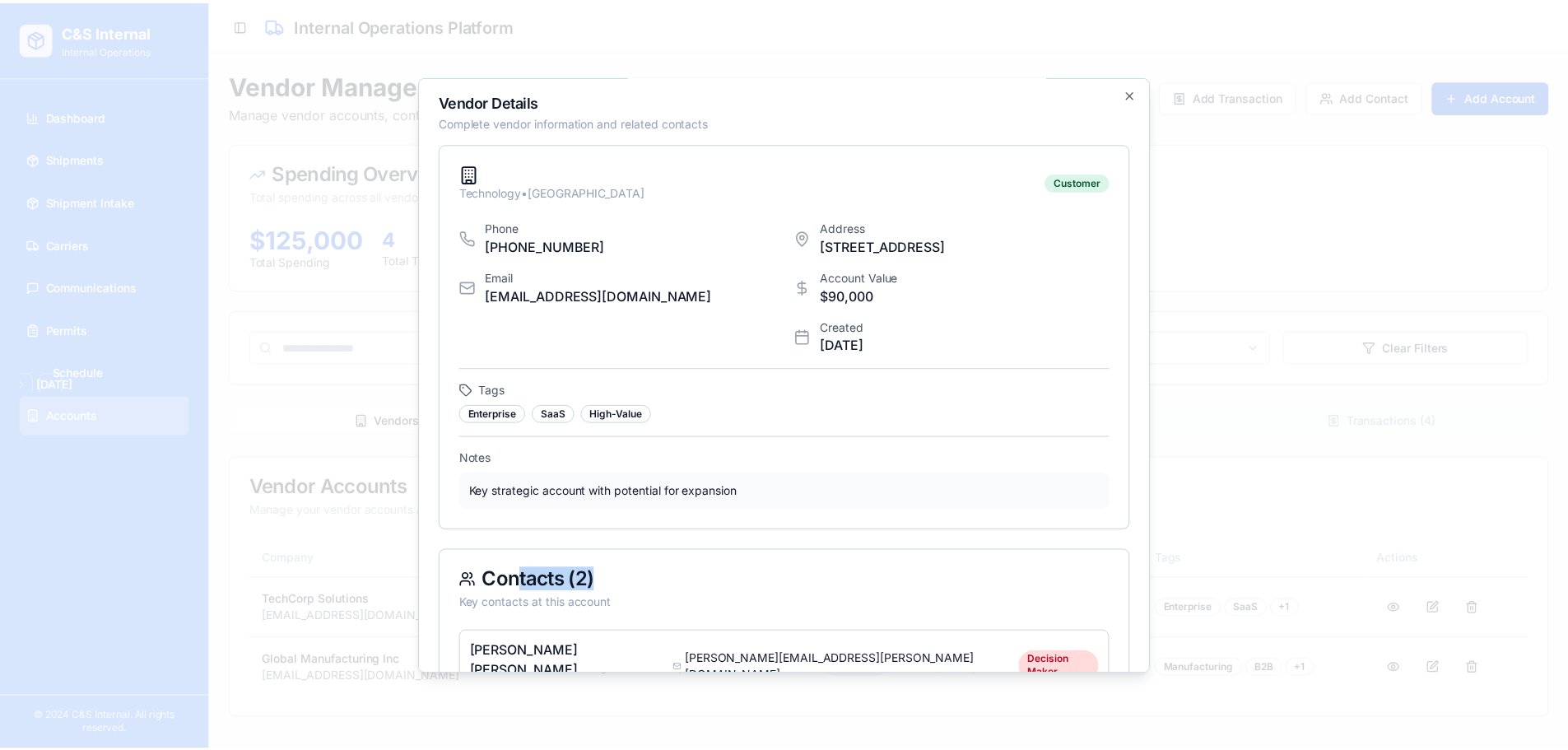
scroll to position [0, 0]
click at [1132, 91] on icon "button" at bounding box center [1138, 95] width 13 height 13
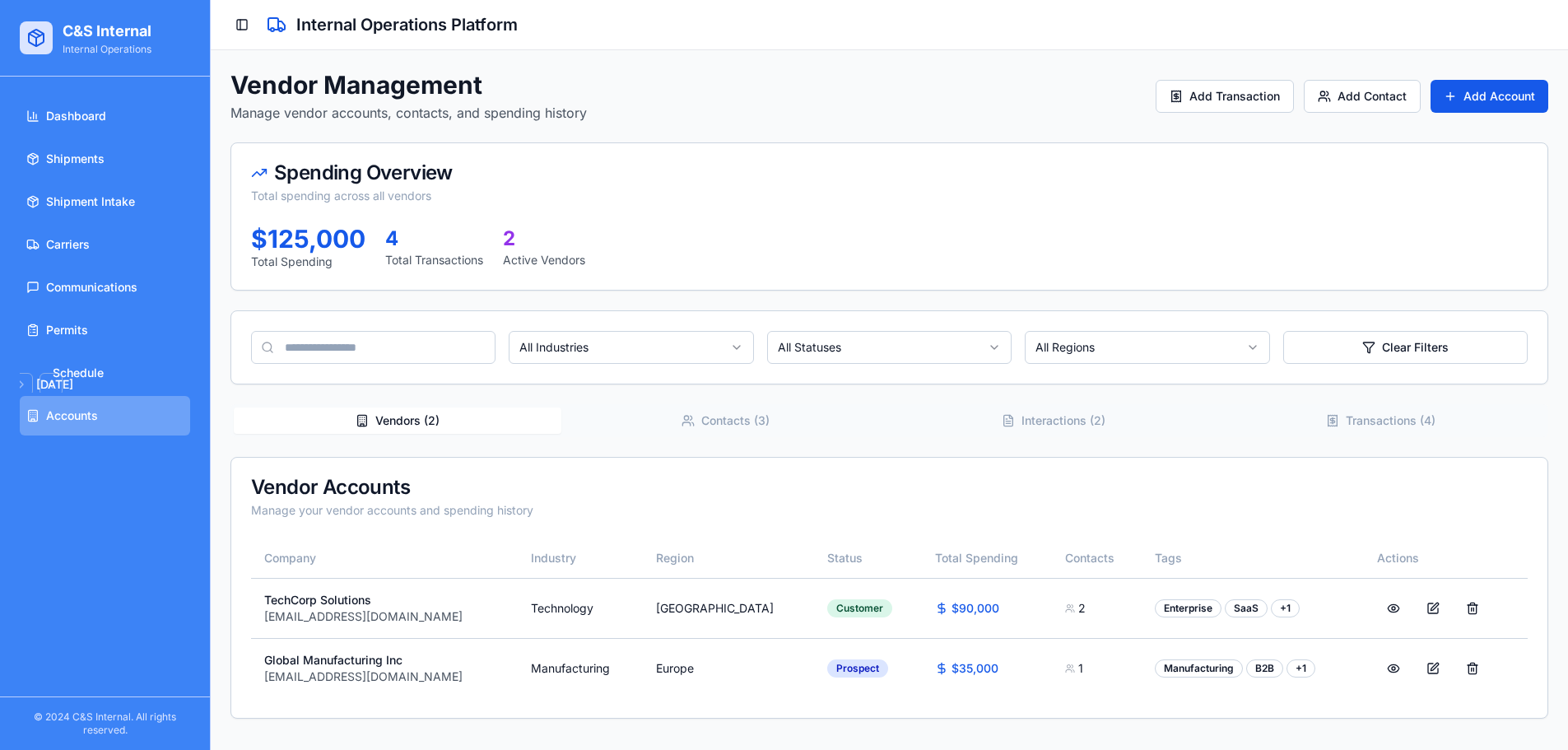
click at [1119, 426] on button "Interactions ( 2 )" at bounding box center [1054, 421] width 328 height 26
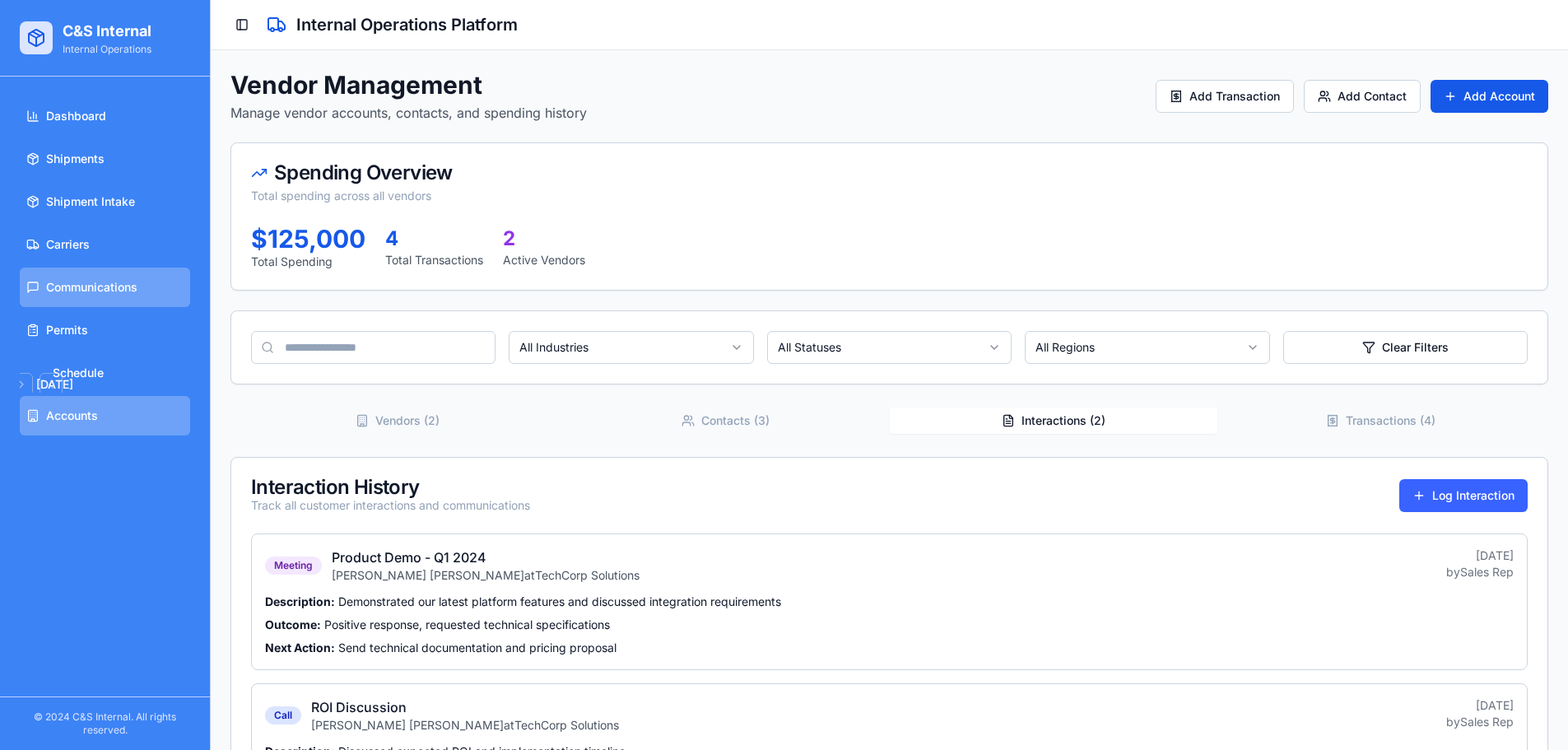
click at [133, 280] on span "Communications" at bounding box center [91, 287] width 91 height 16
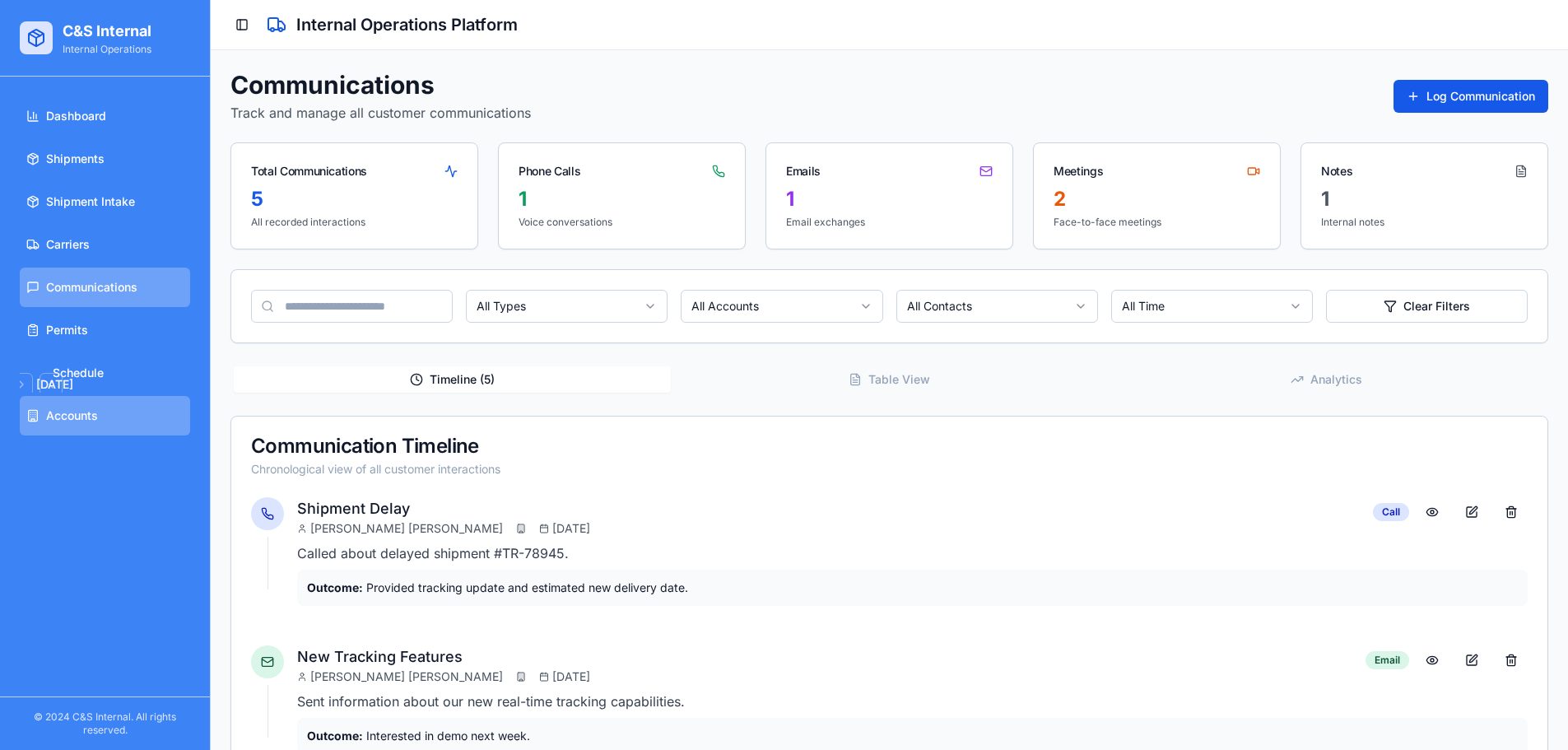
click at [128, 421] on link "Accounts" at bounding box center [105, 416] width 170 height 40
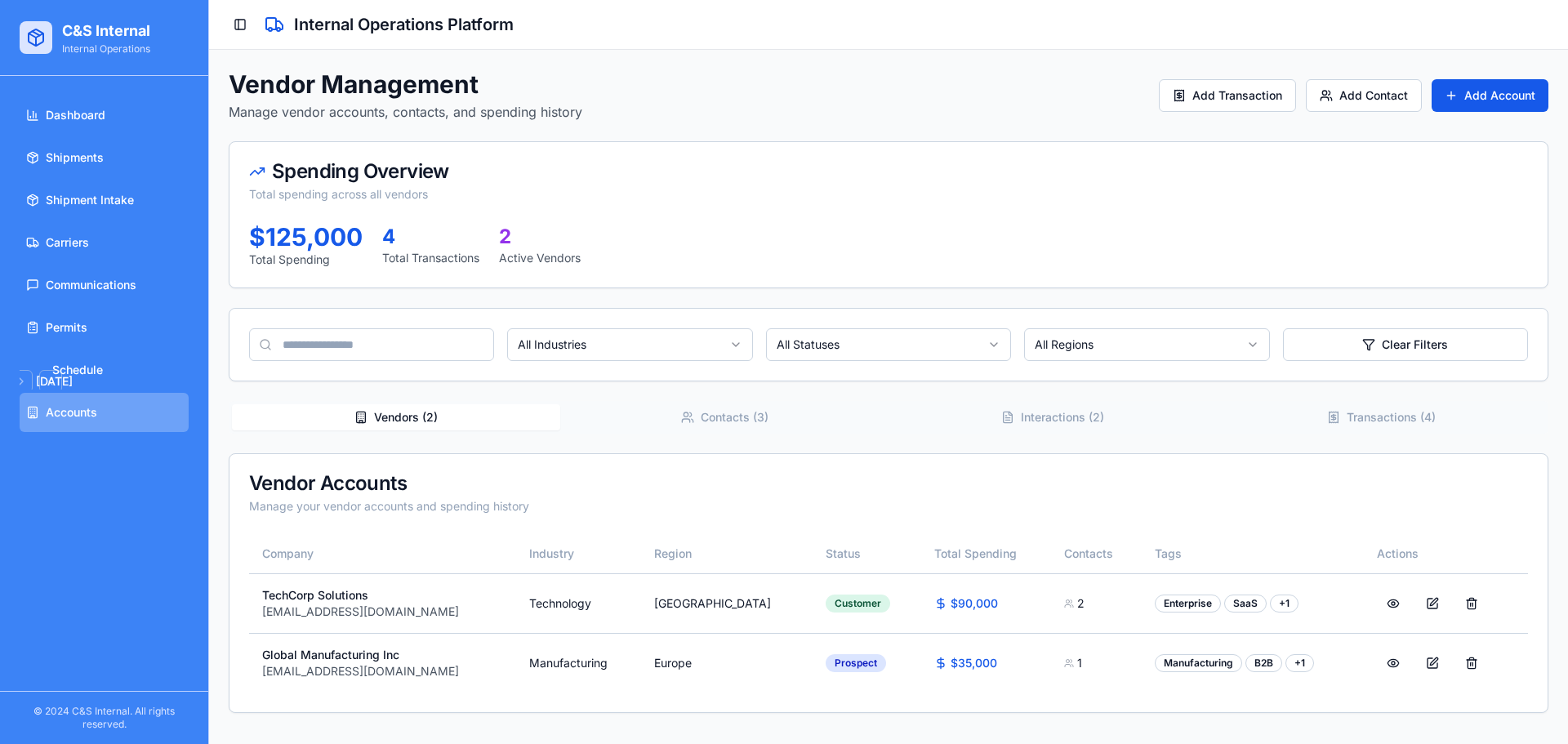
drag, startPoint x: 1046, startPoint y: 400, endPoint x: 1036, endPoint y: 409, distance: 13.5
click at [1045, 400] on div "Vendor Management Manage vendor accounts, contacts, and spending history Add Tr…" at bounding box center [889, 391] width 1320 height 644
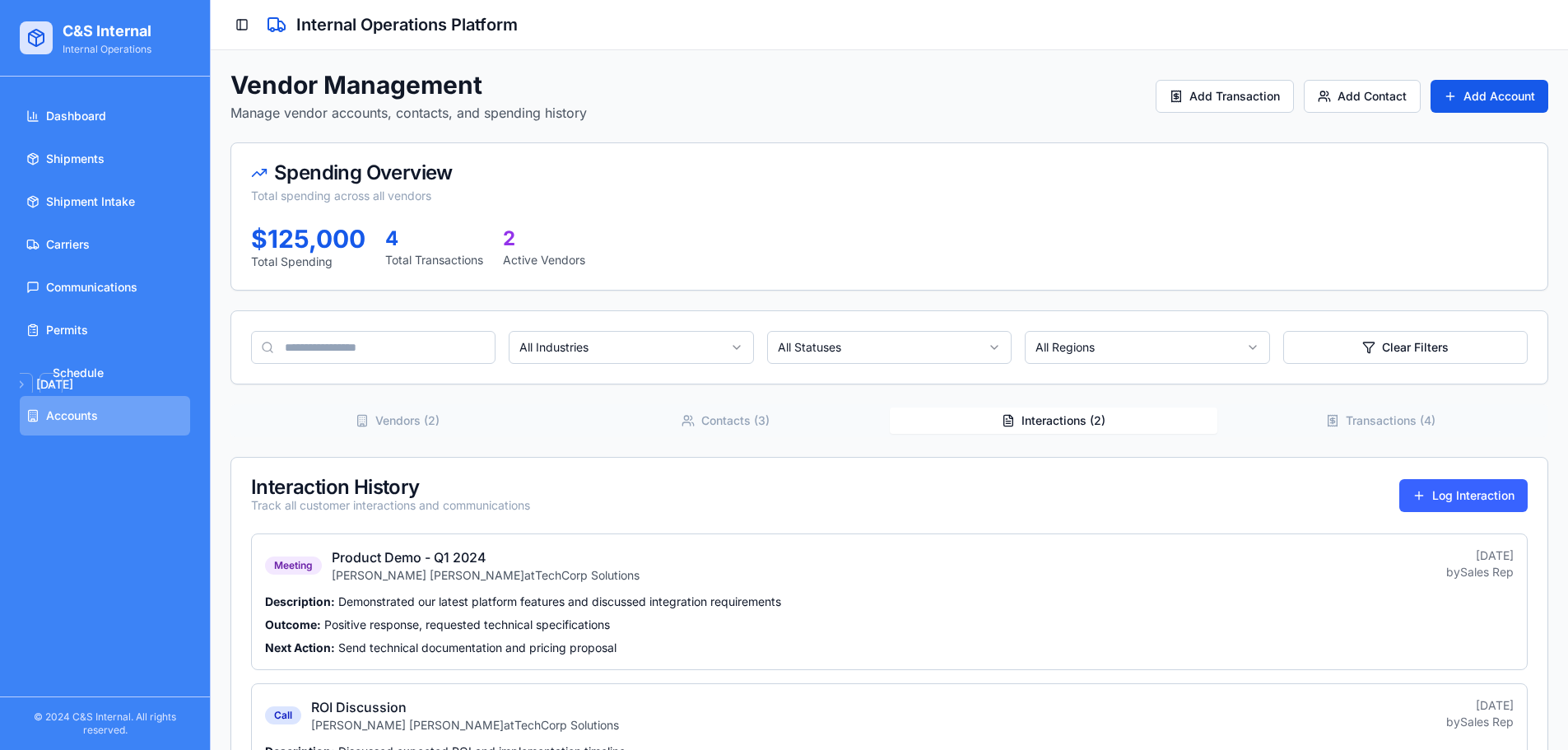
click at [1041, 422] on button "Interactions ( 2 )" at bounding box center [1054, 421] width 328 height 26
click at [151, 296] on link "Communications" at bounding box center [105, 287] width 170 height 40
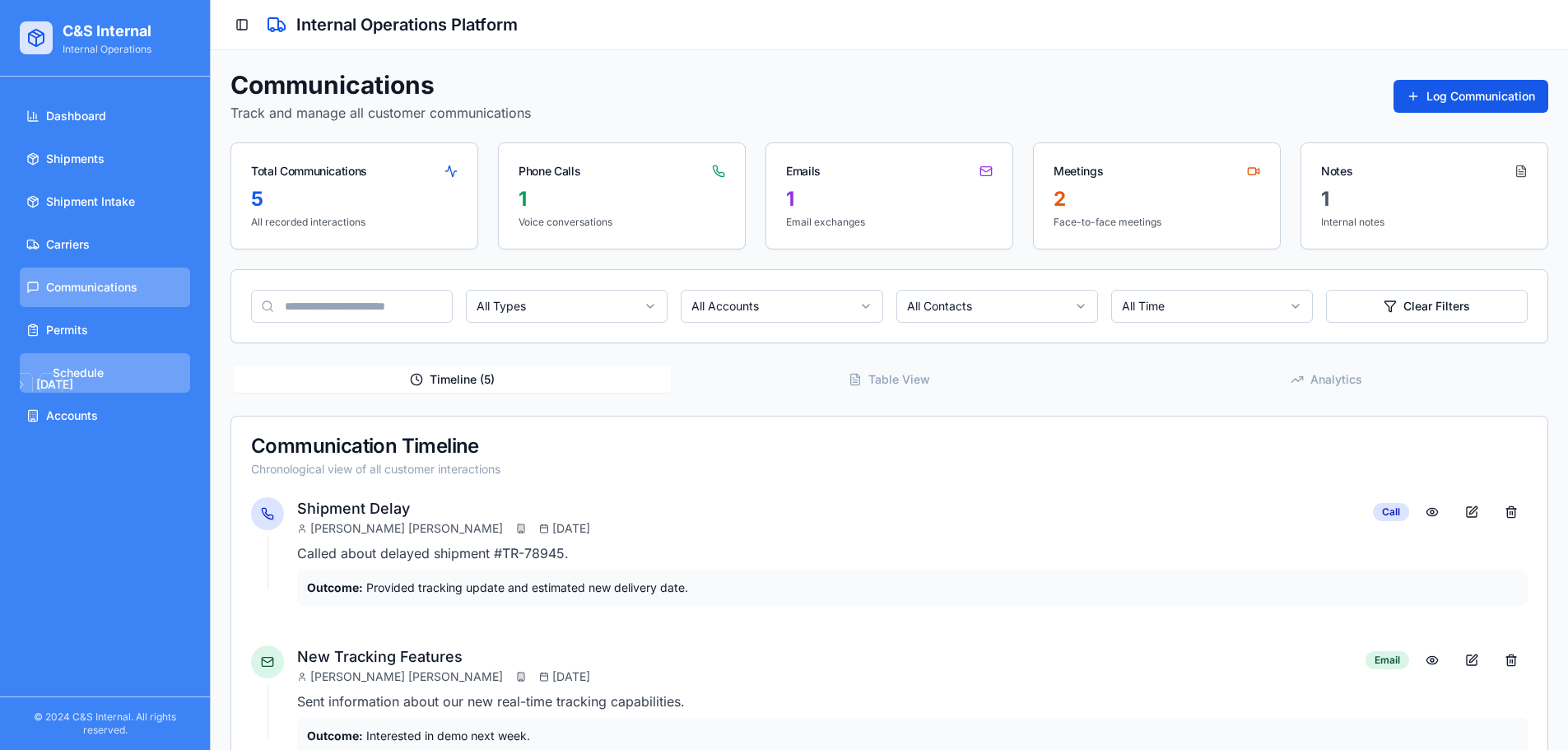
click at [175, 383] on link "August 2025 Su Mo Tu We Th Fr Sa 27 28 29 30 31 1 2 3 4 5 6 7 8 9 10 11 12 13 1…" at bounding box center [105, 373] width 170 height 40
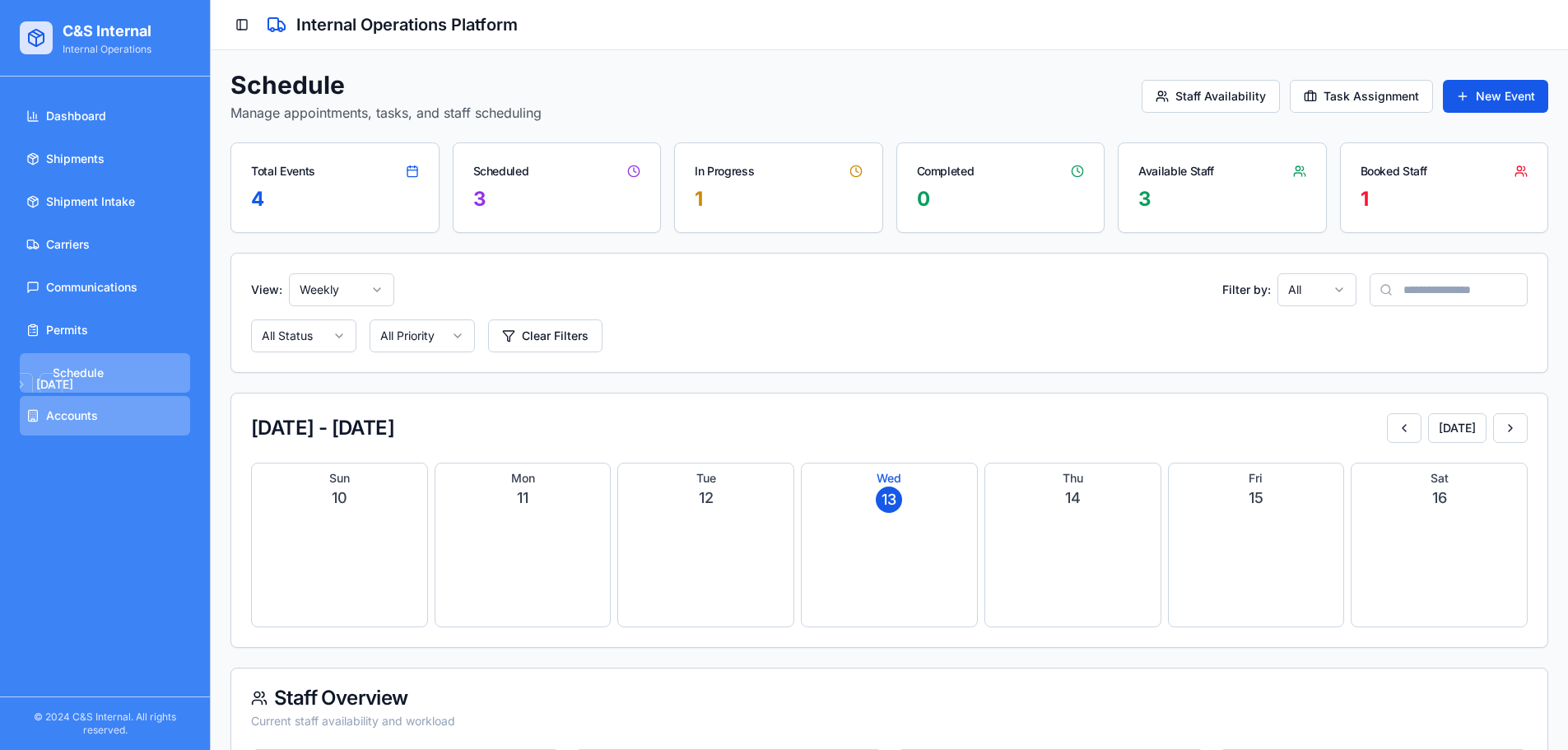
click at [171, 410] on link "Accounts" at bounding box center [105, 416] width 170 height 40
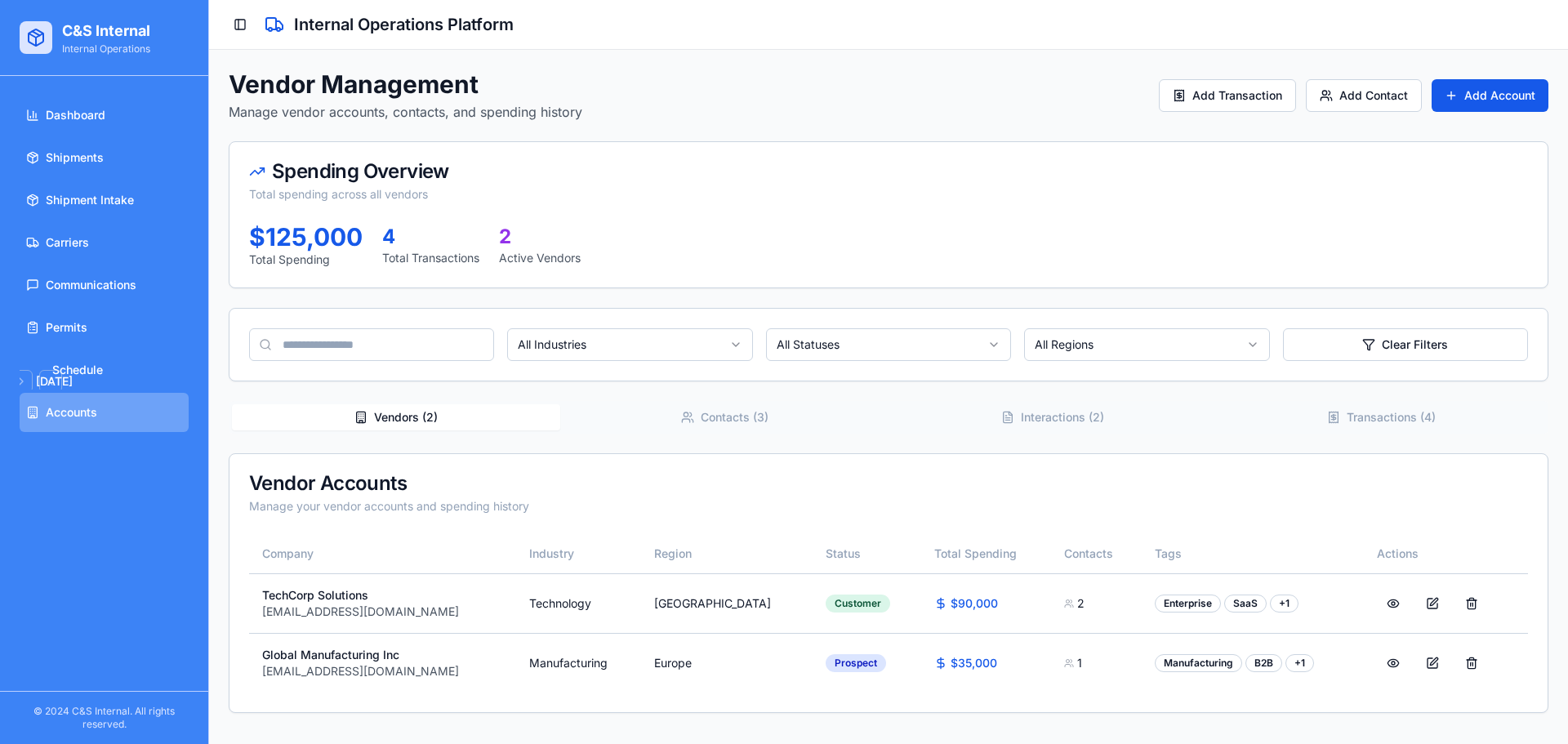
click at [1348, 419] on button "Transactions ( 4 )" at bounding box center [1381, 417] width 328 height 26
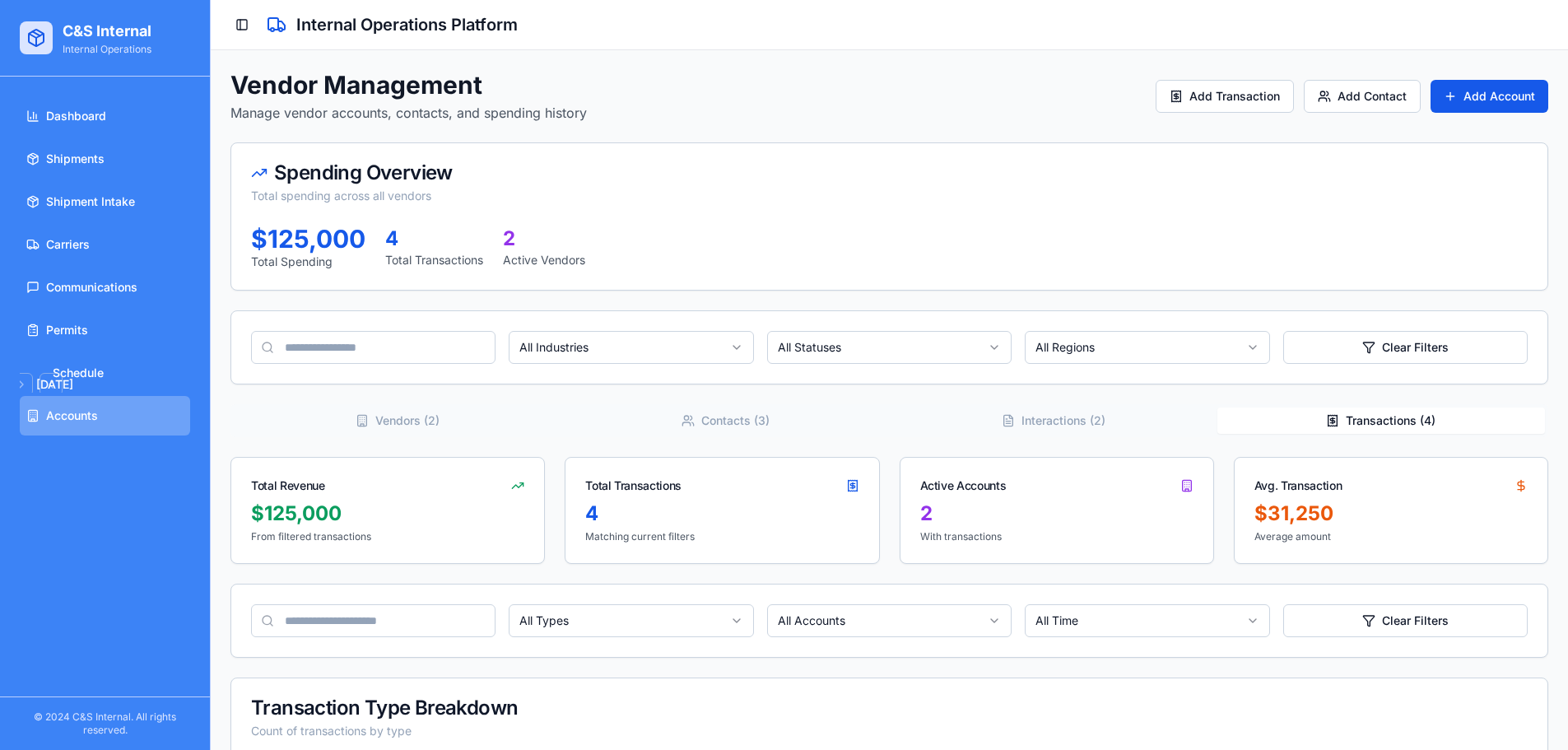
click at [1336, 408] on button "Transactions ( 4 )" at bounding box center [1381, 421] width 328 height 26
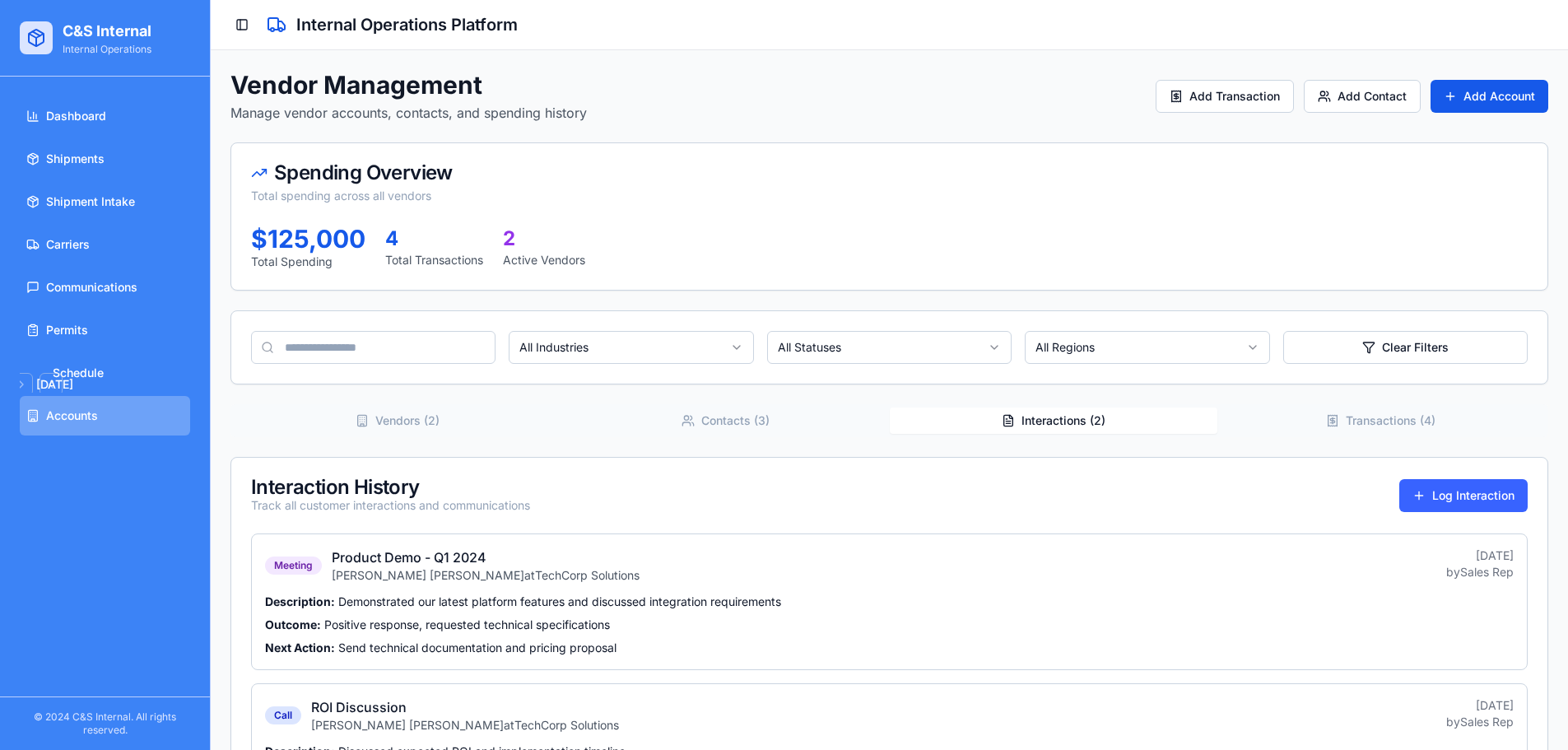
click at [1129, 419] on button "Interactions ( 2 )" at bounding box center [1054, 421] width 328 height 26
click at [1297, 416] on button "Transactions ( 4 )" at bounding box center [1381, 421] width 328 height 26
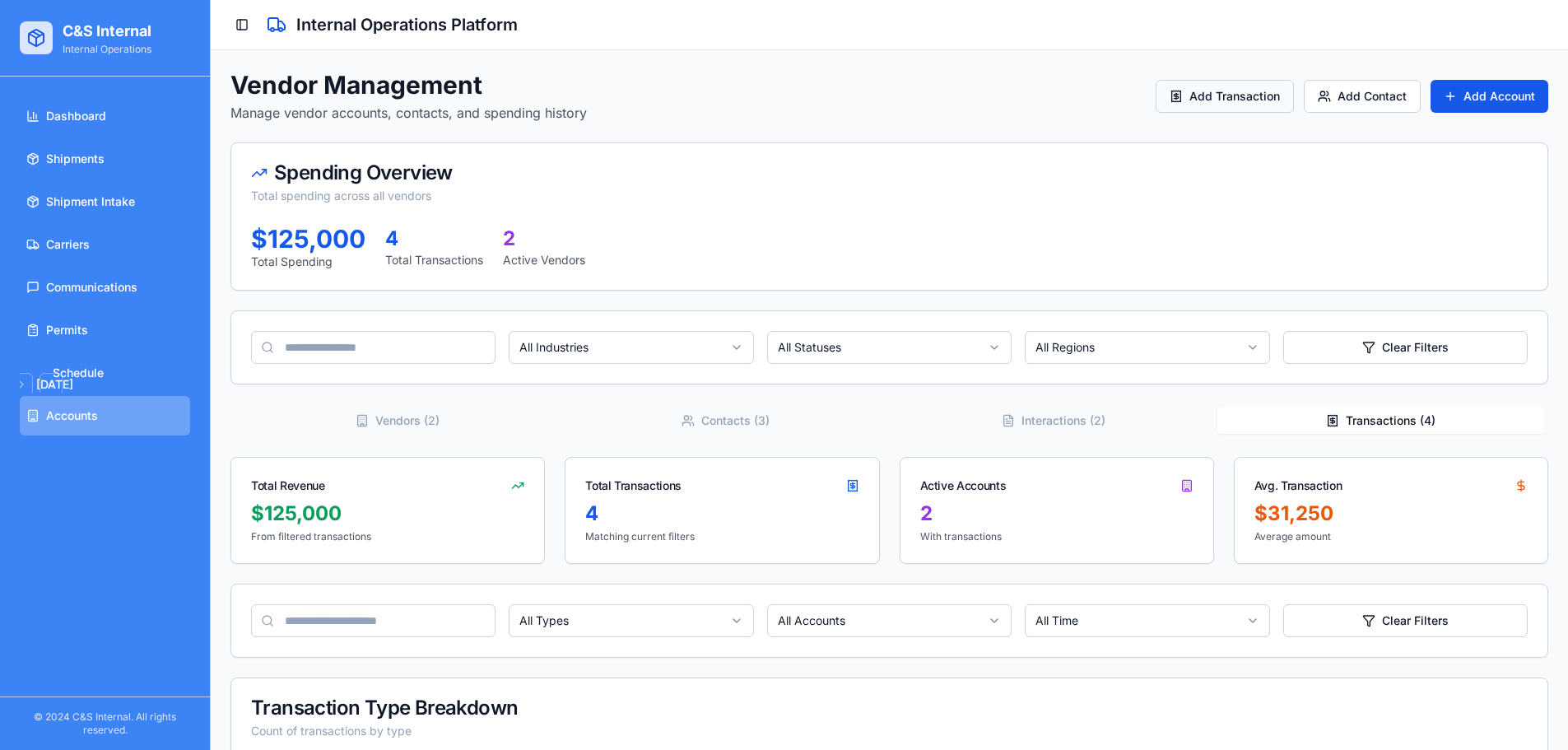
click at [1225, 102] on button "Add Transaction" at bounding box center [1225, 96] width 138 height 33
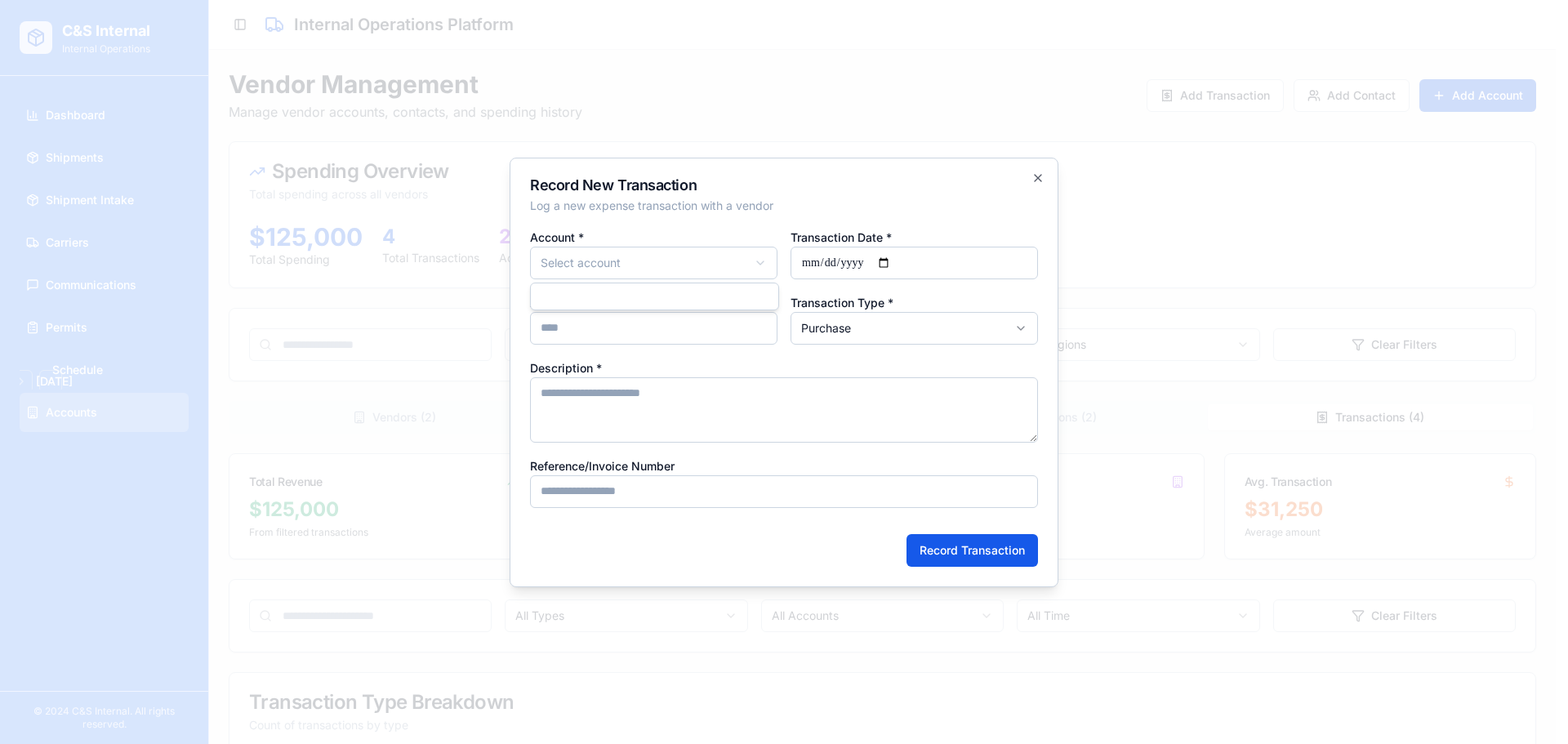
click at [667, 268] on body "C&S Internal Internal Operations Dashboard Shipments Shipment Intake Carriers C…" at bounding box center [777, 621] width 1556 height 1243
click at [666, 268] on body "C&S Internal Internal Operations Dashboard Shipments Shipment Intake Carriers C…" at bounding box center [777, 621] width 1556 height 1243
click at [626, 256] on body "C&S Internal Internal Operations Dashboard Shipments Shipment Intake Carriers C…" at bounding box center [777, 621] width 1556 height 1243
click at [624, 377] on body "C&S Internal Internal Operations Dashboard Shipments Shipment Intake Carriers C…" at bounding box center [777, 621] width 1556 height 1243
click at [670, 320] on input "Amount ($) *" at bounding box center [653, 328] width 247 height 33
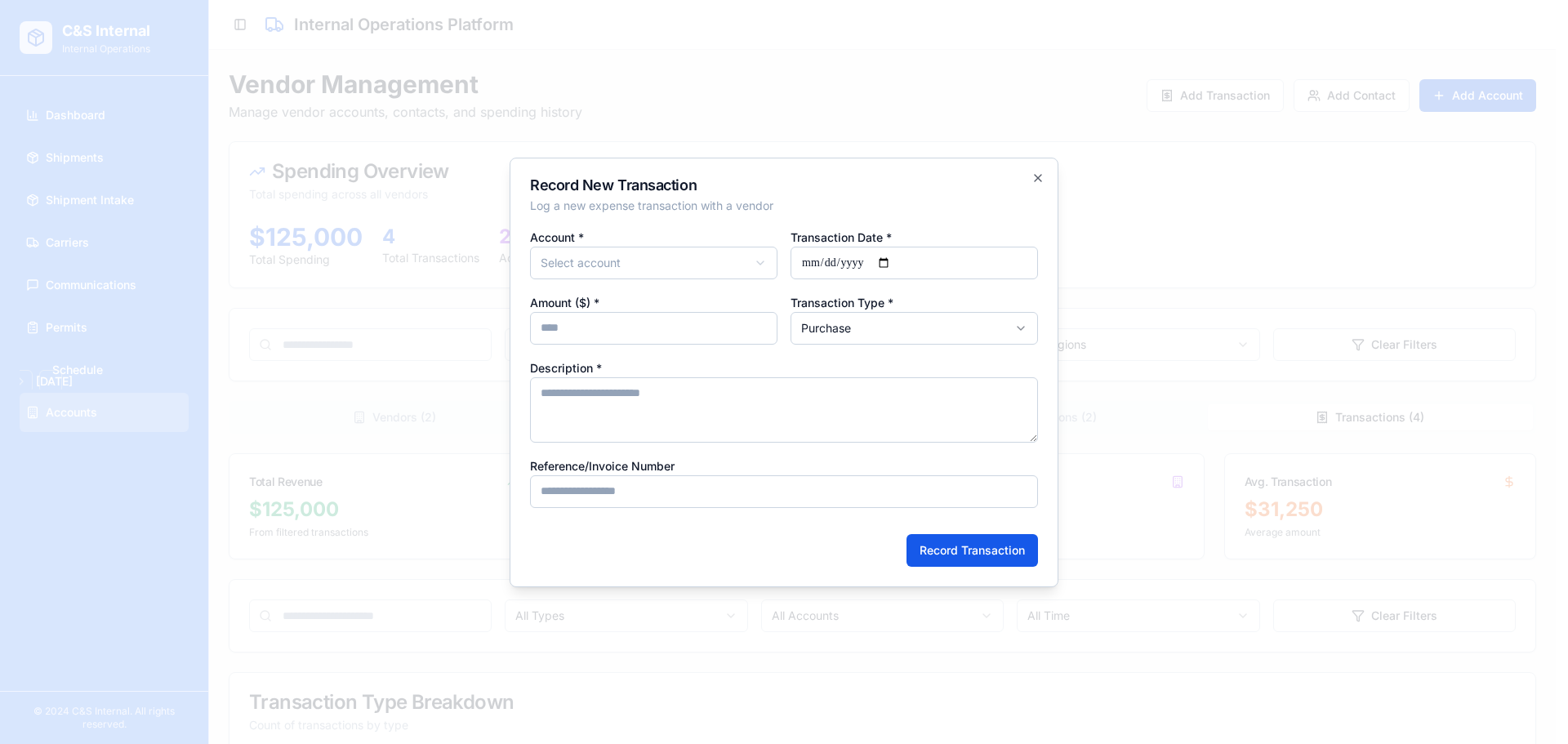
click at [858, 330] on body "C&S Internal Internal Operations Dashboard Shipments Shipment Intake Carriers C…" at bounding box center [777, 621] width 1556 height 1243
click at [903, 318] on body "C&S Internal Internal Operations Dashboard Shipments Shipment Intake Carriers C…" at bounding box center [777, 621] width 1556 height 1243
click at [790, 376] on div "Description *" at bounding box center [784, 400] width 508 height 85
click at [667, 374] on div "Description *" at bounding box center [784, 400] width 508 height 85
click at [663, 408] on textarea "Description *" at bounding box center [784, 410] width 508 height 65
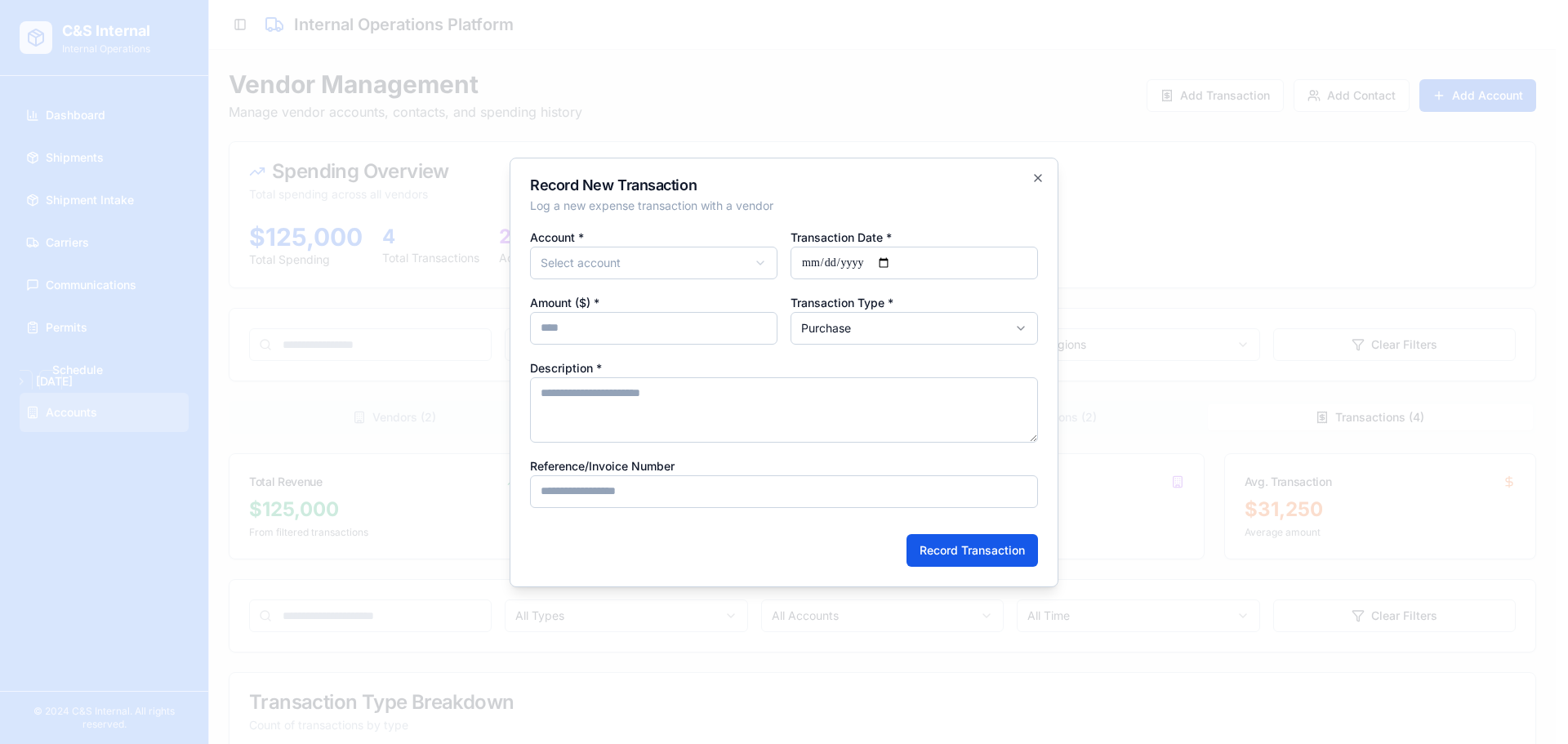
click at [777, 478] on input "Reference/Invoice Number" at bounding box center [784, 492] width 508 height 33
drag, startPoint x: 540, startPoint y: 457, endPoint x: 742, endPoint y: 460, distance: 202.0
click at [742, 461] on div "Reference/Invoice Number" at bounding box center [784, 482] width 508 height 52
click at [744, 461] on div "Reference/Invoice Number" at bounding box center [784, 482] width 508 height 52
click at [742, 528] on div "Record Transaction" at bounding box center [784, 544] width 508 height 46
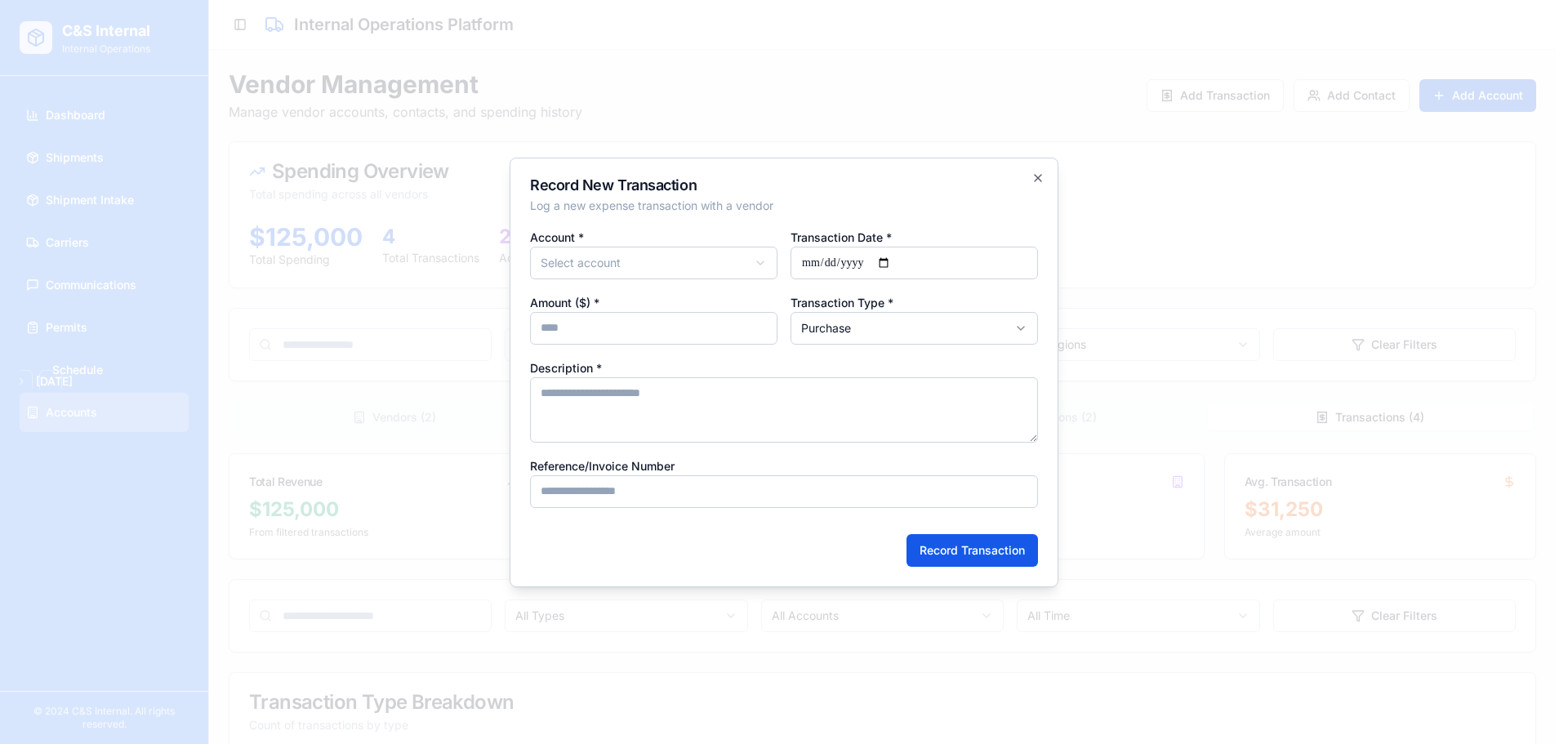
click at [738, 498] on input "Reference/Invoice Number" at bounding box center [784, 492] width 508 height 33
drag, startPoint x: 739, startPoint y: 495, endPoint x: 764, endPoint y: 488, distance: 26.0
click at [753, 488] on input "Reference/Invoice Number" at bounding box center [784, 492] width 508 height 33
drag, startPoint x: 1049, startPoint y: 188, endPoint x: 1036, endPoint y: 177, distance: 17.0
click at [1046, 185] on div "**********" at bounding box center [784, 372] width 549 height 430
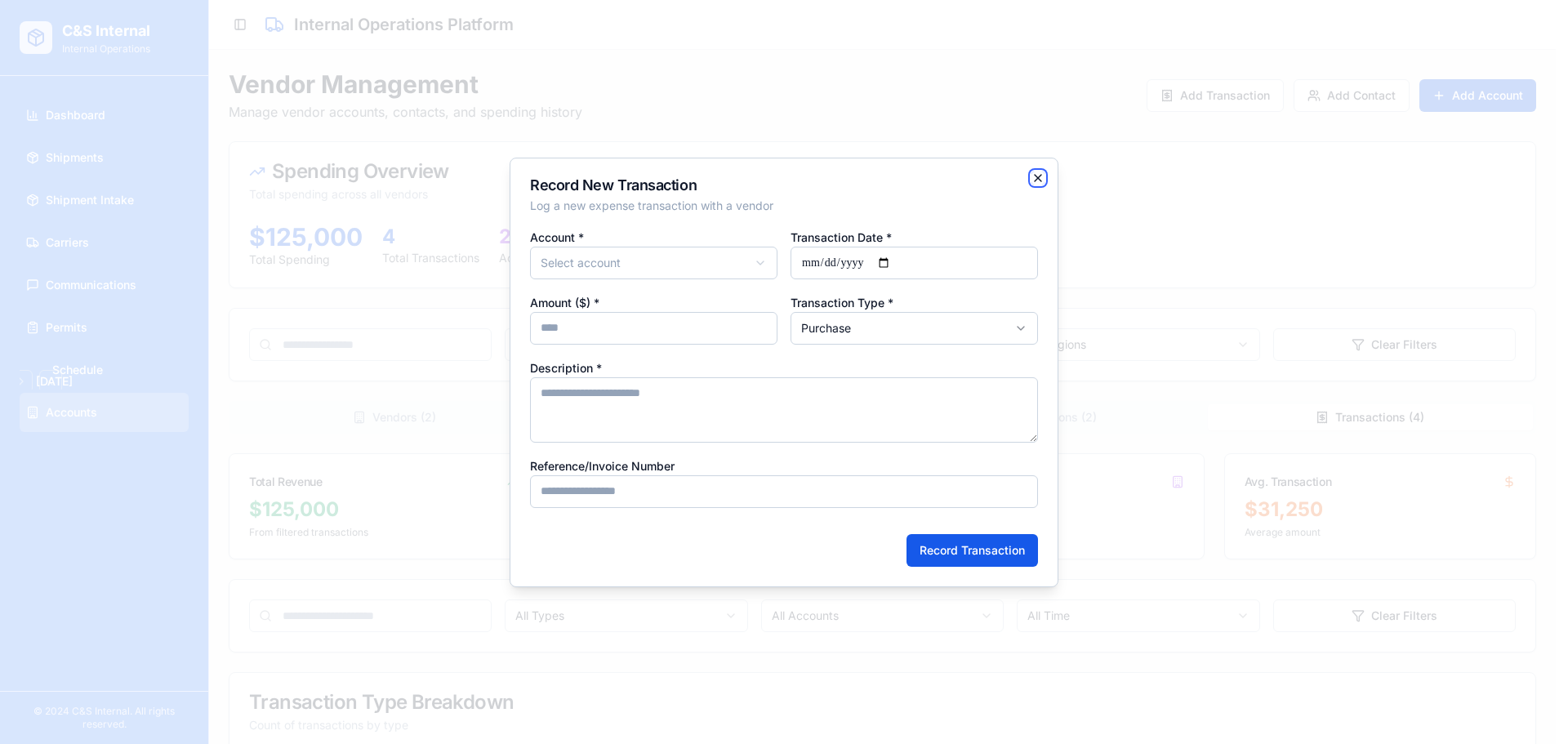
click at [1036, 177] on icon "button" at bounding box center [1038, 178] width 13 height 13
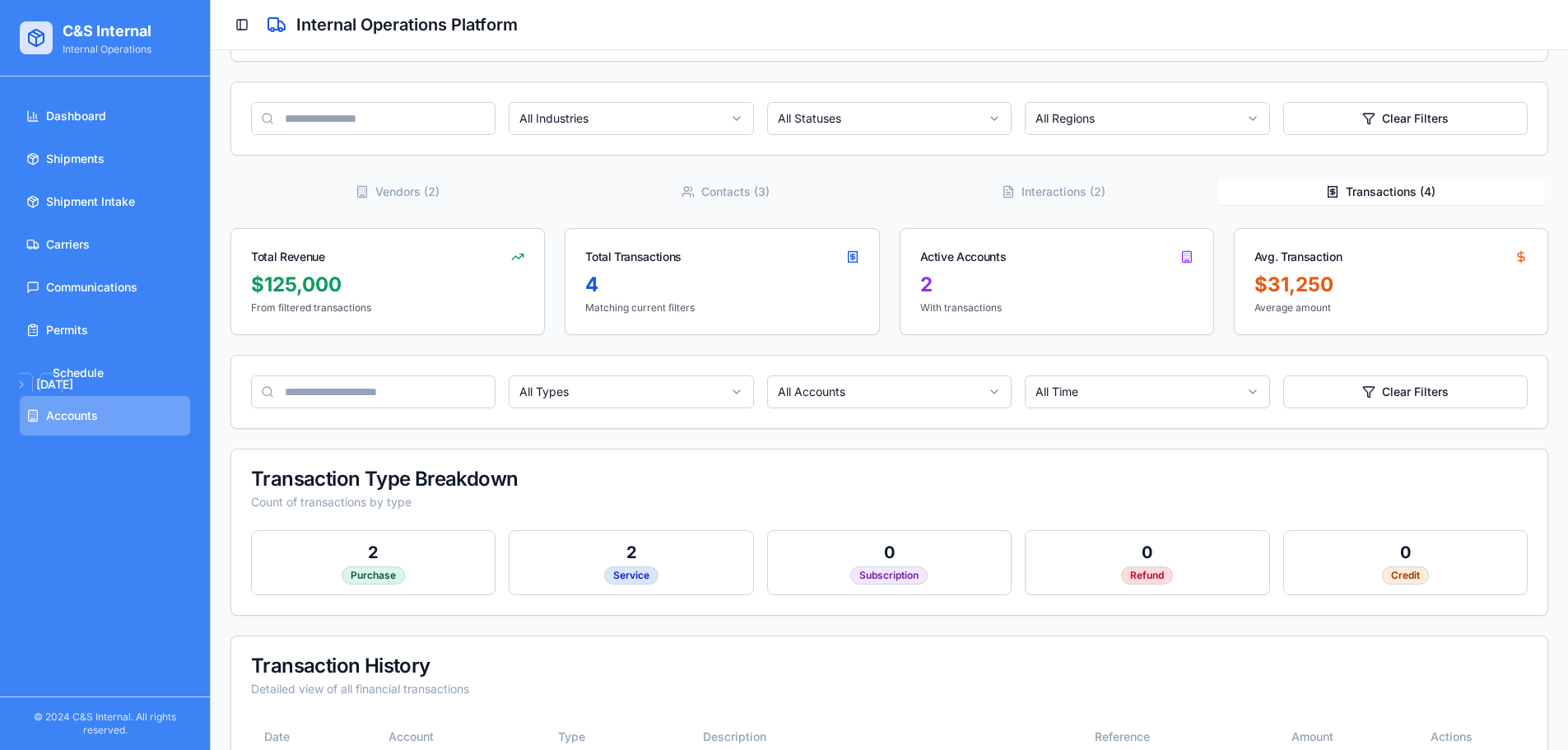
scroll to position [503, 0]
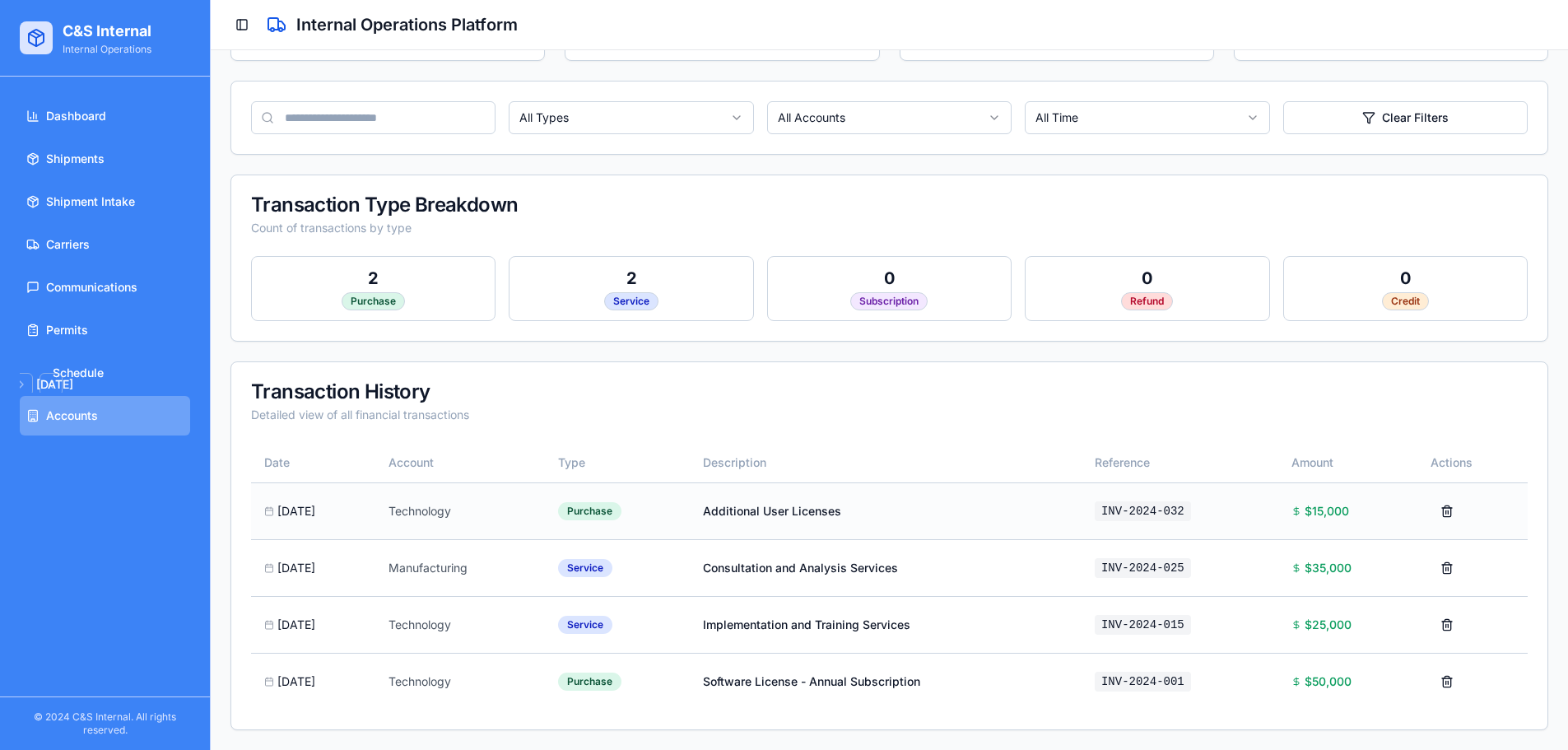
click at [689, 512] on td "Purchase" at bounding box center [616, 510] width 144 height 57
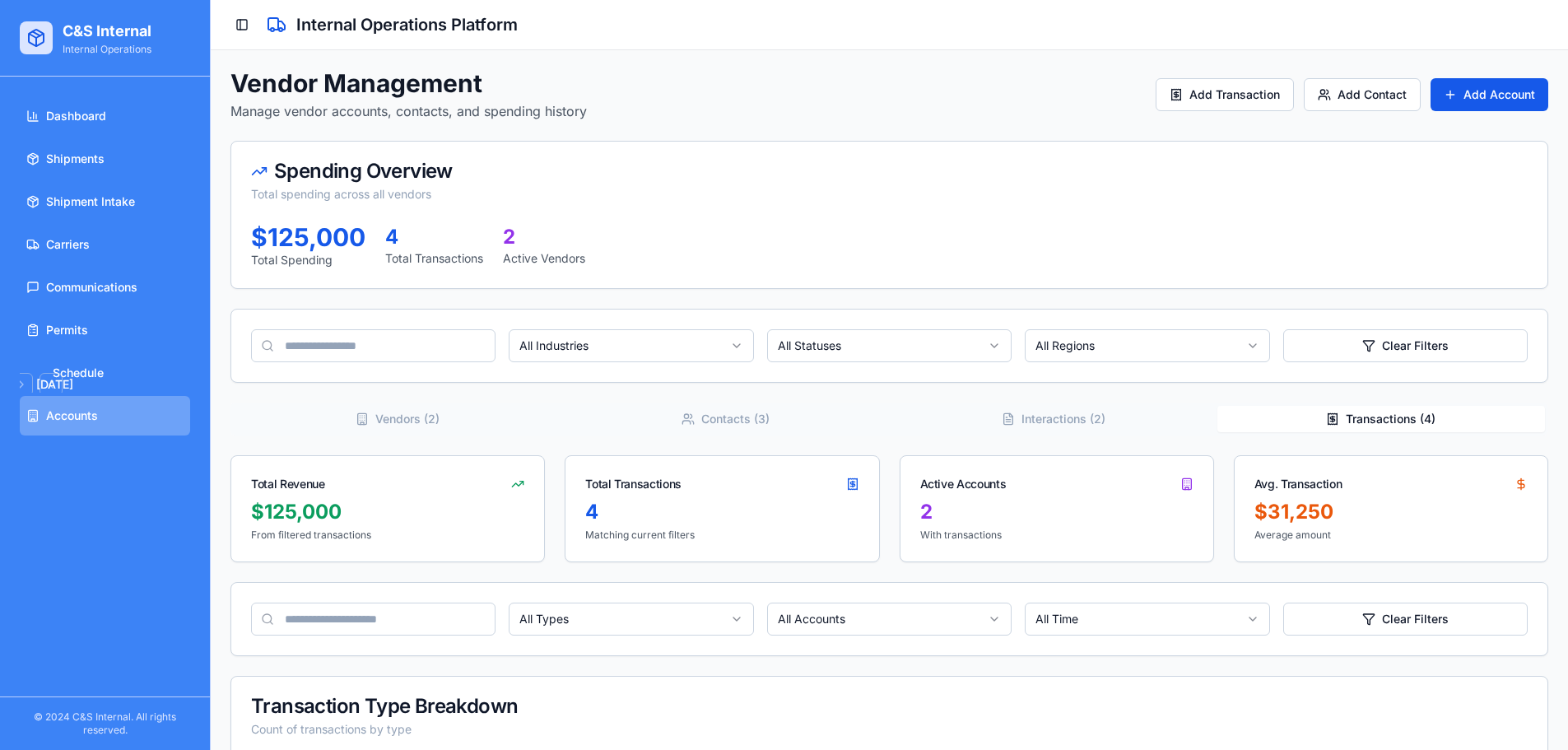
scroll to position [0, 0]
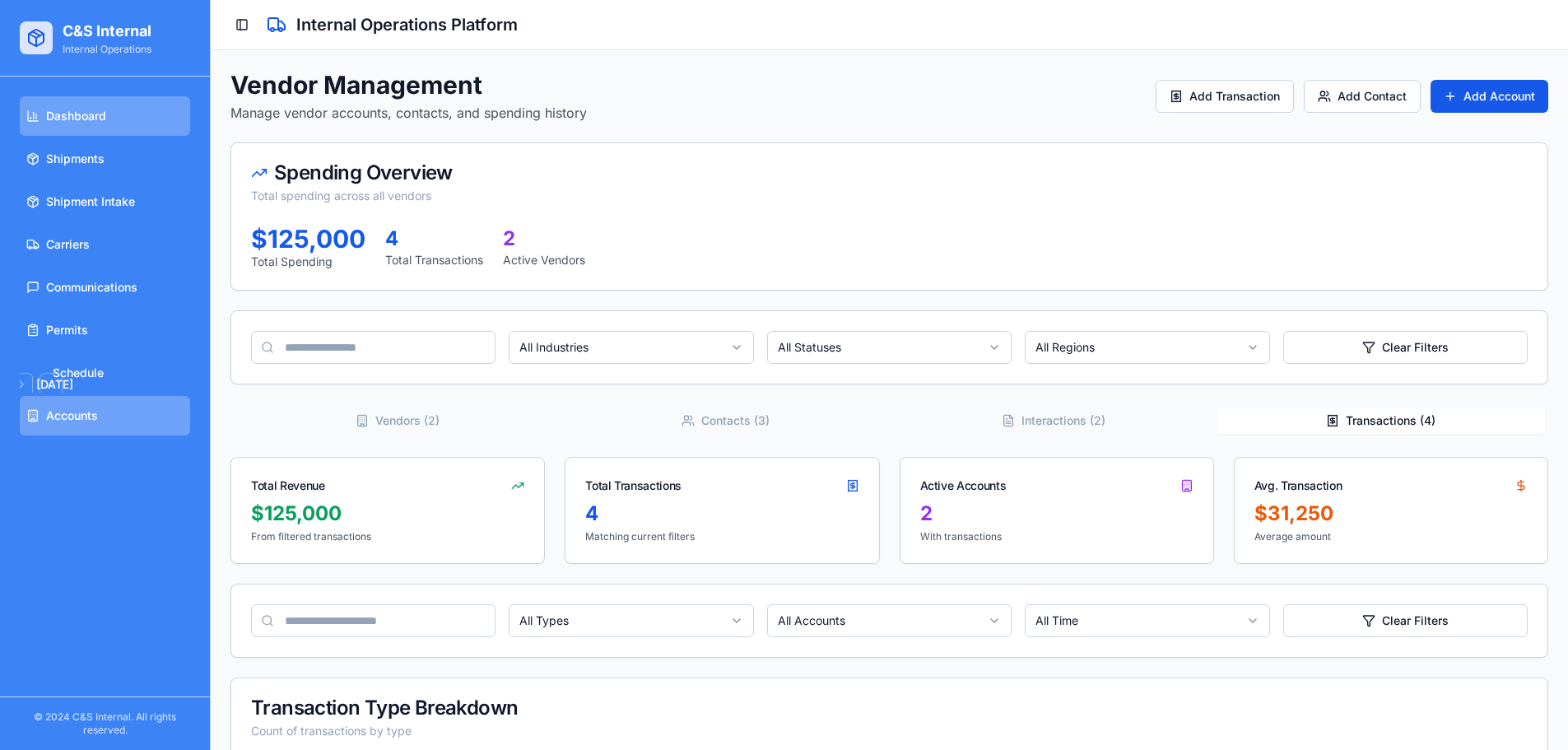
click at [93, 122] on span "Dashboard" at bounding box center [76, 116] width 60 height 16
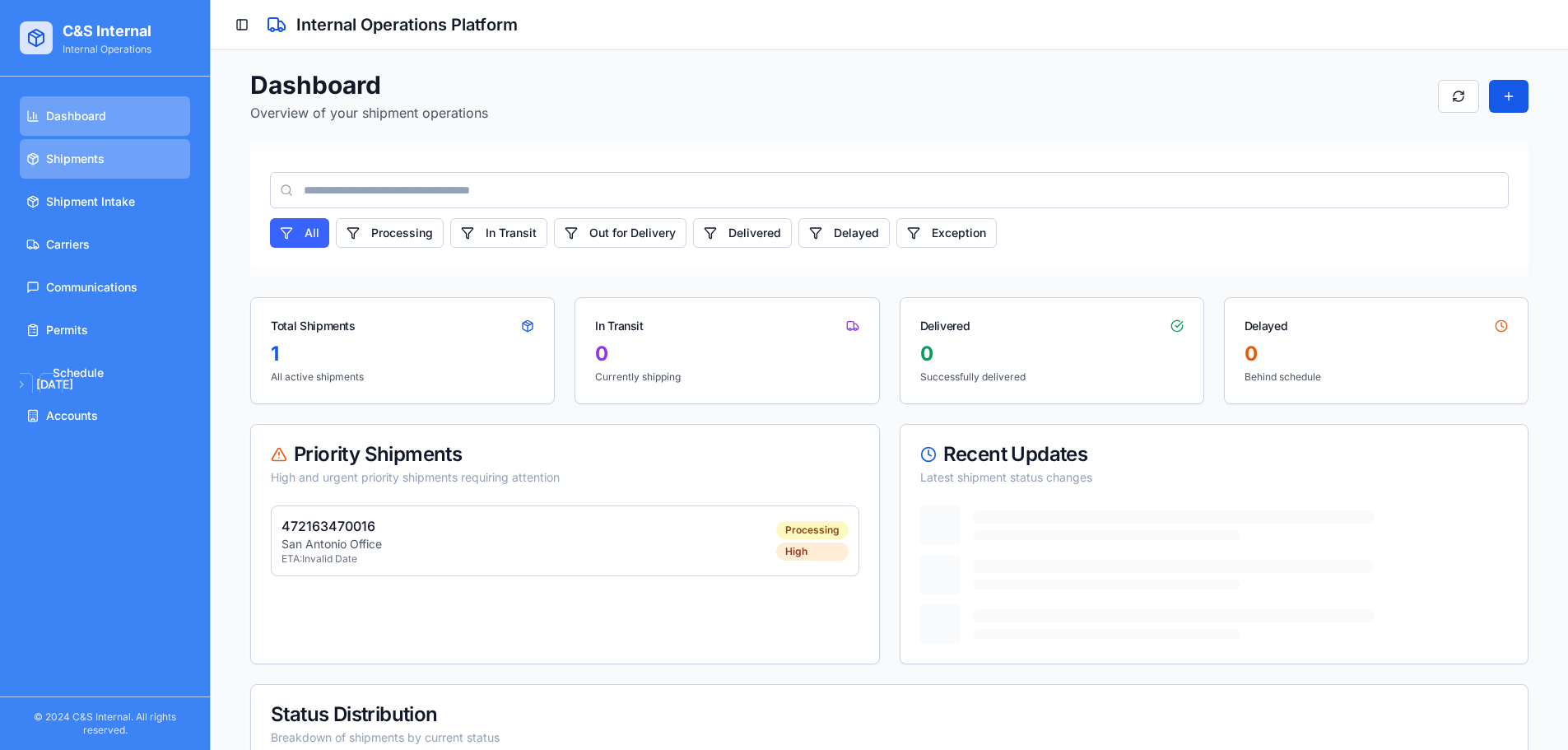
click at [103, 175] on link "Shipments" at bounding box center [105, 159] width 170 height 40
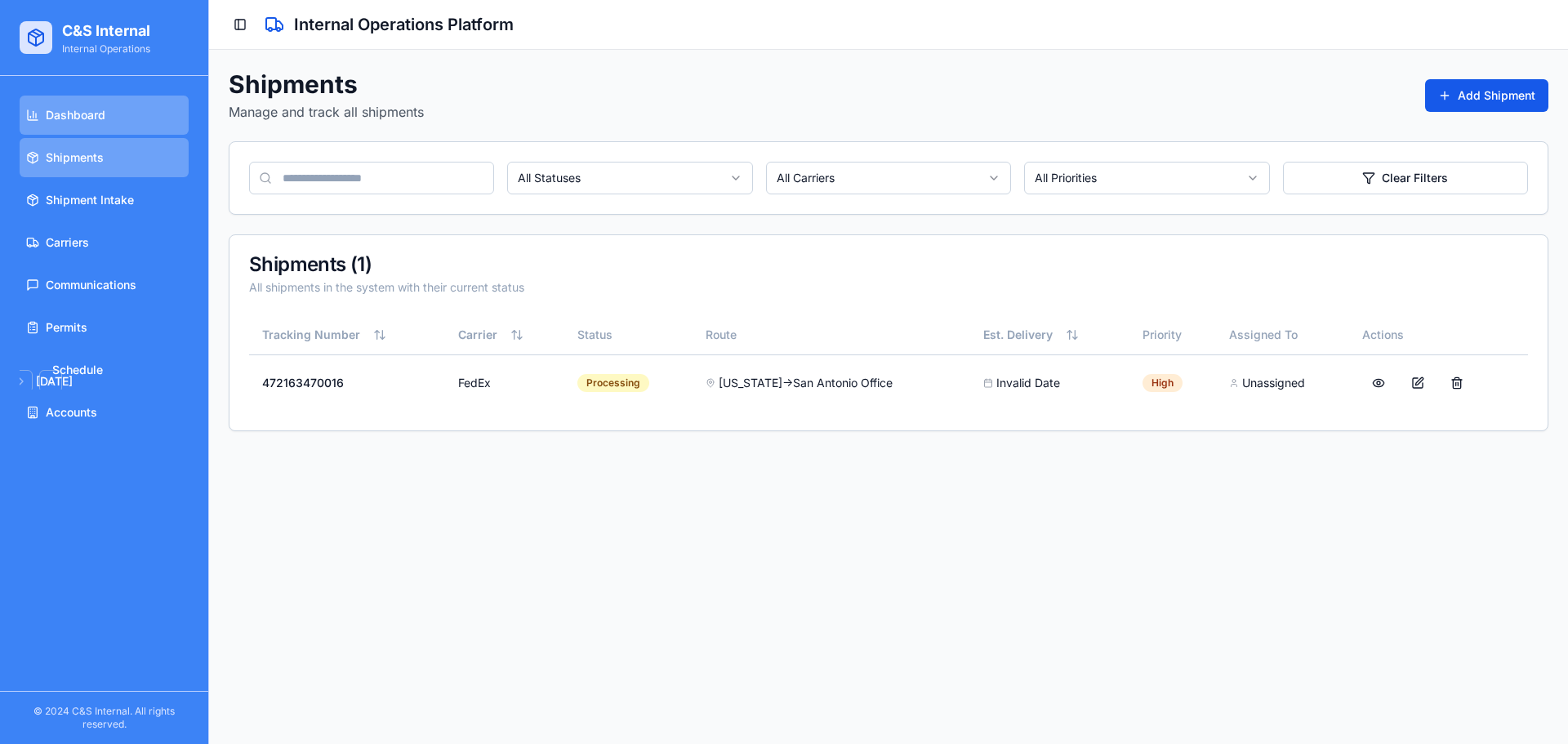
click at [144, 107] on link "Dashboard" at bounding box center [104, 115] width 169 height 39
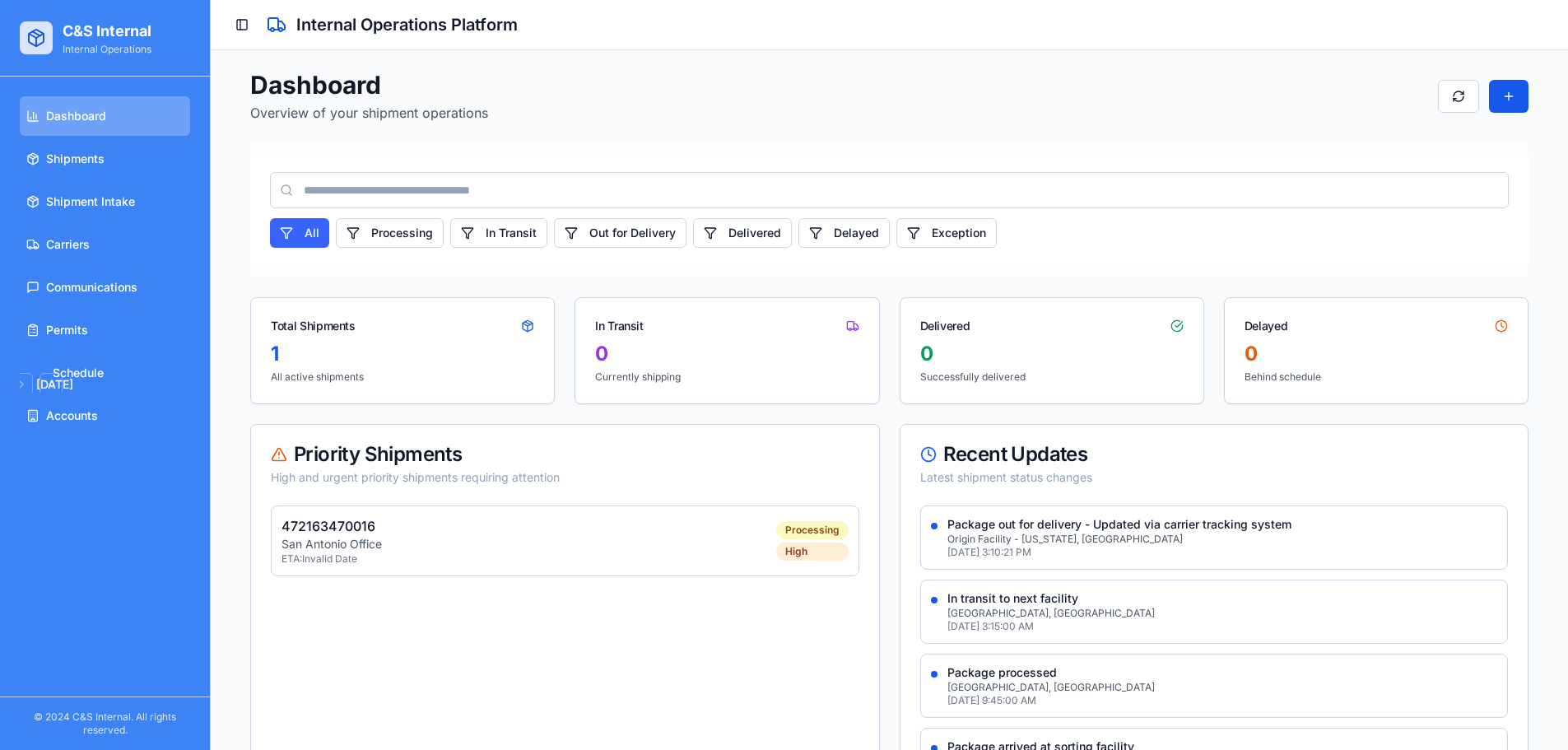
click at [137, 178] on ul "Dashboard Shipments Shipment Intake Carriers Communications Permits August 2025…" at bounding box center [105, 266] width 170 height 339
click at [116, 160] on link "Shipments" at bounding box center [105, 159] width 170 height 40
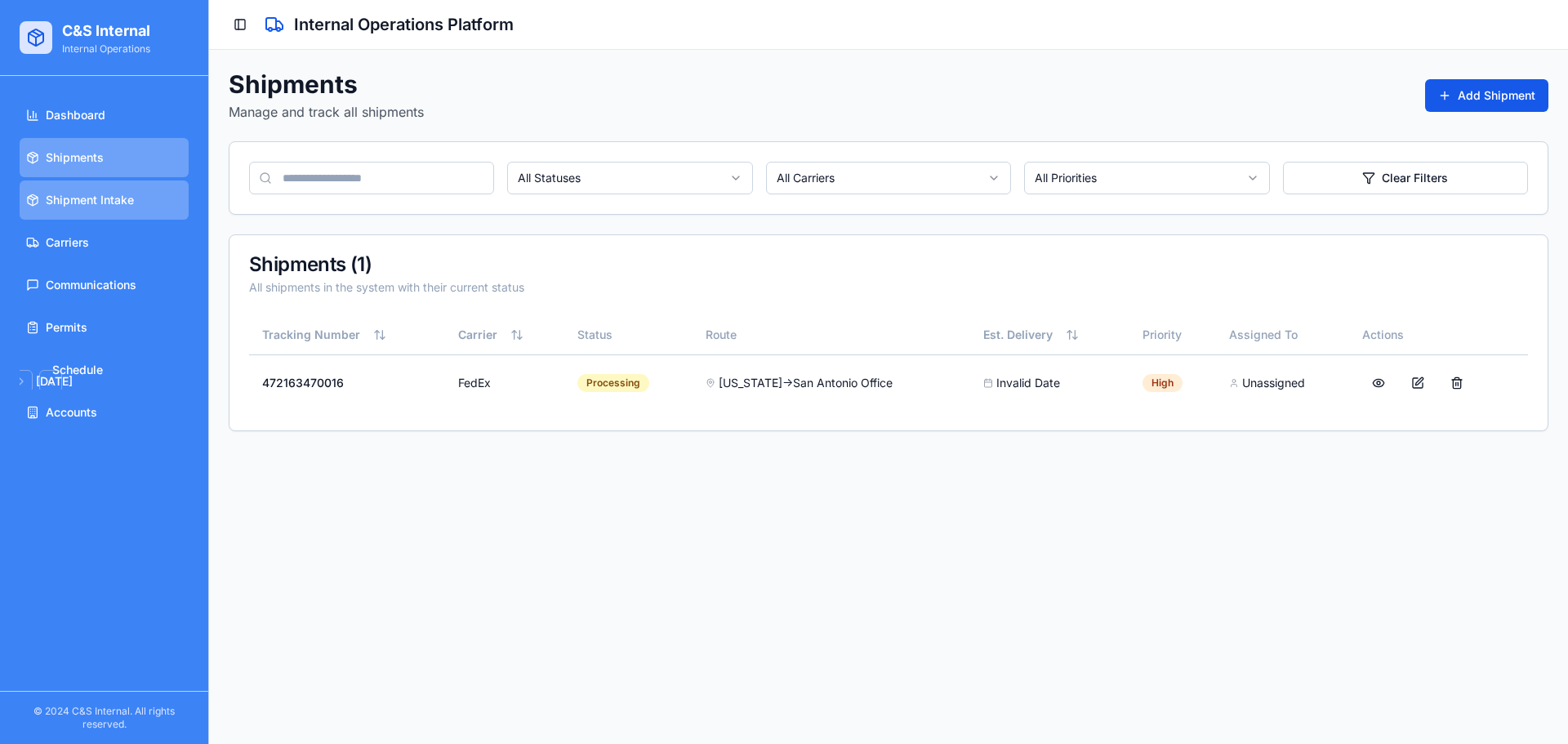
click at [115, 201] on span "Shipment Intake" at bounding box center [90, 200] width 88 height 16
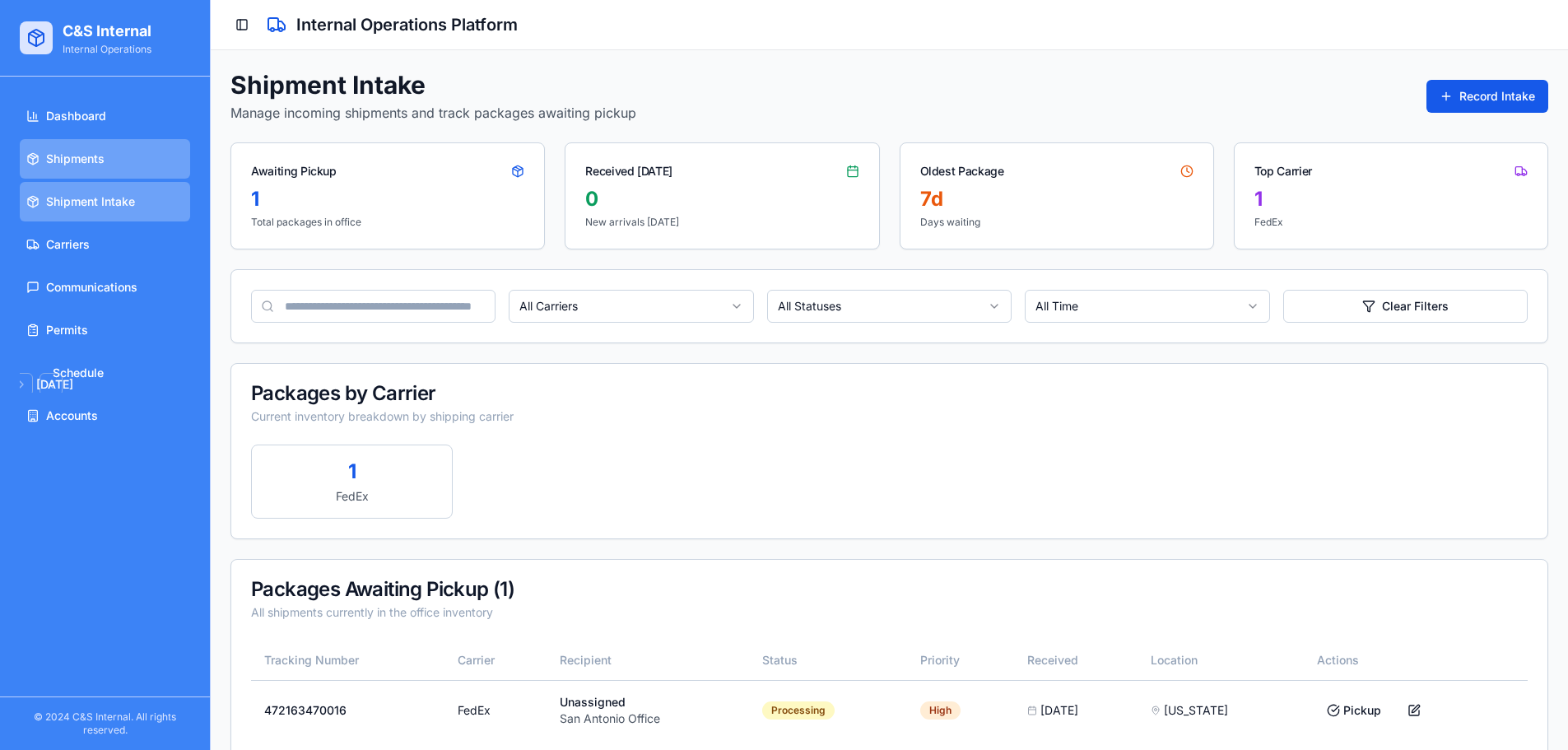
click at [121, 156] on link "Shipments" at bounding box center [105, 159] width 170 height 40
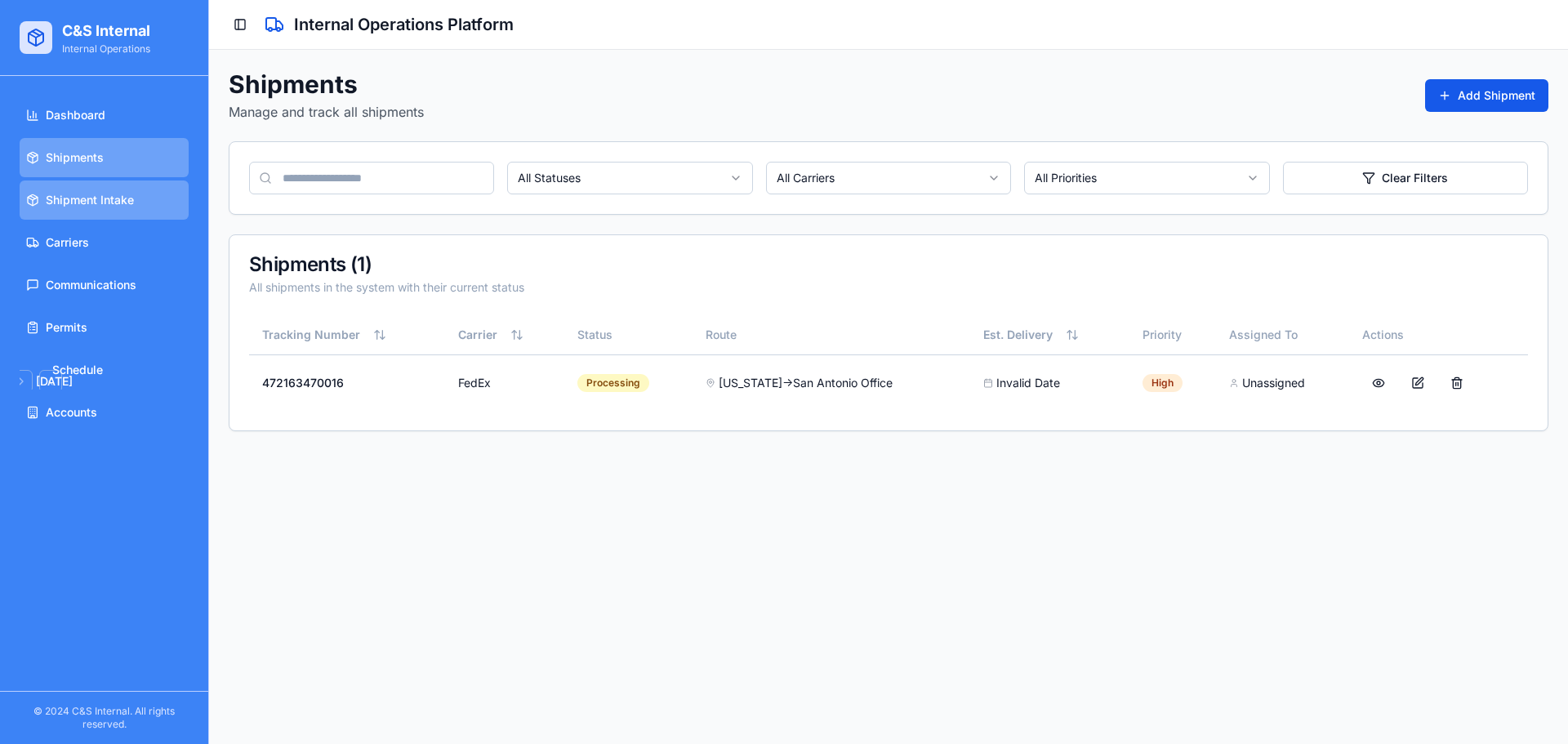
click at [136, 186] on link "Shipment Intake" at bounding box center [104, 200] width 169 height 39
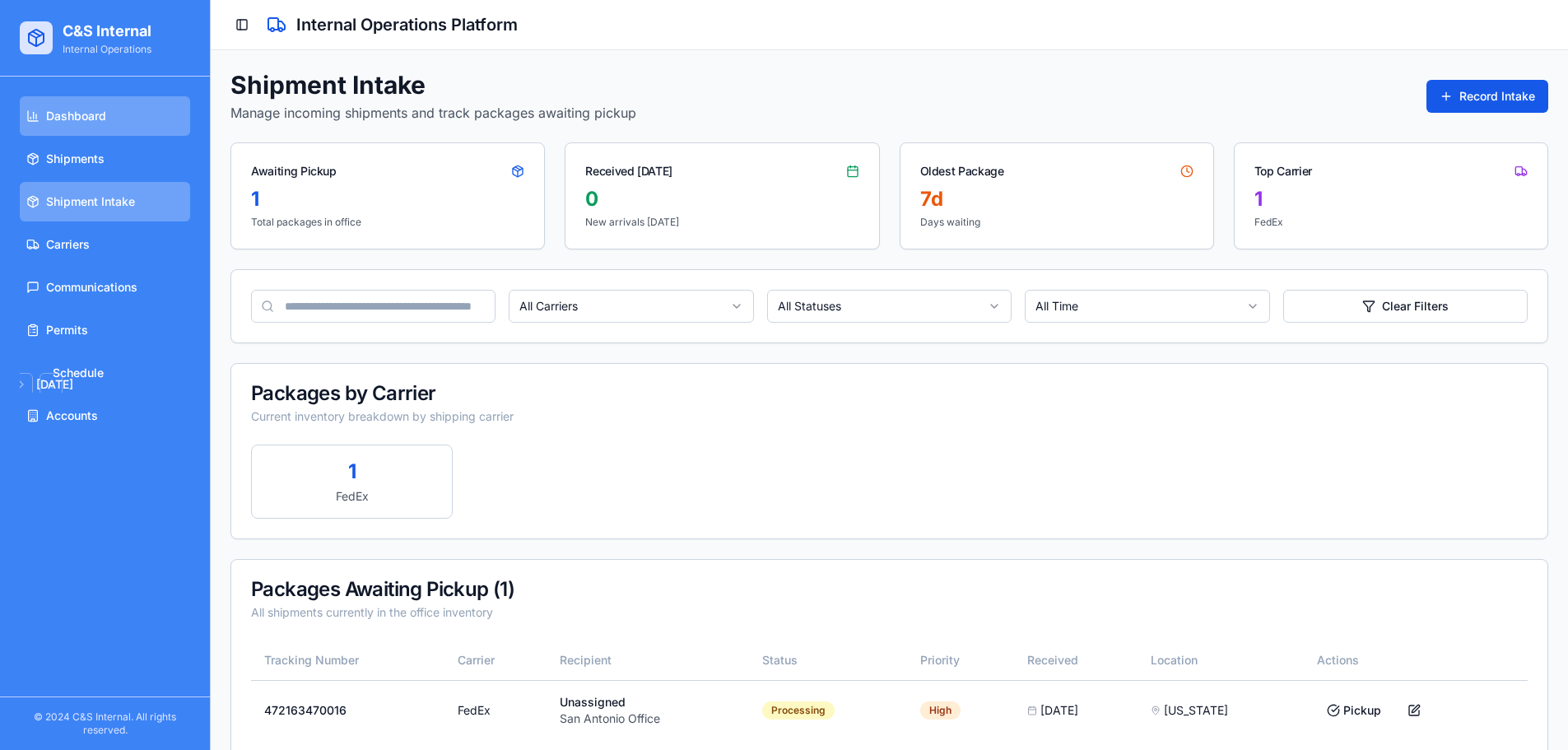
click at [156, 125] on link "Dashboard" at bounding box center [105, 116] width 170 height 40
